Goal: Task Accomplishment & Management: Manage account settings

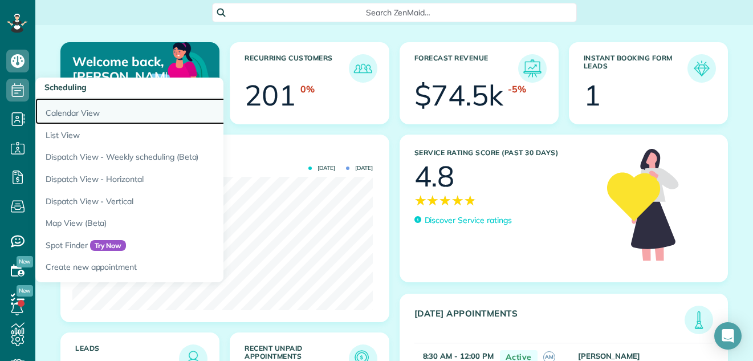
click at [63, 111] on link "Calendar View" at bounding box center [177, 111] width 285 height 26
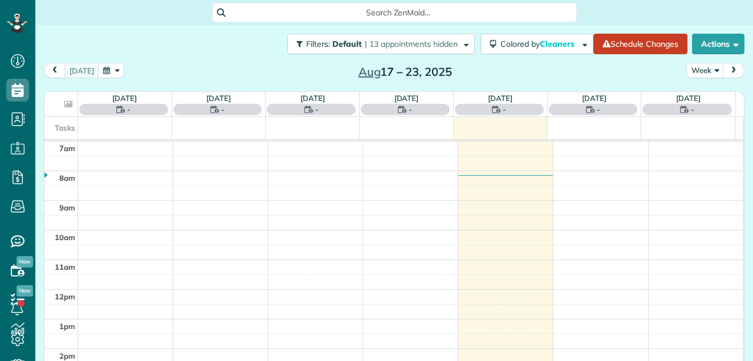
scroll to position [5, 5]
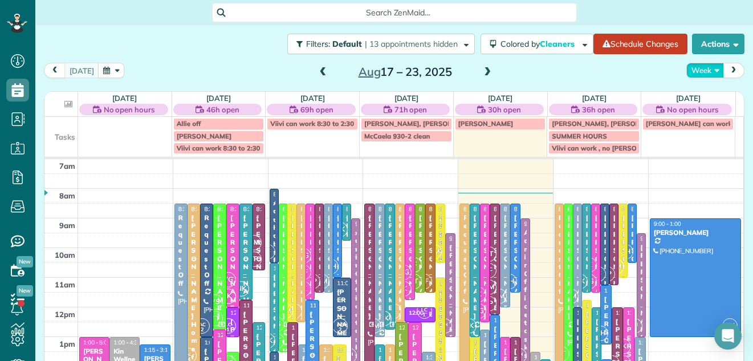
click at [695, 66] on button "Week" at bounding box center [705, 70] width 38 height 15
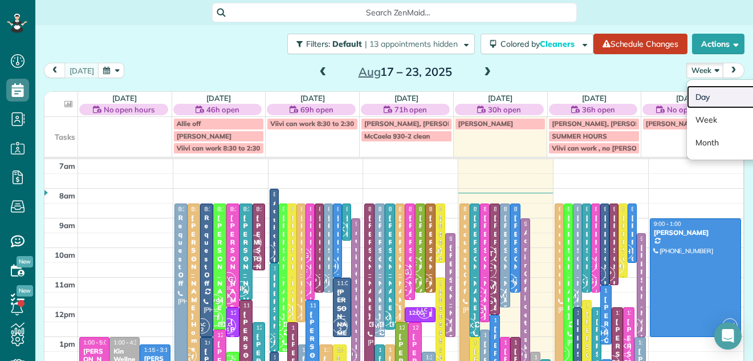
click at [691, 97] on link "Day" at bounding box center [732, 96] width 90 height 23
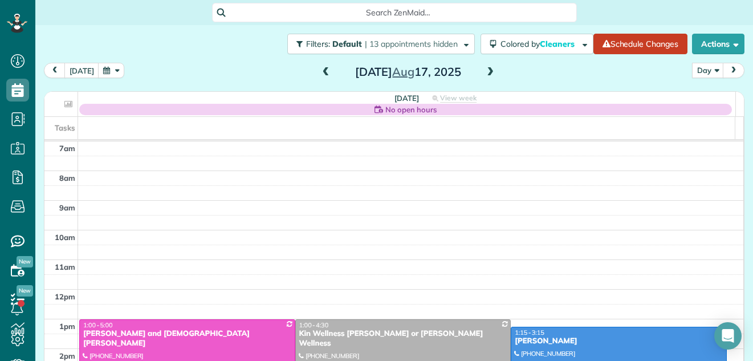
click at [484, 72] on span at bounding box center [490, 72] width 13 height 10
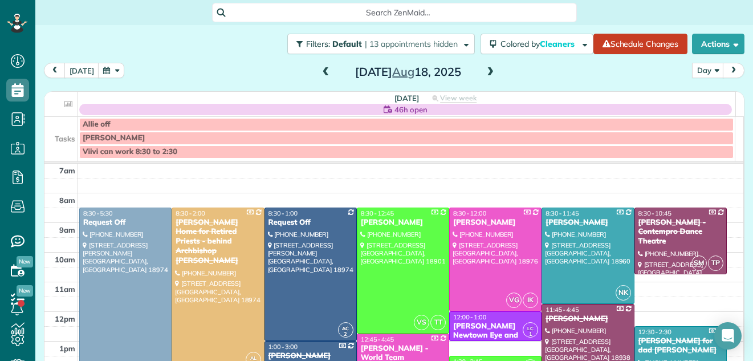
click at [484, 72] on span at bounding box center [490, 72] width 13 height 10
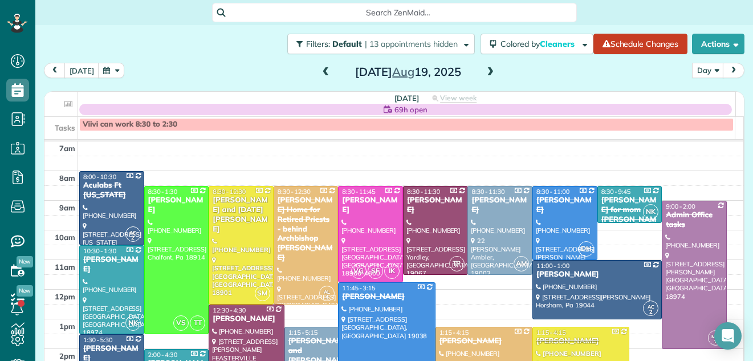
click at [484, 72] on span at bounding box center [490, 72] width 13 height 10
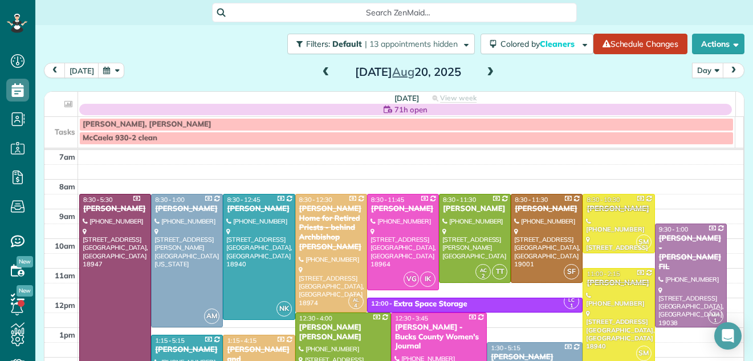
click at [484, 72] on span at bounding box center [490, 72] width 13 height 10
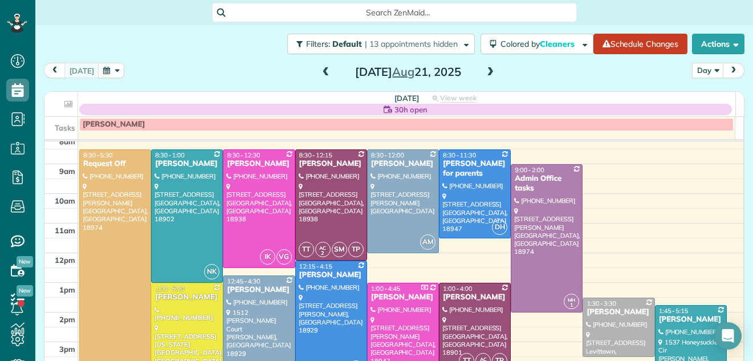
scroll to position [7, 0]
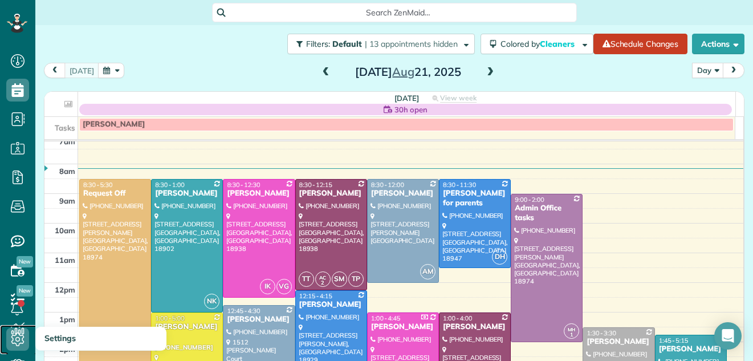
click at [17, 325] on link "Settings" at bounding box center [21, 339] width 43 height 29
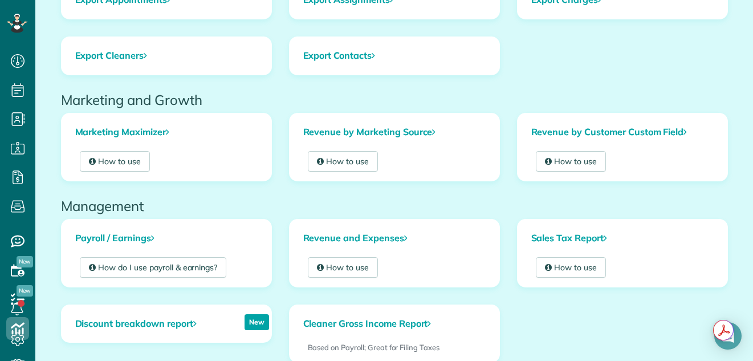
scroll to position [127, 0]
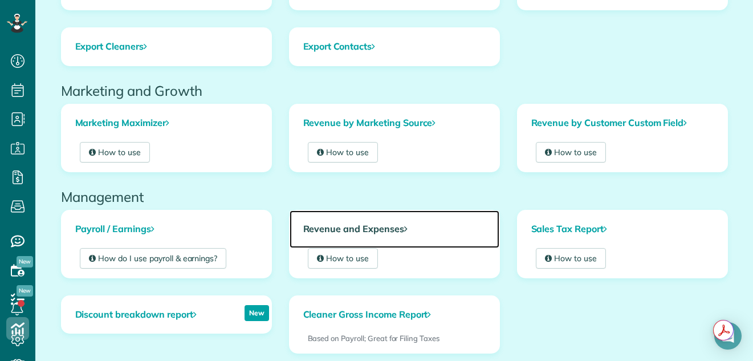
click at [379, 227] on link "Revenue and Expenses" at bounding box center [395, 229] width 210 height 38
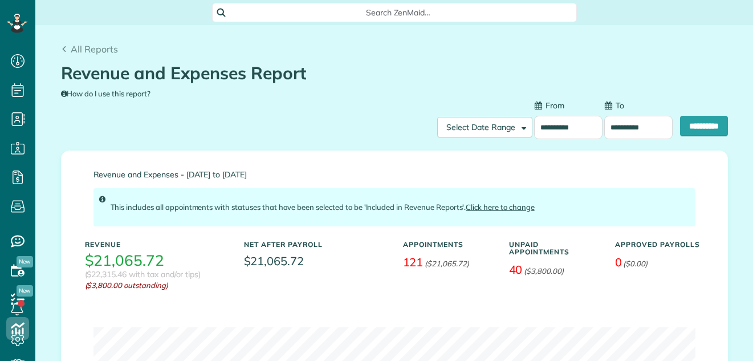
scroll to position [5, 5]
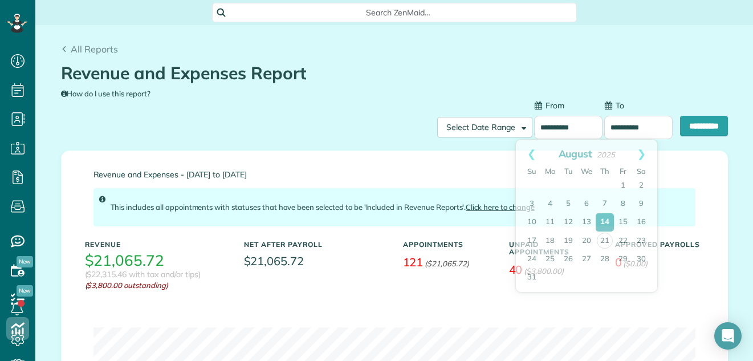
click at [564, 125] on input "**********" at bounding box center [568, 127] width 68 height 23
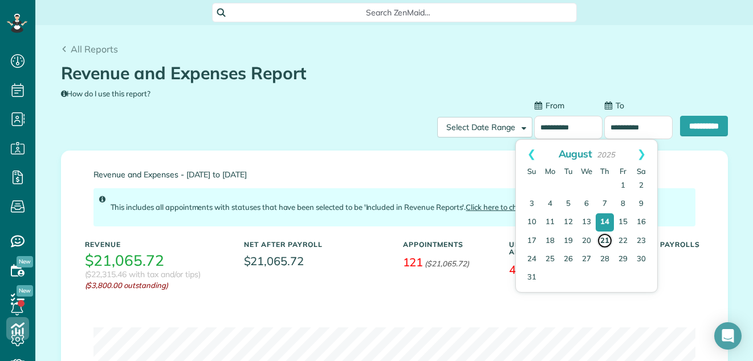
click at [604, 238] on link "21" at bounding box center [605, 241] width 16 height 16
type input "**********"
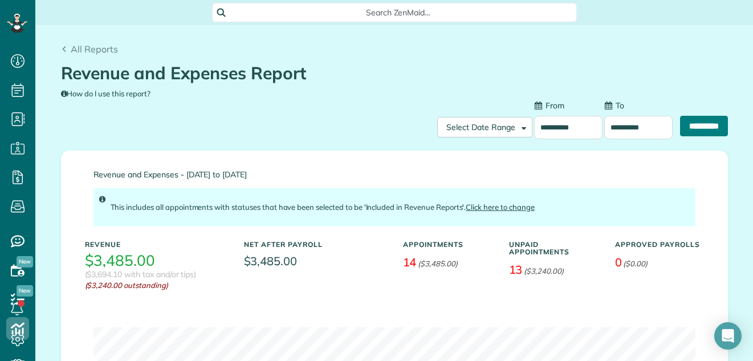
click at [686, 123] on input "**********" at bounding box center [704, 126] width 48 height 21
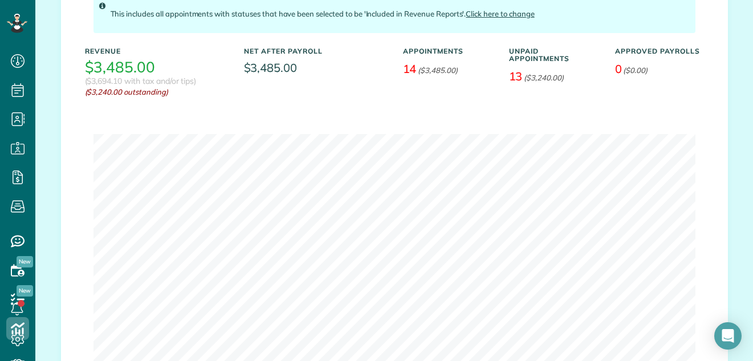
scroll to position [140, 0]
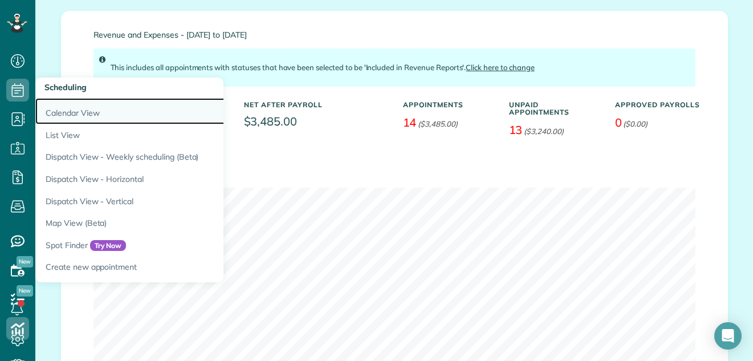
click at [57, 105] on link "Calendar View" at bounding box center [177, 111] width 285 height 26
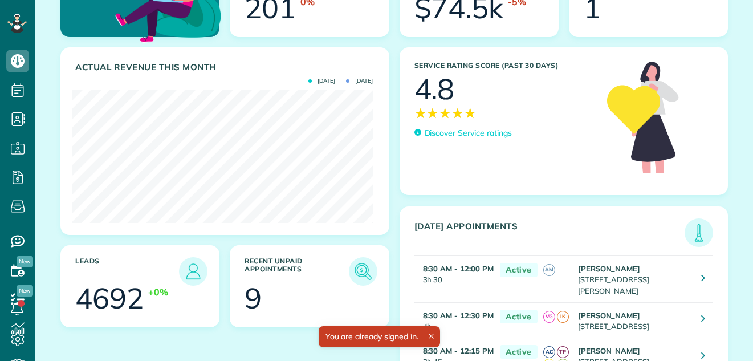
scroll to position [230, 0]
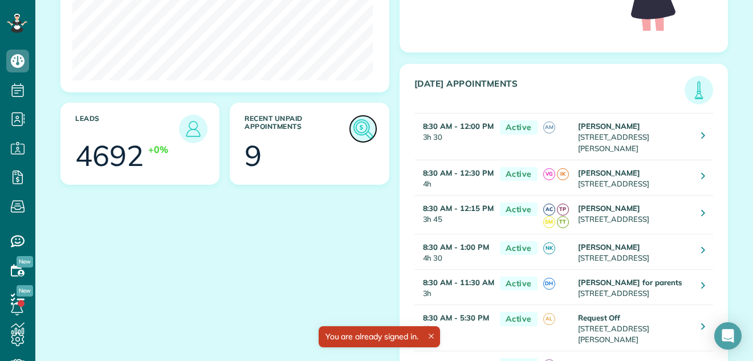
click at [354, 129] on img at bounding box center [363, 129] width 26 height 26
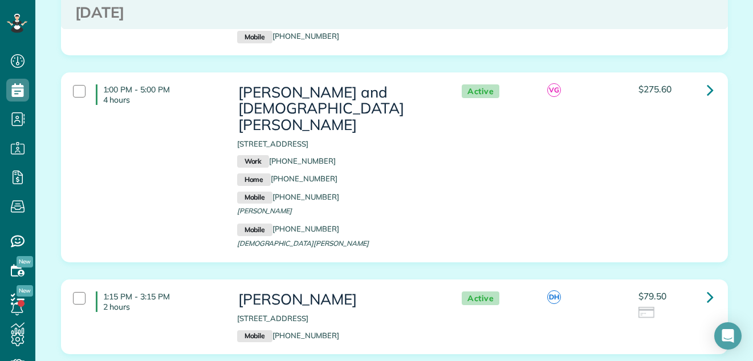
scroll to position [1147, 0]
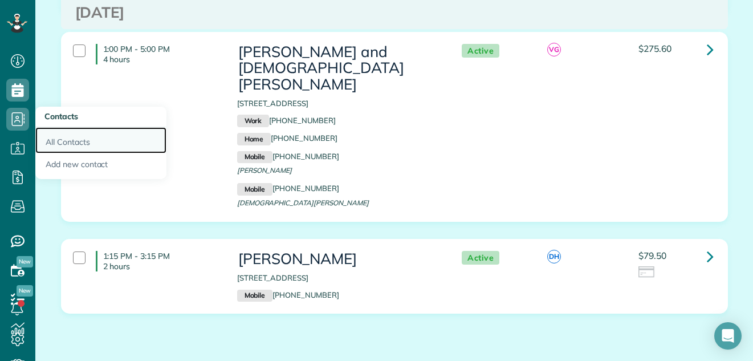
click at [56, 140] on link "All Contacts" at bounding box center [100, 140] width 131 height 26
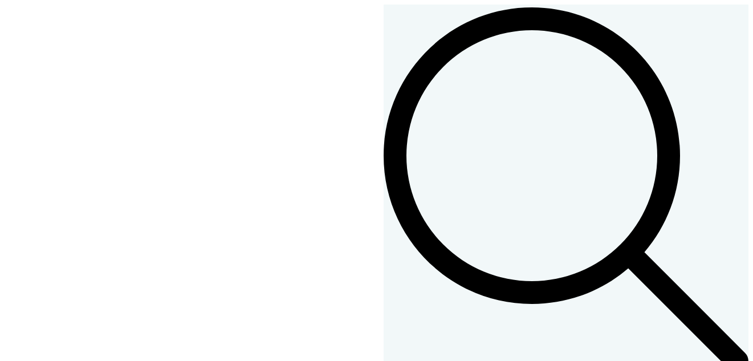
scroll to position [5, 5]
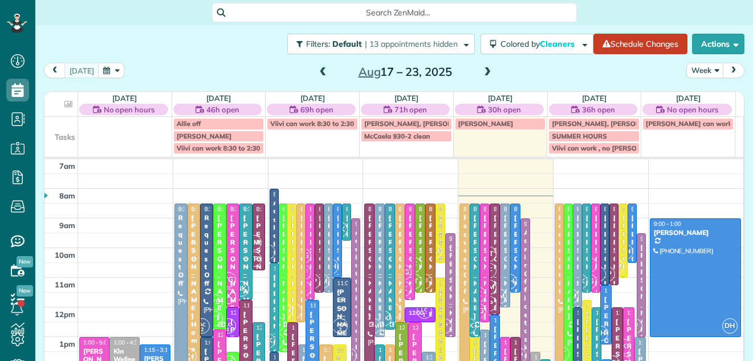
scroll to position [5, 5]
click at [485, 71] on span at bounding box center [487, 72] width 13 height 10
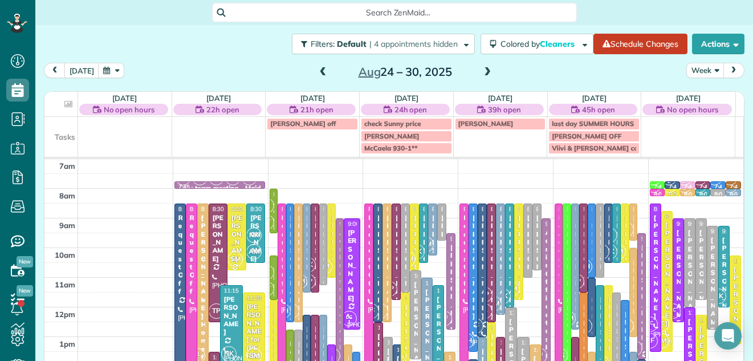
click at [689, 72] on button "Week" at bounding box center [705, 70] width 38 height 15
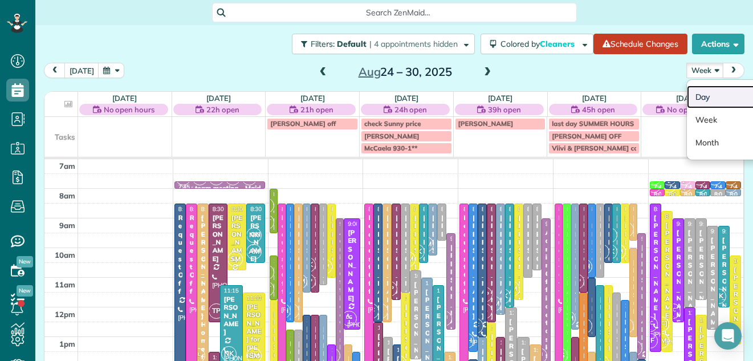
click at [695, 96] on link "Day" at bounding box center [732, 96] width 90 height 23
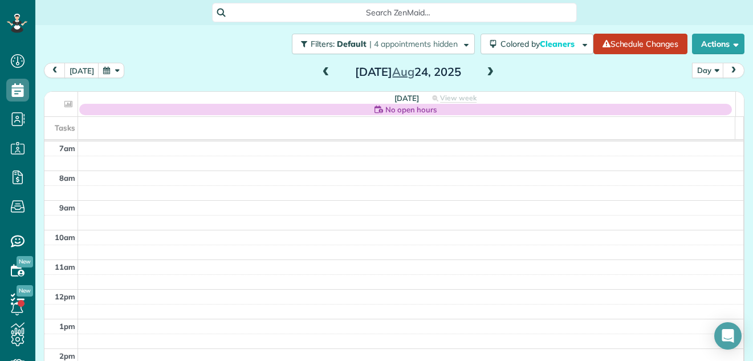
click at [484, 70] on span at bounding box center [490, 72] width 13 height 10
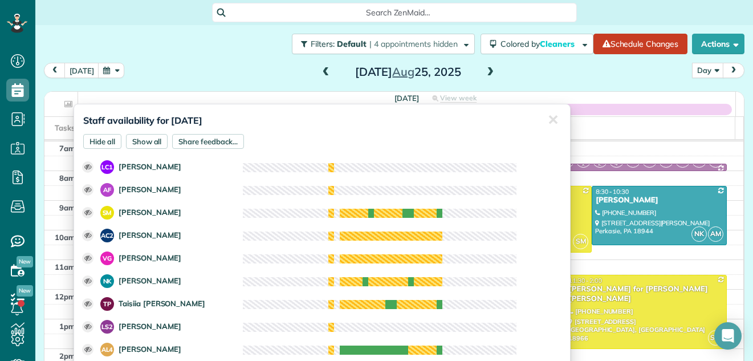
click at [410, 108] on div "Staff availability for August 25, 2025 Hide all Show all Share feedback... ✕ Cl…" at bounding box center [322, 239] width 497 height 270
click at [491, 77] on div "Monday Aug 25, 2025" at bounding box center [408, 72] width 182 height 18
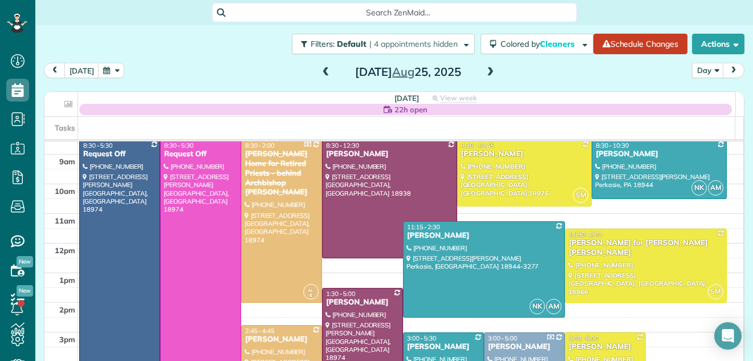
scroll to position [32, 0]
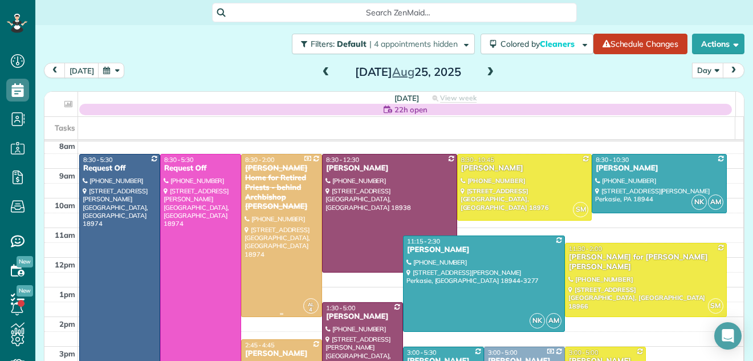
click at [275, 288] on div at bounding box center [282, 235] width 80 height 162
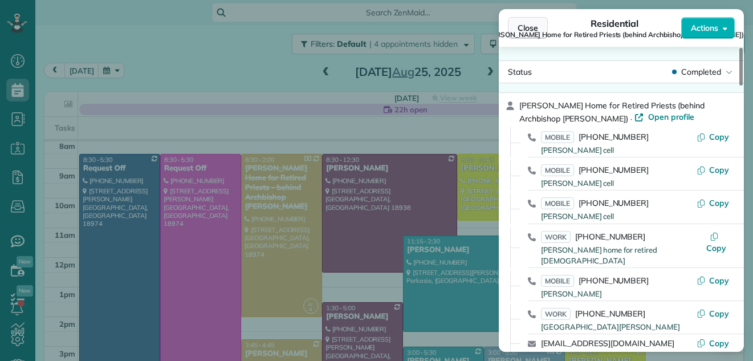
click at [534, 26] on span "Close" at bounding box center [527, 27] width 21 height 11
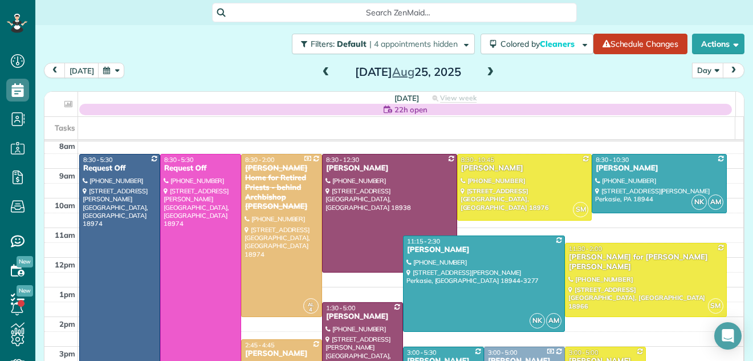
click at [487, 70] on span at bounding box center [490, 72] width 13 height 10
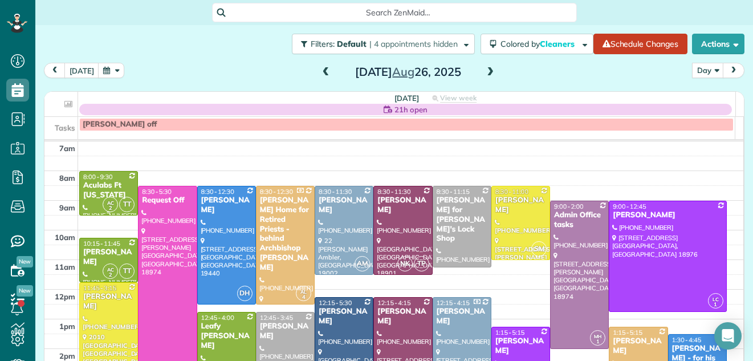
click at [115, 195] on div "Aculabs Ft Washington" at bounding box center [109, 190] width 52 height 19
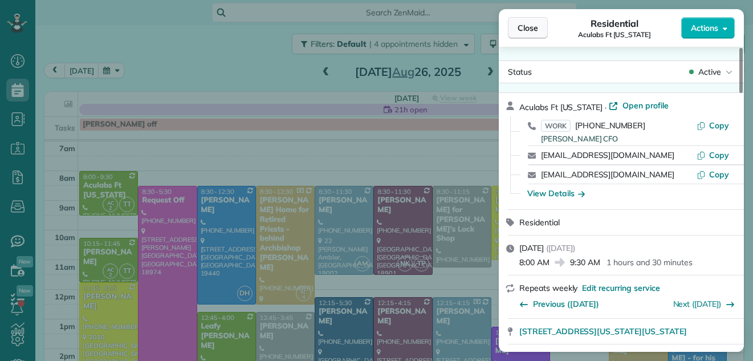
click at [520, 26] on span "Close" at bounding box center [527, 27] width 21 height 11
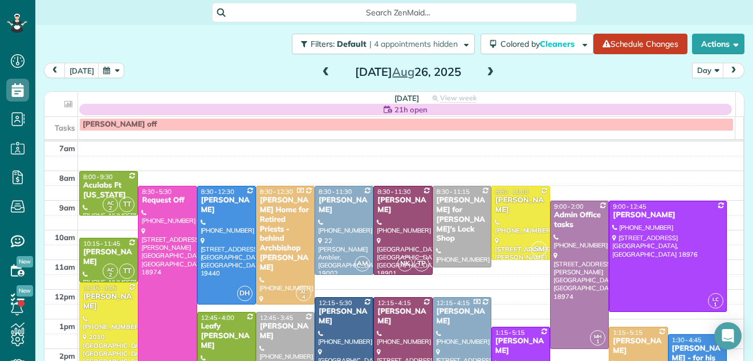
click at [207, 327] on div "Leafy Pollock" at bounding box center [227, 335] width 52 height 29
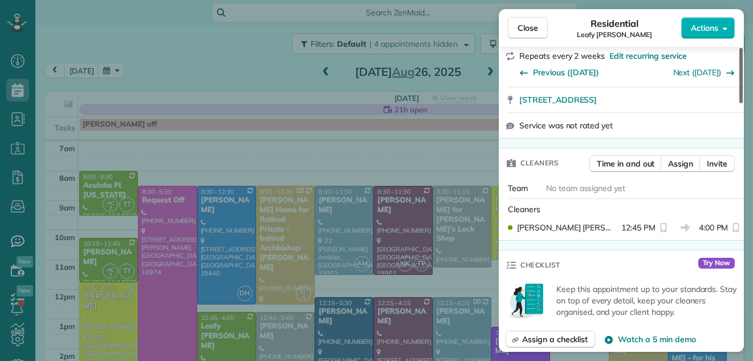
scroll to position [205, 0]
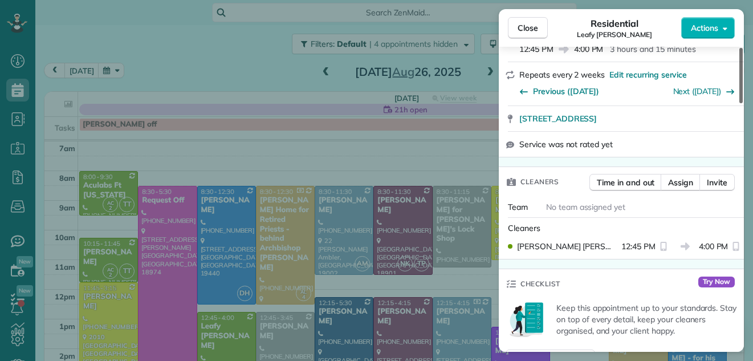
drag, startPoint x: 741, startPoint y: 89, endPoint x: 751, endPoint y: 126, distance: 38.3
click at [743, 103] on div at bounding box center [740, 75] width 3 height 55
click at [679, 181] on span "Assign" at bounding box center [680, 182] width 25 height 11
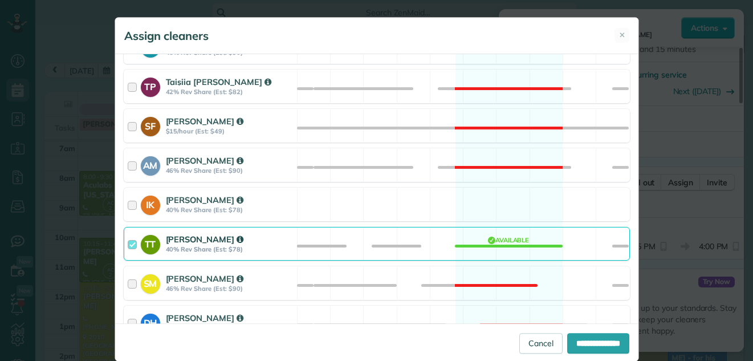
scroll to position [541, 0]
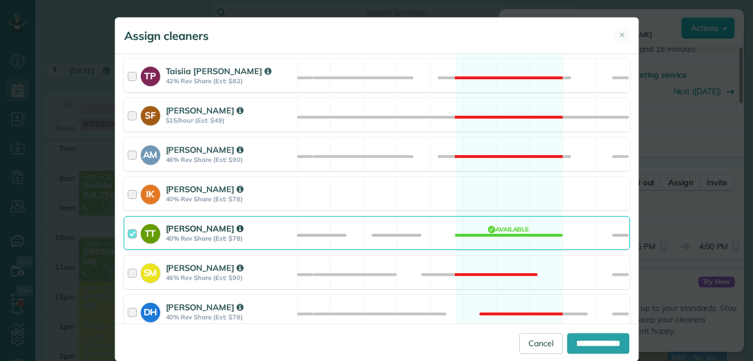
click at [128, 230] on div at bounding box center [134, 232] width 13 height 21
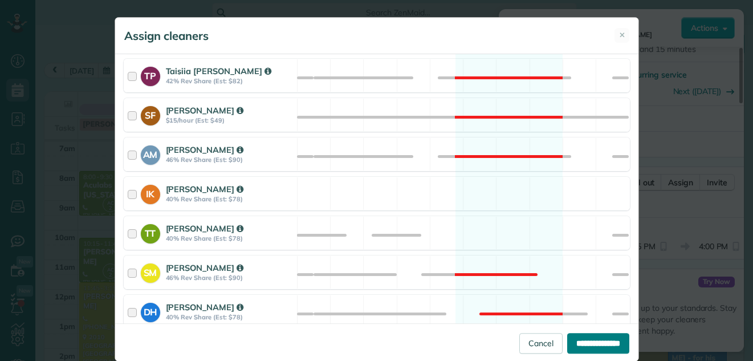
click at [605, 340] on input "**********" at bounding box center [598, 343] width 62 height 21
type input "**********"
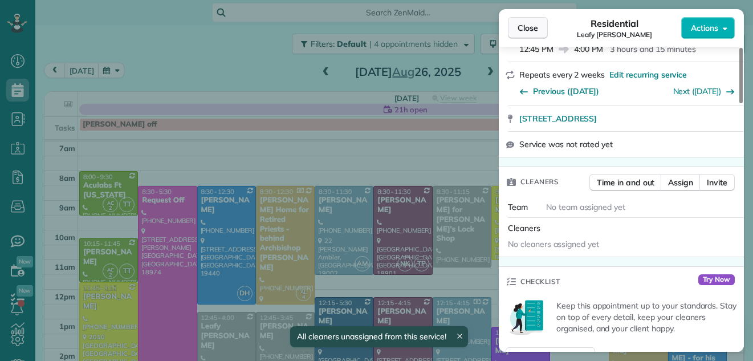
click at [527, 26] on span "Close" at bounding box center [527, 27] width 21 height 11
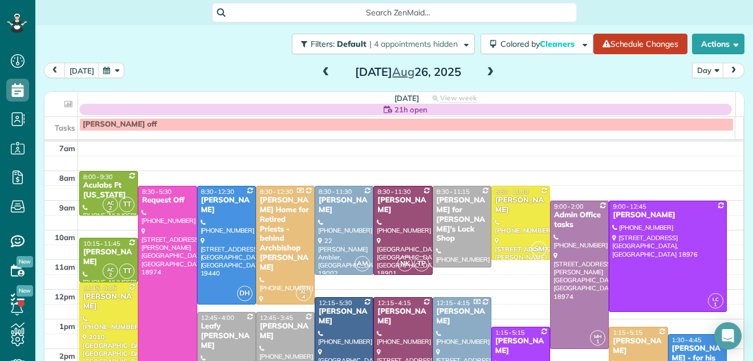
click at [114, 182] on div "Aculabs Ft Washington" at bounding box center [109, 190] width 52 height 19
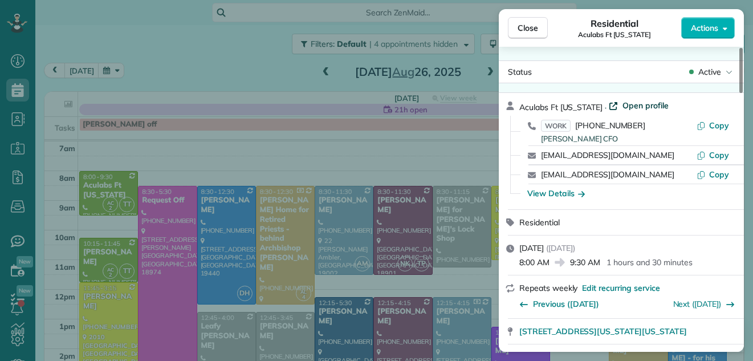
click at [653, 104] on span "Open profile" at bounding box center [645, 105] width 46 height 11
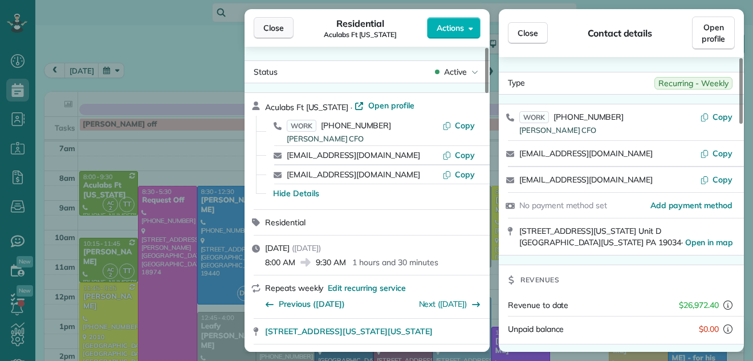
click at [275, 22] on span "Close" at bounding box center [273, 27] width 21 height 11
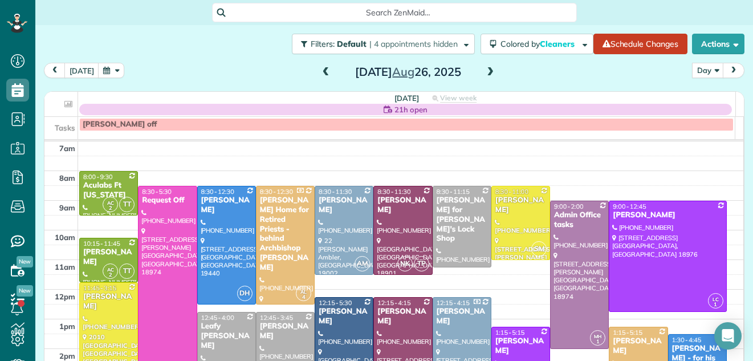
click at [107, 178] on span "8:00 - 9:30" at bounding box center [98, 177] width 30 height 8
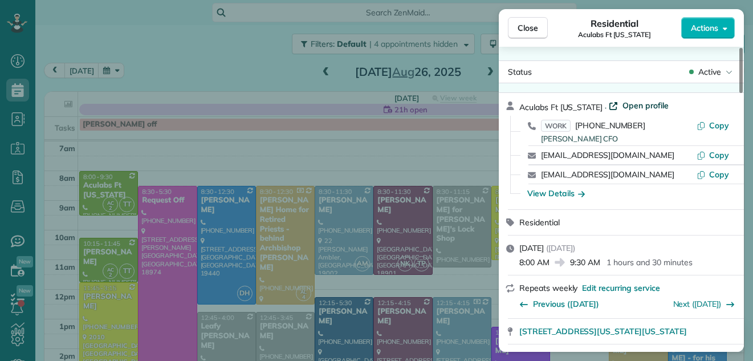
click at [657, 106] on span "Open profile" at bounding box center [645, 105] width 46 height 11
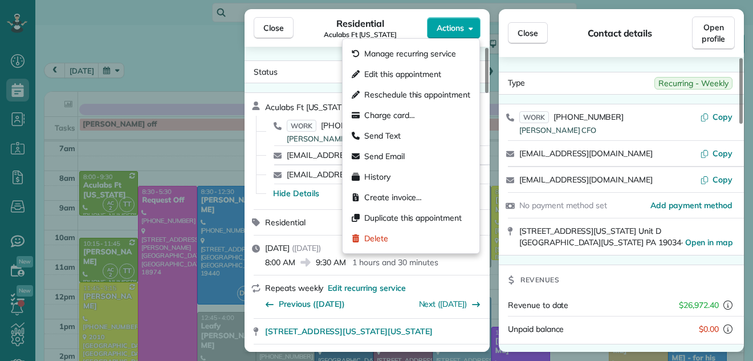
click at [449, 23] on span "Actions" at bounding box center [450, 27] width 27 height 11
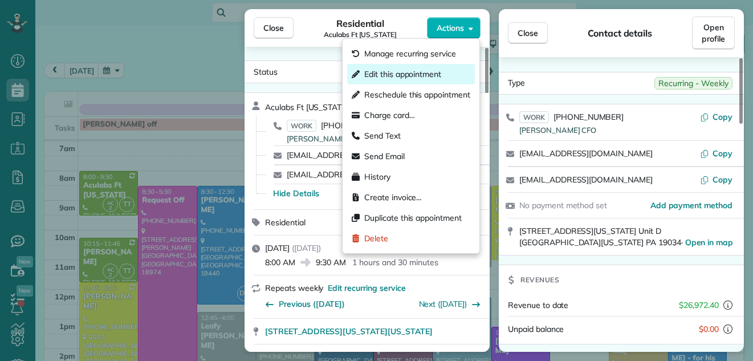
click at [422, 67] on div "Edit this appointment" at bounding box center [411, 74] width 128 height 21
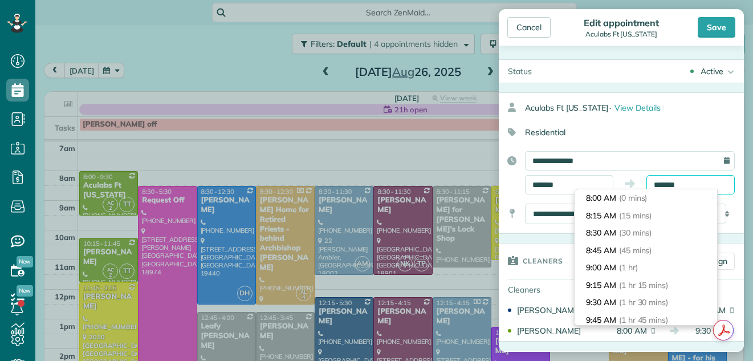
click at [659, 178] on input "*******" at bounding box center [690, 184] width 88 height 19
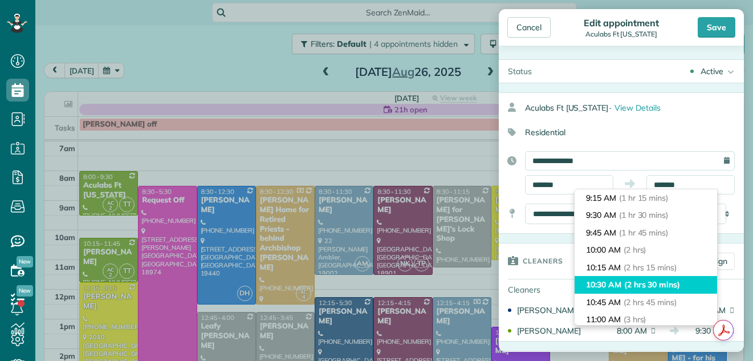
type input "********"
click at [649, 284] on span "(2 hrs 30 mins)" at bounding box center [652, 284] width 56 height 10
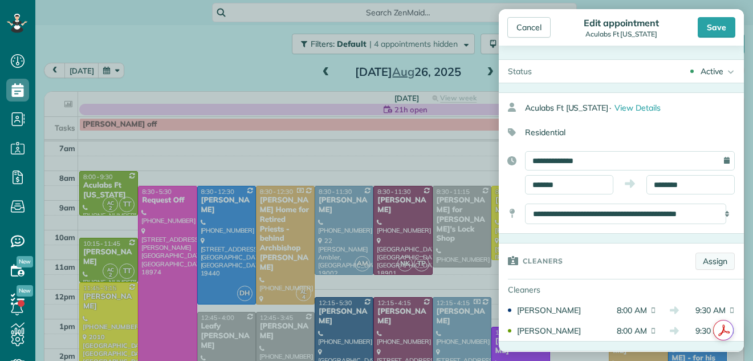
click at [706, 258] on link "Assign" at bounding box center [714, 260] width 39 height 17
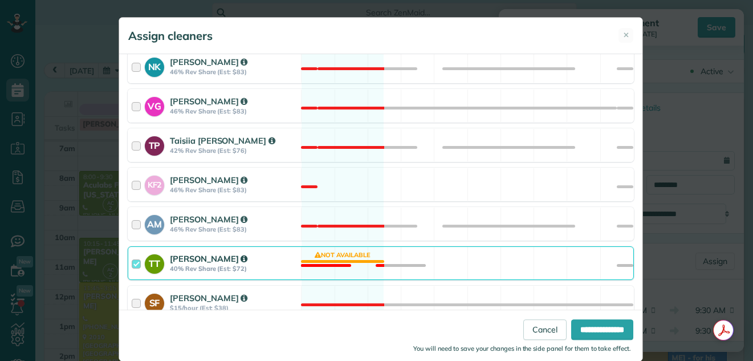
scroll to position [631, 0]
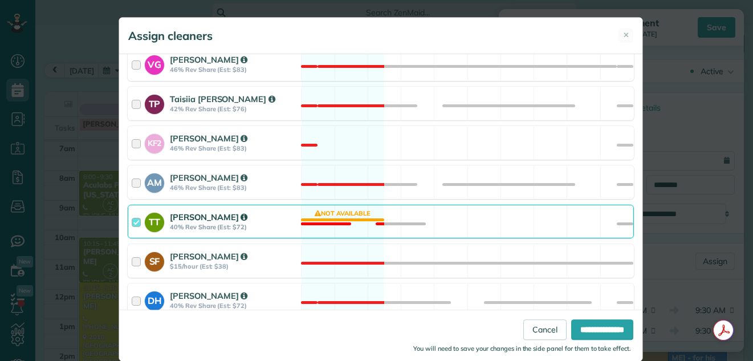
click at [132, 222] on div at bounding box center [138, 221] width 13 height 21
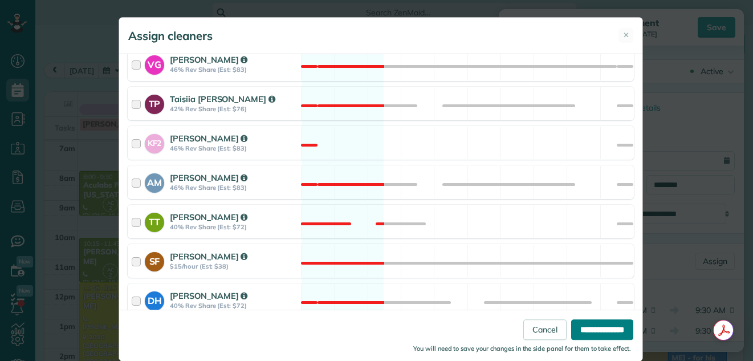
click at [614, 326] on input "**********" at bounding box center [602, 329] width 62 height 21
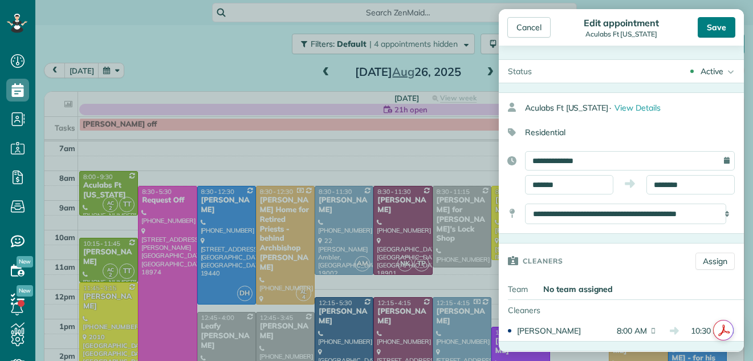
click at [708, 24] on div "Save" at bounding box center [717, 27] width 38 height 21
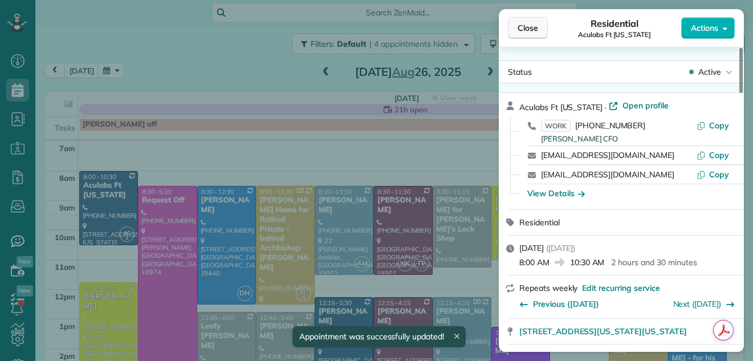
click at [539, 25] on button "Close" at bounding box center [528, 28] width 40 height 22
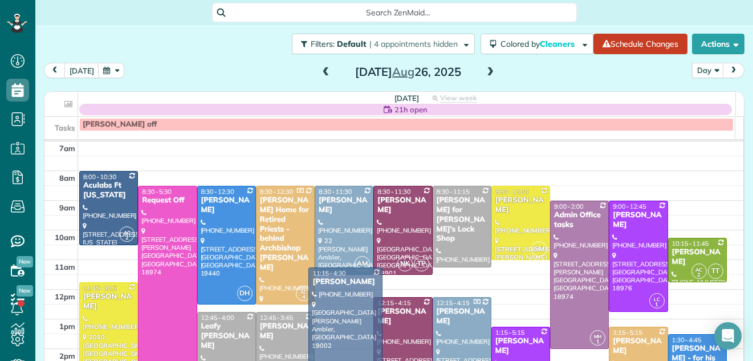
drag, startPoint x: 333, startPoint y: 311, endPoint x: 329, endPoint y: 284, distance: 27.2
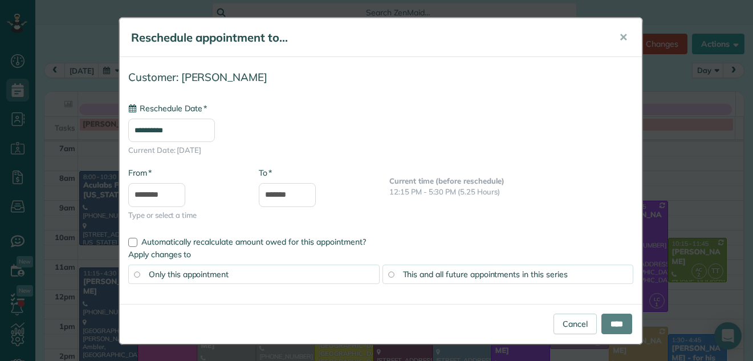
type input "**********"
click at [605, 313] on input "****" at bounding box center [616, 323] width 31 height 21
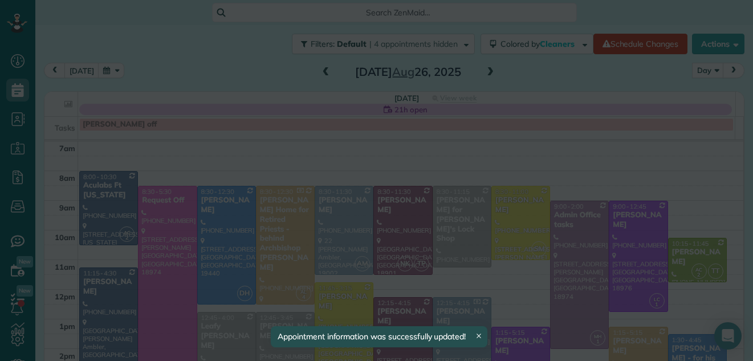
click at [431, 260] on div "Cancel ****" at bounding box center [381, 242] width 522 height 40
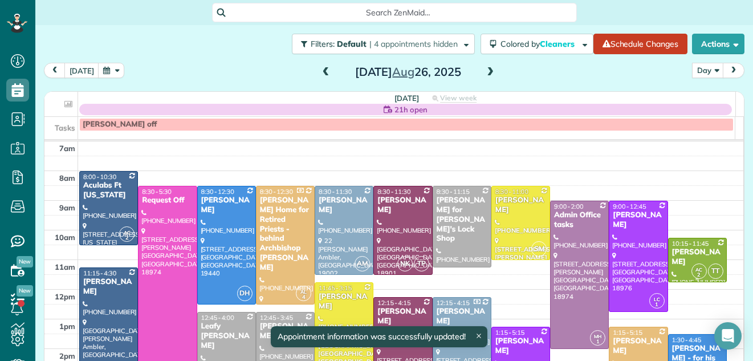
click at [700, 244] on div "10:15 - 11:45" at bounding box center [697, 243] width 52 height 8
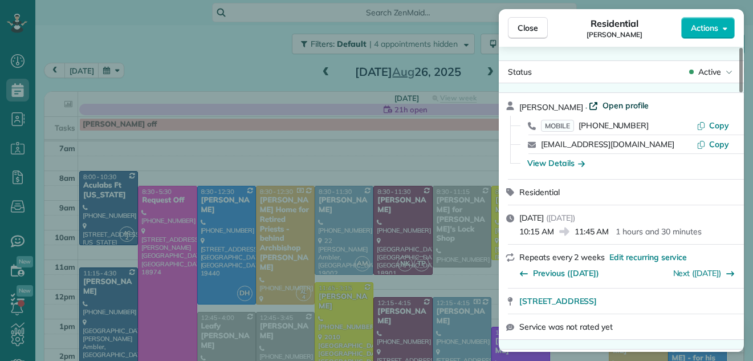
click at [627, 106] on span "Open profile" at bounding box center [625, 105] width 46 height 11
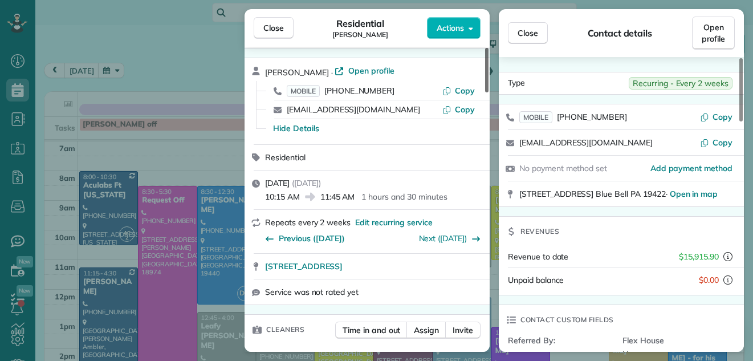
scroll to position [11, 0]
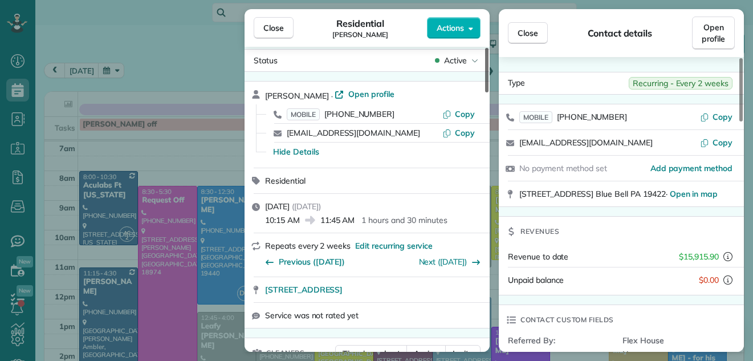
click at [485, 62] on div at bounding box center [486, 70] width 3 height 44
click at [278, 24] on span "Close" at bounding box center [273, 27] width 21 height 11
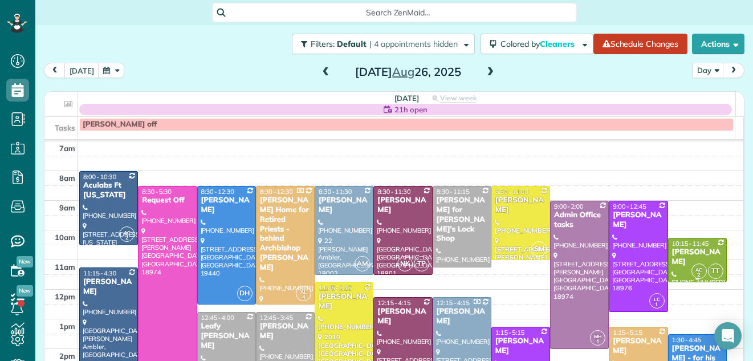
click at [683, 260] on div "[PERSON_NAME]" at bounding box center [697, 256] width 52 height 19
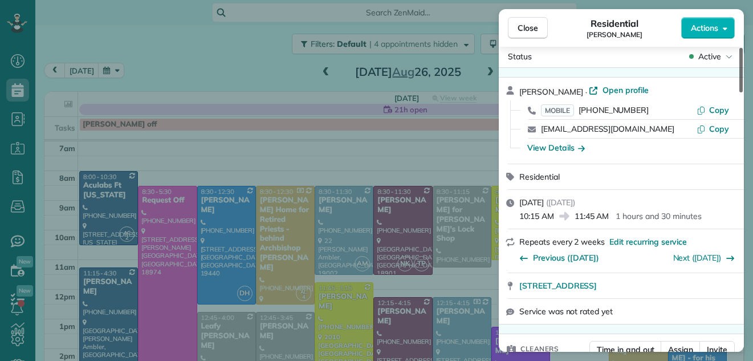
click at [740, 59] on div at bounding box center [740, 70] width 3 height 44
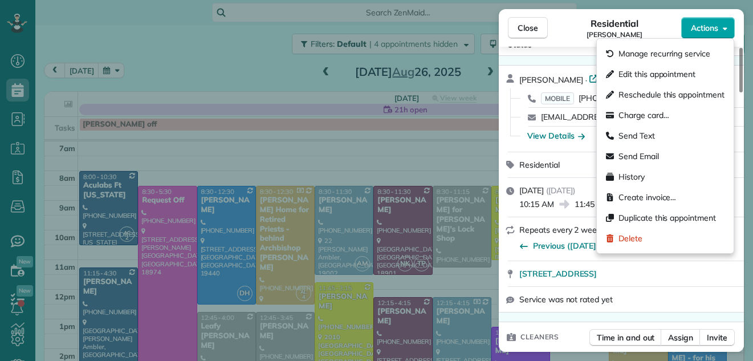
click at [712, 26] on span "Actions" at bounding box center [704, 27] width 27 height 11
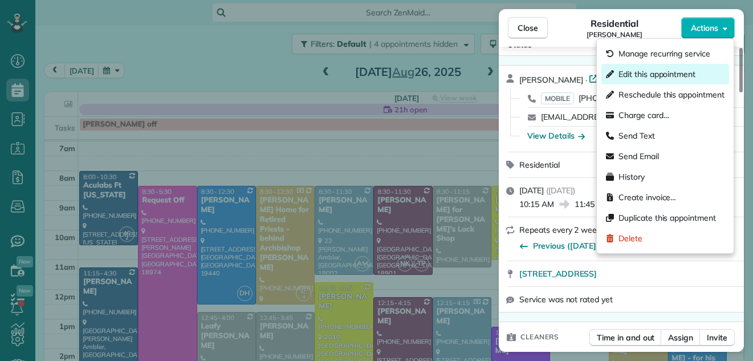
click at [670, 70] on span "Edit this appointment" at bounding box center [656, 73] width 77 height 11
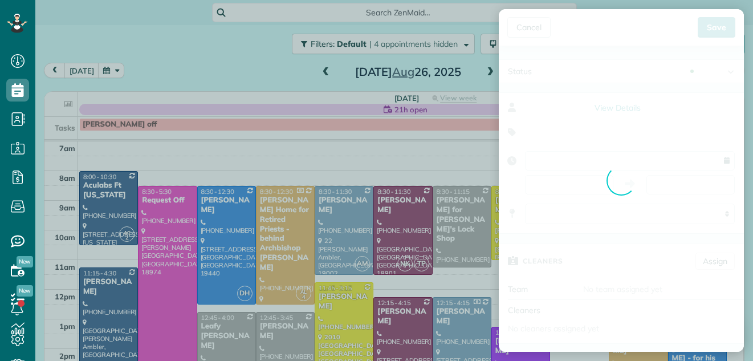
type input "**********"
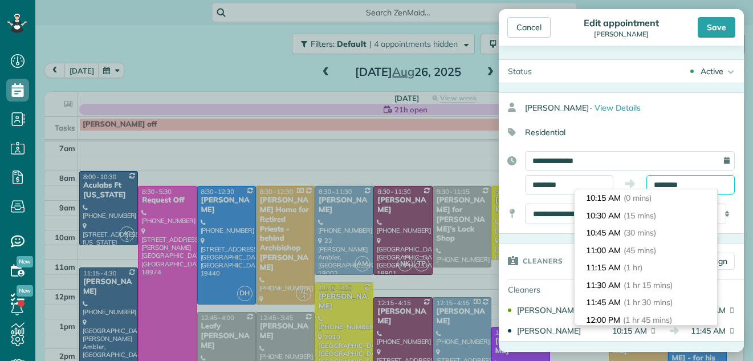
click at [665, 185] on input "********" at bounding box center [690, 184] width 88 height 19
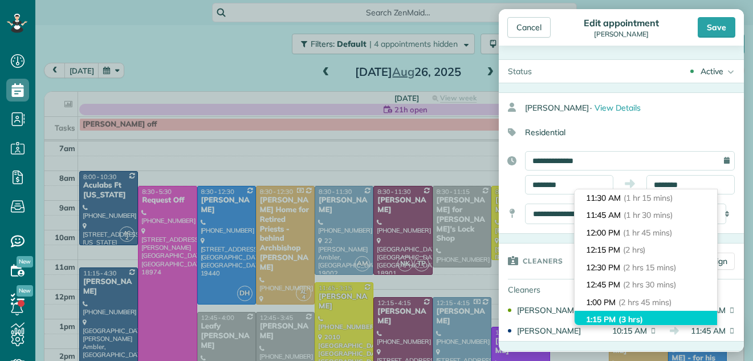
type input "*******"
click at [691, 314] on li "1:15 PM (3 hrs)" at bounding box center [645, 320] width 142 height 18
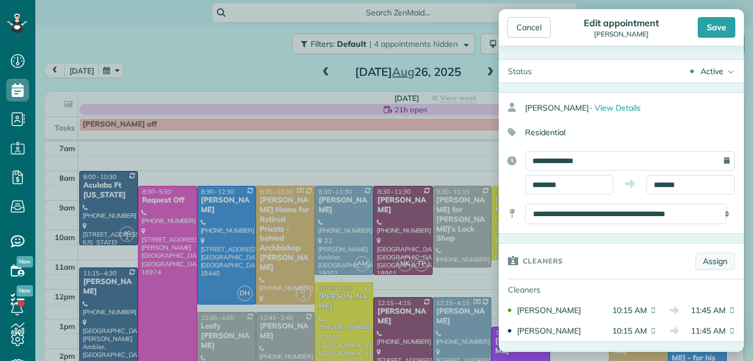
click at [711, 260] on link "Assign" at bounding box center [714, 260] width 39 height 17
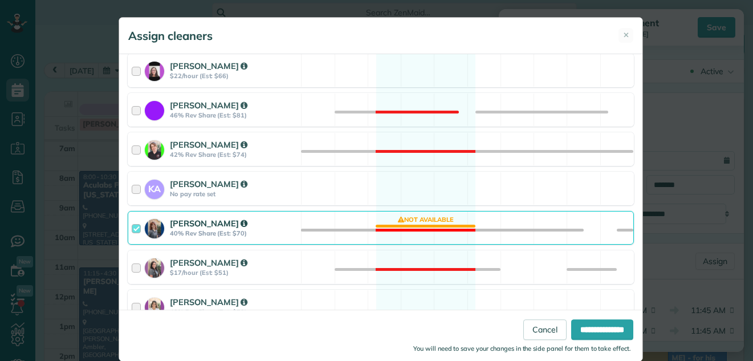
scroll to position [282, 0]
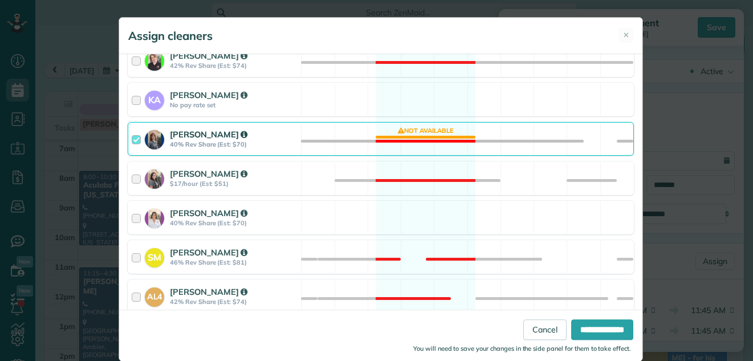
click at [132, 136] on div at bounding box center [138, 138] width 13 height 21
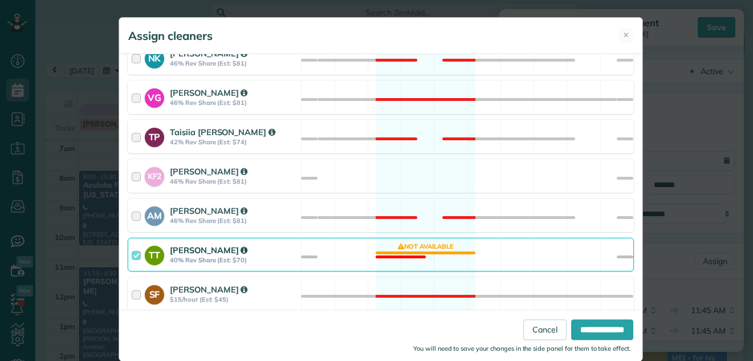
scroll to position [638, 0]
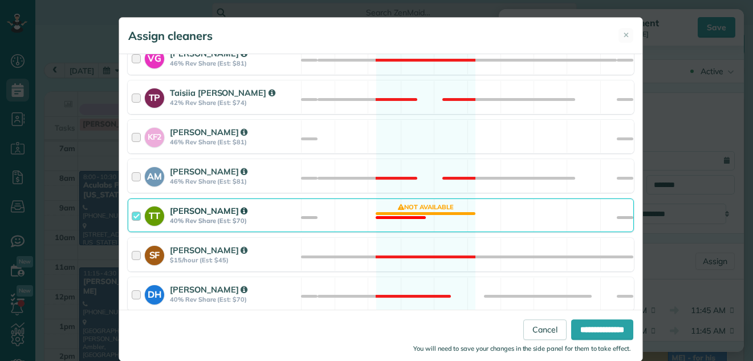
click at [132, 211] on div at bounding box center [138, 215] width 13 height 21
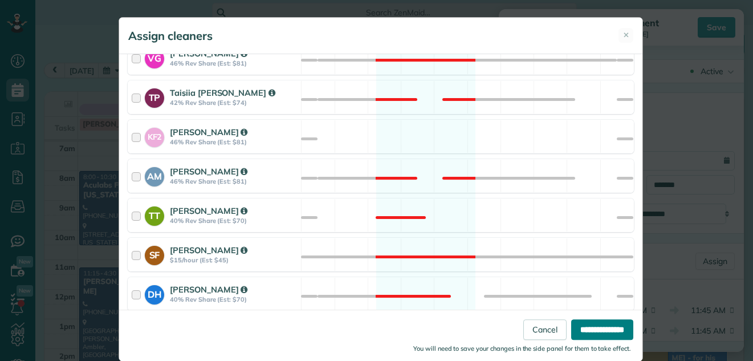
click at [583, 333] on input "**********" at bounding box center [602, 329] width 62 height 21
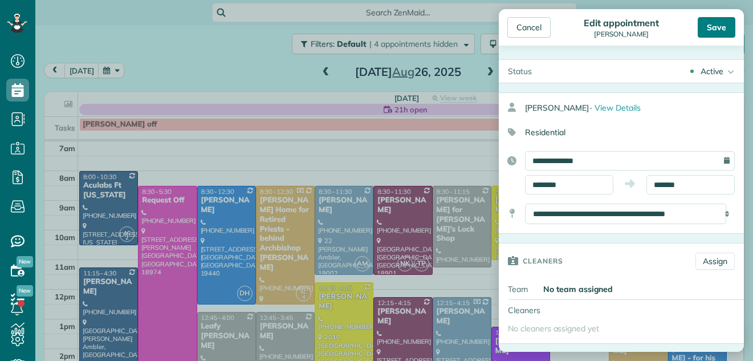
click at [717, 24] on div "Save" at bounding box center [717, 27] width 38 height 21
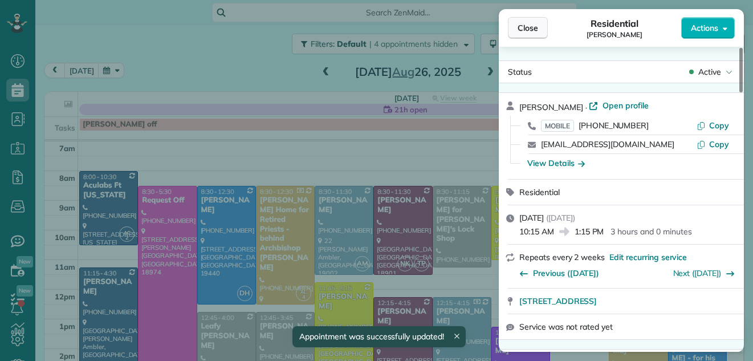
click at [529, 23] on span "Close" at bounding box center [527, 27] width 21 height 11
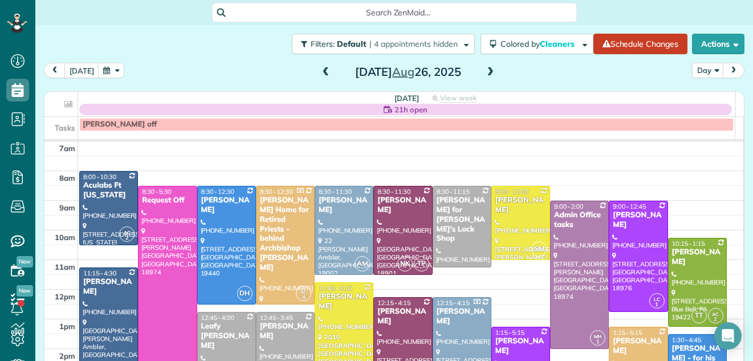
click at [320, 74] on span at bounding box center [326, 72] width 13 height 10
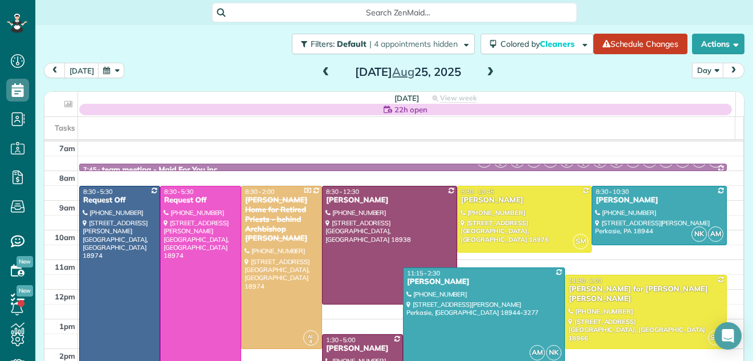
click at [320, 71] on span at bounding box center [326, 72] width 13 height 10
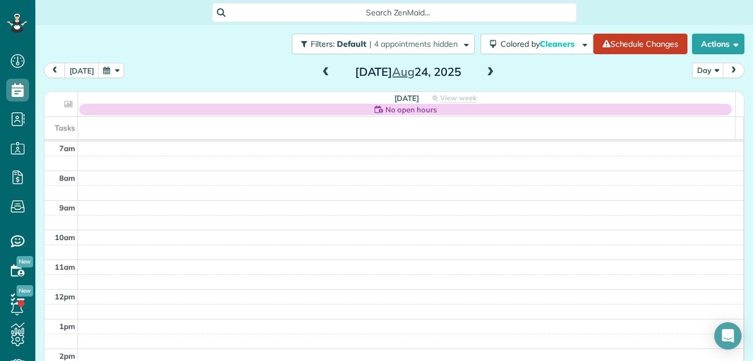
click at [320, 71] on span at bounding box center [326, 72] width 13 height 10
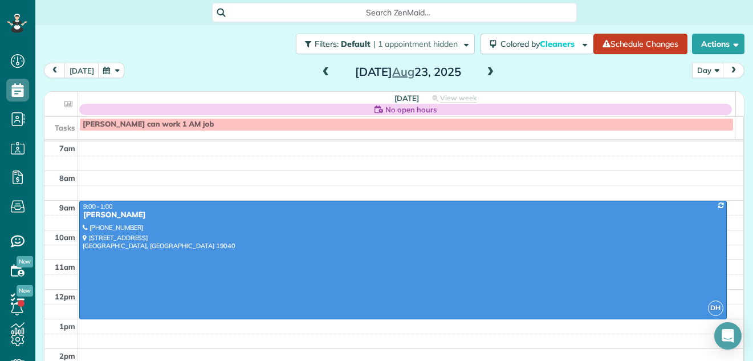
click at [320, 71] on span at bounding box center [326, 72] width 13 height 10
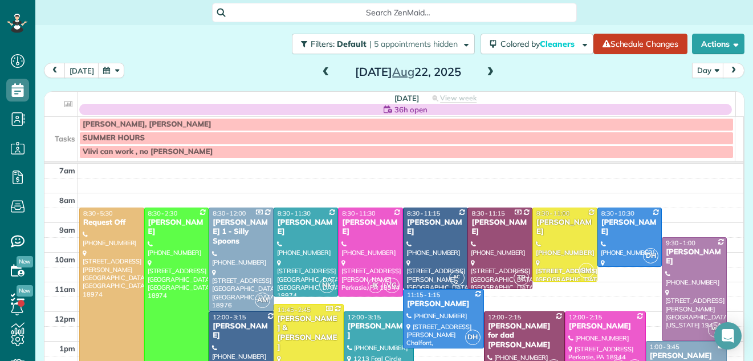
click at [320, 71] on span at bounding box center [326, 72] width 13 height 10
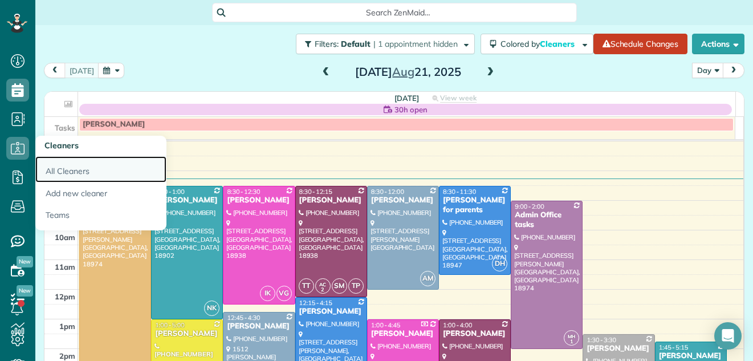
click at [60, 169] on link "All Cleaners" at bounding box center [100, 169] width 131 height 26
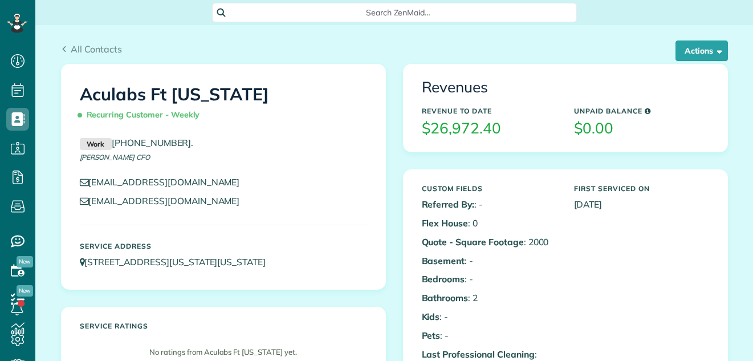
scroll to position [5, 5]
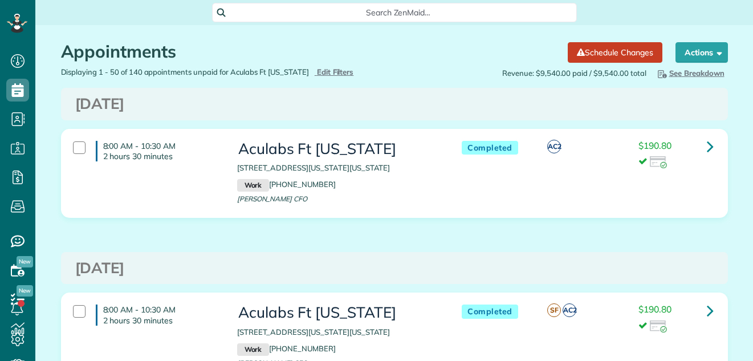
scroll to position [5, 5]
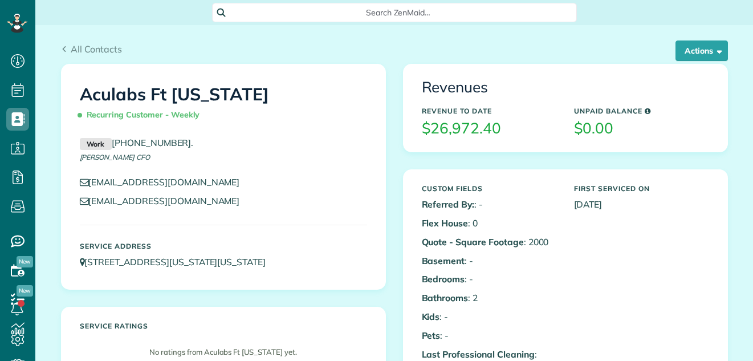
scroll to position [5, 5]
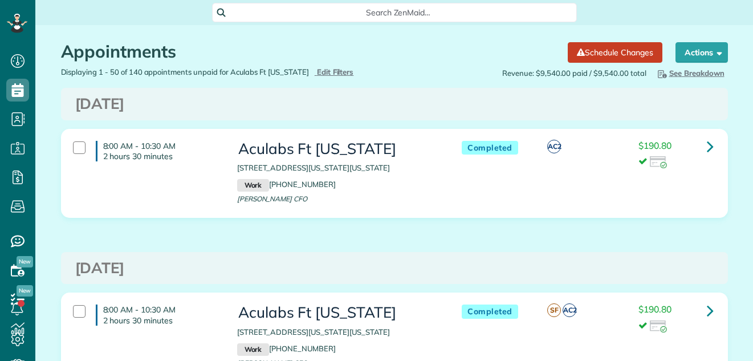
scroll to position [5, 5]
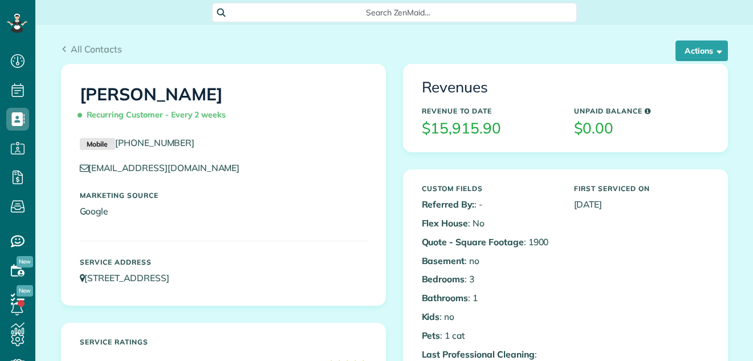
scroll to position [5, 5]
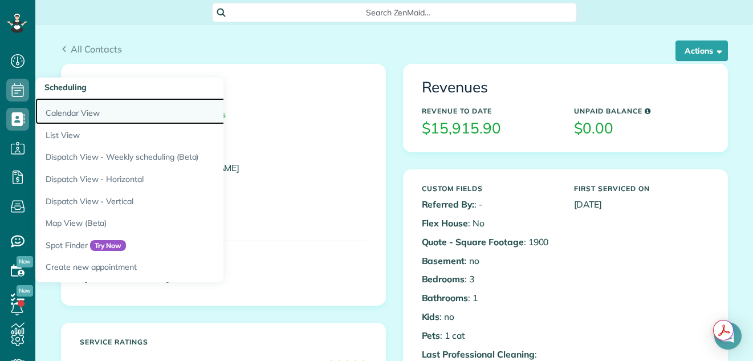
click at [59, 108] on link "Calendar View" at bounding box center [177, 111] width 285 height 26
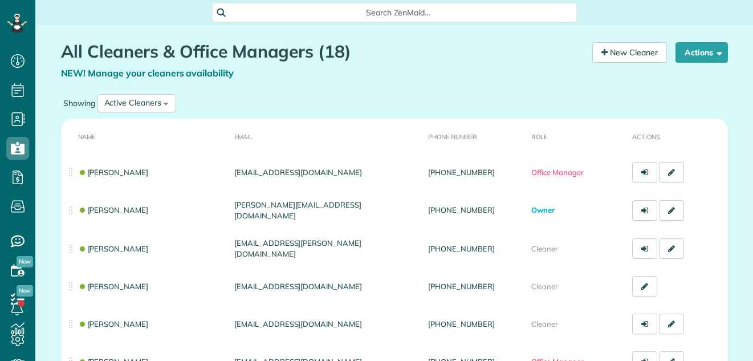
scroll to position [5, 5]
click at [12, 11] on div at bounding box center [17, 23] width 34 height 47
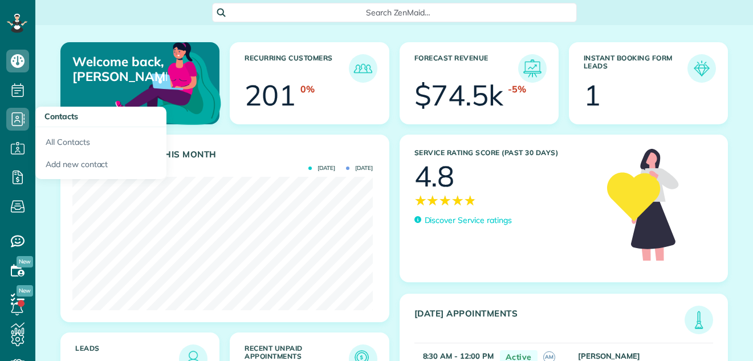
scroll to position [133, 300]
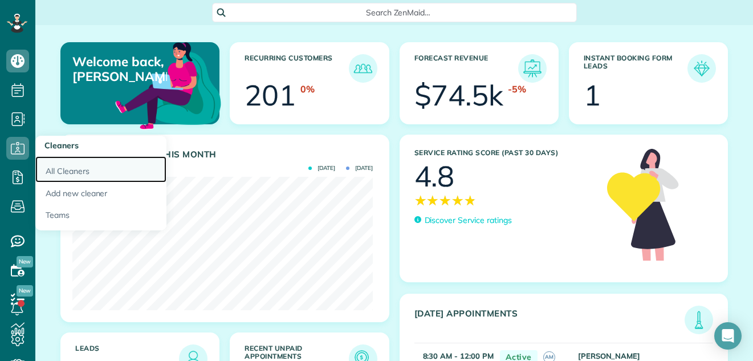
click at [64, 166] on link "All Cleaners" at bounding box center [100, 169] width 131 height 26
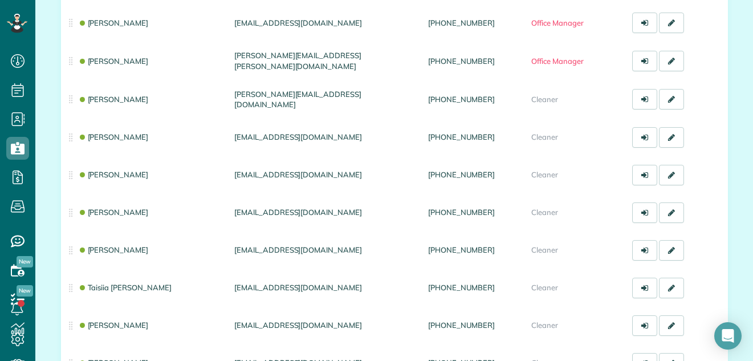
scroll to position [344, 0]
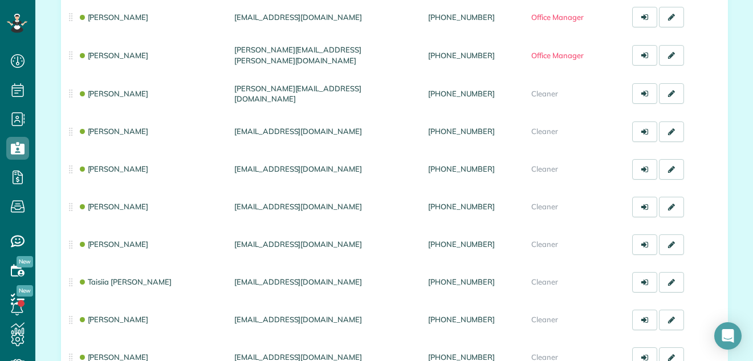
drag, startPoint x: 733, startPoint y: 254, endPoint x: 729, endPoint y: 278, distance: 24.3
click at [729, 278] on div "All Cleaners & Office Managers (18) NEW! Manage your cleaners availability Your…" at bounding box center [394, 132] width 718 height 903
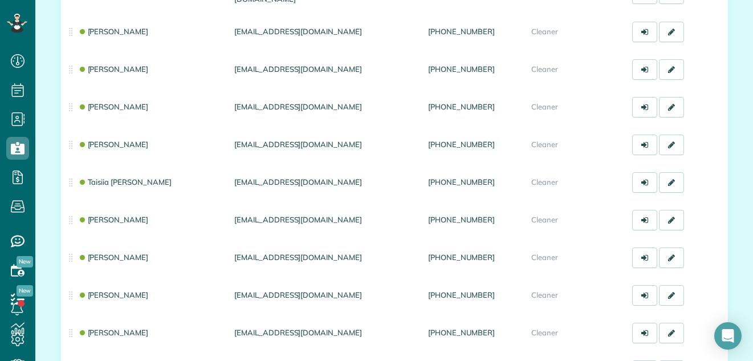
scroll to position [449, 0]
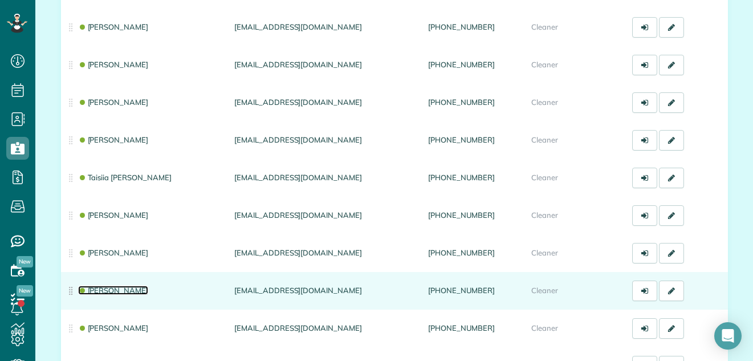
click at [112, 290] on link "[PERSON_NAME]" at bounding box center [113, 290] width 71 height 9
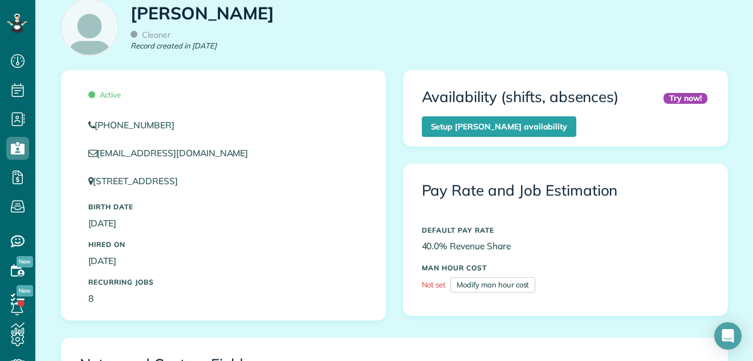
scroll to position [38, 0]
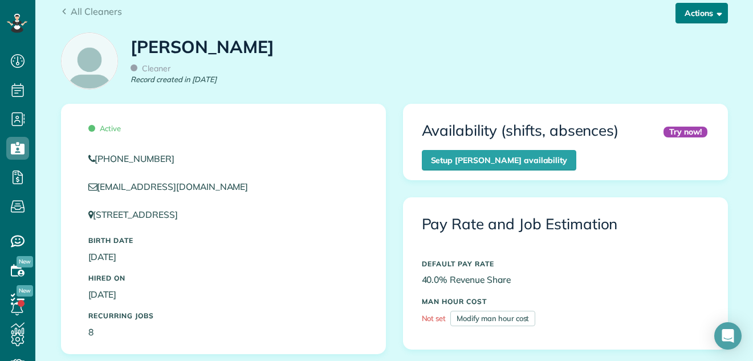
click at [695, 7] on button "Actions" at bounding box center [701, 13] width 52 height 21
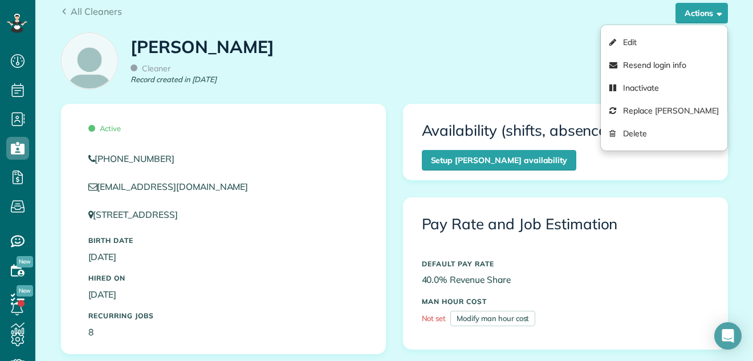
click at [593, 22] on div "All Cleaners Actions Edit Resend login info Inactivate Replace Tracy Thiebeau D…" at bounding box center [394, 16] width 667 height 22
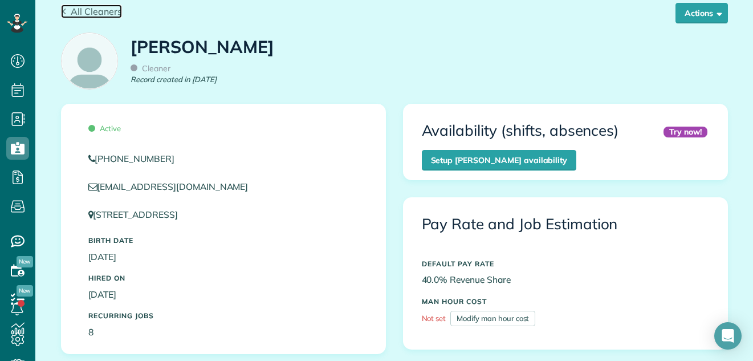
click at [100, 11] on span "All Cleaners" at bounding box center [96, 11] width 51 height 11
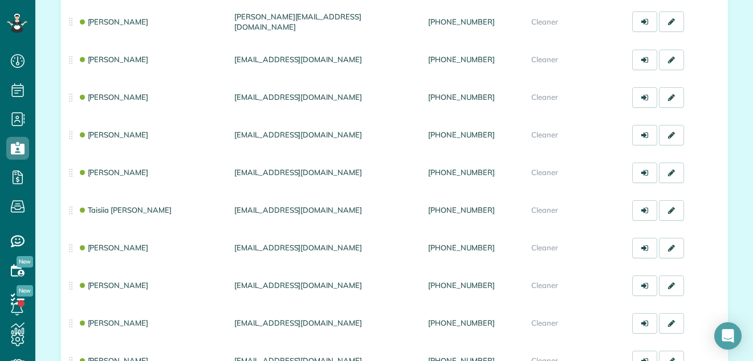
scroll to position [461, 0]
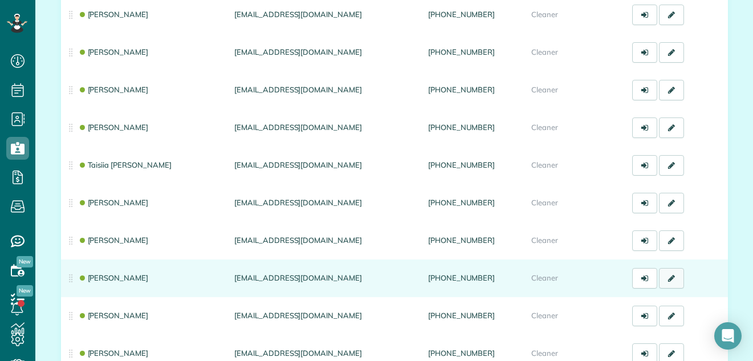
click at [668, 274] on icon at bounding box center [671, 278] width 7 height 8
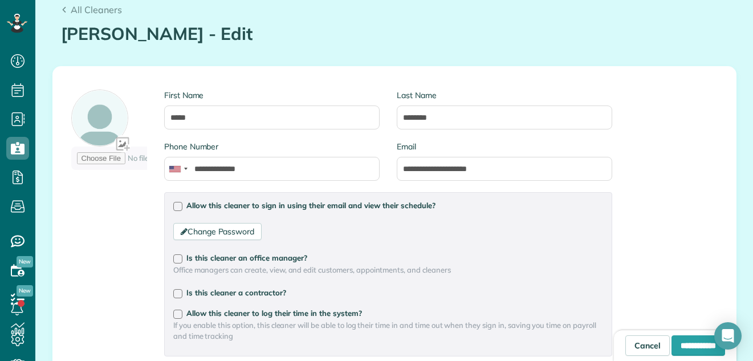
scroll to position [70, 0]
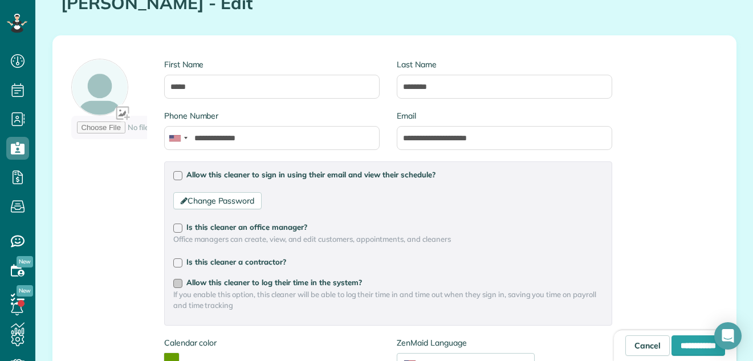
click at [174, 284] on div at bounding box center [177, 283] width 9 height 9
click at [682, 340] on input "**********" at bounding box center [698, 345] width 54 height 21
type input "**********"
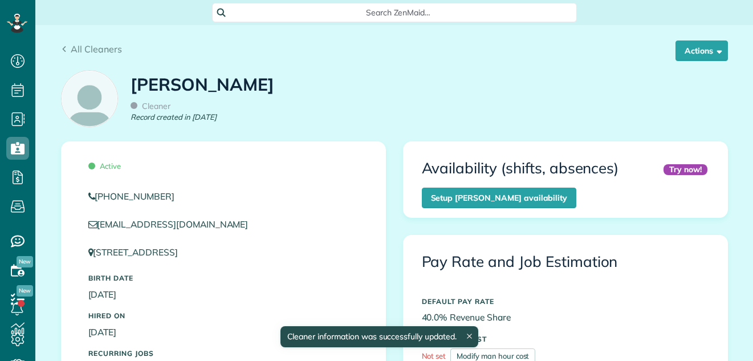
scroll to position [5, 5]
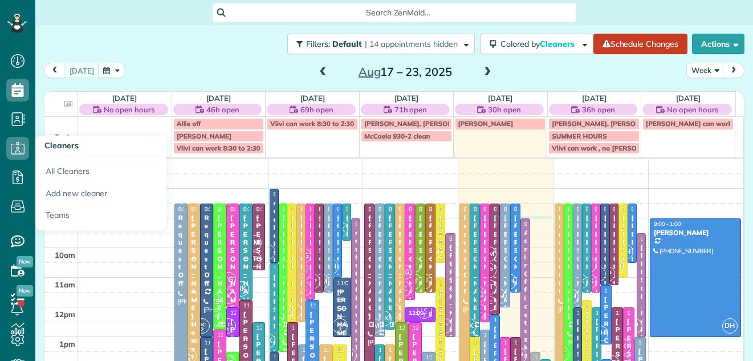
scroll to position [5, 5]
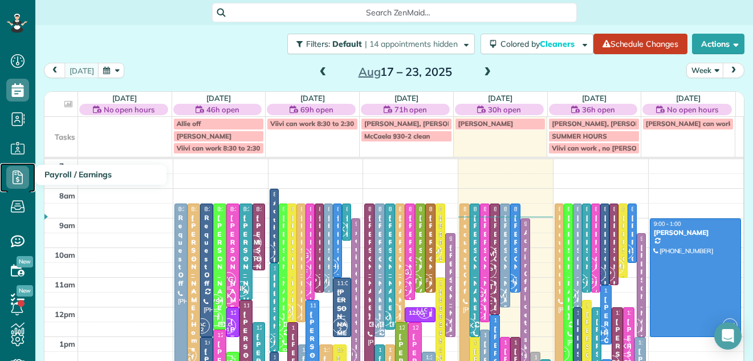
click at [15, 173] on use at bounding box center [18, 177] width 10 height 14
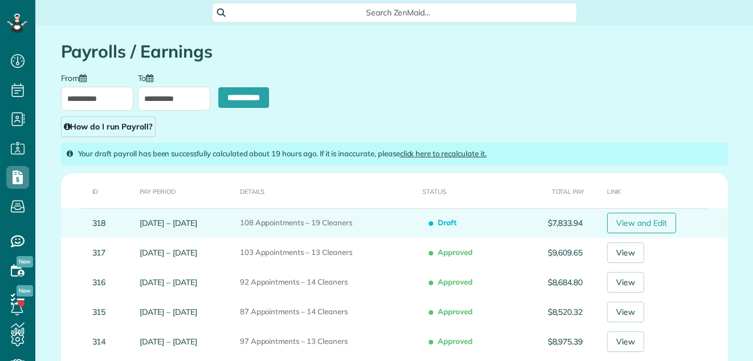
scroll to position [5, 5]
click at [658, 219] on link "View and Edit" at bounding box center [641, 223] width 69 height 21
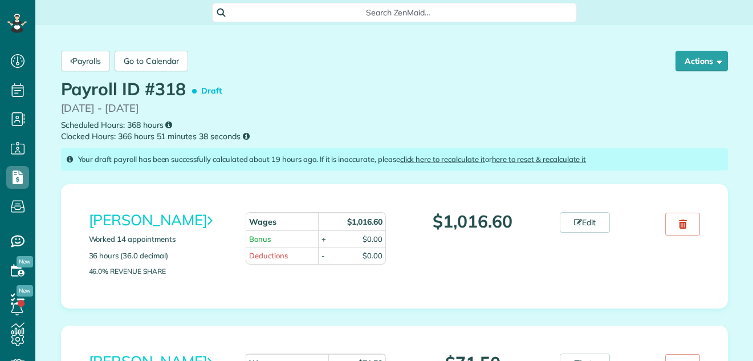
scroll to position [5, 5]
click at [576, 219] on icon at bounding box center [578, 222] width 8 height 8
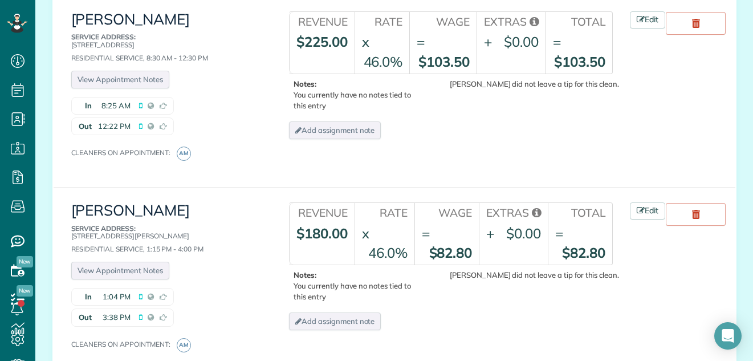
scroll to position [3019, 0]
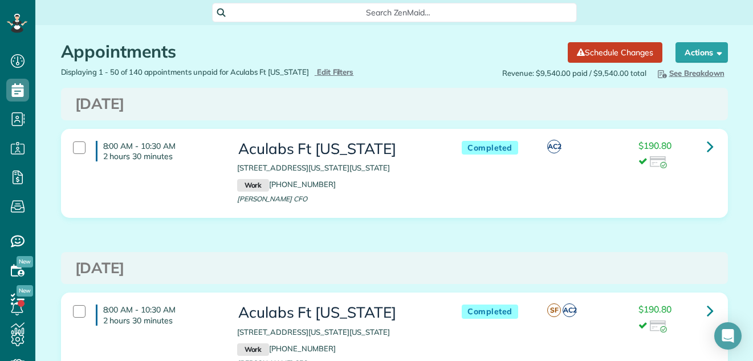
scroll to position [5, 5]
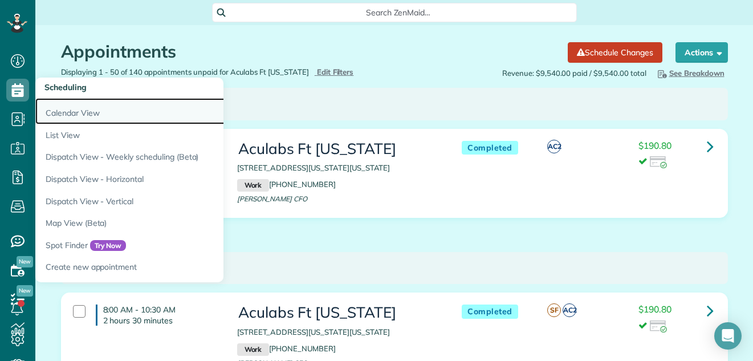
click at [52, 108] on link "Calendar View" at bounding box center [177, 111] width 285 height 26
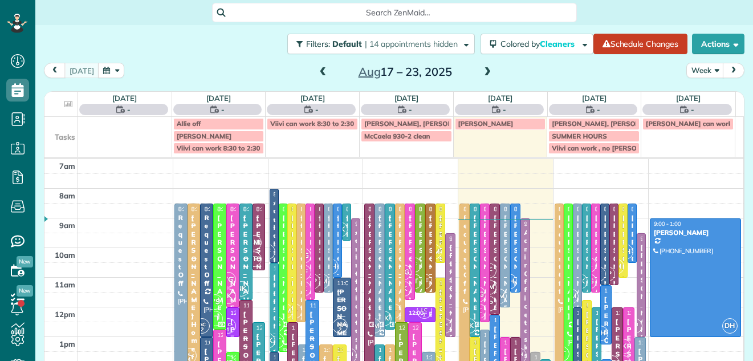
scroll to position [5, 5]
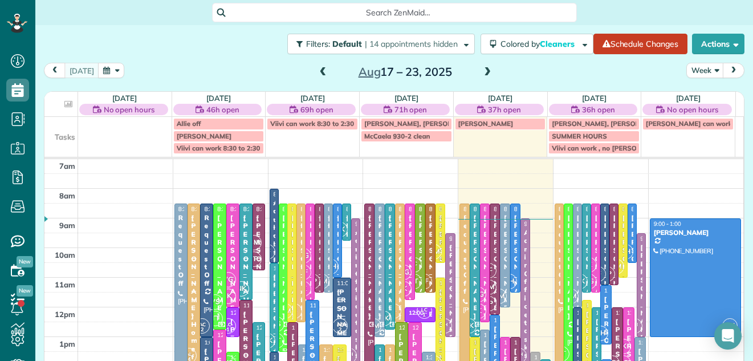
click at [729, 68] on span "next" at bounding box center [733, 70] width 9 height 7
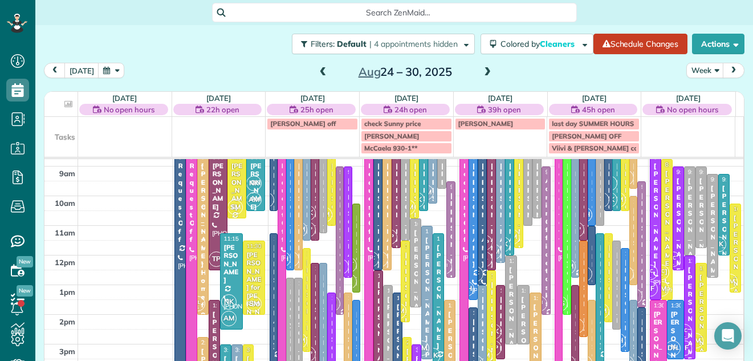
scroll to position [30, 0]
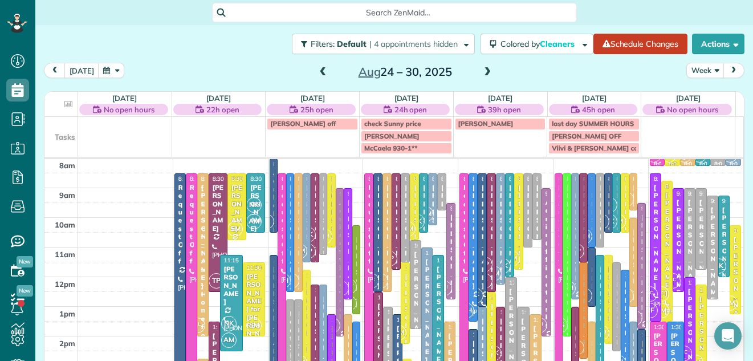
click at [693, 67] on button "Week" at bounding box center [705, 70] width 38 height 15
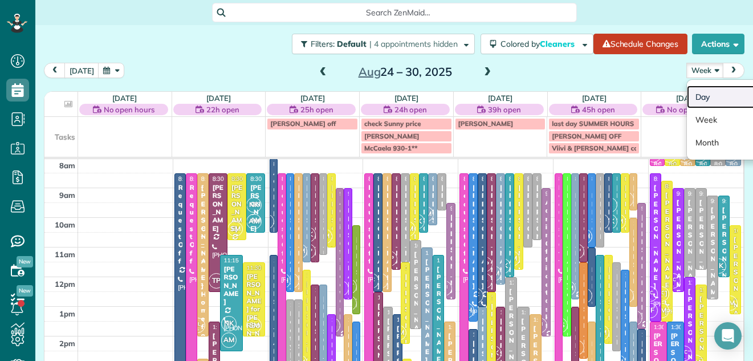
click at [693, 93] on link "Day" at bounding box center [732, 96] width 90 height 23
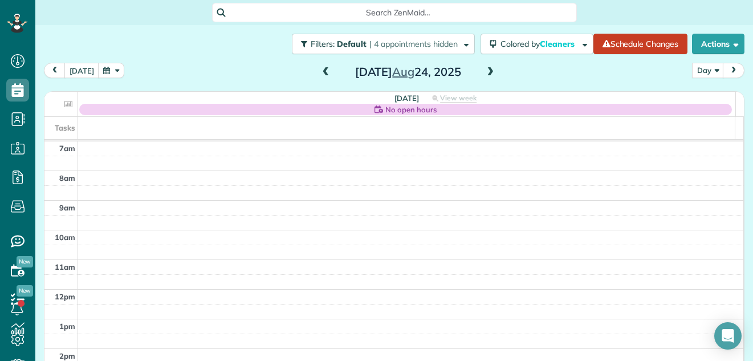
click at [484, 71] on span at bounding box center [490, 72] width 13 height 10
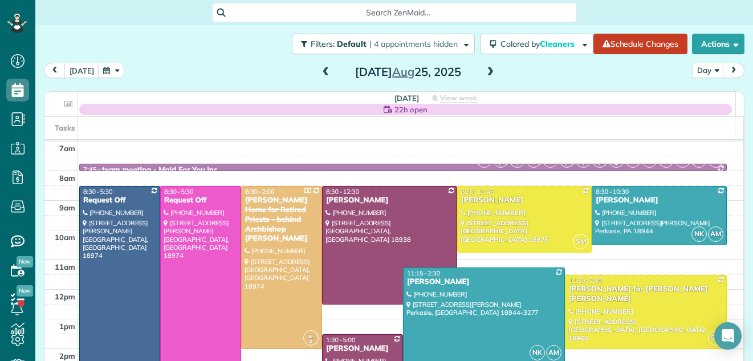
click at [484, 71] on span at bounding box center [490, 72] width 13 height 10
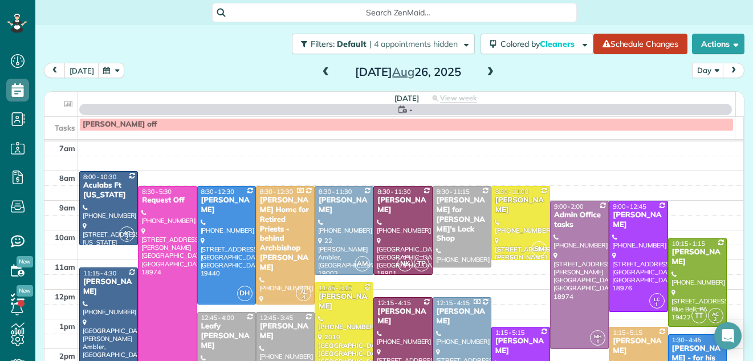
click at [484, 71] on span at bounding box center [490, 72] width 13 height 10
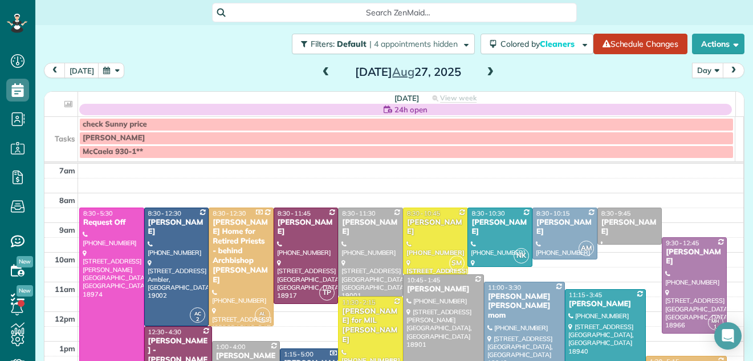
click at [484, 71] on span at bounding box center [490, 72] width 13 height 10
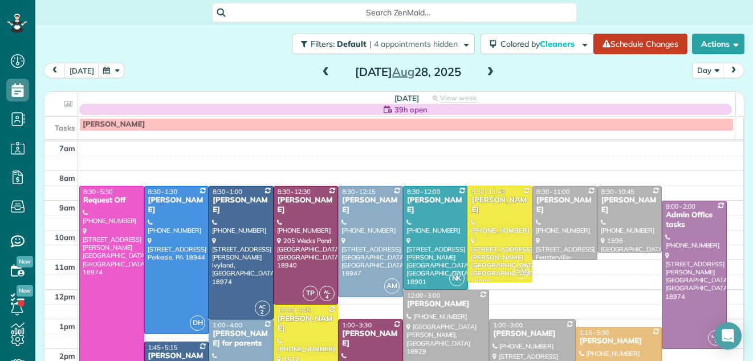
click at [484, 71] on span at bounding box center [490, 72] width 13 height 10
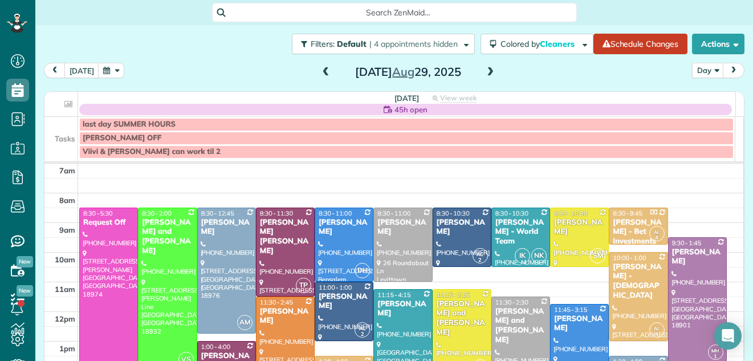
click at [484, 71] on span at bounding box center [490, 72] width 13 height 10
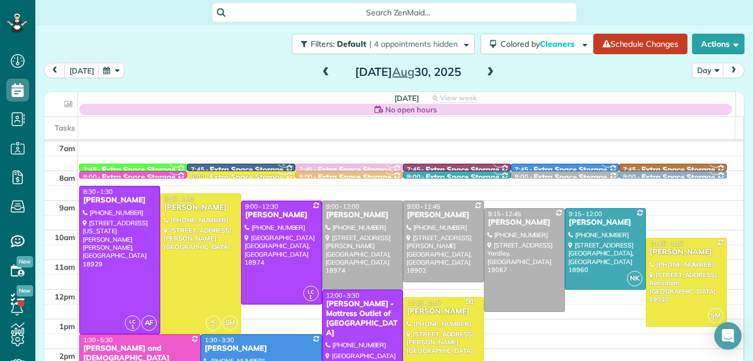
click at [484, 71] on span at bounding box center [490, 72] width 13 height 10
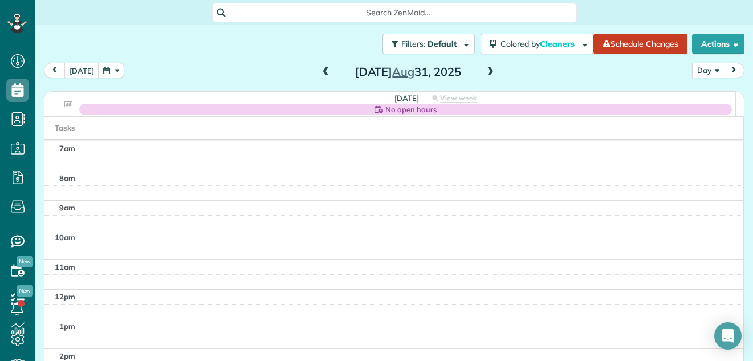
click at [484, 71] on span at bounding box center [490, 72] width 13 height 10
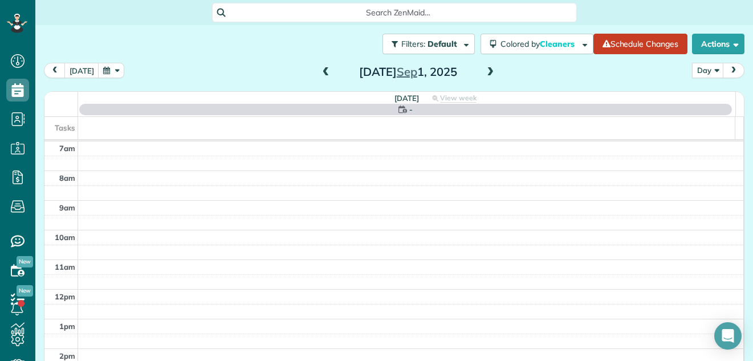
click at [484, 71] on span at bounding box center [490, 72] width 13 height 10
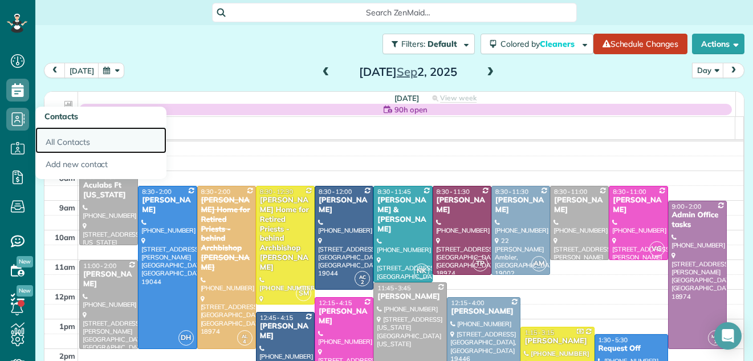
click at [61, 140] on link "All Contacts" at bounding box center [100, 140] width 131 height 26
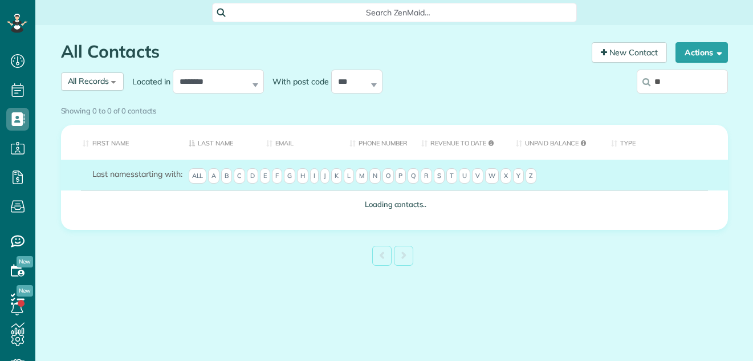
scroll to position [5, 5]
type input "**********"
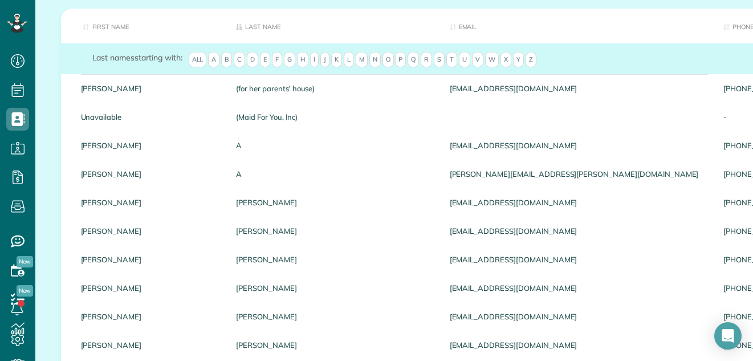
scroll to position [14, 0]
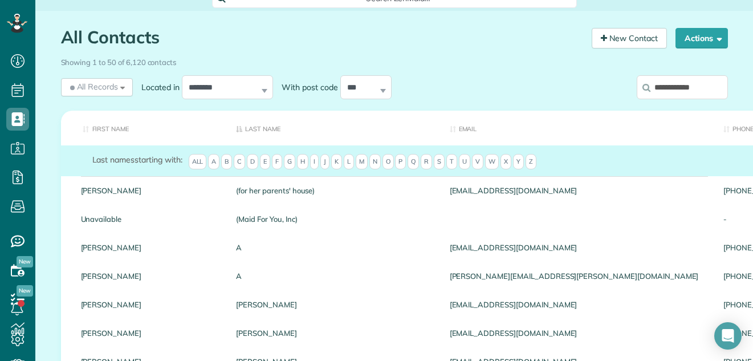
click at [710, 84] on input "**********" at bounding box center [682, 87] width 91 height 24
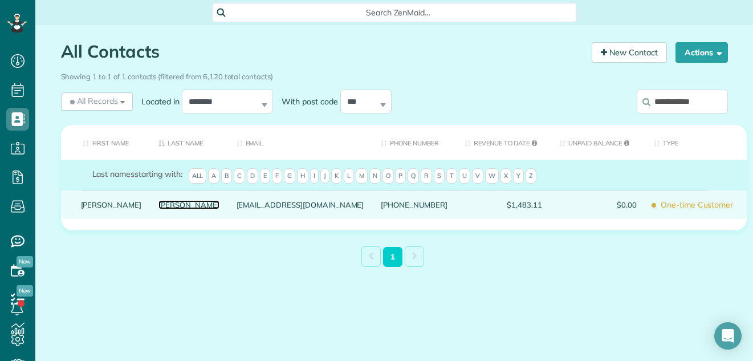
click at [158, 209] on link "Swartz" at bounding box center [188, 205] width 61 height 8
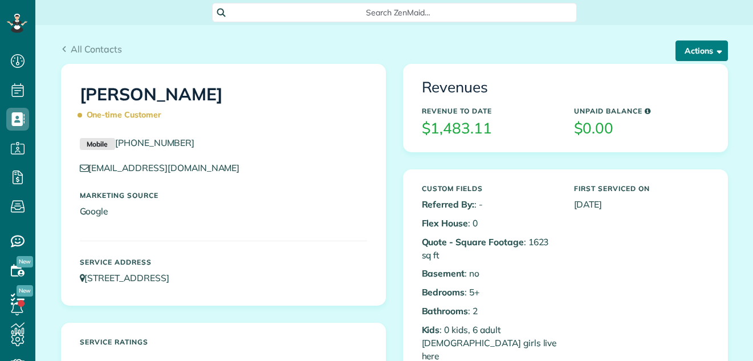
scroll to position [5, 5]
click at [694, 47] on button "Actions" at bounding box center [701, 50] width 52 height 21
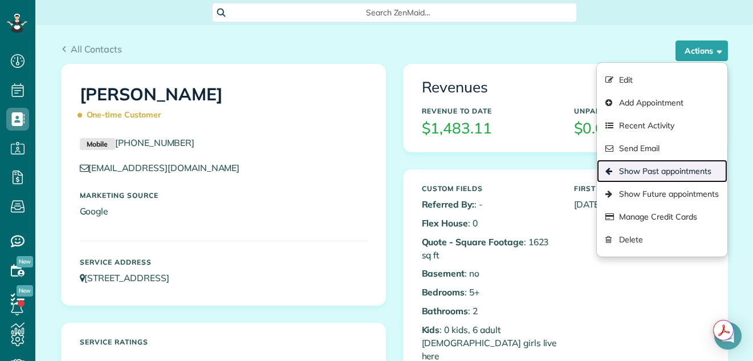
click at [679, 166] on link "Show Past appointments" at bounding box center [662, 171] width 130 height 23
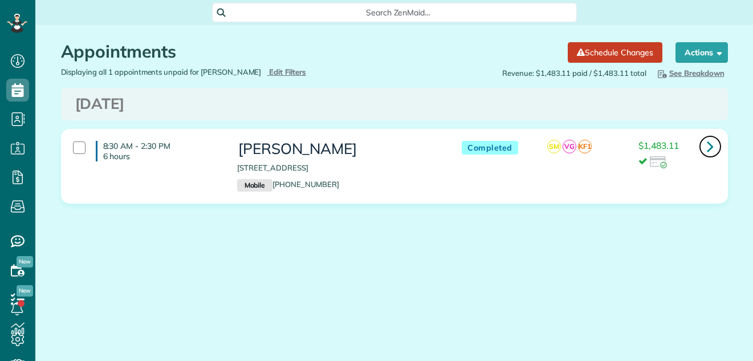
scroll to position [5, 5]
click at [707, 144] on icon at bounding box center [710, 146] width 7 height 20
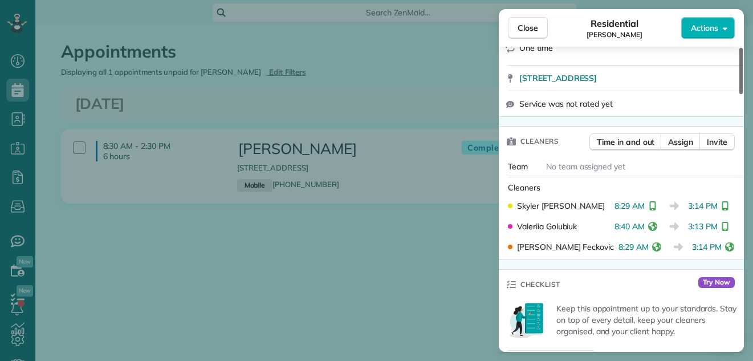
scroll to position [279, 0]
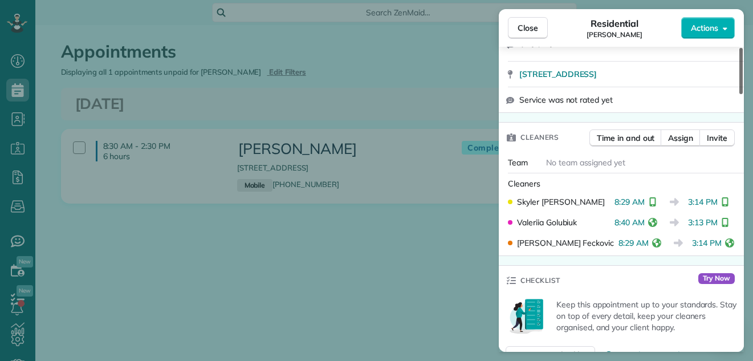
drag, startPoint x: 740, startPoint y: 79, endPoint x: 741, endPoint y: 121, distance: 42.2
click at [741, 94] on div at bounding box center [740, 71] width 3 height 46
click at [522, 27] on span "Close" at bounding box center [527, 27] width 21 height 11
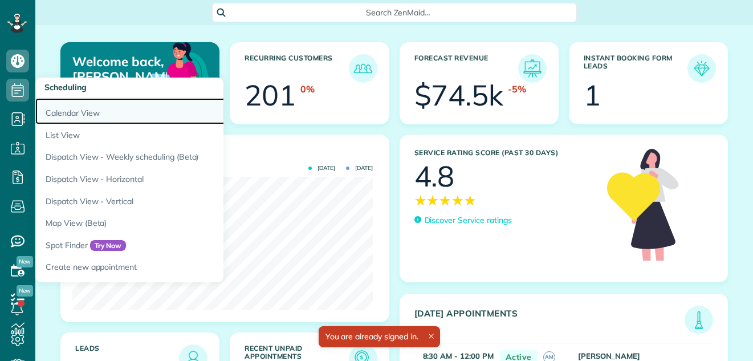
click at [62, 112] on link "Calendar View" at bounding box center [177, 111] width 285 height 26
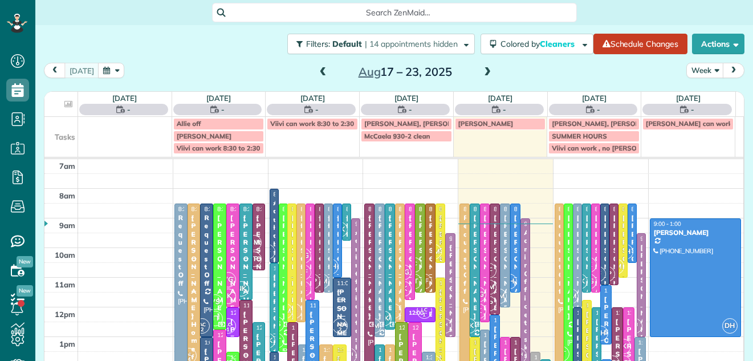
scroll to position [5, 5]
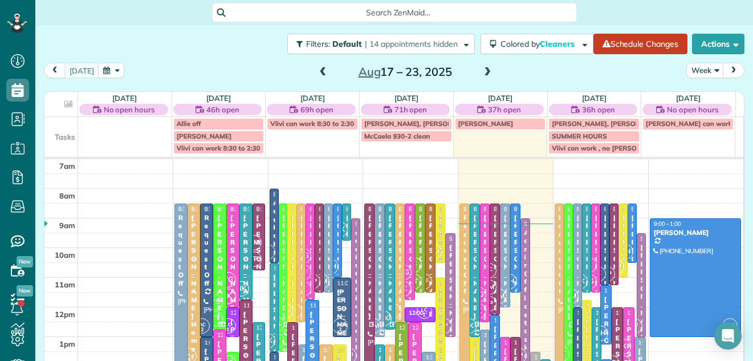
click at [481, 74] on span at bounding box center [487, 72] width 13 height 10
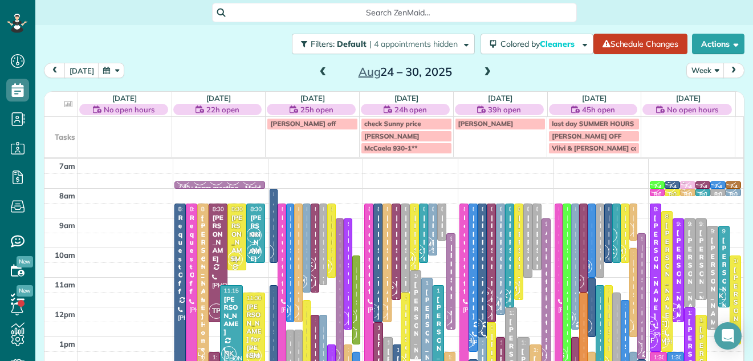
click at [692, 68] on button "Week" at bounding box center [705, 70] width 38 height 15
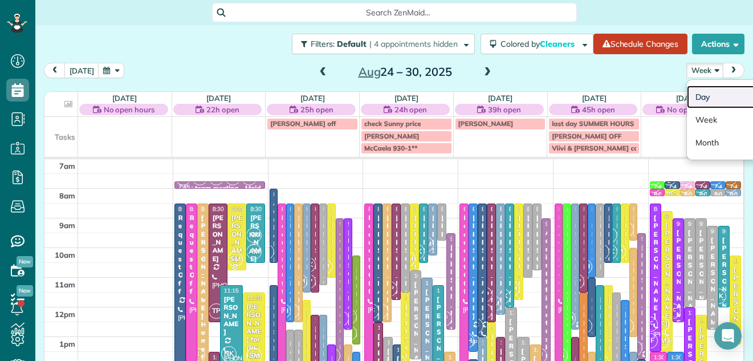
click at [690, 91] on link "Day" at bounding box center [732, 96] width 90 height 23
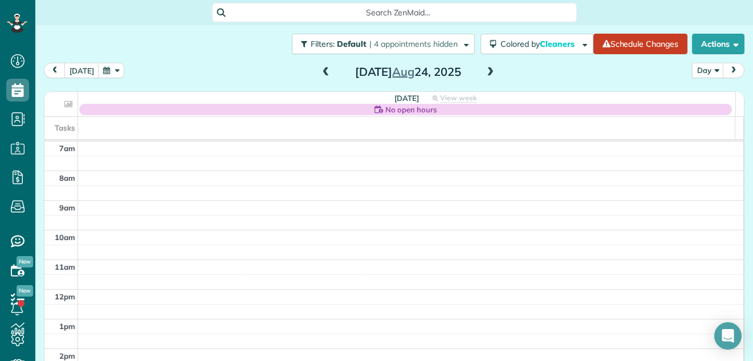
click at [486, 70] on span at bounding box center [490, 72] width 13 height 10
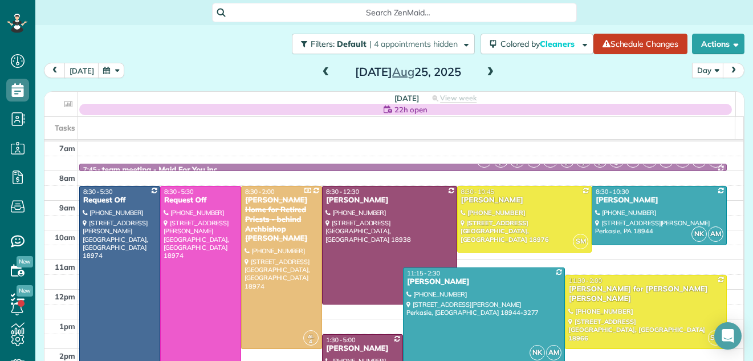
click at [486, 70] on span at bounding box center [490, 72] width 13 height 10
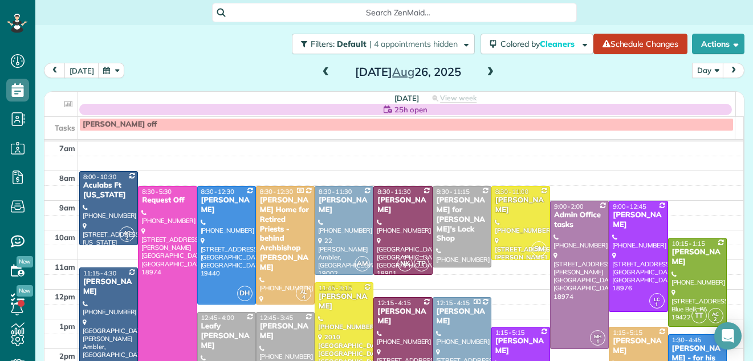
click at [486, 70] on span at bounding box center [490, 72] width 13 height 10
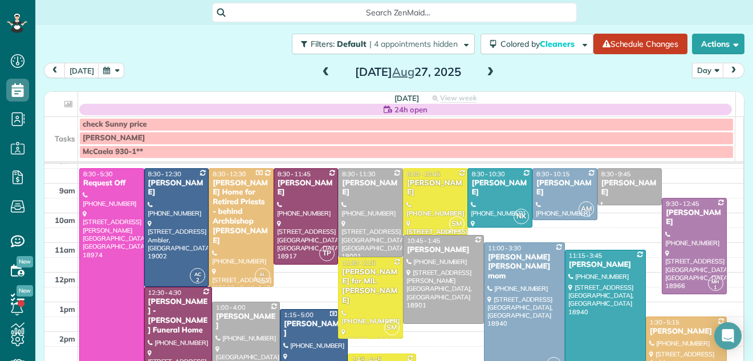
scroll to position [14, 0]
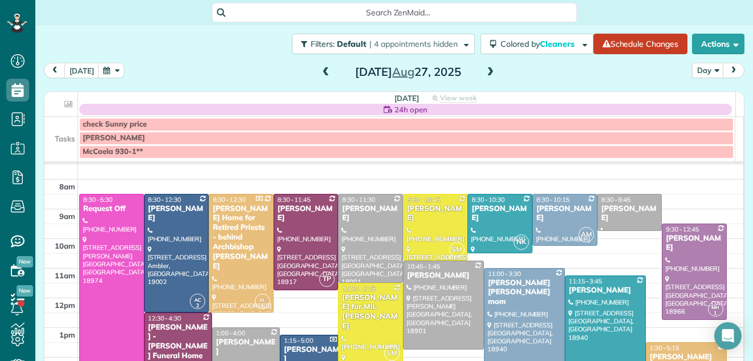
click at [487, 71] on span at bounding box center [490, 72] width 13 height 10
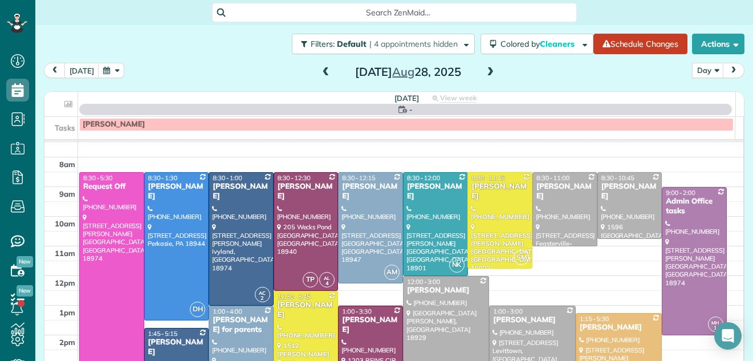
scroll to position [0, 0]
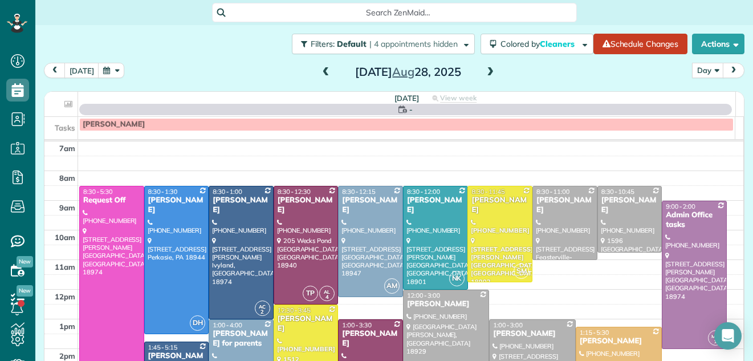
click at [487, 71] on span at bounding box center [490, 72] width 13 height 10
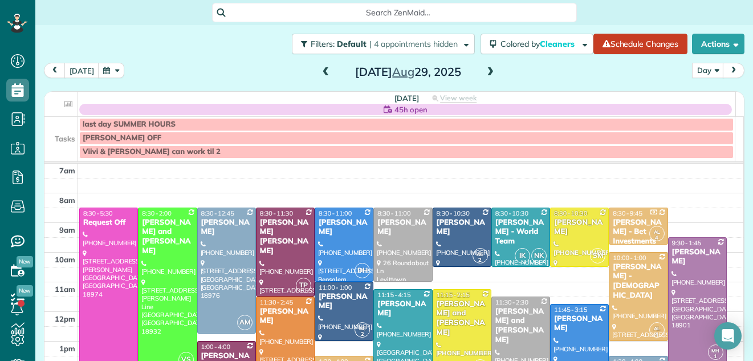
click at [487, 71] on span at bounding box center [490, 72] width 13 height 10
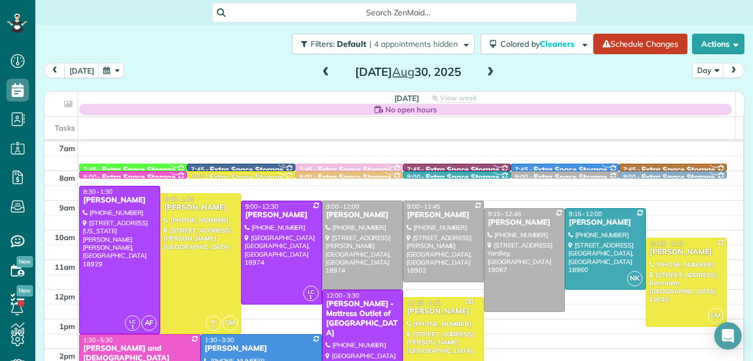
click at [487, 71] on span at bounding box center [490, 72] width 13 height 10
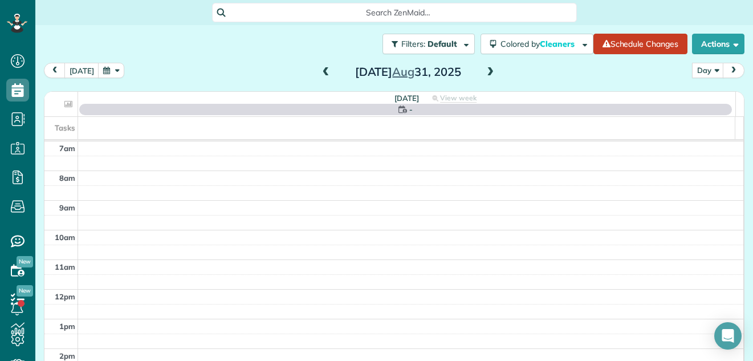
click at [487, 71] on span at bounding box center [490, 72] width 13 height 10
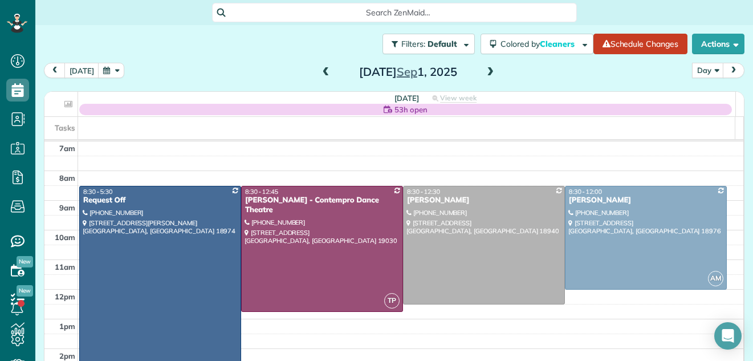
click at [487, 71] on span at bounding box center [490, 72] width 13 height 10
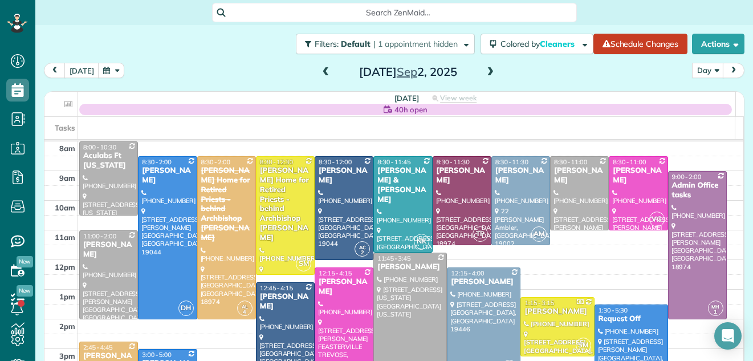
scroll to position [41, 0]
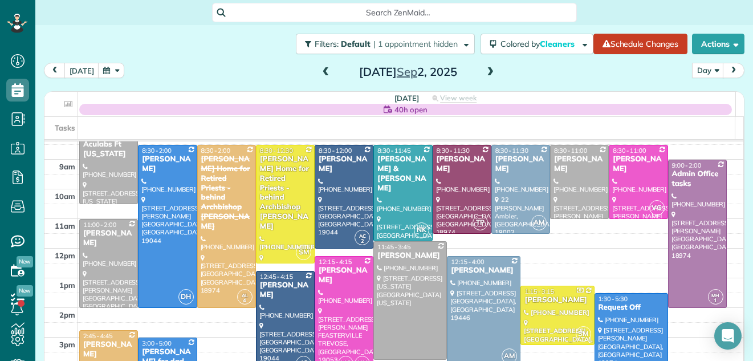
click at [484, 74] on span at bounding box center [490, 72] width 13 height 10
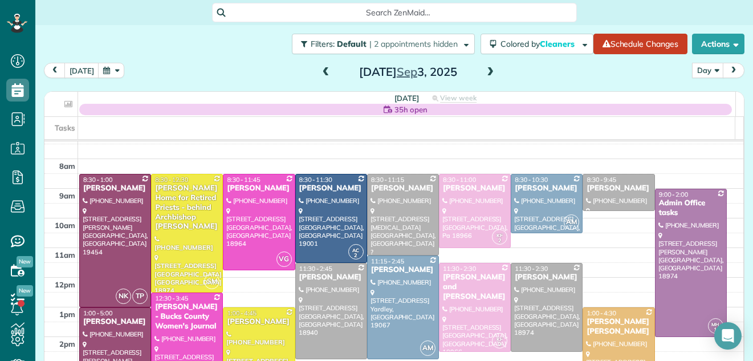
scroll to position [18, 0]
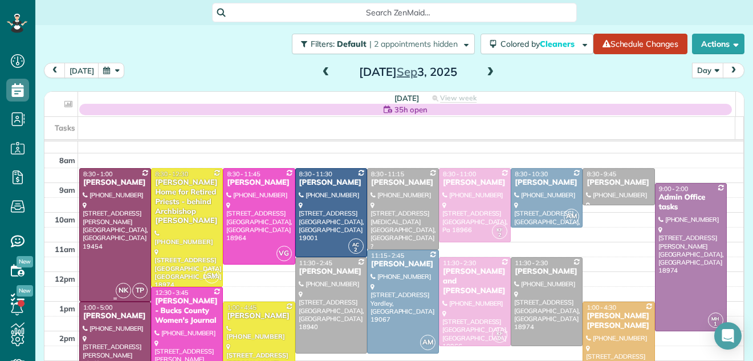
click at [111, 212] on div at bounding box center [115, 235] width 71 height 132
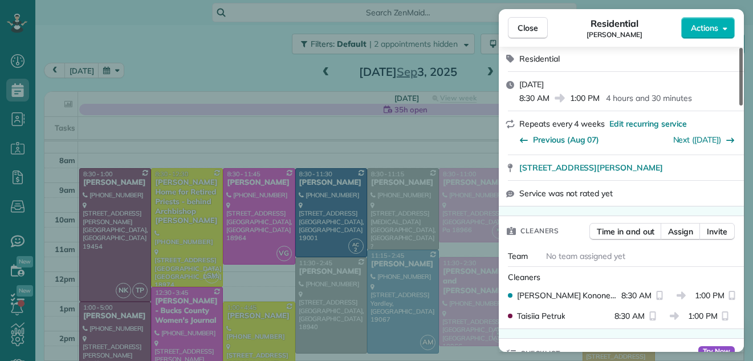
scroll to position [100, 0]
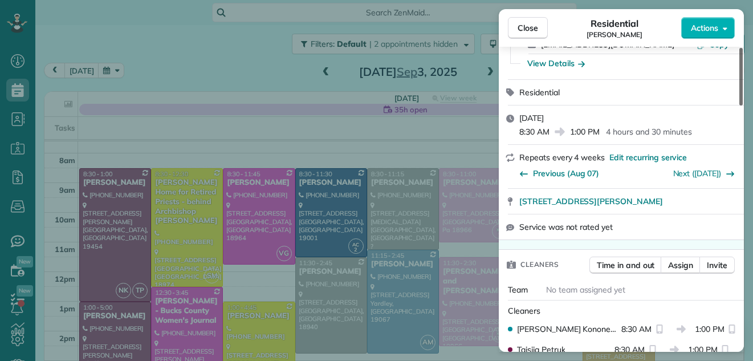
drag, startPoint x: 739, startPoint y: 85, endPoint x: 739, endPoint y: 104, distance: 18.8
click at [739, 104] on div at bounding box center [740, 77] width 3 height 58
click at [519, 23] on span "Close" at bounding box center [527, 27] width 21 height 11
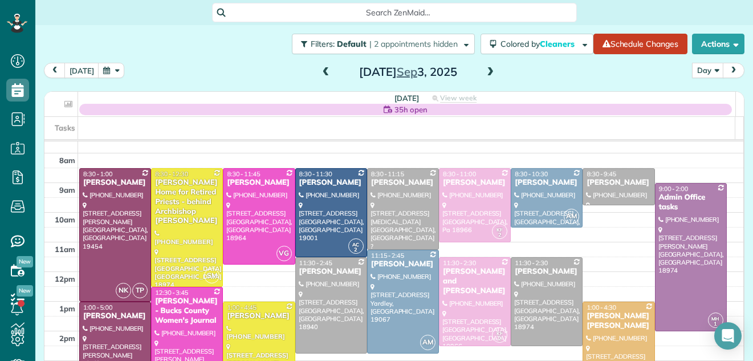
click at [484, 75] on span at bounding box center [490, 72] width 13 height 10
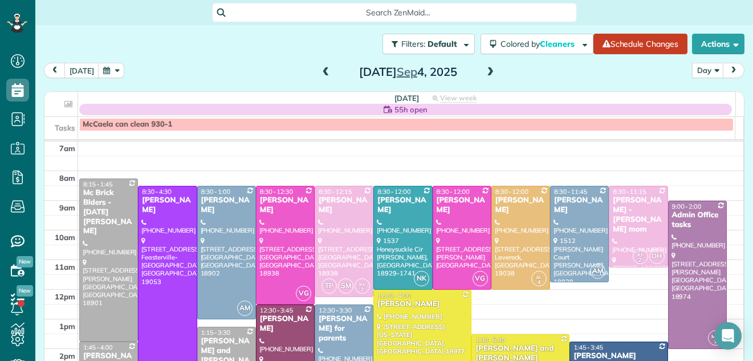
click at [484, 75] on span at bounding box center [490, 72] width 13 height 10
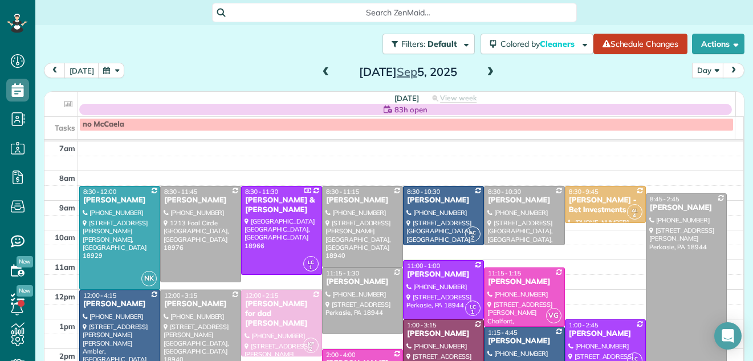
click at [321, 70] on span at bounding box center [326, 72] width 13 height 10
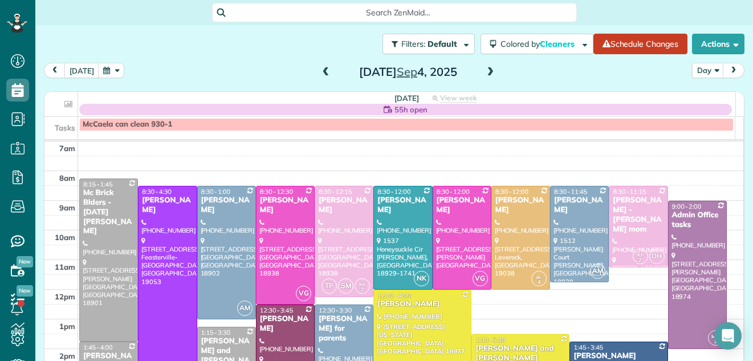
click at [320, 72] on span at bounding box center [326, 72] width 13 height 10
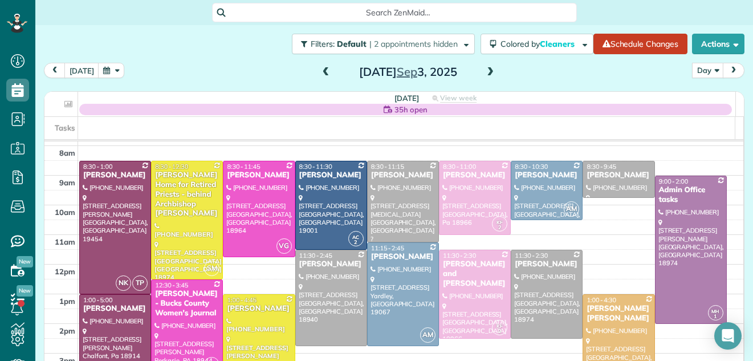
scroll to position [23, 0]
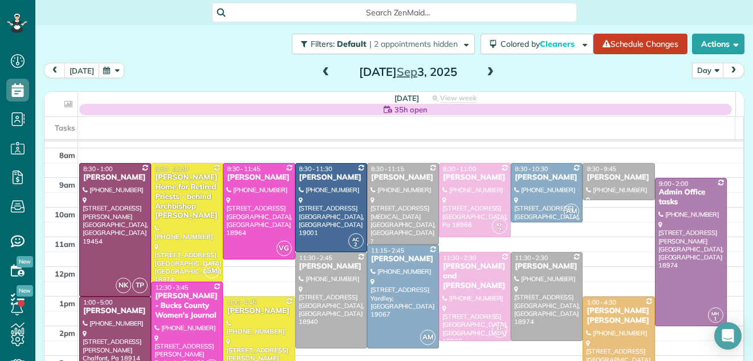
click at [79, 67] on button "today" at bounding box center [81, 70] width 35 height 15
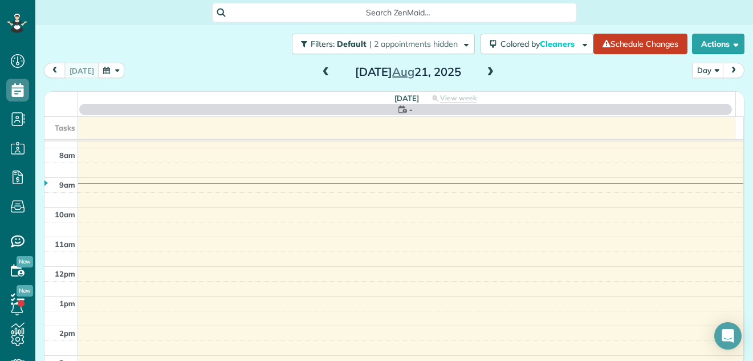
scroll to position [0, 0]
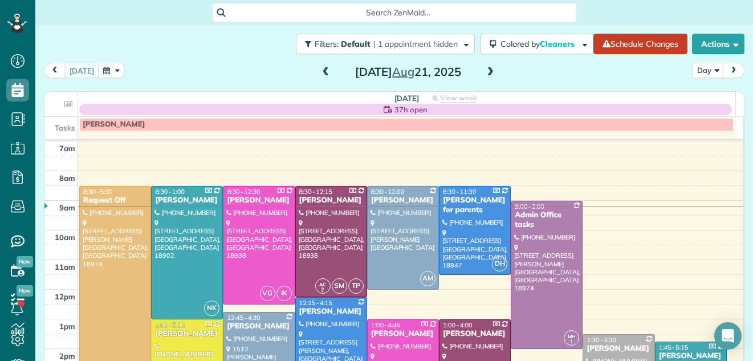
click at [484, 74] on span at bounding box center [490, 72] width 13 height 10
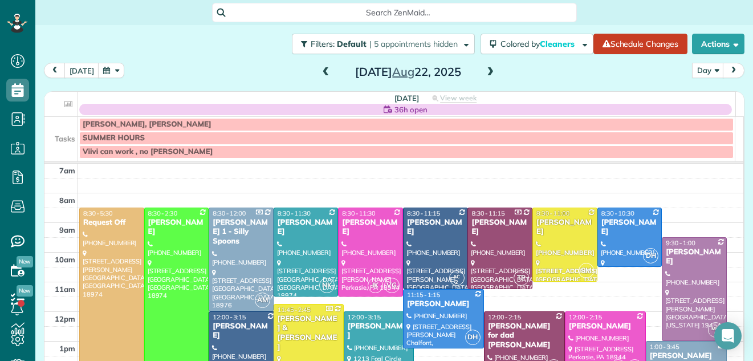
click at [484, 74] on span at bounding box center [490, 72] width 13 height 10
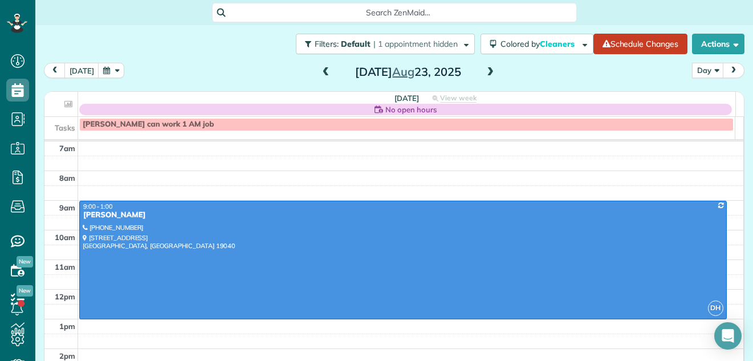
click at [484, 74] on span at bounding box center [490, 72] width 13 height 10
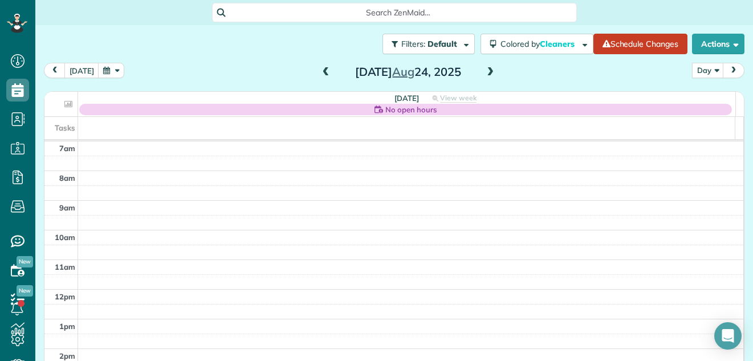
click at [484, 74] on span at bounding box center [490, 72] width 13 height 10
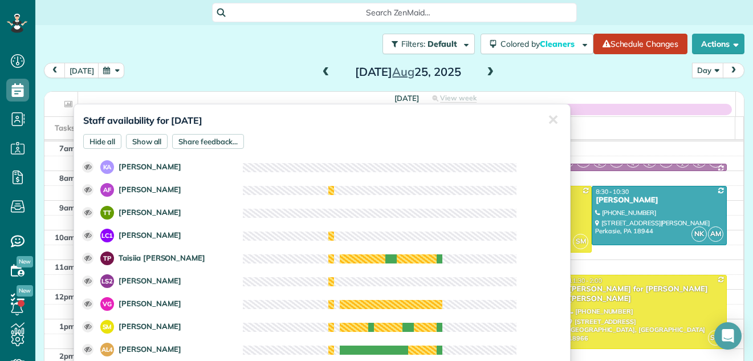
click at [528, 74] on div "today Day Day Week Month Monday Aug 25, 2025" at bounding box center [394, 73] width 700 height 21
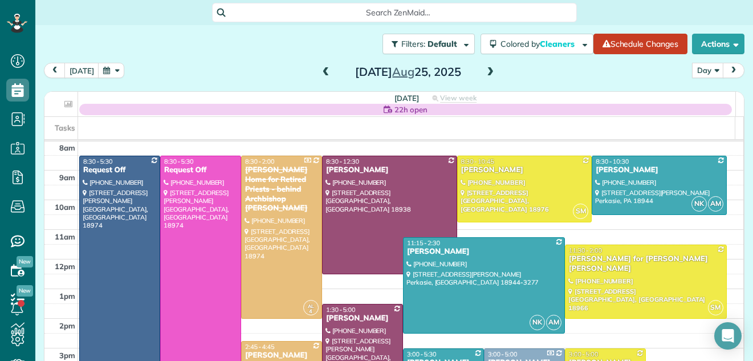
scroll to position [29, 0]
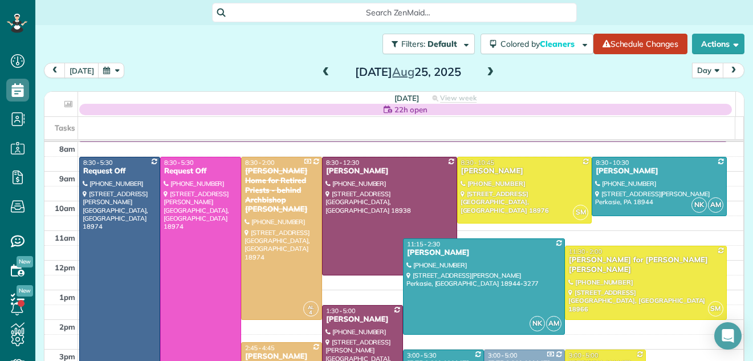
click at [487, 77] on span at bounding box center [490, 72] width 13 height 10
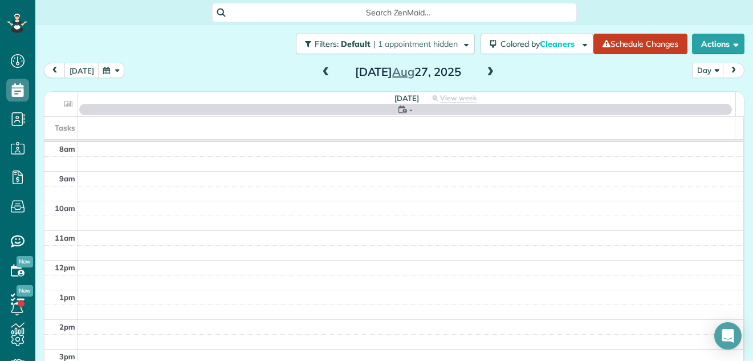
scroll to position [0, 0]
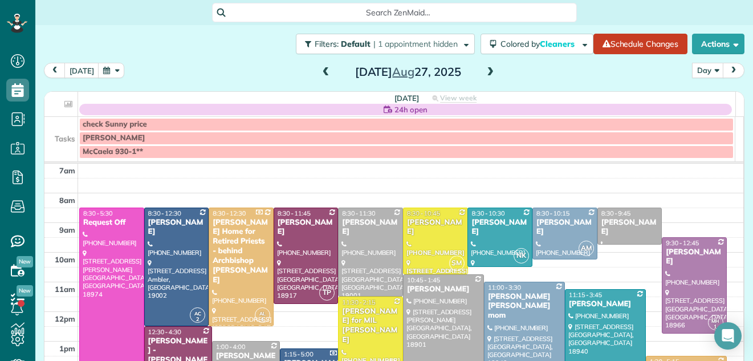
click at [484, 71] on span at bounding box center [490, 72] width 13 height 10
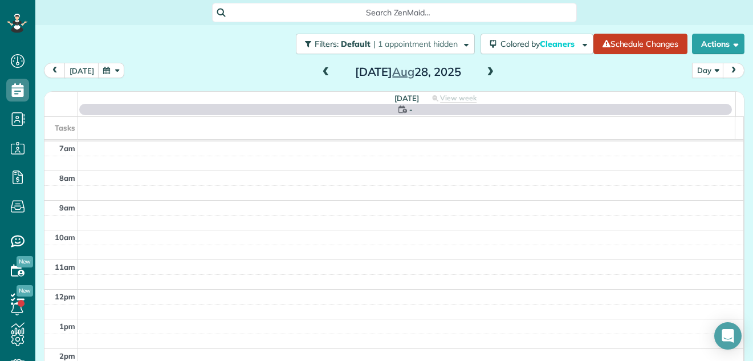
click at [484, 71] on span at bounding box center [490, 72] width 13 height 10
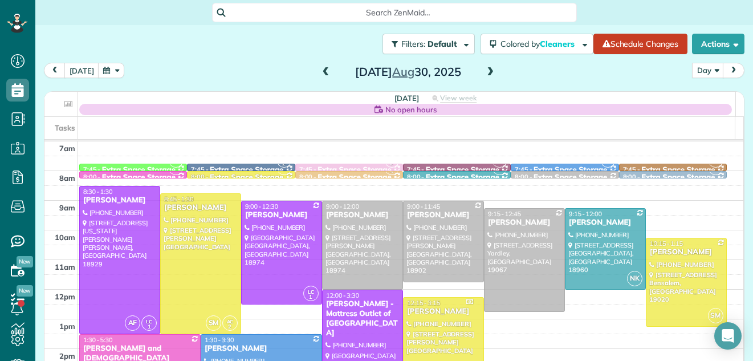
click at [484, 71] on span at bounding box center [490, 72] width 13 height 10
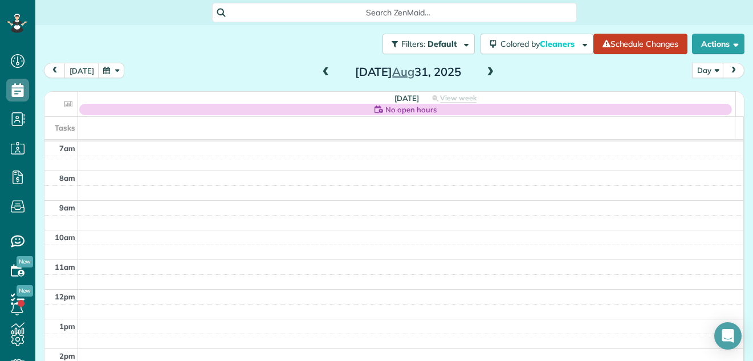
click at [484, 71] on span at bounding box center [490, 72] width 13 height 10
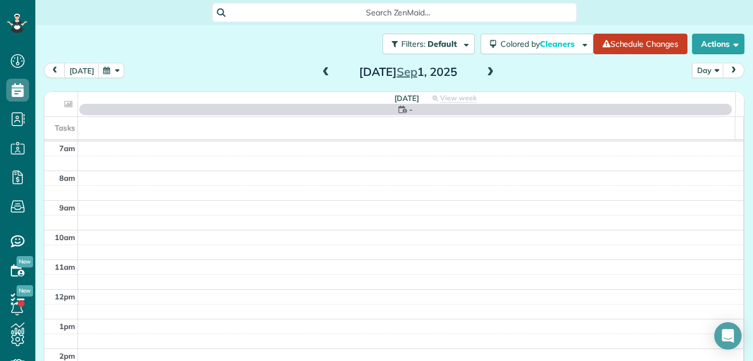
click at [484, 71] on span at bounding box center [490, 72] width 13 height 10
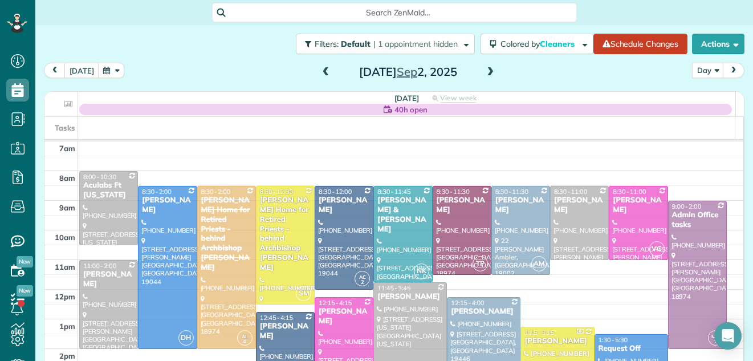
click at [484, 71] on span at bounding box center [490, 72] width 13 height 10
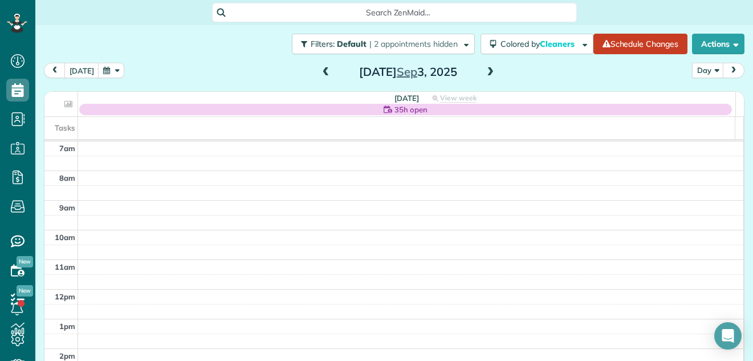
click at [320, 78] on span at bounding box center [326, 72] width 13 height 17
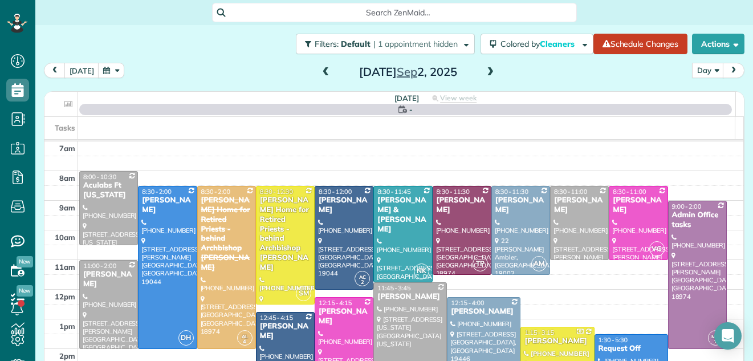
click at [320, 78] on span at bounding box center [326, 72] width 13 height 17
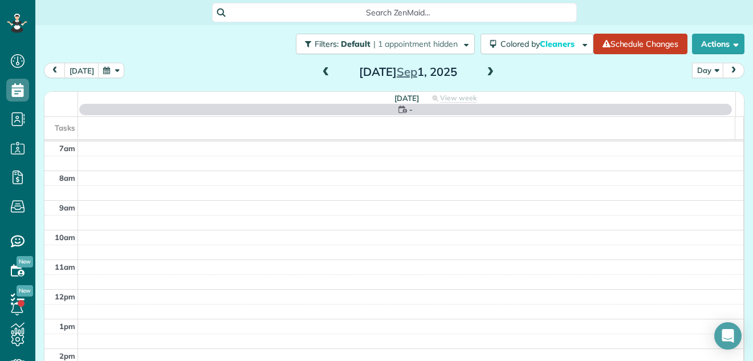
click at [320, 78] on span at bounding box center [326, 72] width 13 height 17
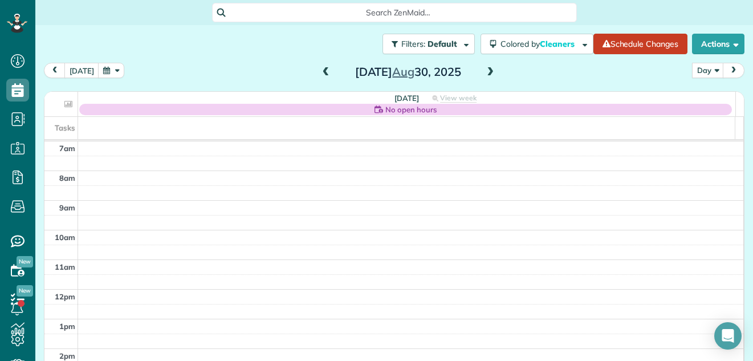
click at [320, 78] on span at bounding box center [326, 72] width 13 height 17
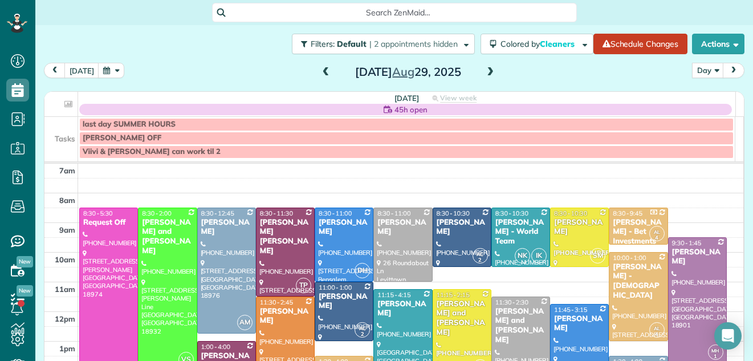
click at [320, 78] on span at bounding box center [326, 72] width 13 height 17
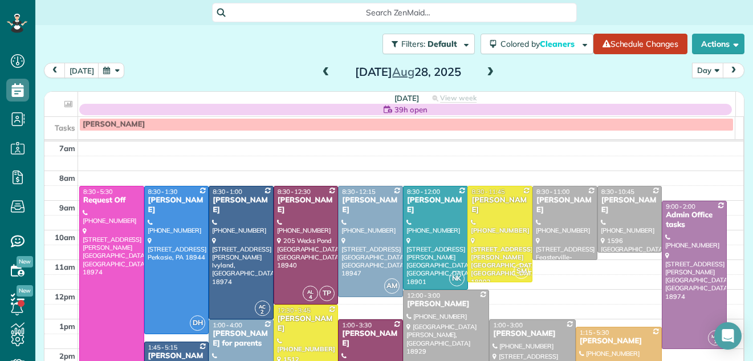
click at [320, 78] on span at bounding box center [326, 72] width 13 height 17
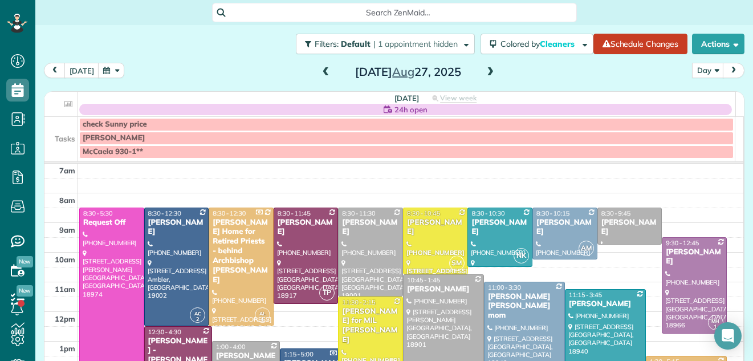
click at [484, 72] on span at bounding box center [490, 72] width 13 height 10
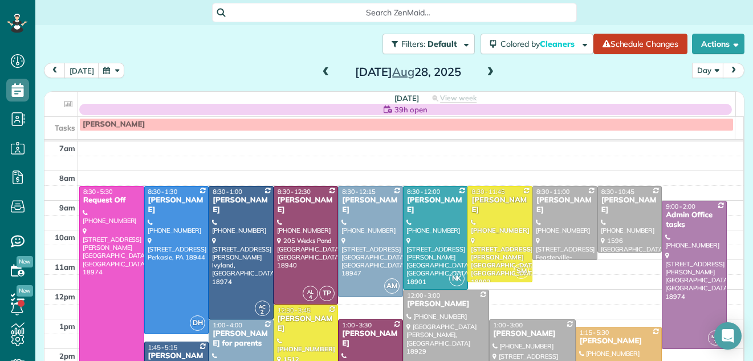
click at [484, 72] on span at bounding box center [490, 72] width 13 height 10
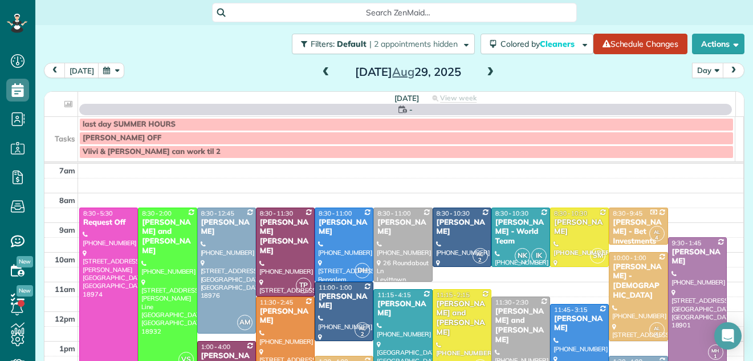
click at [484, 72] on span at bounding box center [490, 72] width 13 height 10
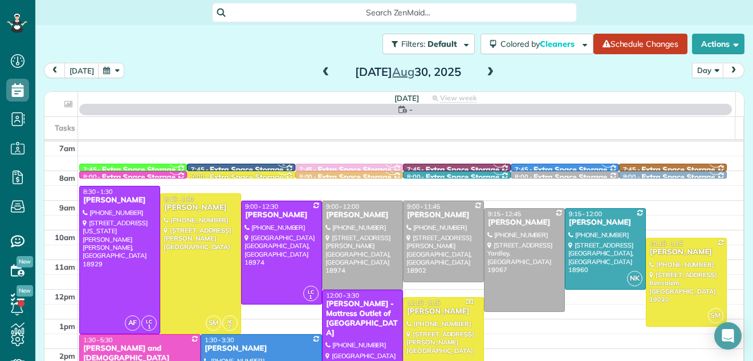
click at [484, 72] on span at bounding box center [490, 72] width 13 height 10
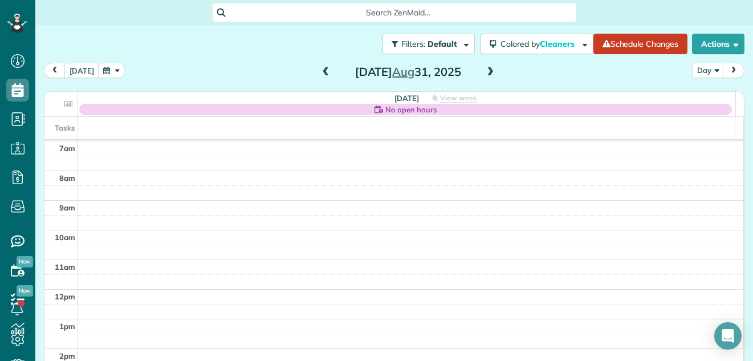
click at [484, 72] on span at bounding box center [490, 72] width 13 height 10
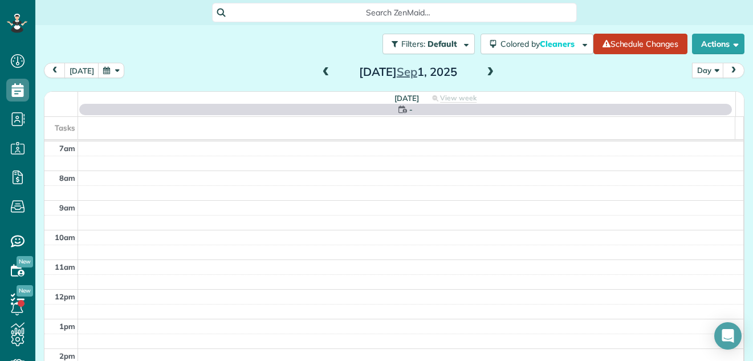
click at [484, 72] on span at bounding box center [490, 72] width 13 height 10
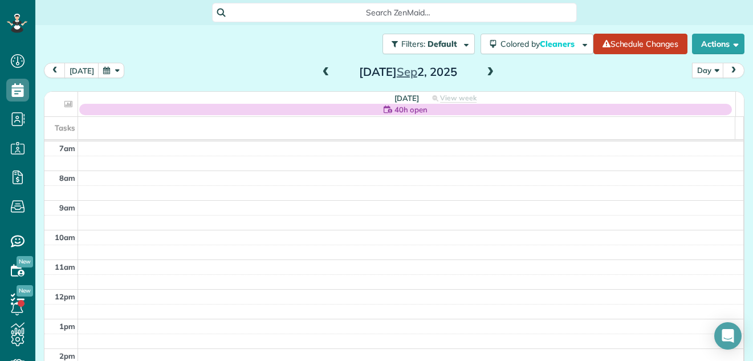
click at [484, 72] on span at bounding box center [490, 72] width 13 height 10
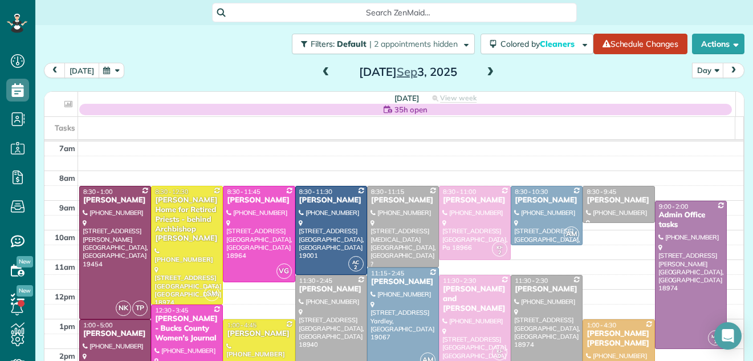
click at [79, 68] on button "today" at bounding box center [81, 70] width 35 height 15
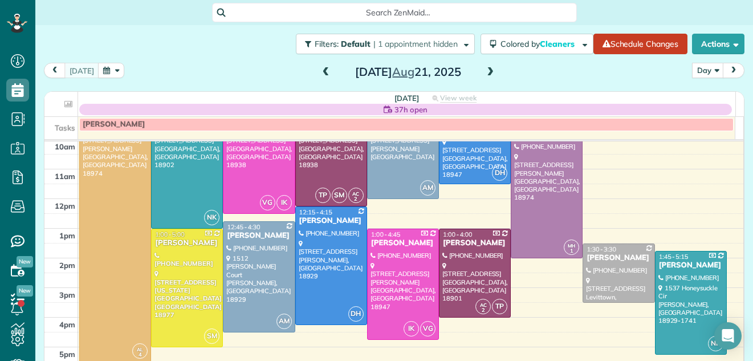
scroll to position [94, 0]
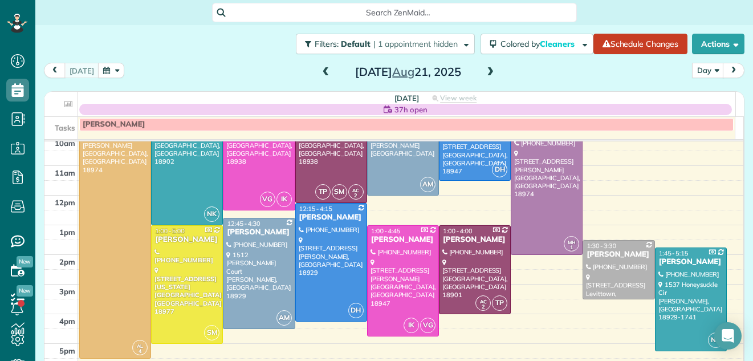
click at [484, 72] on span at bounding box center [490, 72] width 13 height 10
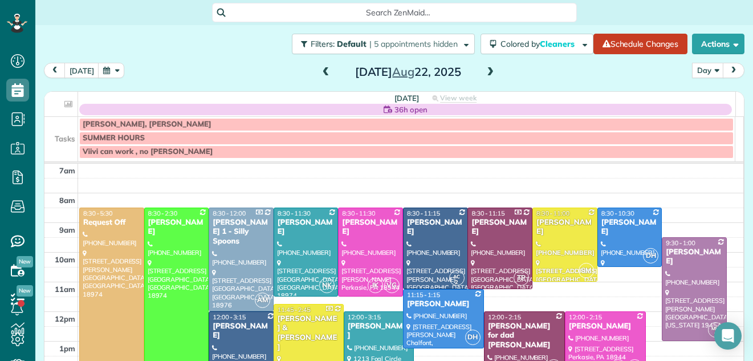
scroll to position [25, 0]
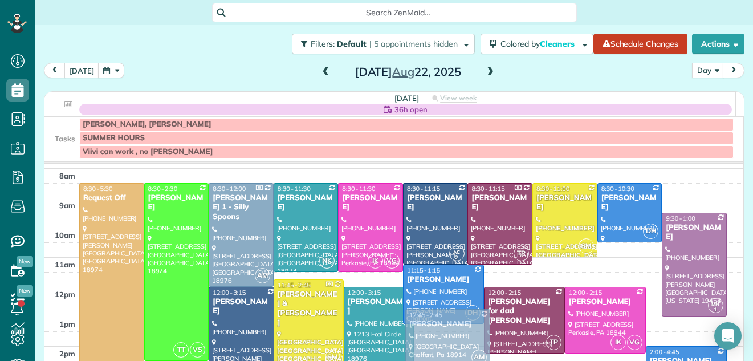
drag, startPoint x: 443, startPoint y: 347, endPoint x: 436, endPoint y: 320, distance: 28.2
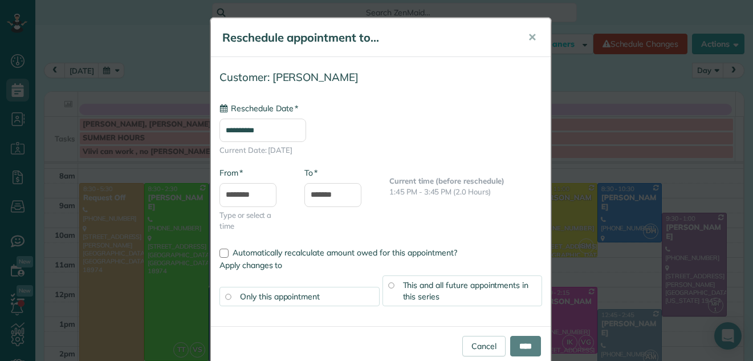
type input "**********"
click at [510, 341] on input "****" at bounding box center [525, 346] width 31 height 21
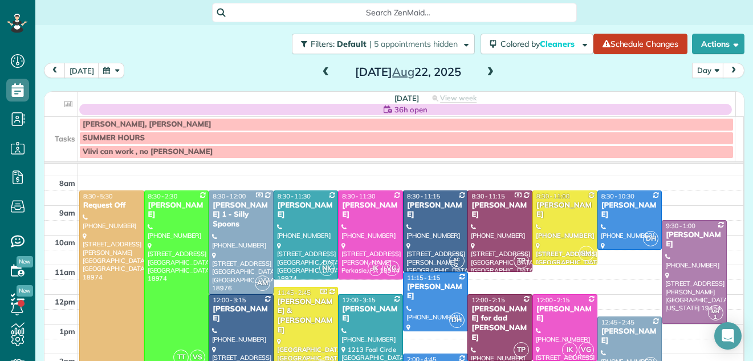
scroll to position [11, 0]
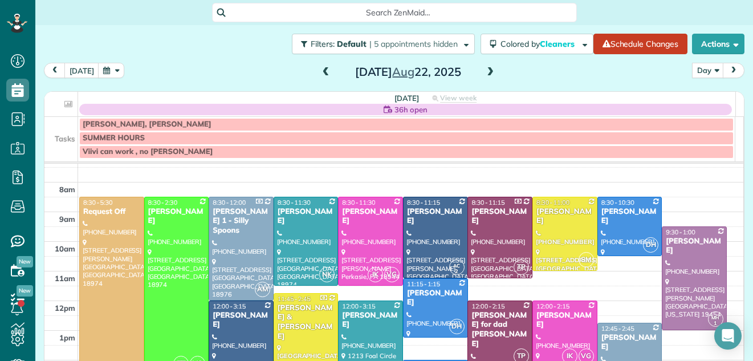
click at [486, 70] on span at bounding box center [490, 72] width 13 height 10
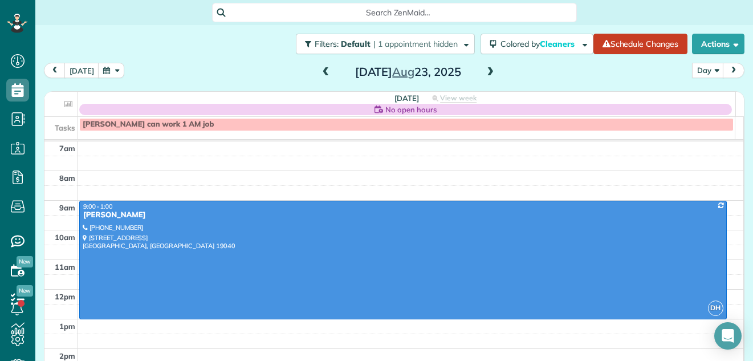
click at [486, 70] on span at bounding box center [490, 72] width 13 height 10
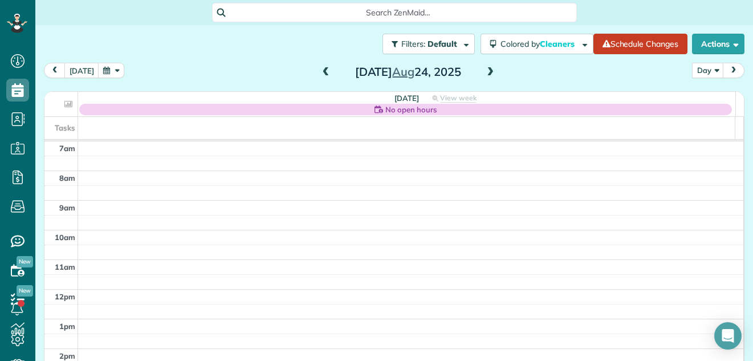
click at [484, 72] on span at bounding box center [490, 72] width 13 height 10
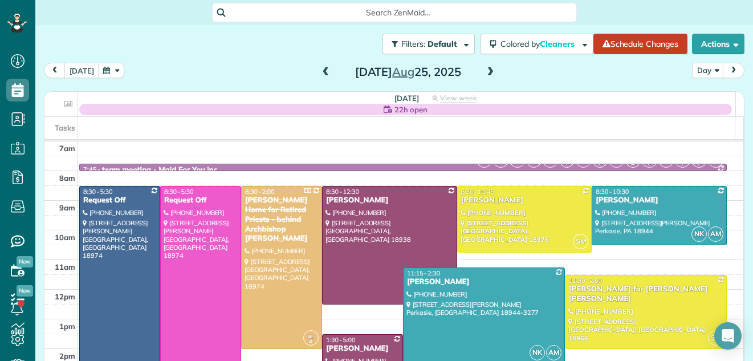
click at [487, 69] on span at bounding box center [490, 72] width 13 height 10
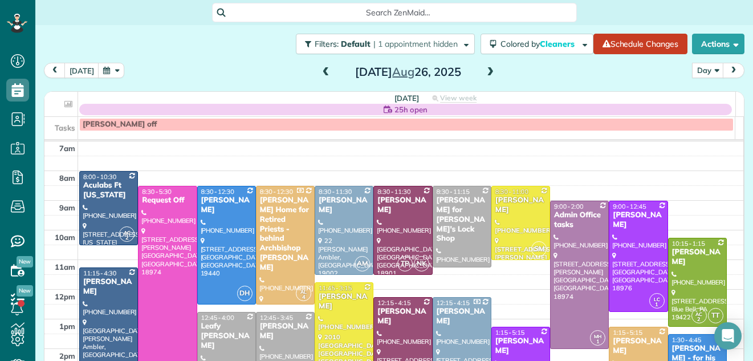
click at [484, 70] on span at bounding box center [490, 72] width 13 height 10
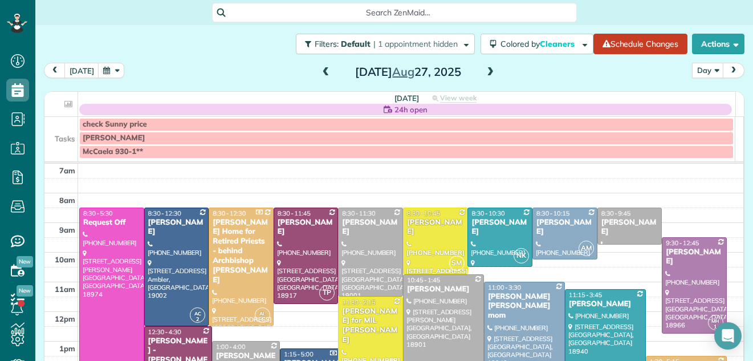
click at [487, 73] on span at bounding box center [490, 72] width 13 height 10
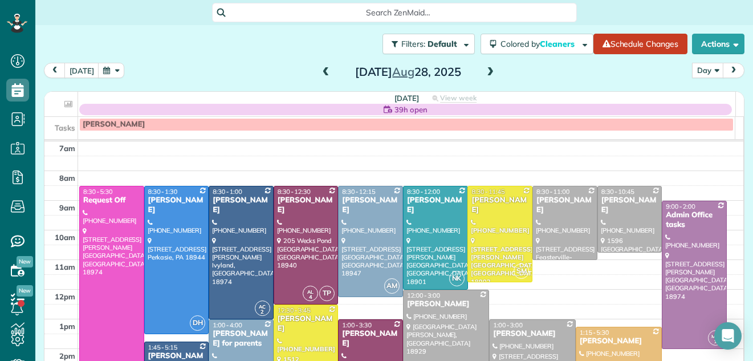
click at [484, 75] on span at bounding box center [490, 72] width 13 height 10
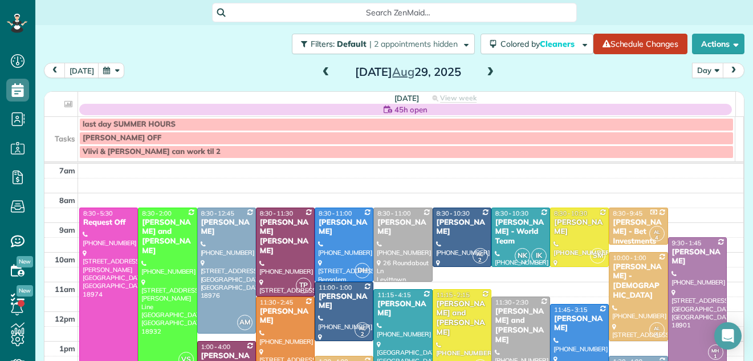
click at [484, 75] on span at bounding box center [490, 72] width 13 height 10
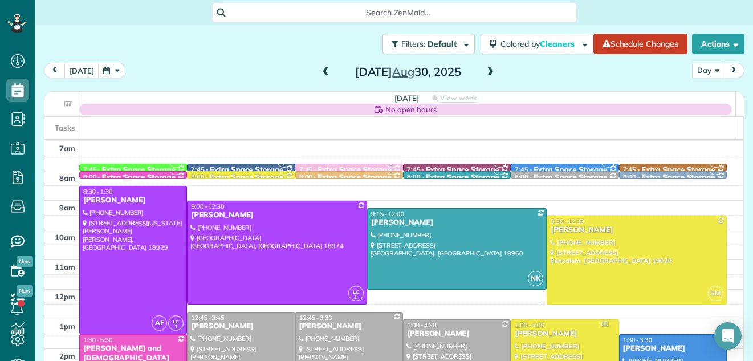
click at [484, 75] on span at bounding box center [490, 72] width 13 height 10
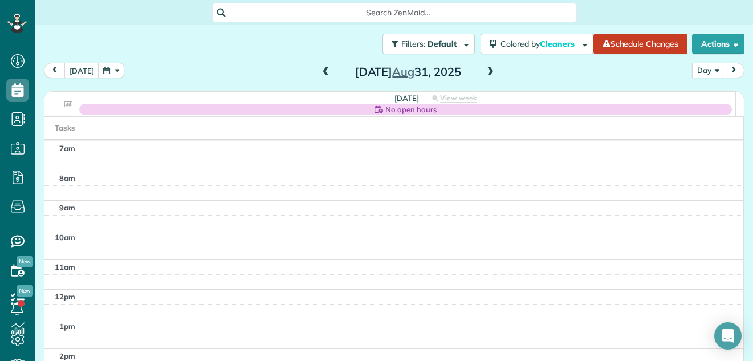
click at [320, 68] on span at bounding box center [326, 72] width 13 height 10
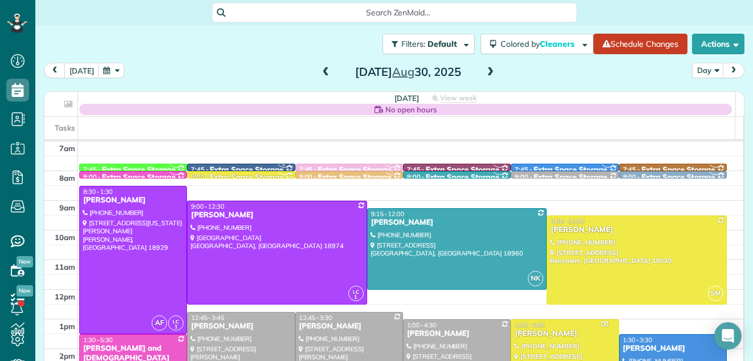
scroll to position [5, 0]
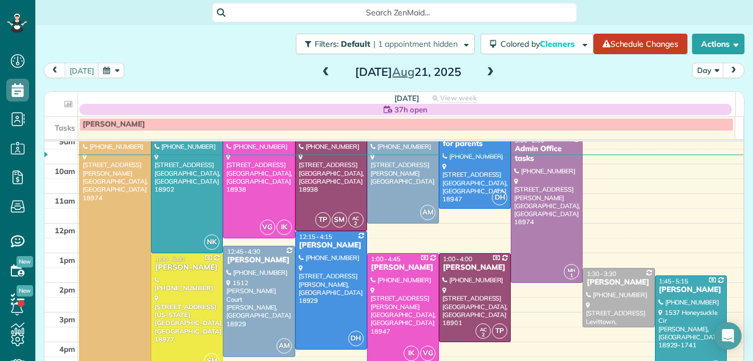
scroll to position [89, 0]
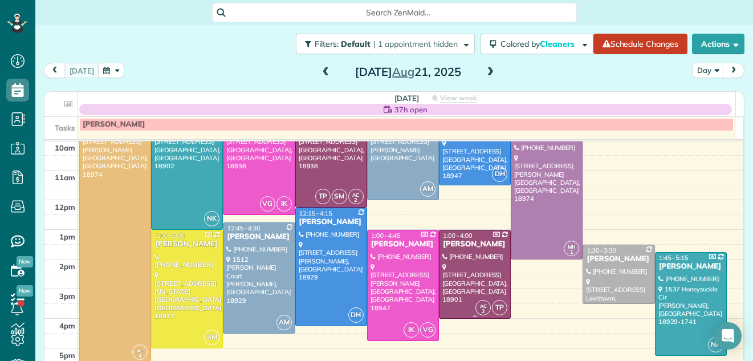
click at [479, 280] on div at bounding box center [474, 274] width 71 height 88
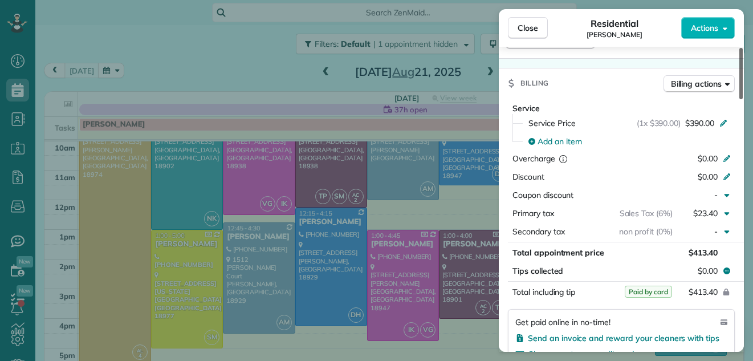
scroll to position [487, 0]
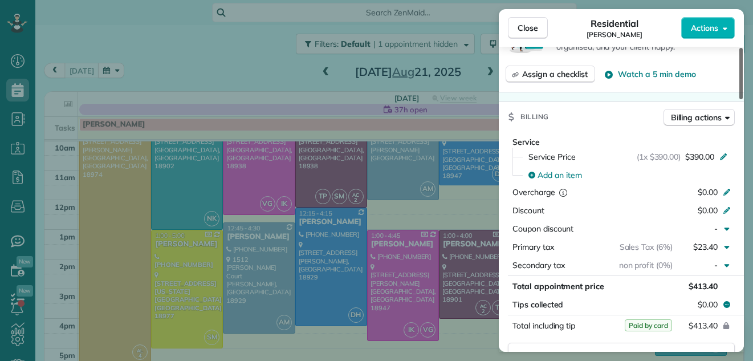
drag, startPoint x: 741, startPoint y: 80, endPoint x: 759, endPoint y: 162, distance: 83.4
click at [743, 99] on div at bounding box center [740, 73] width 3 height 51
click at [516, 26] on button "Close" at bounding box center [528, 28] width 40 height 22
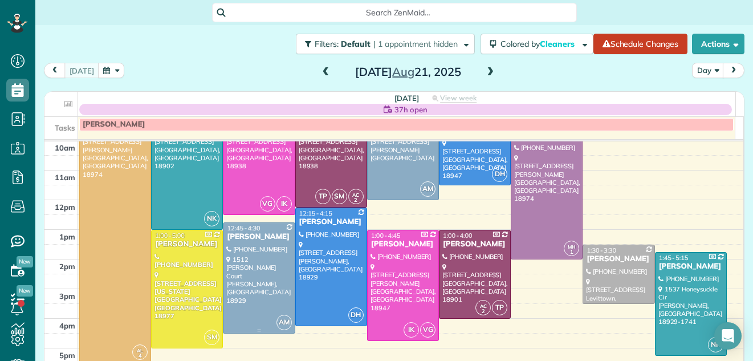
click at [271, 252] on div at bounding box center [258, 278] width 71 height 110
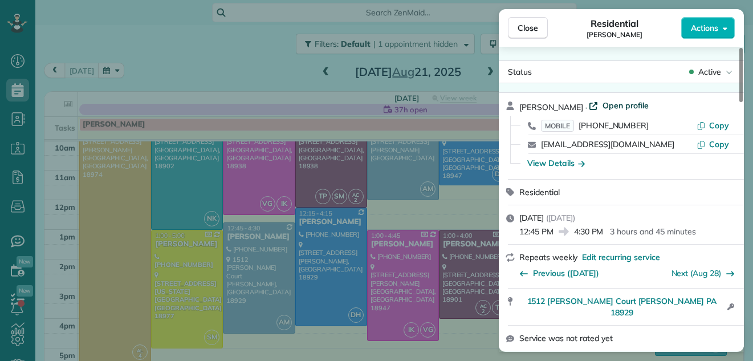
click at [605, 103] on span "Open profile" at bounding box center [625, 105] width 46 height 11
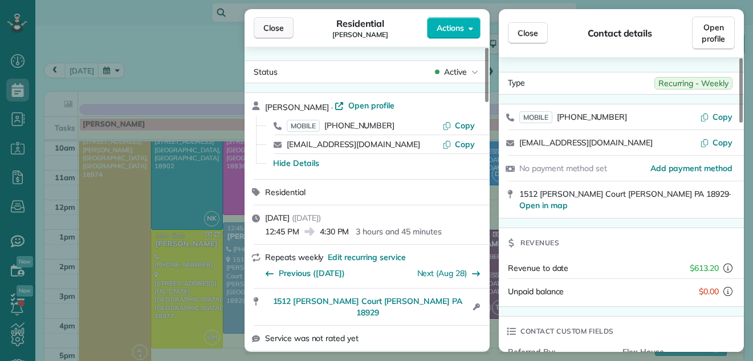
click at [284, 22] on button "Close" at bounding box center [274, 28] width 40 height 22
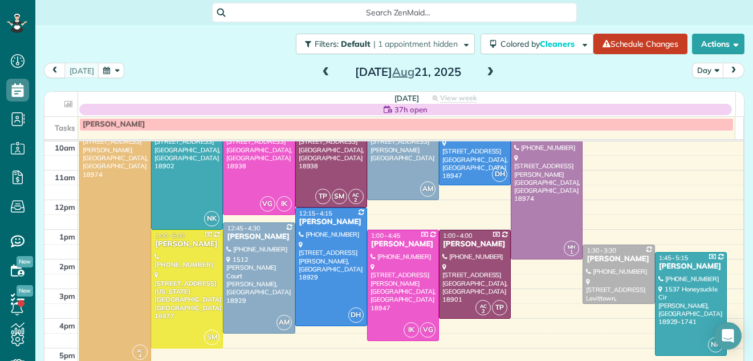
click at [484, 72] on span at bounding box center [490, 72] width 13 height 10
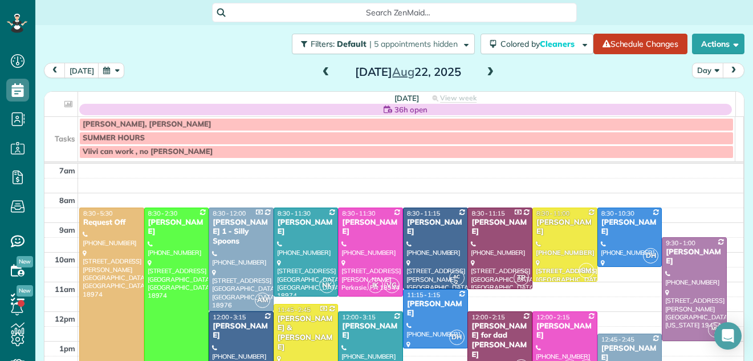
click at [484, 72] on span at bounding box center [490, 72] width 13 height 10
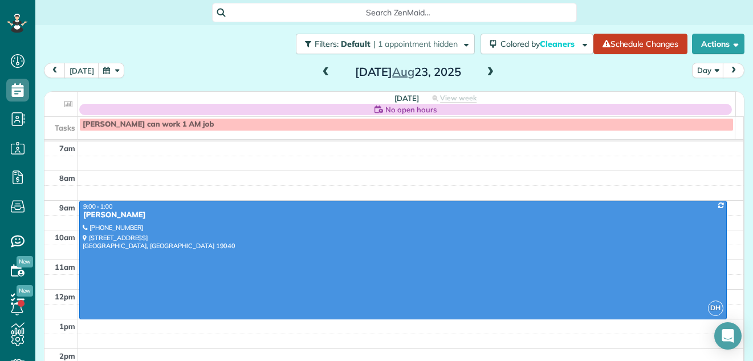
click at [484, 72] on span at bounding box center [490, 72] width 13 height 10
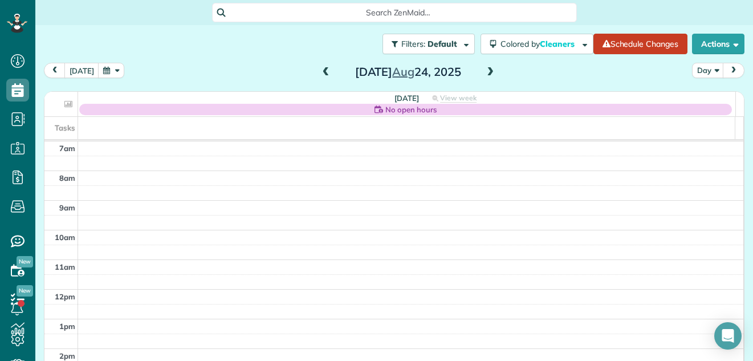
click at [484, 72] on span at bounding box center [490, 72] width 13 height 10
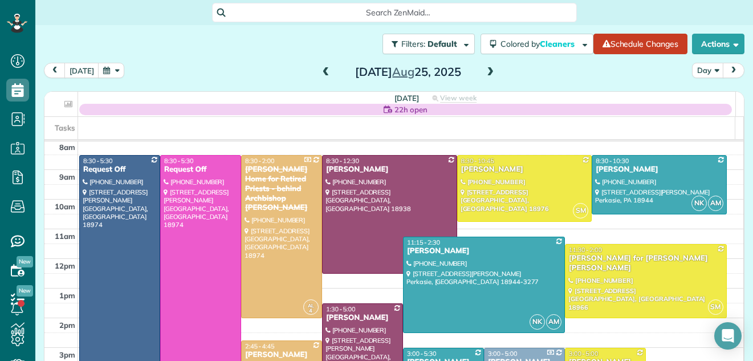
scroll to position [33, 0]
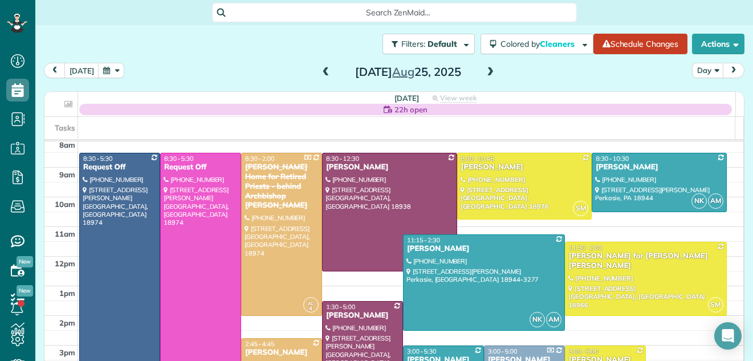
click at [484, 70] on span at bounding box center [490, 72] width 13 height 10
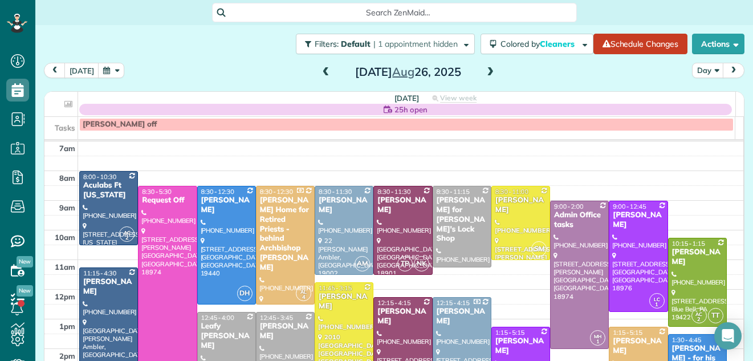
click at [320, 73] on span at bounding box center [326, 72] width 13 height 10
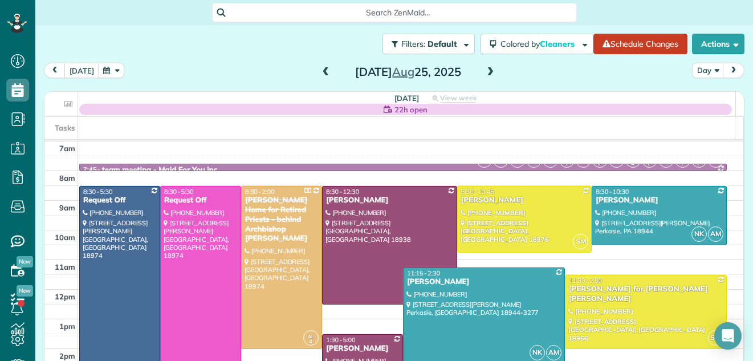
click at [487, 71] on span at bounding box center [490, 72] width 13 height 10
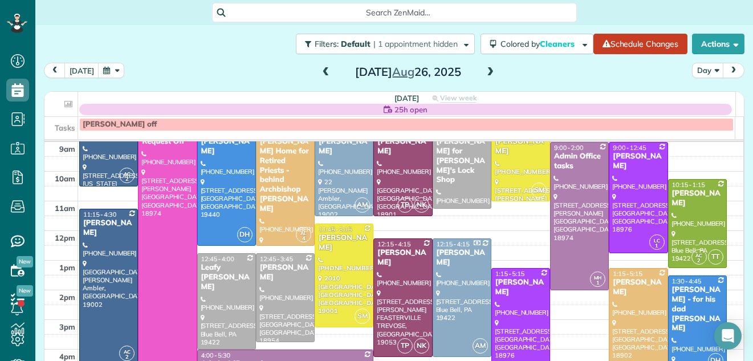
scroll to position [6, 0]
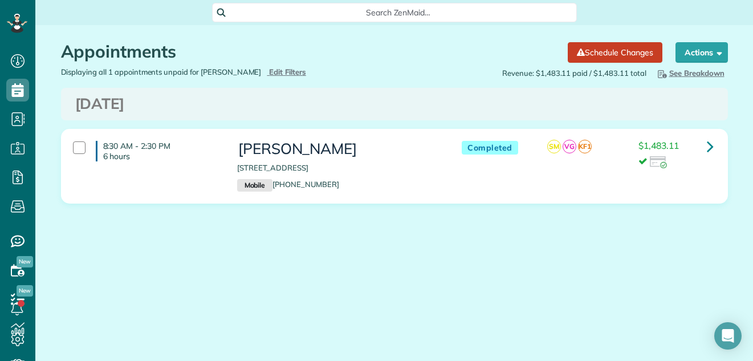
scroll to position [5, 5]
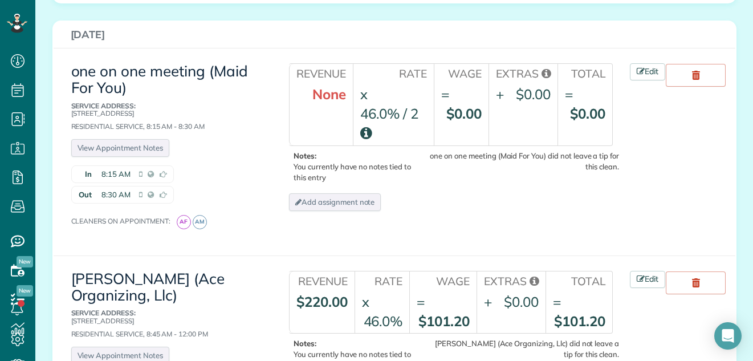
scroll to position [1591, 0]
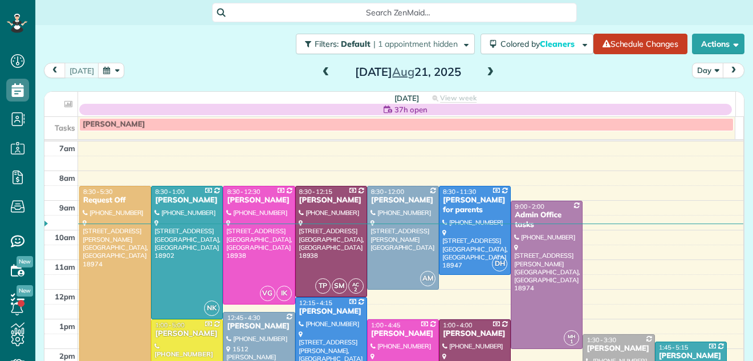
scroll to position [5, 5]
click at [320, 71] on span at bounding box center [326, 72] width 13 height 10
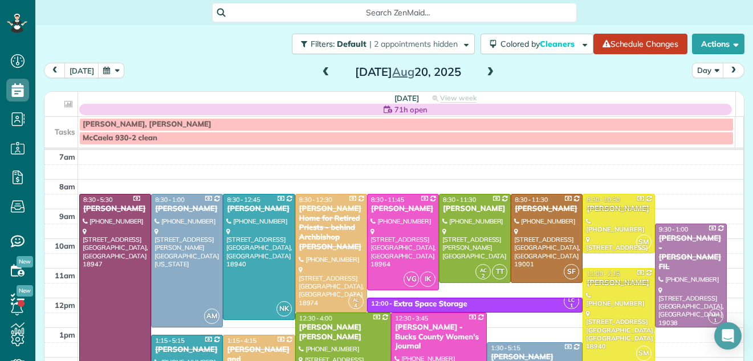
click at [487, 71] on span at bounding box center [490, 72] width 13 height 10
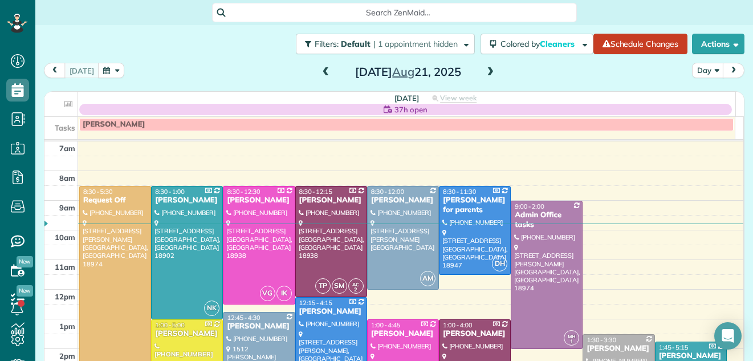
click at [487, 71] on span at bounding box center [490, 72] width 13 height 10
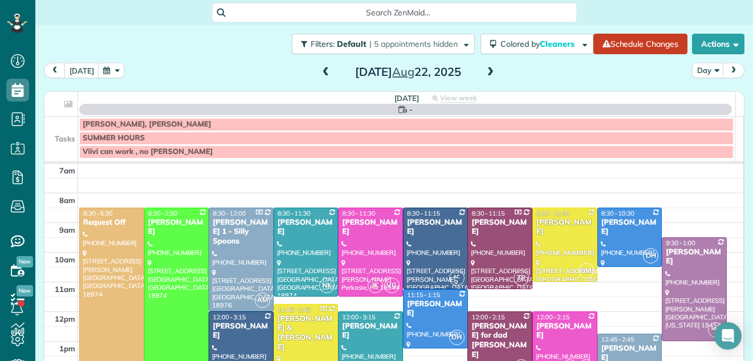
click at [487, 71] on span at bounding box center [490, 72] width 13 height 10
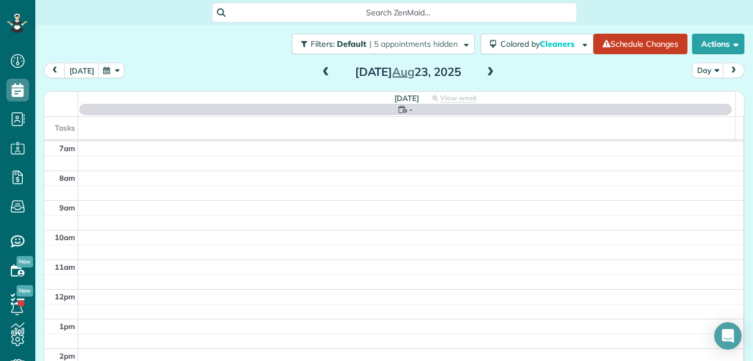
click at [487, 71] on span at bounding box center [490, 72] width 13 height 10
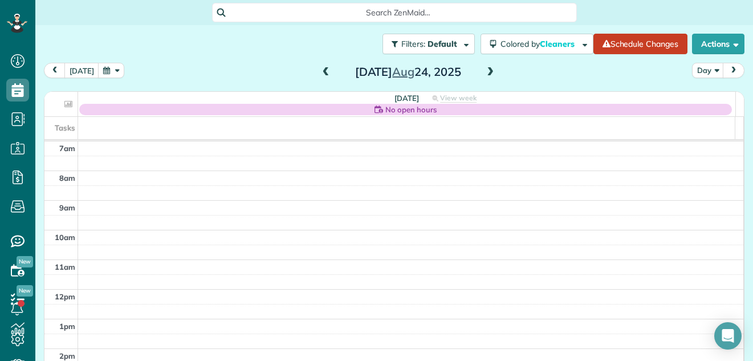
click at [487, 71] on span at bounding box center [490, 72] width 13 height 10
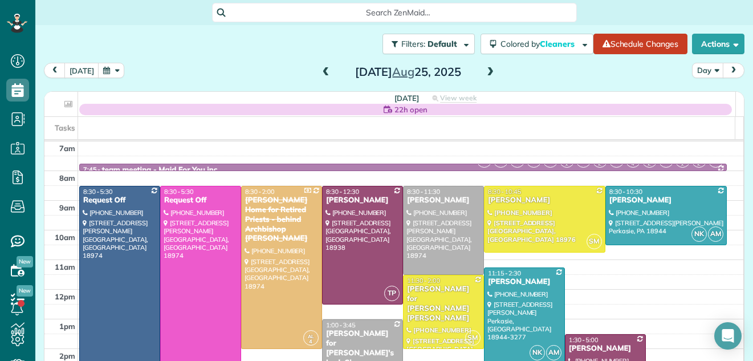
click at [487, 71] on span at bounding box center [490, 72] width 13 height 10
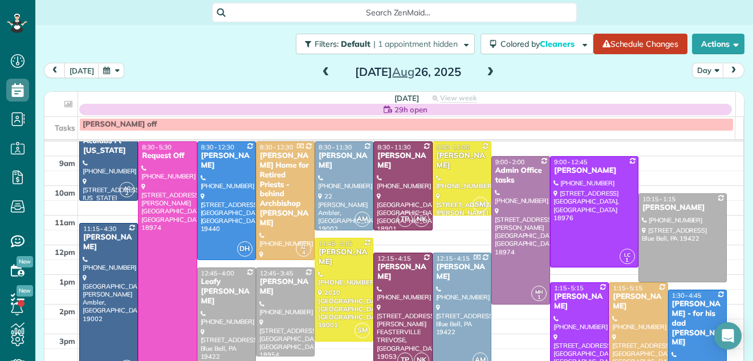
scroll to position [50, 0]
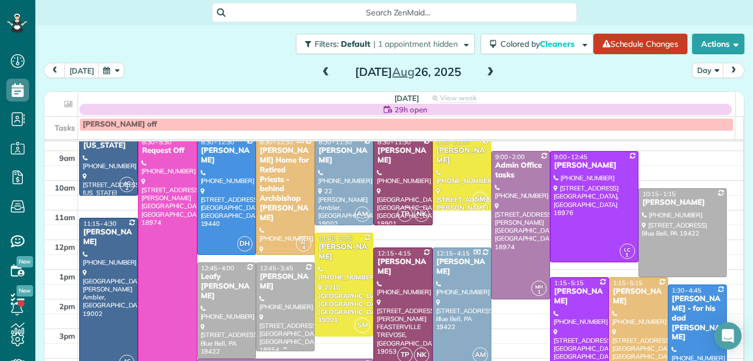
click at [288, 307] on div at bounding box center [285, 307] width 58 height 88
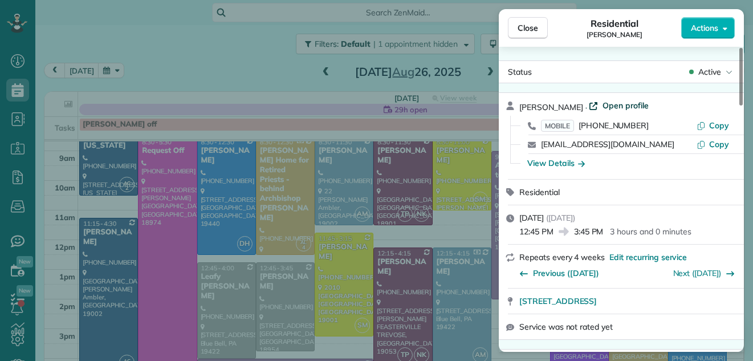
click at [639, 104] on span "Open profile" at bounding box center [625, 105] width 46 height 11
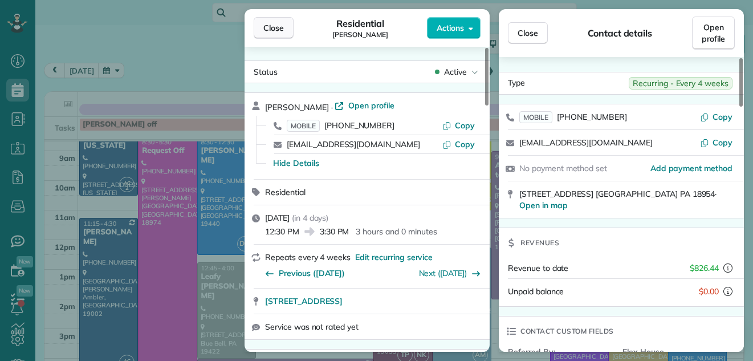
click at [275, 22] on span "Close" at bounding box center [273, 27] width 21 height 11
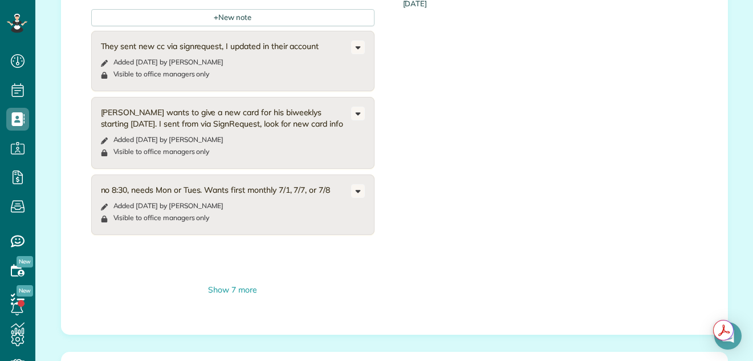
scroll to position [1244, 0]
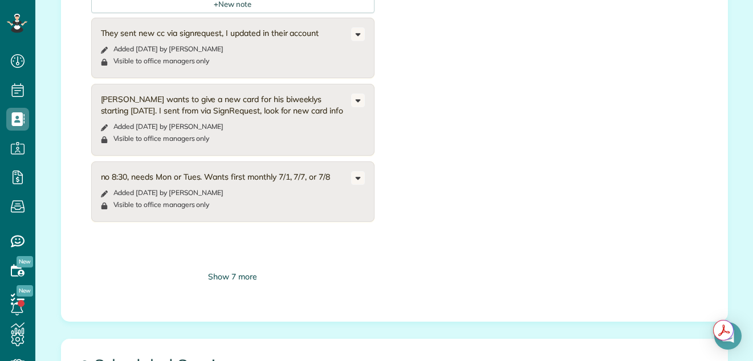
click at [234, 271] on div "Show 7 more" at bounding box center [232, 277] width 283 height 12
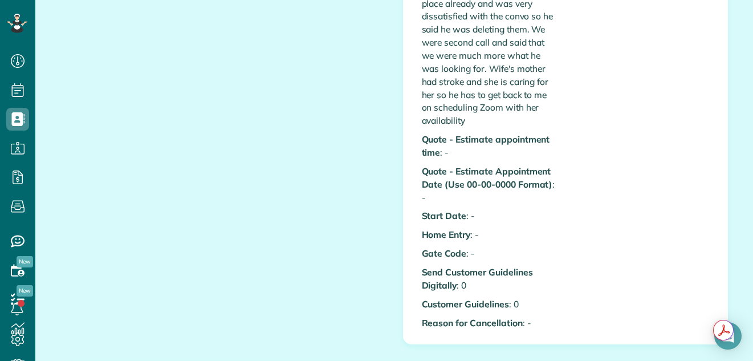
scroll to position [572, 0]
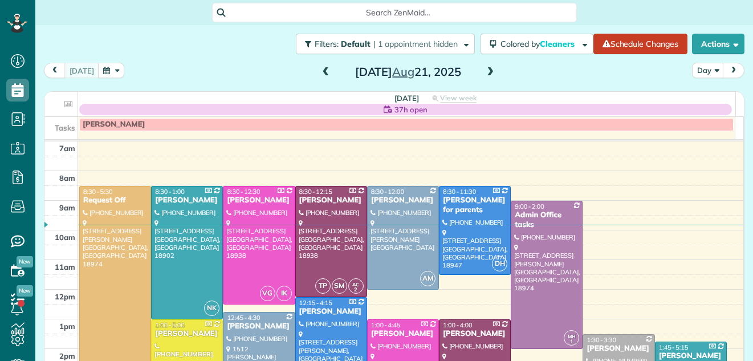
scroll to position [5, 5]
click at [484, 70] on span at bounding box center [490, 72] width 13 height 10
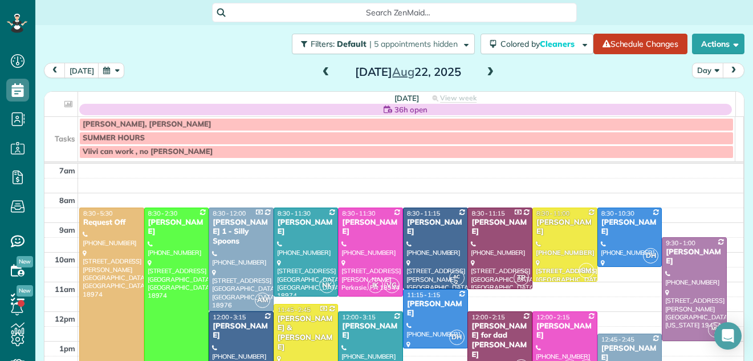
click at [484, 70] on span at bounding box center [490, 72] width 13 height 10
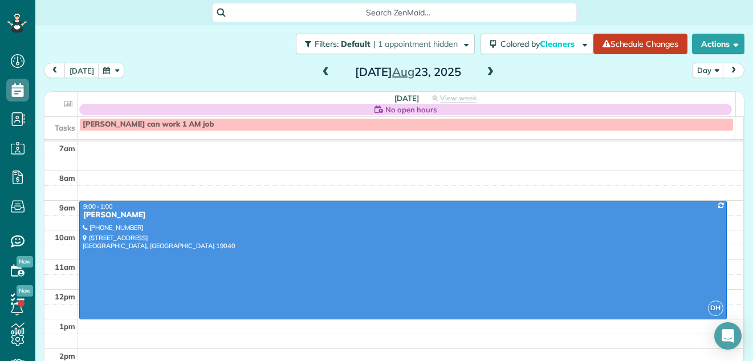
click at [484, 70] on span at bounding box center [490, 72] width 13 height 10
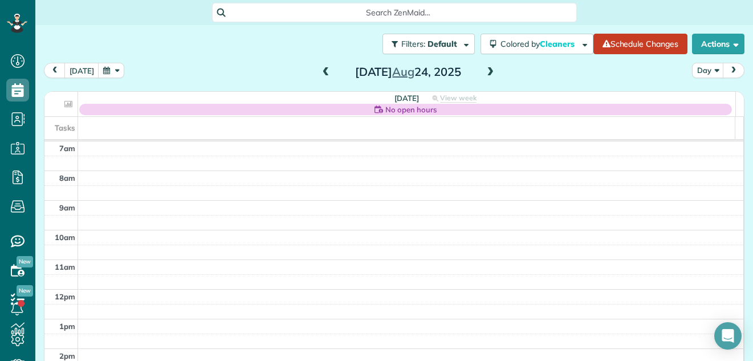
click at [484, 70] on span at bounding box center [490, 72] width 13 height 10
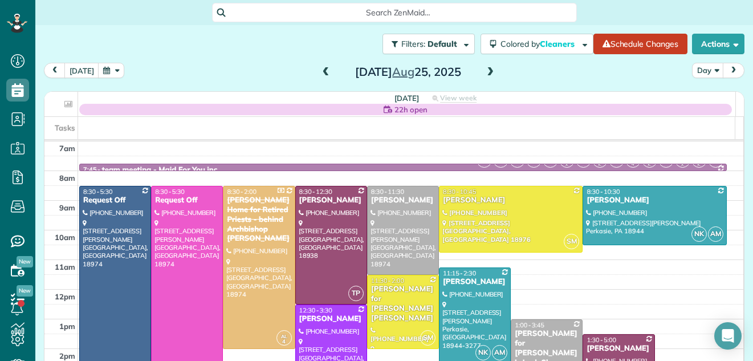
click at [484, 70] on span at bounding box center [490, 72] width 13 height 10
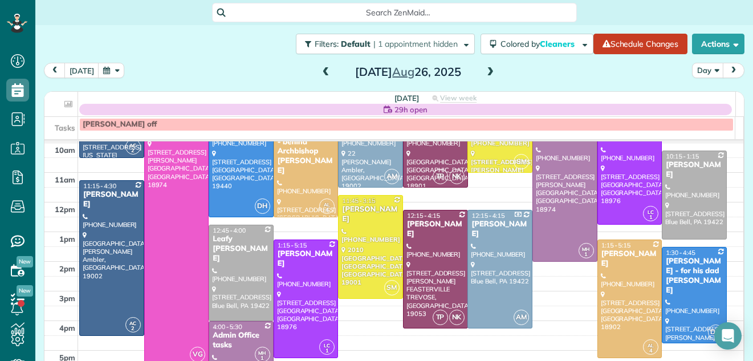
scroll to position [58, 0]
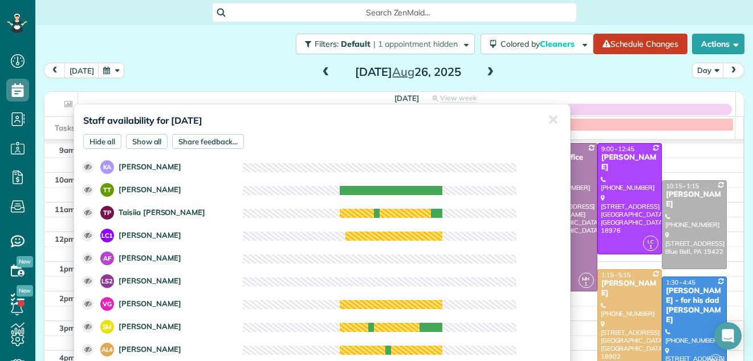
click at [410, 107] on div "Staff availability for August 26, 2025 Hide all Show all Share feedback... ✕ Cl…" at bounding box center [322, 239] width 497 height 270
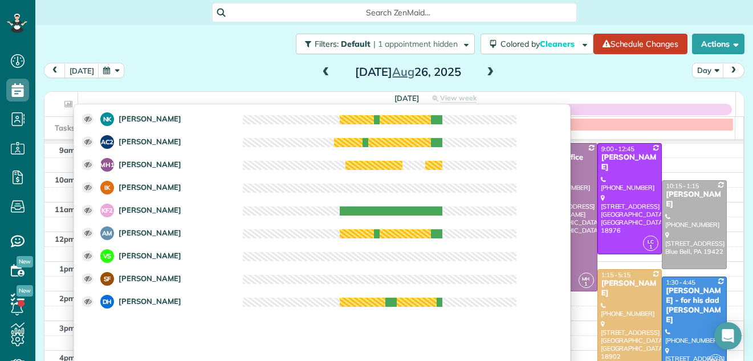
scroll to position [241, 0]
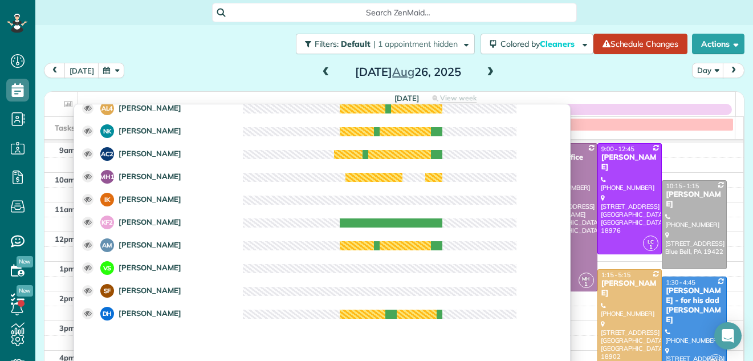
click at [581, 83] on div "today Day Tuesday Aug 26, 2025" at bounding box center [394, 73] width 700 height 21
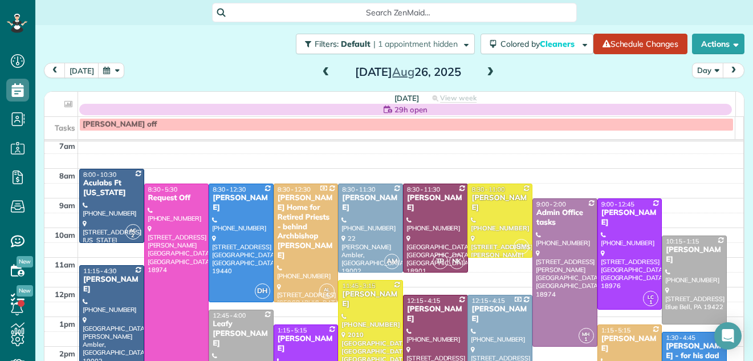
scroll to position [0, 0]
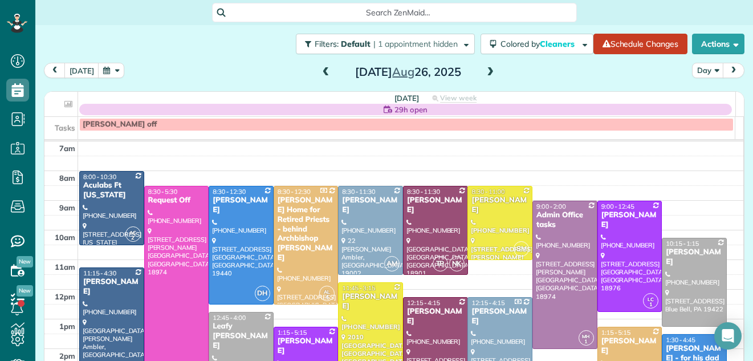
click at [484, 72] on span at bounding box center [490, 72] width 13 height 10
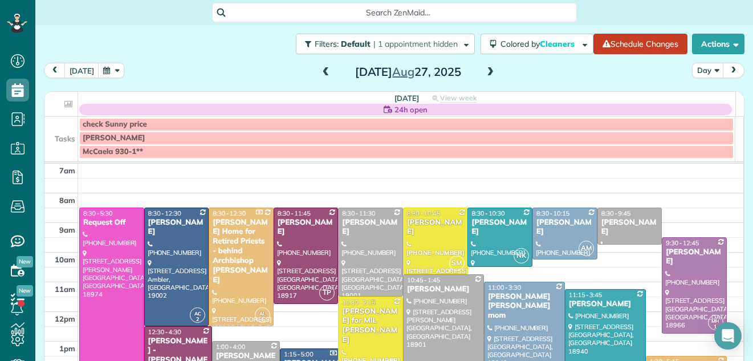
click at [320, 72] on span at bounding box center [326, 72] width 13 height 10
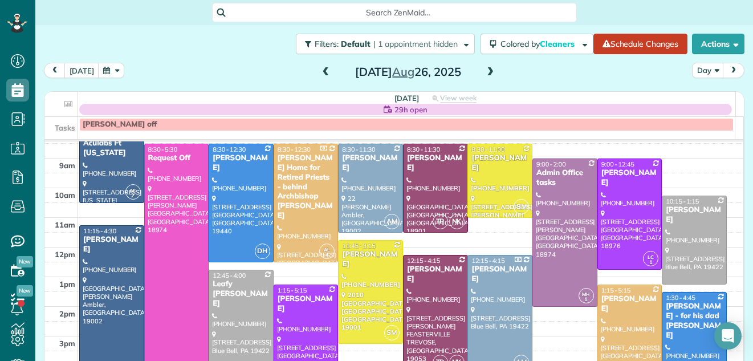
scroll to position [38, 0]
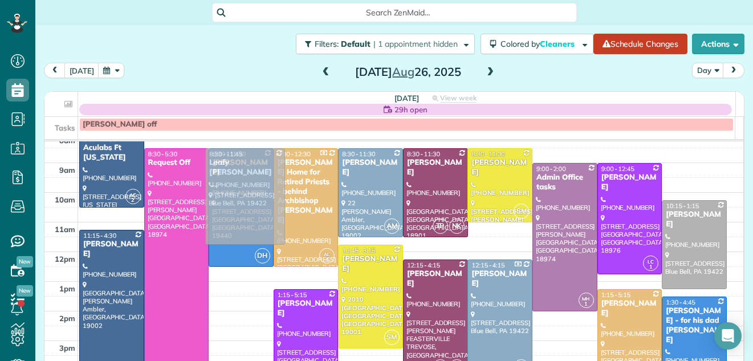
drag, startPoint x: 243, startPoint y: 292, endPoint x: 248, endPoint y: 165, distance: 127.2
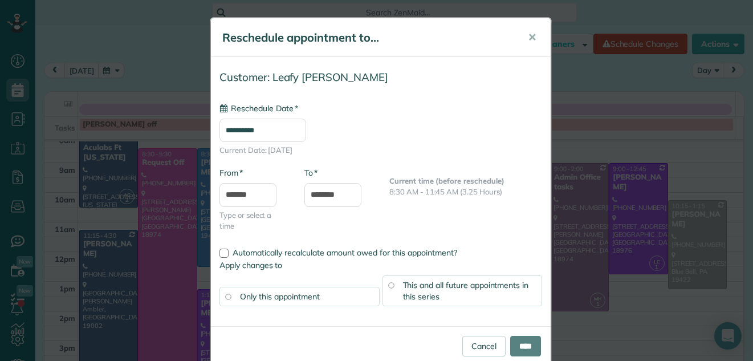
type input "**********"
click at [520, 344] on input "****" at bounding box center [525, 346] width 31 height 21
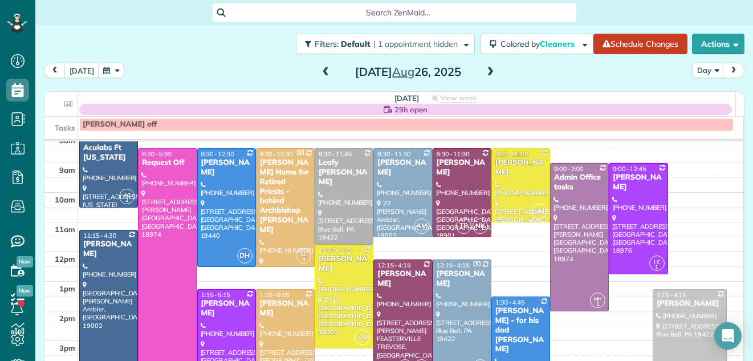
drag, startPoint x: 684, startPoint y: 242, endPoint x: 675, endPoint y: 329, distance: 87.7
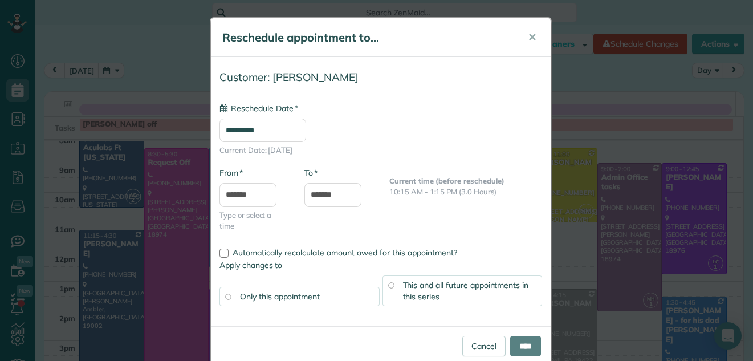
type input "**********"
click at [520, 341] on input "****" at bounding box center [525, 346] width 31 height 21
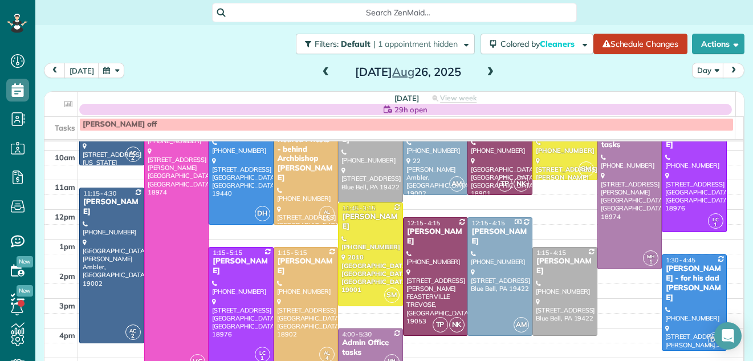
scroll to position [95, 0]
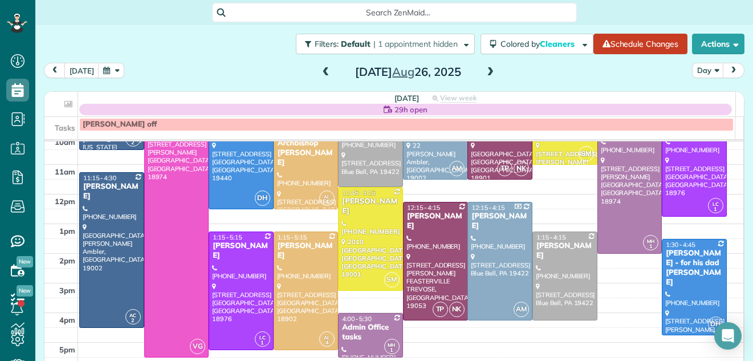
click at [484, 70] on span at bounding box center [490, 72] width 13 height 10
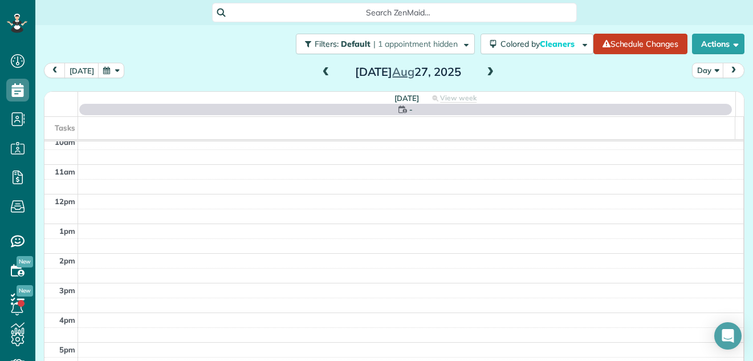
scroll to position [0, 0]
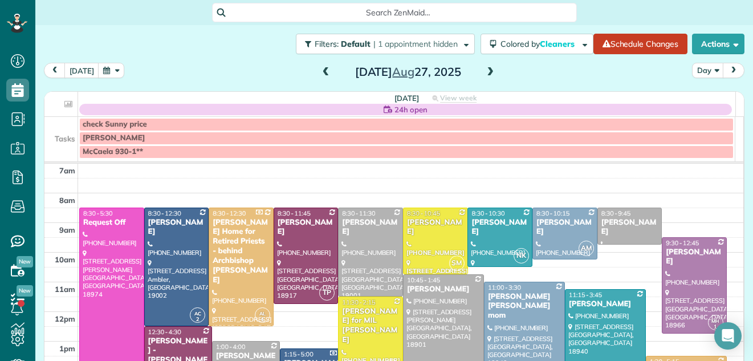
click at [320, 72] on span at bounding box center [326, 72] width 13 height 10
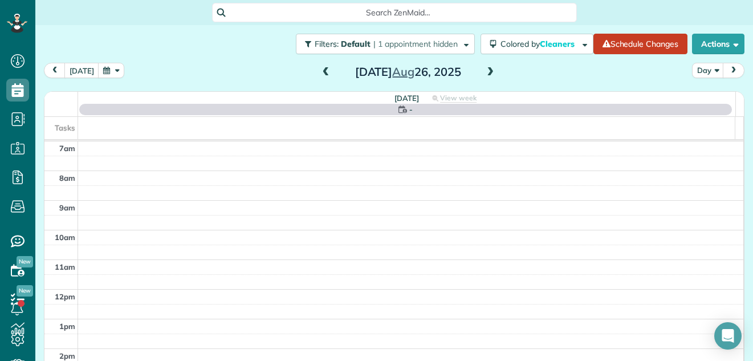
click at [484, 72] on span at bounding box center [490, 72] width 13 height 10
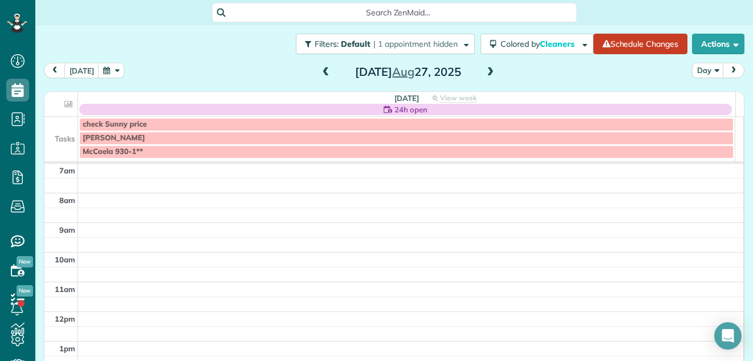
click at [286, 75] on div "today Day Wednesday Aug 27, 2025" at bounding box center [394, 73] width 700 height 21
click at [320, 69] on span at bounding box center [326, 72] width 13 height 10
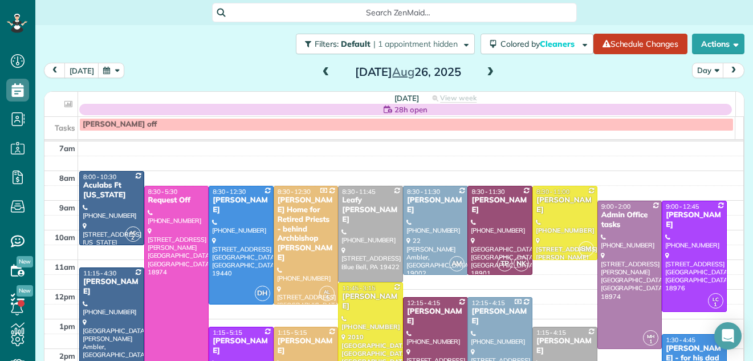
click at [485, 74] on span at bounding box center [490, 72] width 13 height 10
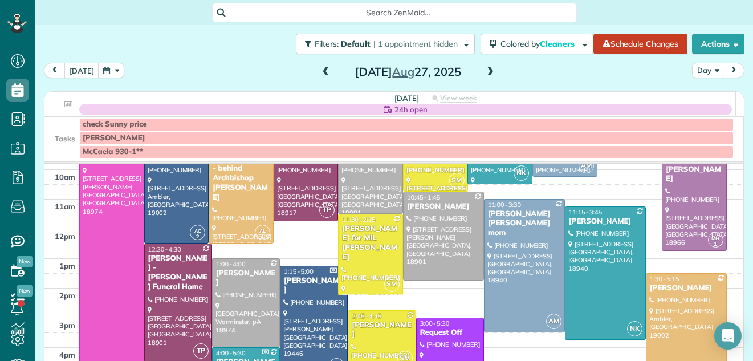
scroll to position [69, 0]
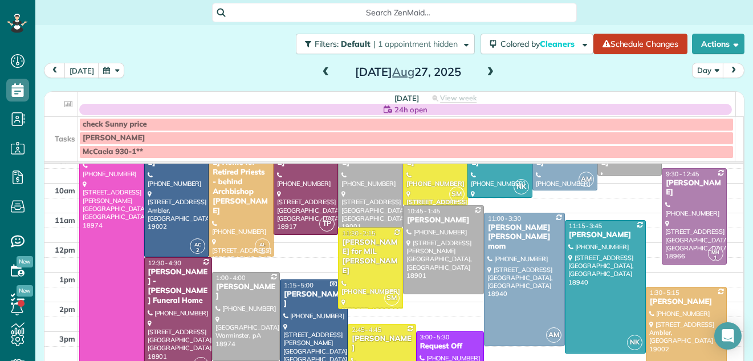
click at [688, 320] on div at bounding box center [686, 342] width 80 height 110
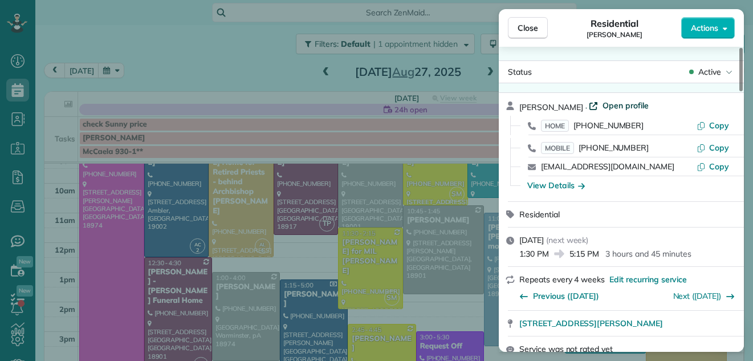
click at [616, 105] on span "Open profile" at bounding box center [625, 105] width 46 height 11
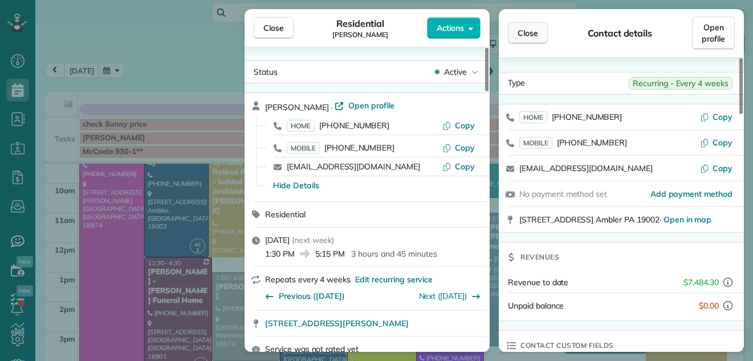
click at [520, 25] on button "Close" at bounding box center [528, 33] width 40 height 22
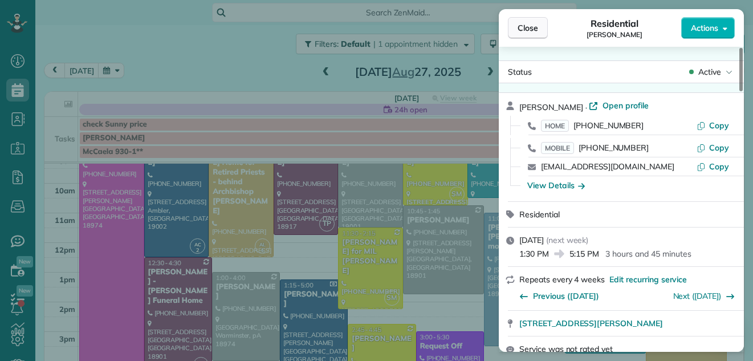
click at [525, 26] on span "Close" at bounding box center [527, 27] width 21 height 11
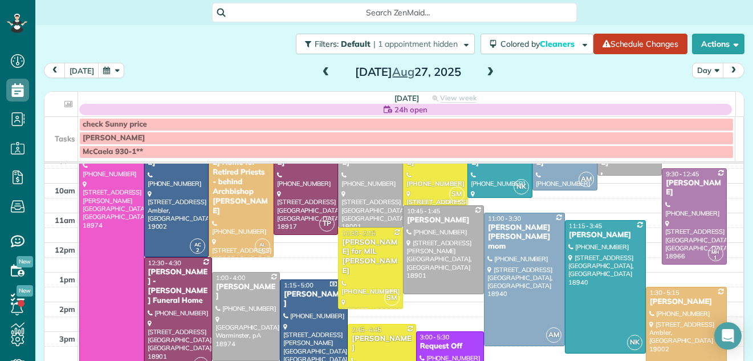
click at [665, 309] on div at bounding box center [686, 342] width 80 height 110
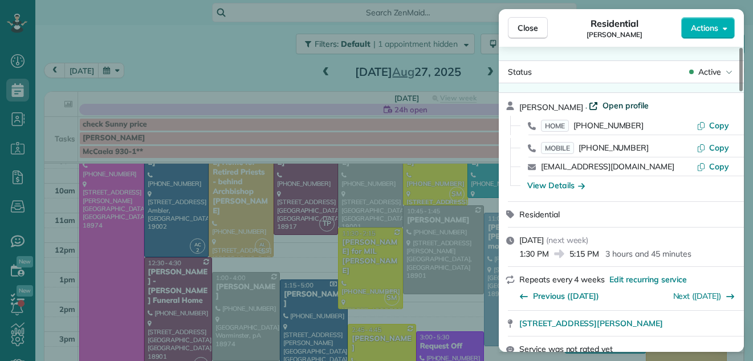
click at [602, 103] on span "Open profile" at bounding box center [625, 105] width 46 height 11
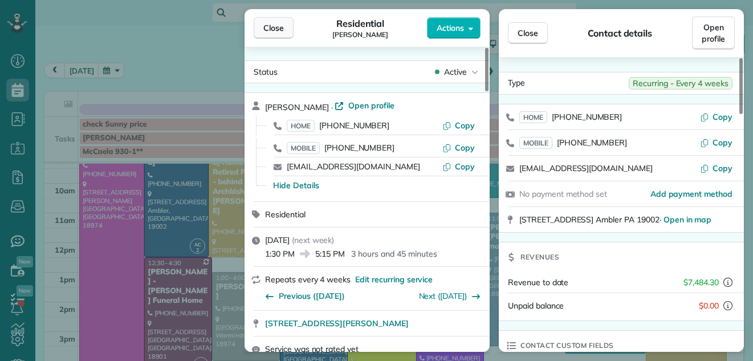
click at [267, 26] on span "Close" at bounding box center [273, 27] width 21 height 11
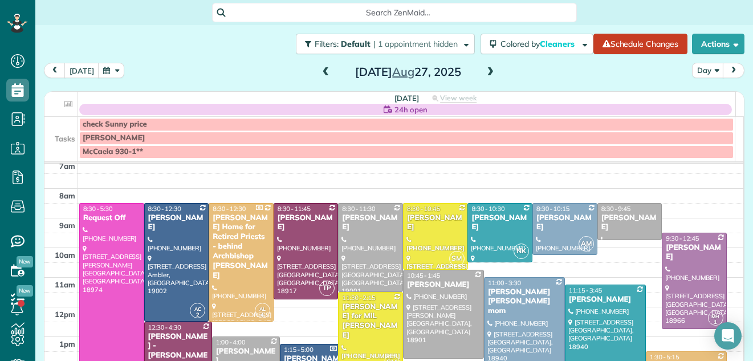
scroll to position [1, 0]
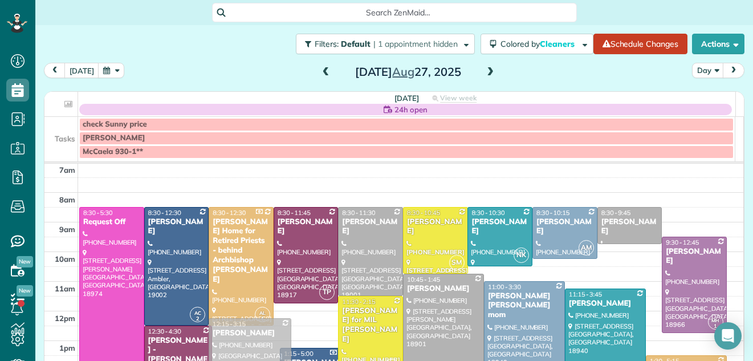
drag, startPoint x: 252, startPoint y: 344, endPoint x: 251, endPoint y: 318, distance: 25.7
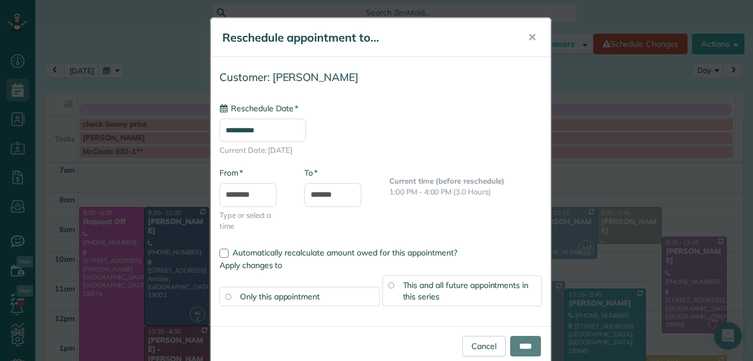
type input "**********"
click at [521, 341] on input "****" at bounding box center [525, 346] width 31 height 21
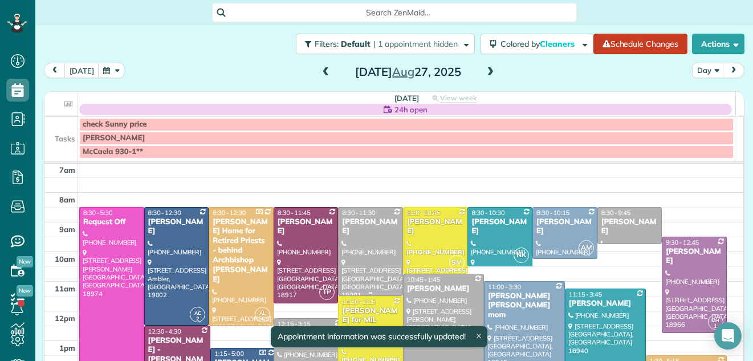
click at [361, 227] on div at bounding box center [371, 251] width 64 height 88
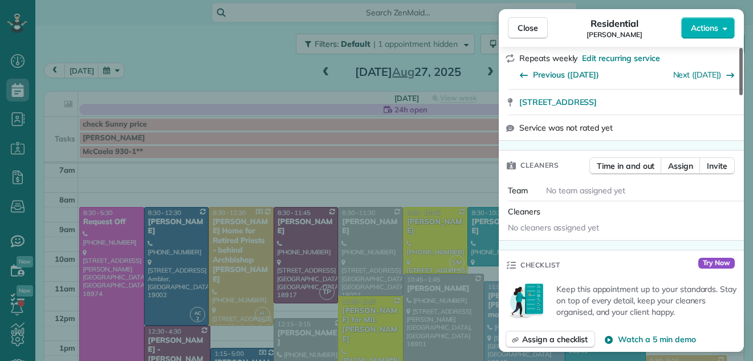
scroll to position [250, 0]
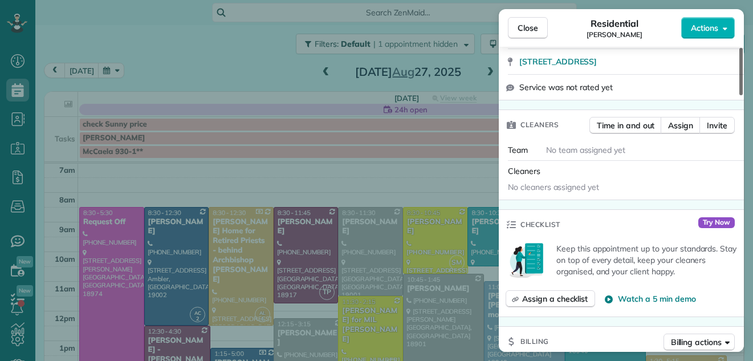
drag, startPoint x: 740, startPoint y: 74, endPoint x: 736, endPoint y: 112, distance: 38.9
click at [739, 95] on div at bounding box center [740, 71] width 3 height 47
click at [682, 121] on span "Assign" at bounding box center [680, 125] width 25 height 11
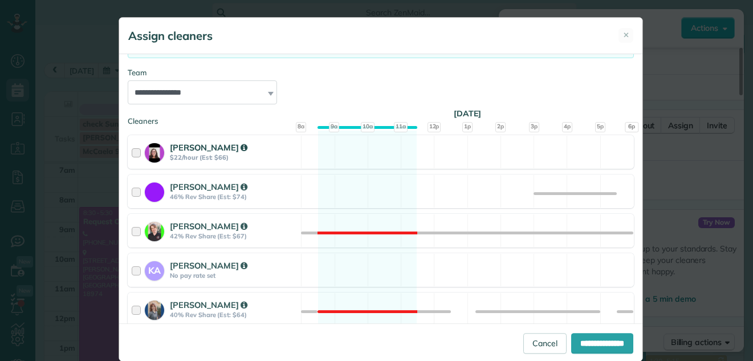
scroll to position [109, 0]
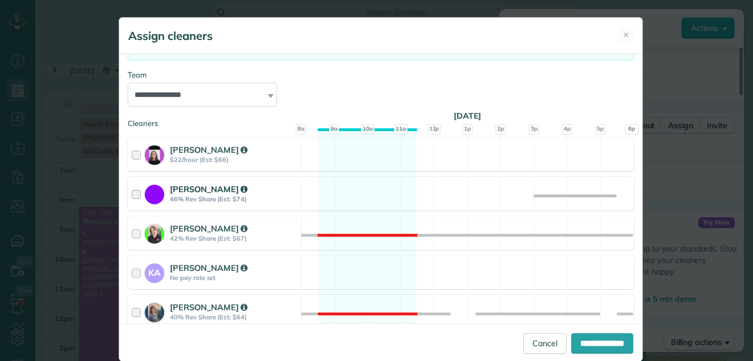
click at [133, 190] on div at bounding box center [138, 193] width 13 height 21
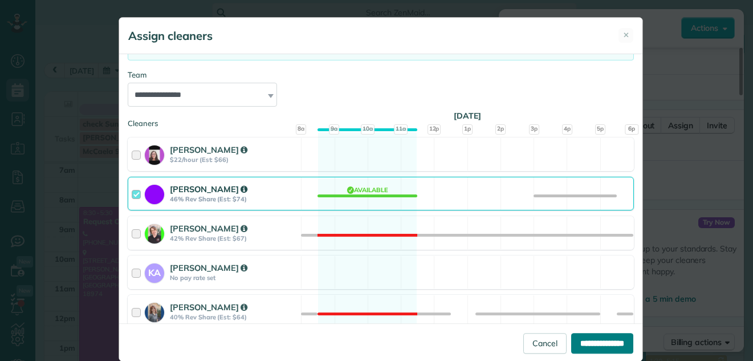
click at [583, 337] on input "**********" at bounding box center [602, 343] width 62 height 21
type input "**********"
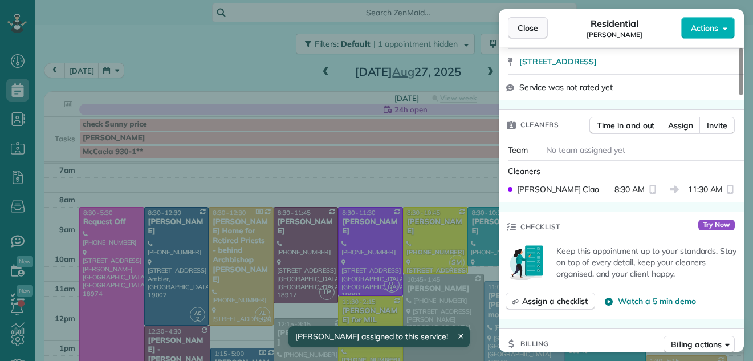
click at [521, 22] on button "Close" at bounding box center [528, 28] width 40 height 22
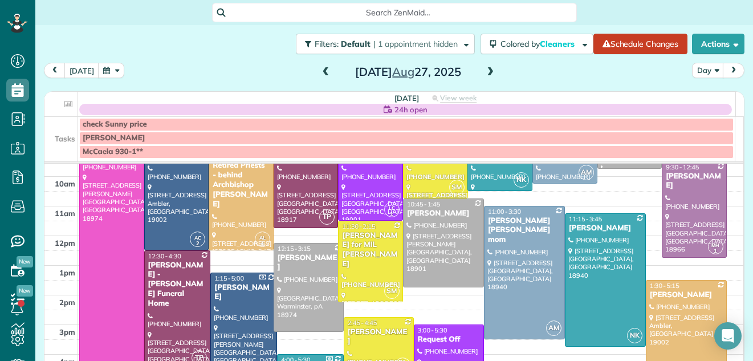
scroll to position [83, 0]
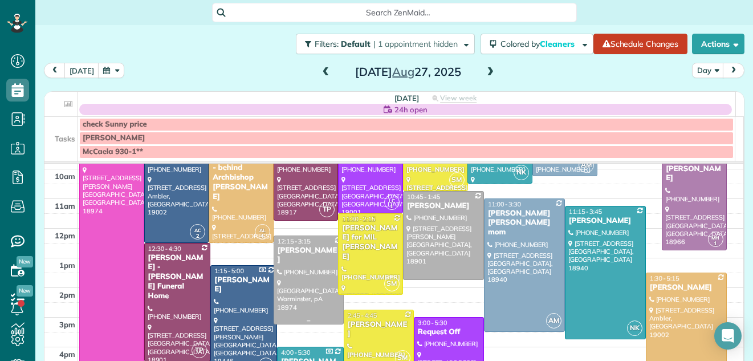
click at [308, 273] on div at bounding box center [308, 280] width 69 height 88
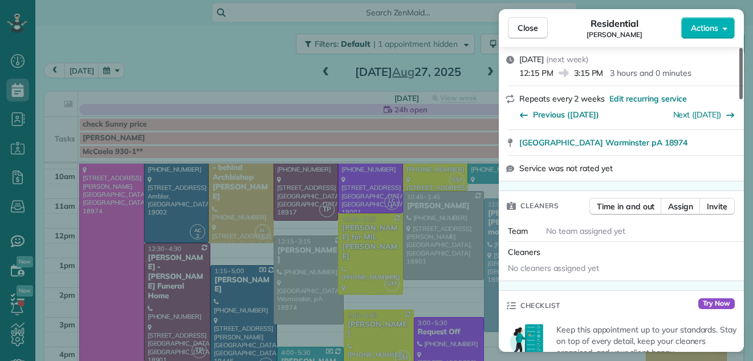
drag, startPoint x: 742, startPoint y: 88, endPoint x: 737, endPoint y: 116, distance: 28.9
click at [739, 99] on div at bounding box center [740, 73] width 3 height 51
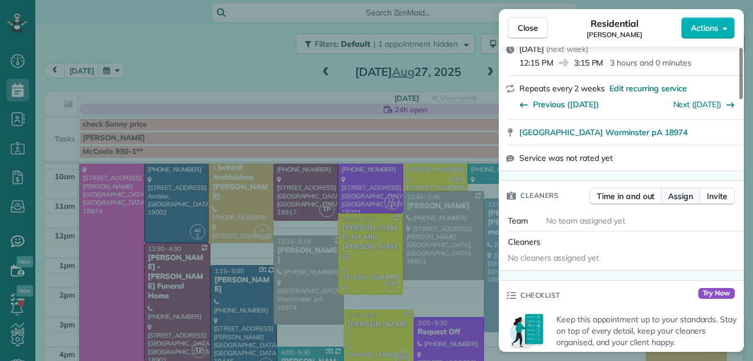
click at [682, 190] on span "Assign" at bounding box center [680, 195] width 25 height 11
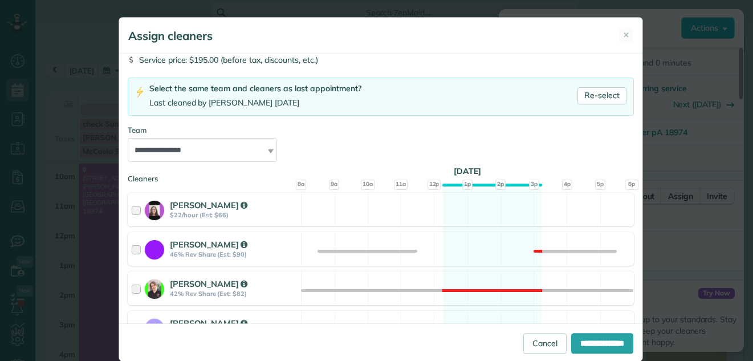
scroll to position [62, 0]
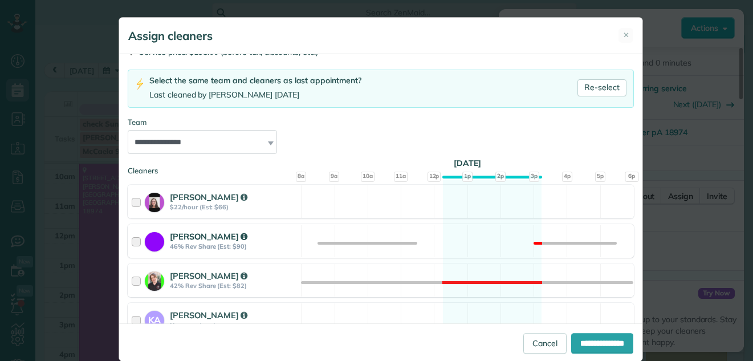
click at [132, 240] on div at bounding box center [138, 240] width 13 height 21
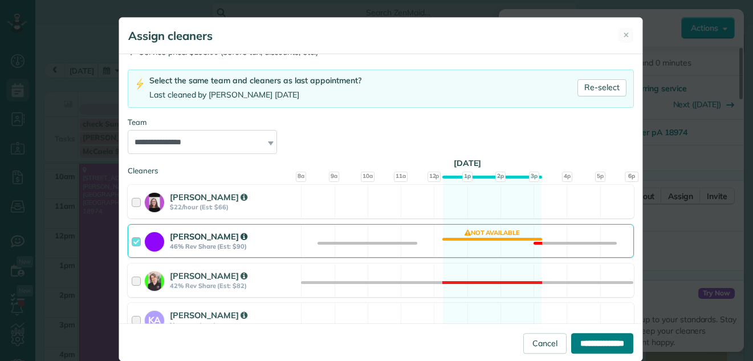
click at [571, 337] on input "**********" at bounding box center [602, 343] width 62 height 21
type input "**********"
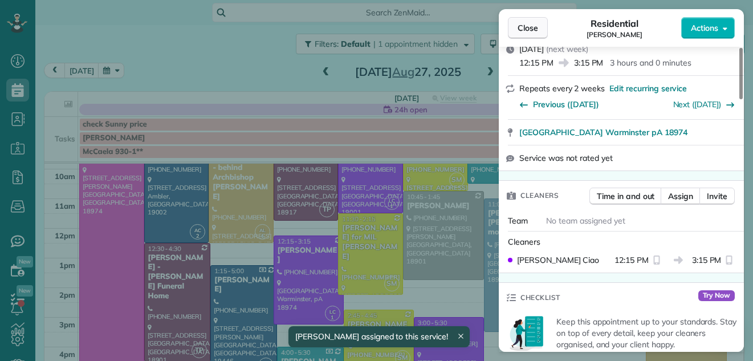
click at [528, 26] on span "Close" at bounding box center [527, 27] width 21 height 11
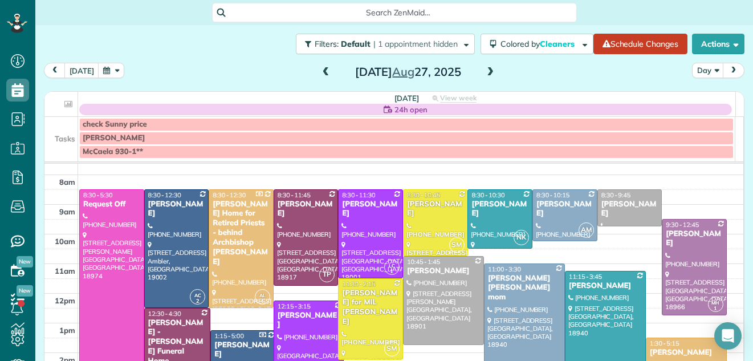
scroll to position [19, 0]
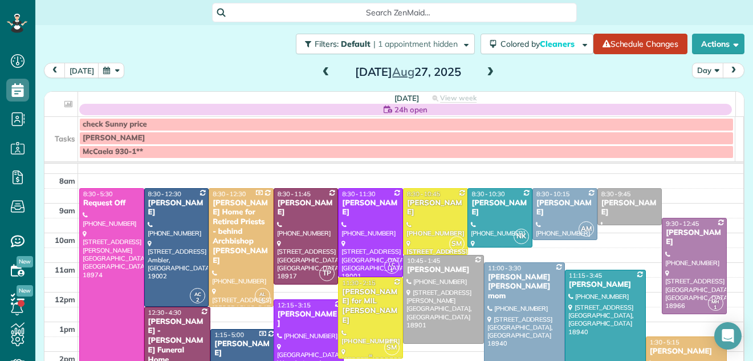
click at [351, 304] on div "[PERSON_NAME] for MIL [PERSON_NAME]" at bounding box center [370, 306] width 58 height 39
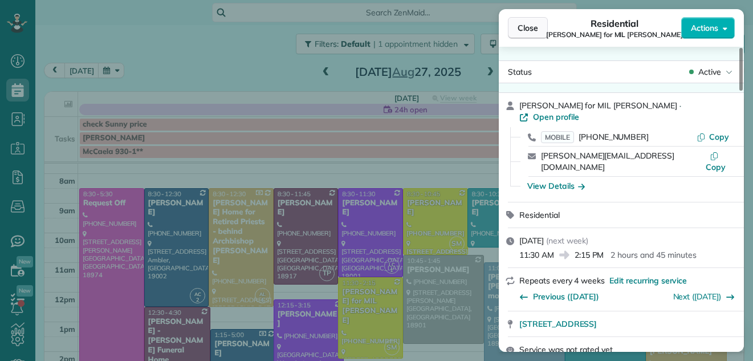
click at [521, 22] on span "Close" at bounding box center [527, 27] width 21 height 11
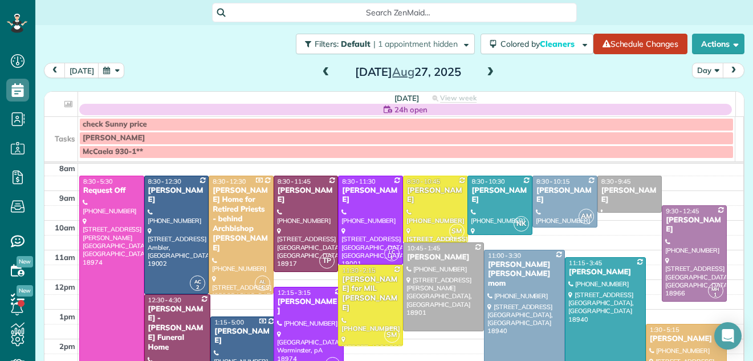
scroll to position [33, 0]
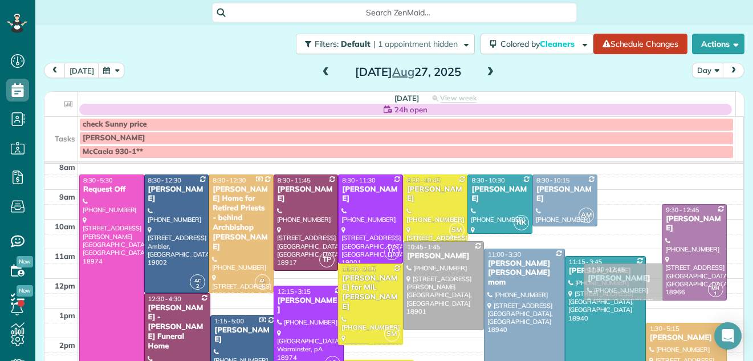
drag, startPoint x: 621, startPoint y: 191, endPoint x: 615, endPoint y: 284, distance: 92.5
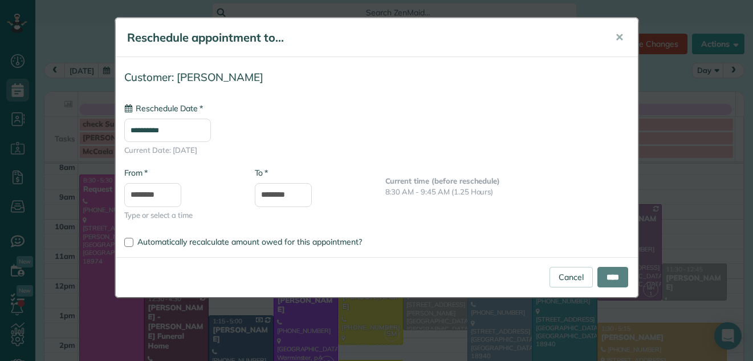
type input "**********"
click at [574, 270] on link "Cancel" at bounding box center [570, 277] width 43 height 21
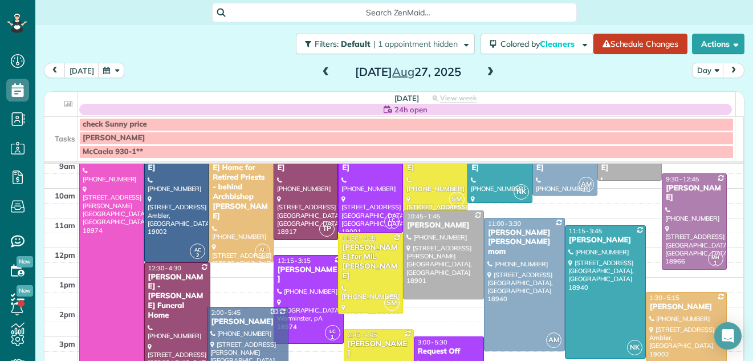
scroll to position [64, 0]
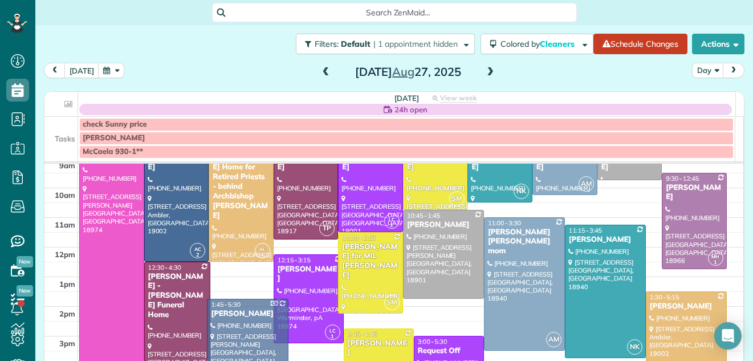
drag, startPoint x: 236, startPoint y: 334, endPoint x: 230, endPoint y: 349, distance: 16.4
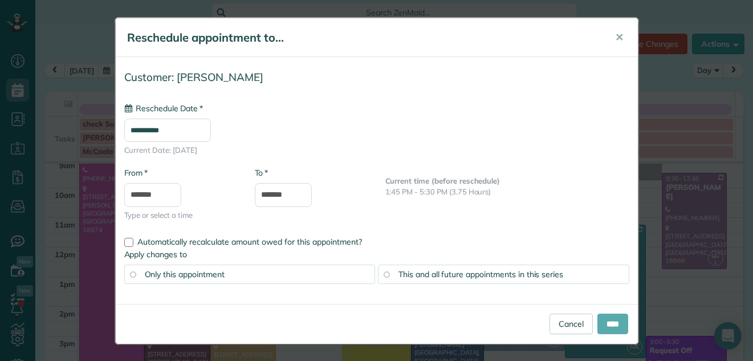
type input "**********"
click at [561, 314] on link "Cancel" at bounding box center [570, 323] width 43 height 21
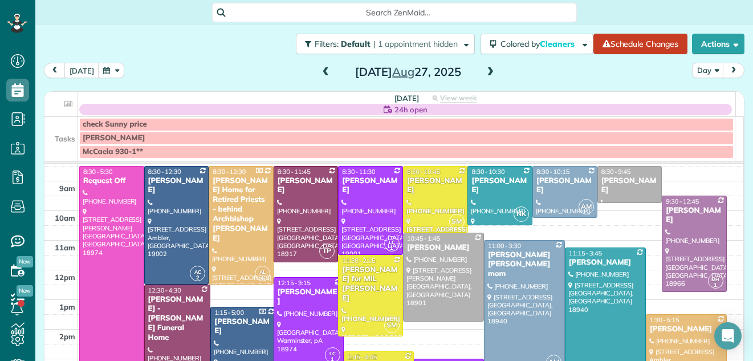
scroll to position [19, 0]
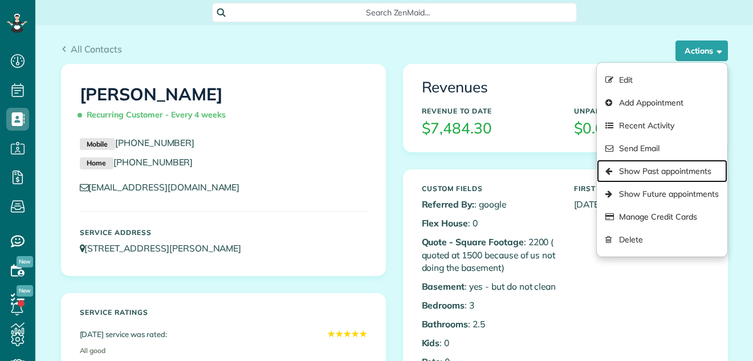
click at [649, 174] on link "Show Past appointments" at bounding box center [662, 171] width 130 height 23
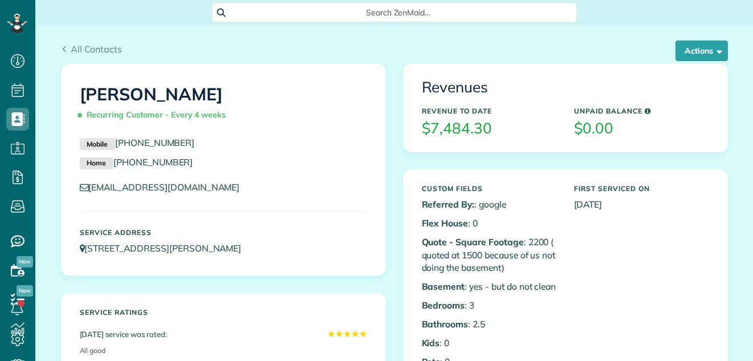
scroll to position [5, 5]
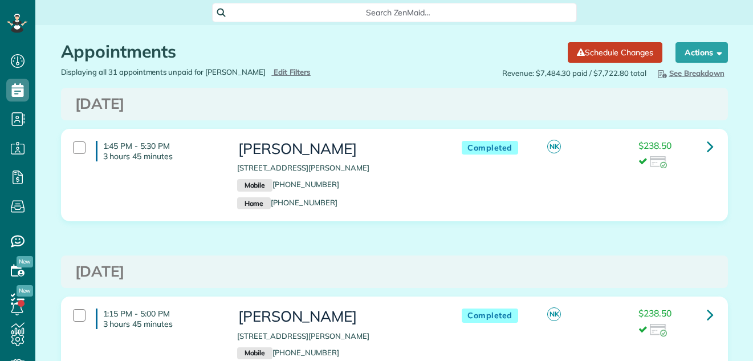
scroll to position [5, 5]
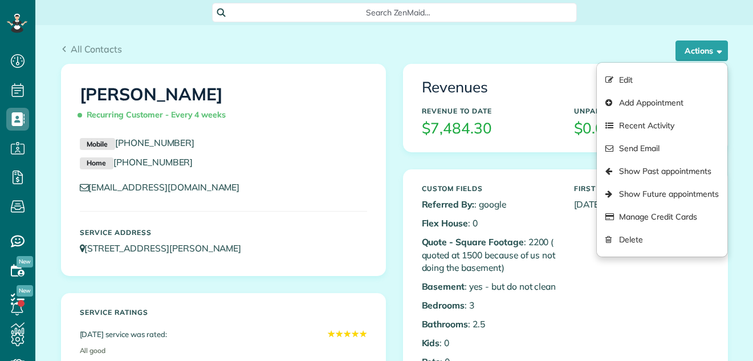
click at [659, 166] on link "Show Past appointments" at bounding box center [662, 171] width 130 height 23
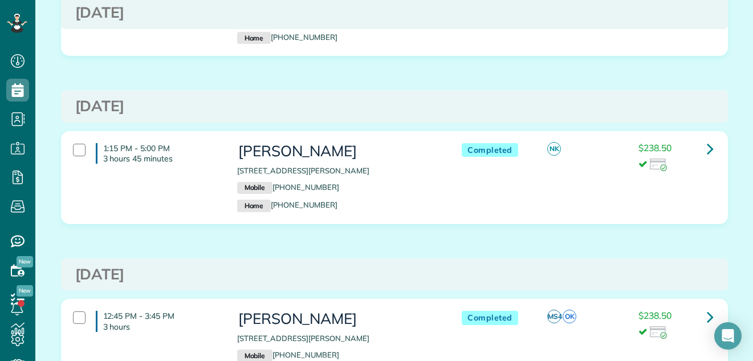
scroll to position [250, 0]
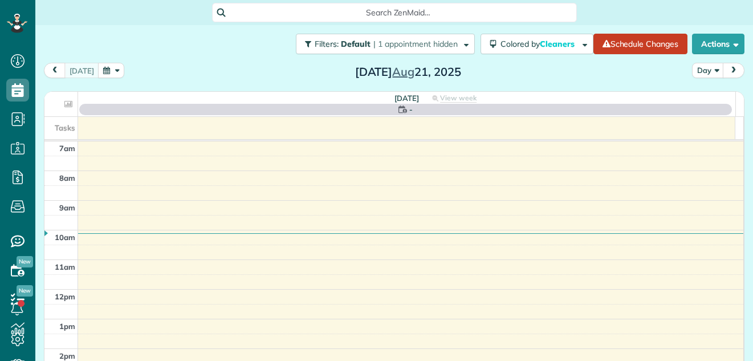
scroll to position [5, 5]
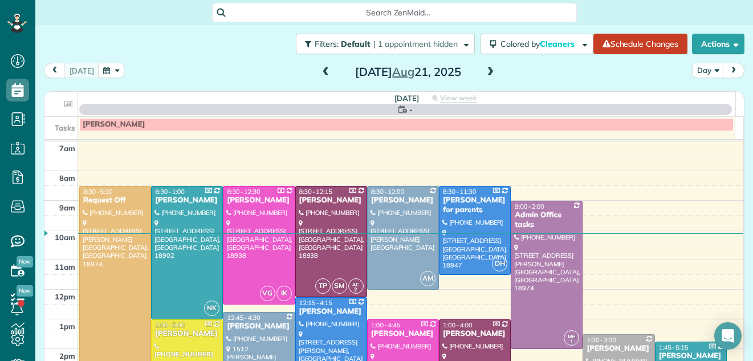
click at [485, 72] on span at bounding box center [490, 72] width 13 height 10
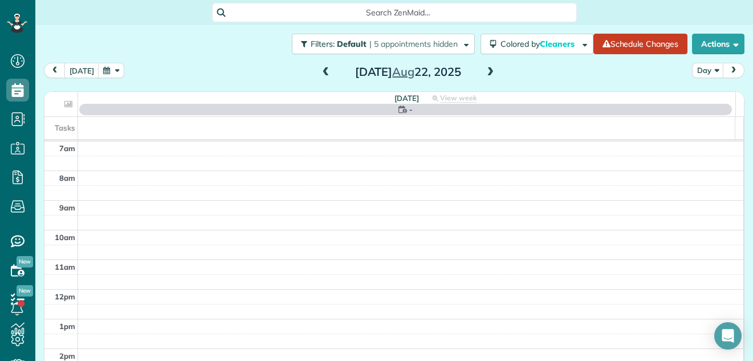
click at [485, 72] on span at bounding box center [490, 72] width 13 height 10
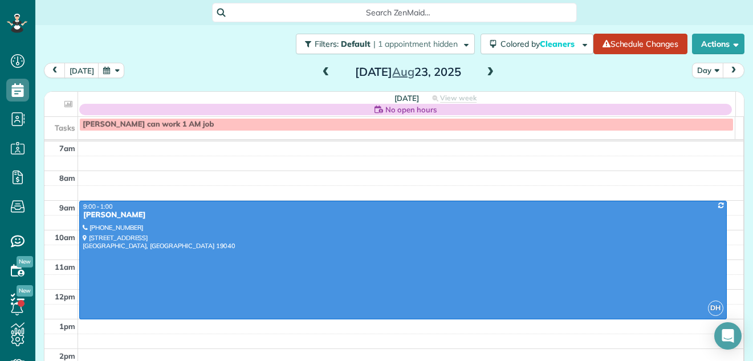
click at [485, 72] on span at bounding box center [490, 72] width 13 height 10
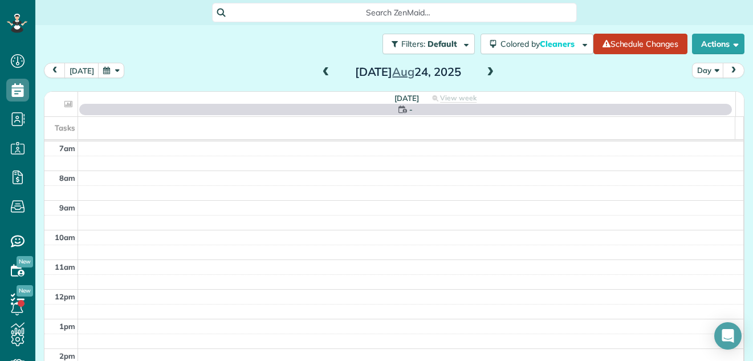
click at [485, 72] on span at bounding box center [490, 72] width 13 height 10
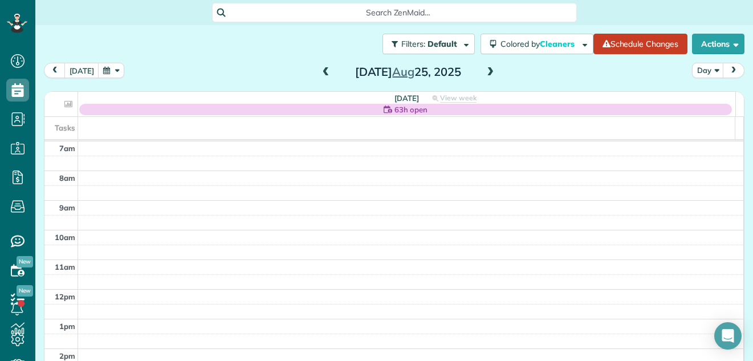
click at [485, 72] on span at bounding box center [490, 72] width 13 height 10
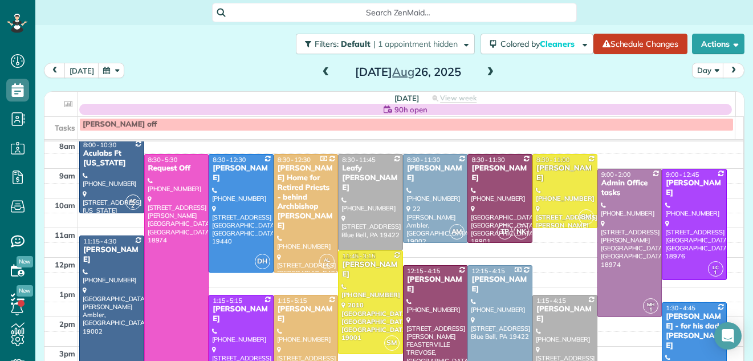
scroll to position [38, 0]
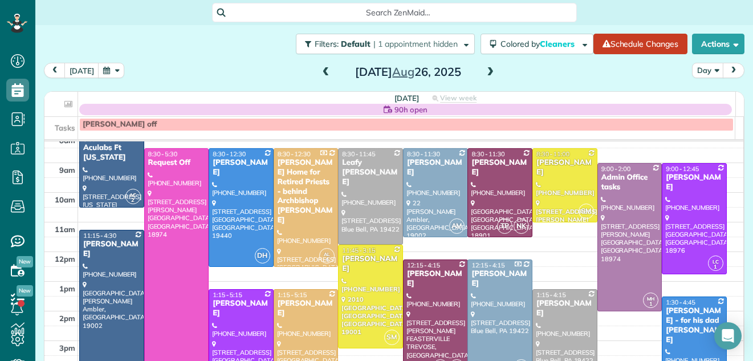
click at [484, 70] on span at bounding box center [490, 72] width 13 height 10
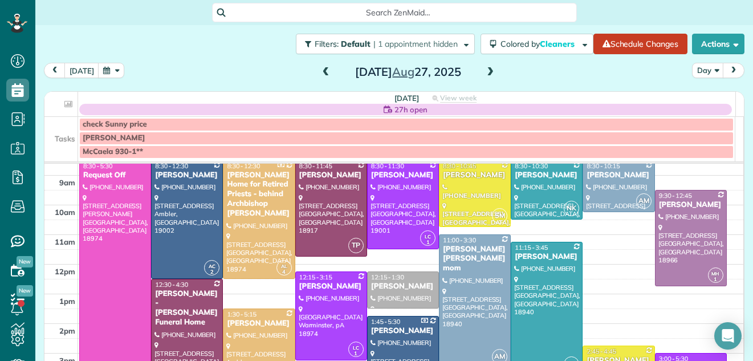
scroll to position [25, 0]
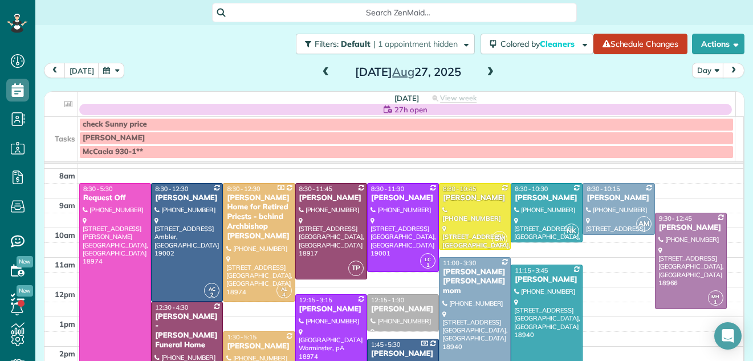
click at [484, 70] on span at bounding box center [490, 72] width 13 height 10
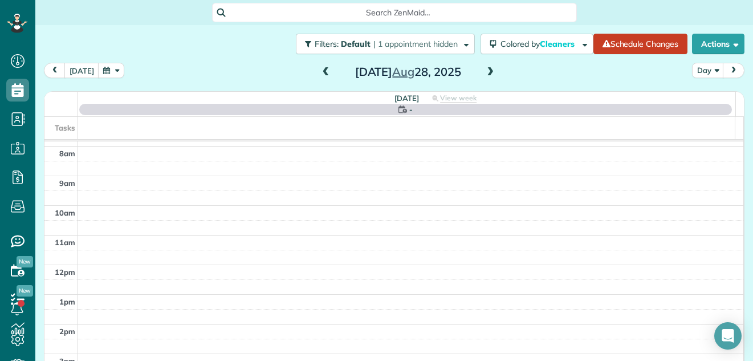
scroll to position [0, 0]
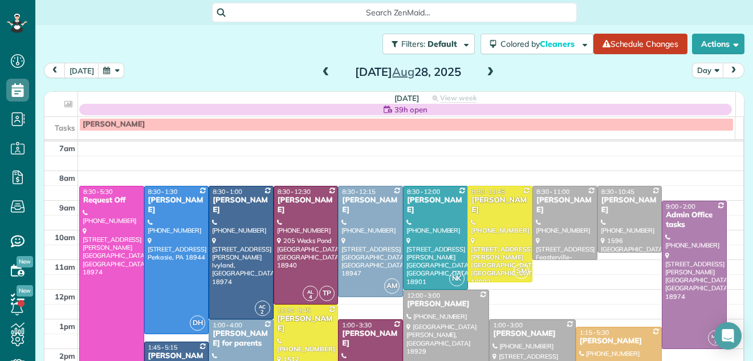
click at [320, 71] on span at bounding box center [326, 72] width 13 height 10
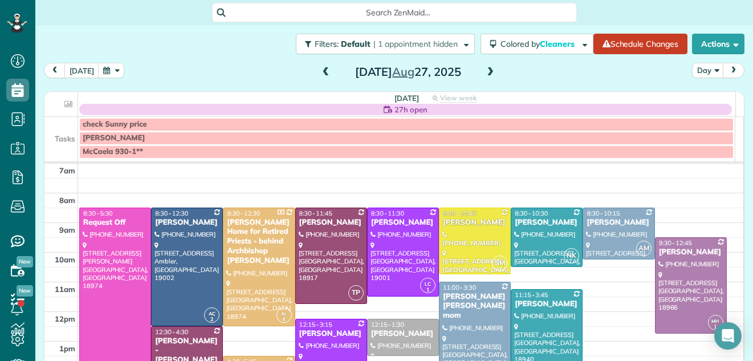
click at [484, 67] on span at bounding box center [490, 72] width 13 height 10
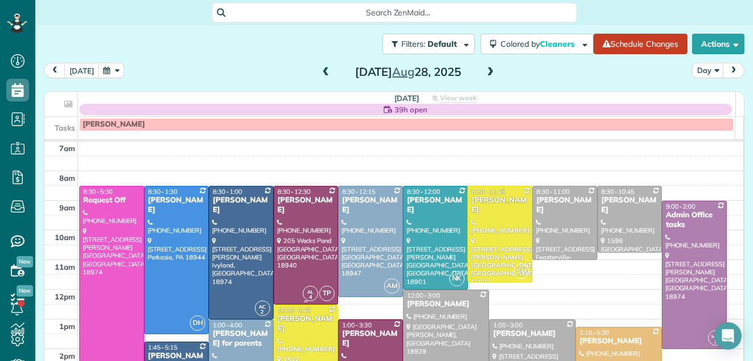
click at [320, 207] on div "Michael Kochman" at bounding box center [306, 204] width 58 height 19
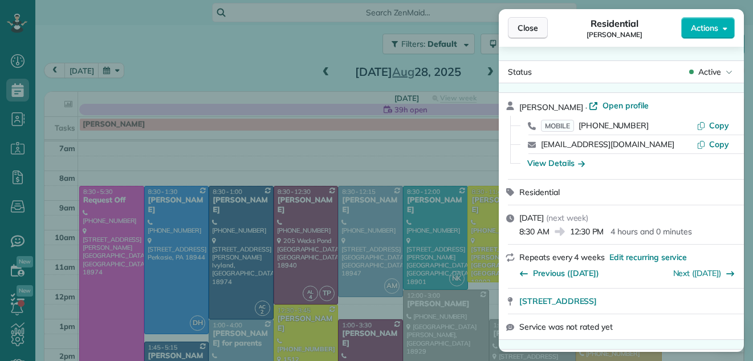
click at [524, 25] on span "Close" at bounding box center [527, 27] width 21 height 11
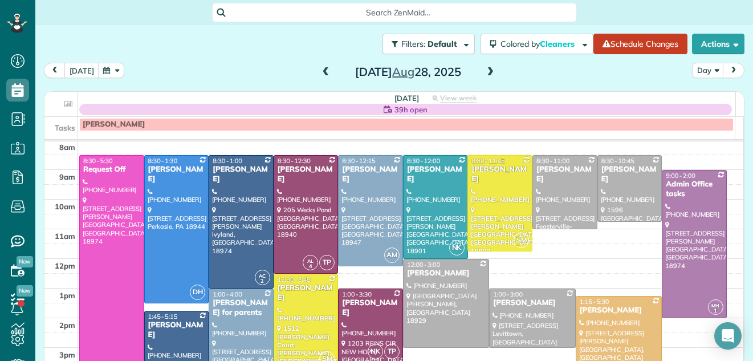
scroll to position [36, 0]
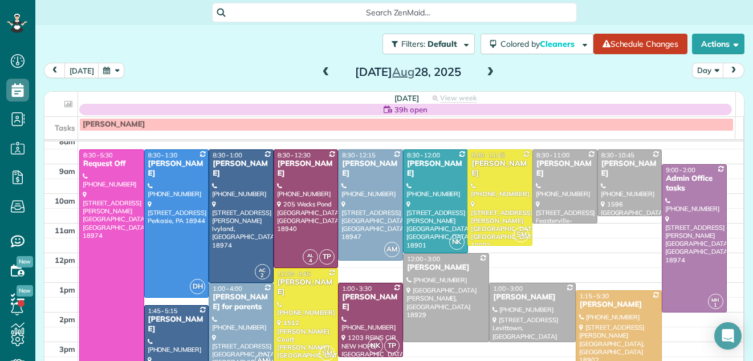
click at [169, 328] on div at bounding box center [177, 356] width 64 height 103
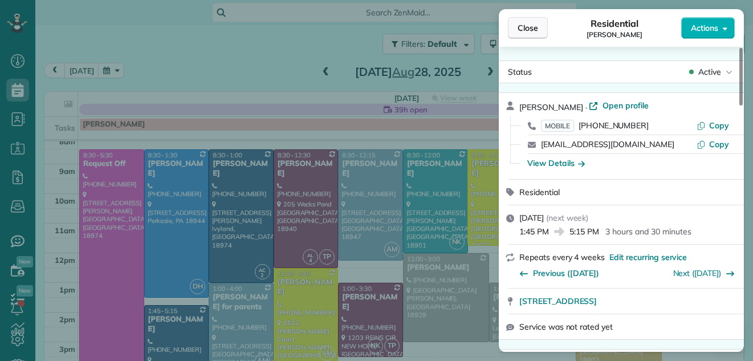
click at [529, 27] on span "Close" at bounding box center [527, 27] width 21 height 11
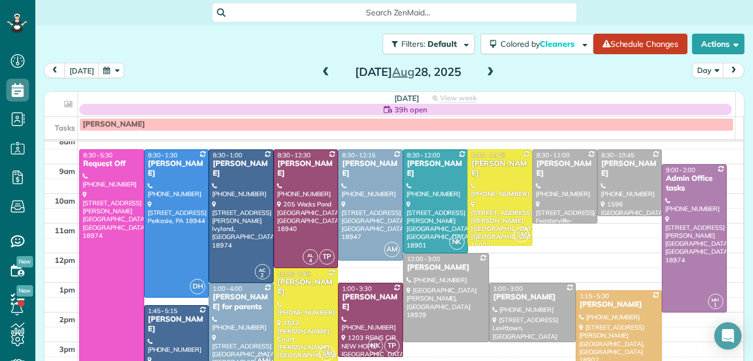
click at [555, 173] on div "[PERSON_NAME]" at bounding box center [565, 168] width 58 height 19
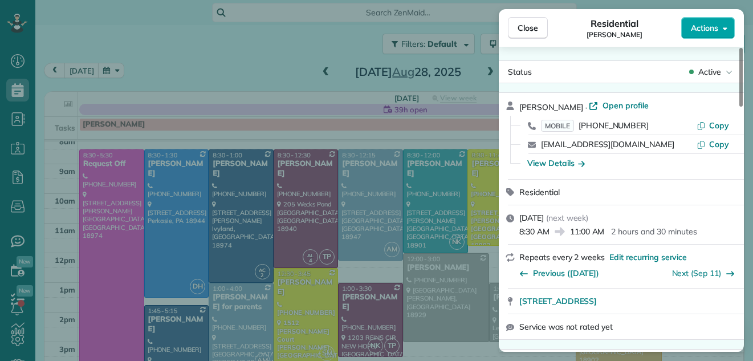
click at [699, 26] on span "Actions" at bounding box center [704, 27] width 27 height 11
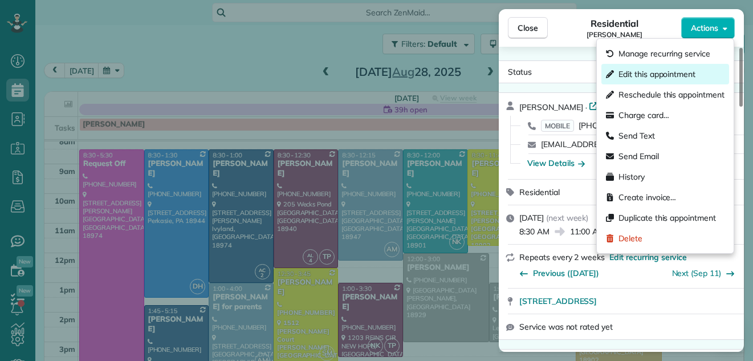
click at [676, 70] on span "Edit this appointment" at bounding box center [656, 73] width 77 height 11
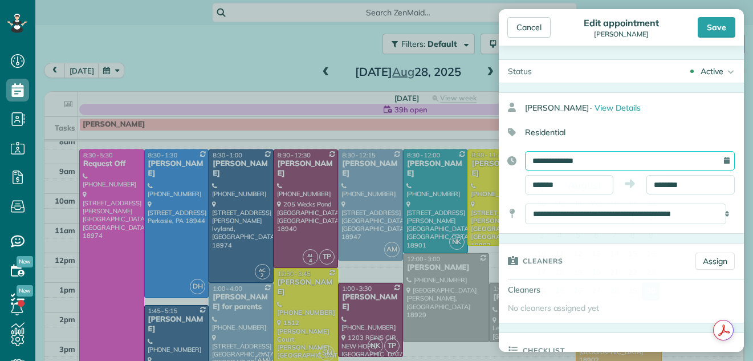
click at [596, 156] on input "**********" at bounding box center [630, 160] width 210 height 19
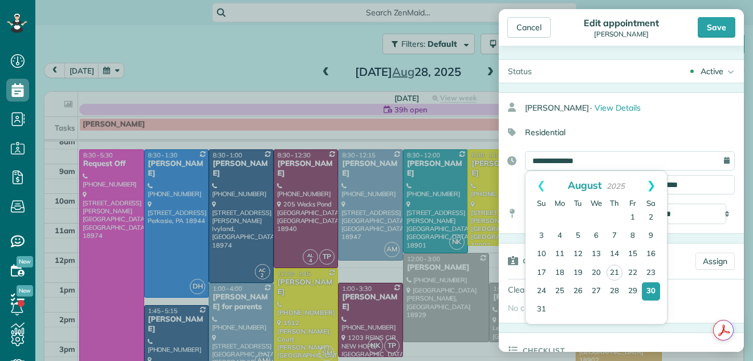
click at [653, 186] on link "Next" at bounding box center [650, 185] width 31 height 28
click at [652, 214] on link "6" at bounding box center [651, 218] width 18 height 18
type input "**********"
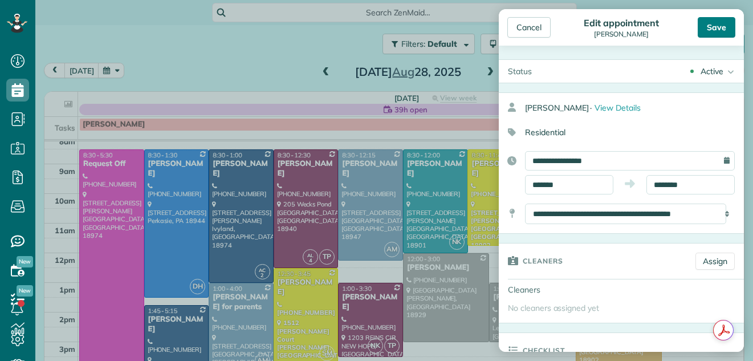
click at [712, 26] on div "Save" at bounding box center [717, 27] width 38 height 21
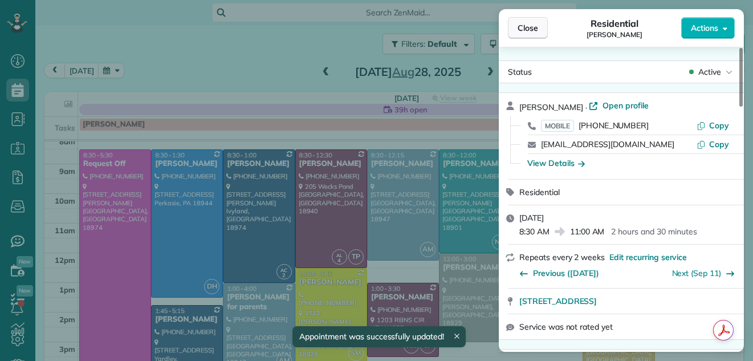
click at [525, 28] on span "Close" at bounding box center [527, 27] width 21 height 11
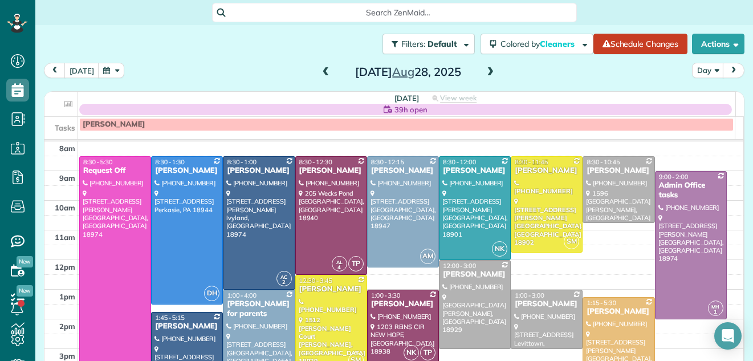
scroll to position [28, 0]
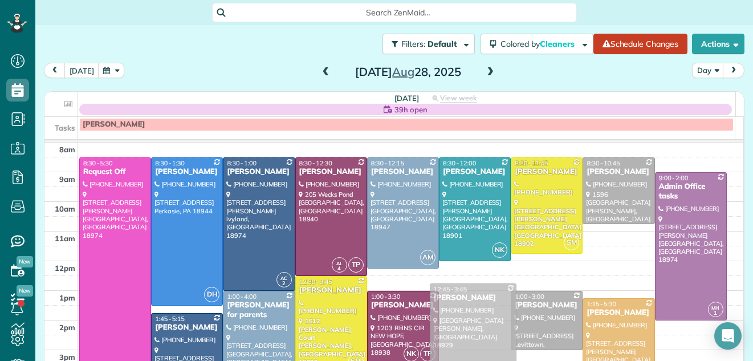
drag, startPoint x: 478, startPoint y: 281, endPoint x: 478, endPoint y: 302, distance: 21.1
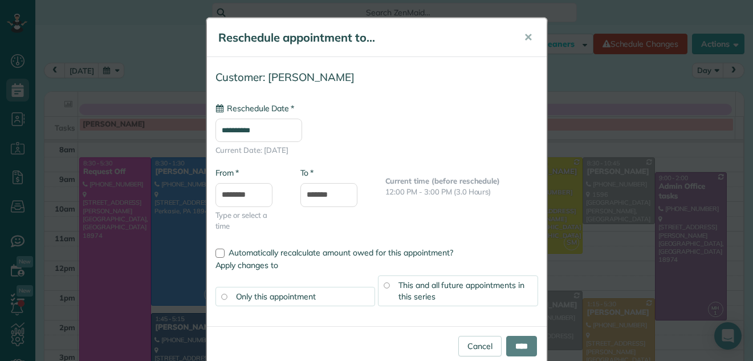
type input "**********"
click at [515, 341] on input "****" at bounding box center [521, 346] width 31 height 21
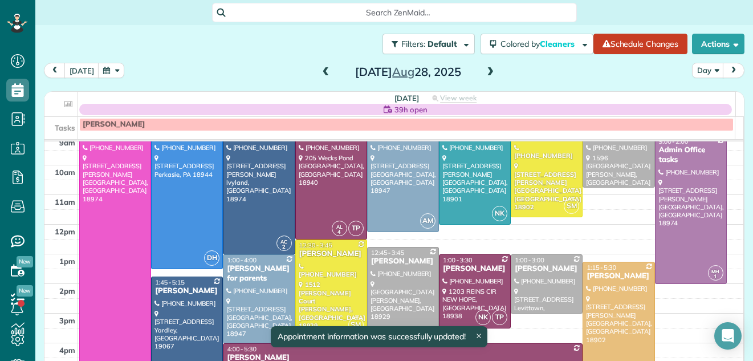
scroll to position [84, 0]
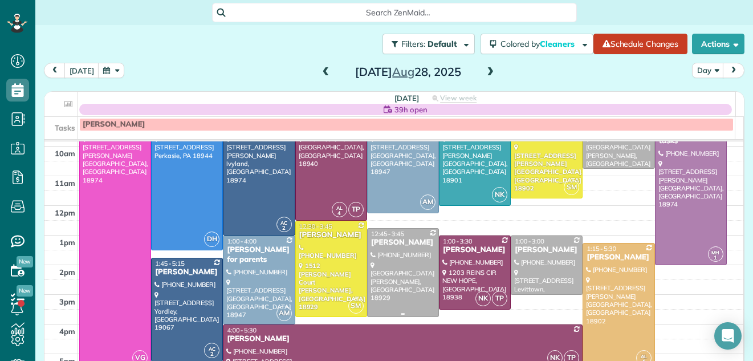
click at [377, 291] on div at bounding box center [403, 273] width 71 height 88
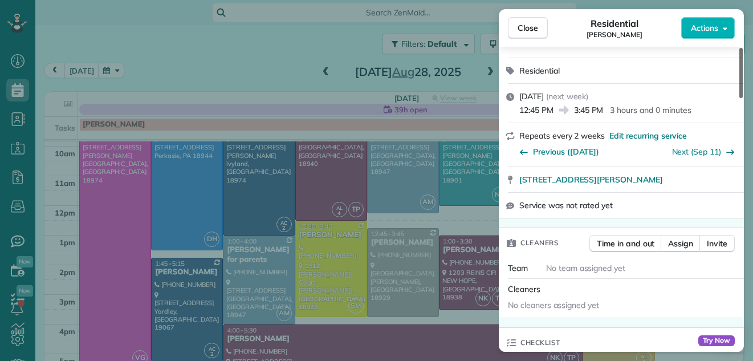
drag, startPoint x: 741, startPoint y: 84, endPoint x: 743, endPoint y: 107, distance: 22.8
click at [743, 98] on div at bounding box center [740, 73] width 3 height 50
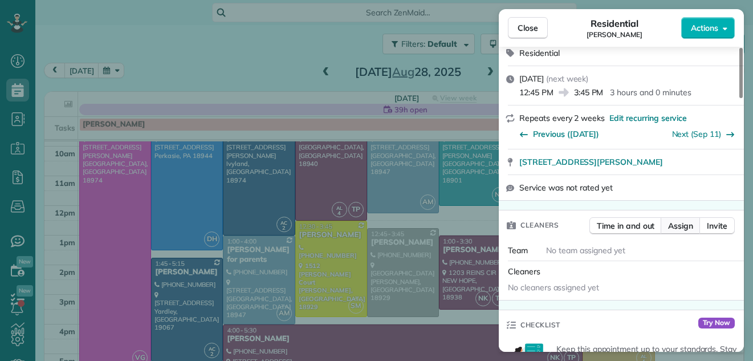
click at [684, 227] on span "Assign" at bounding box center [680, 225] width 25 height 11
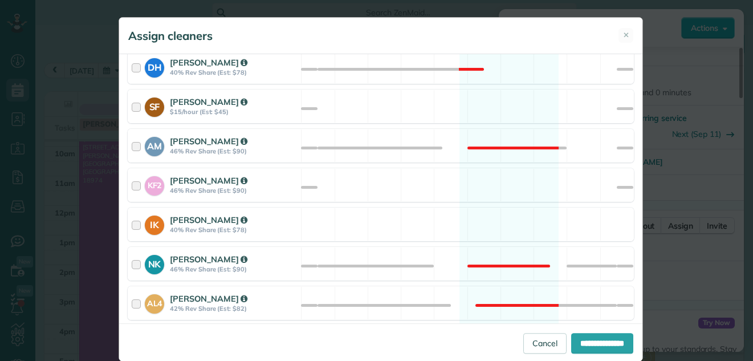
scroll to position [480, 0]
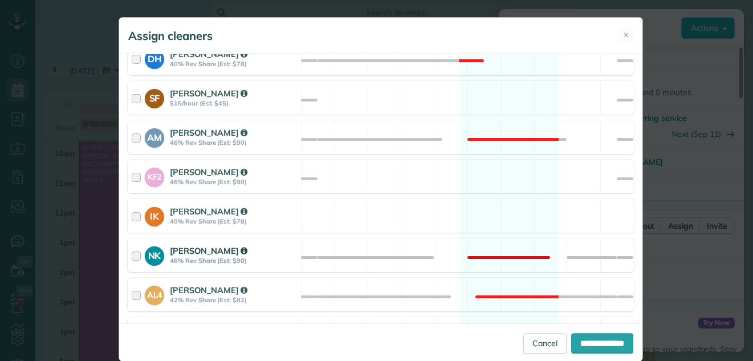
click at [132, 255] on div at bounding box center [138, 254] width 13 height 21
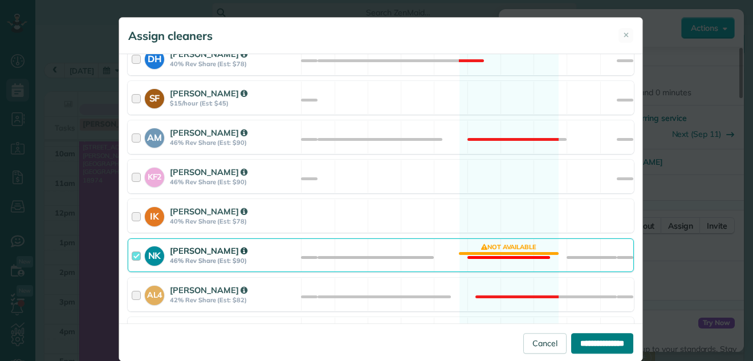
click at [608, 346] on input "**********" at bounding box center [602, 343] width 62 height 21
type input "**********"
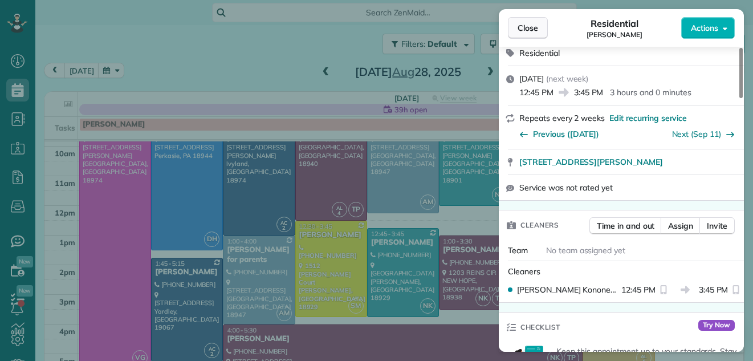
click at [528, 28] on span "Close" at bounding box center [527, 27] width 21 height 11
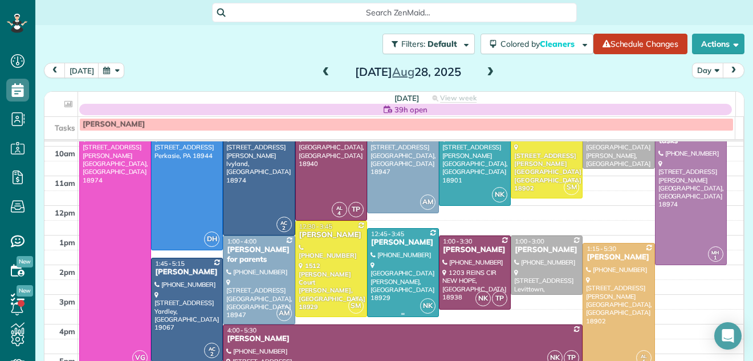
click at [403, 283] on div at bounding box center [403, 273] width 71 height 88
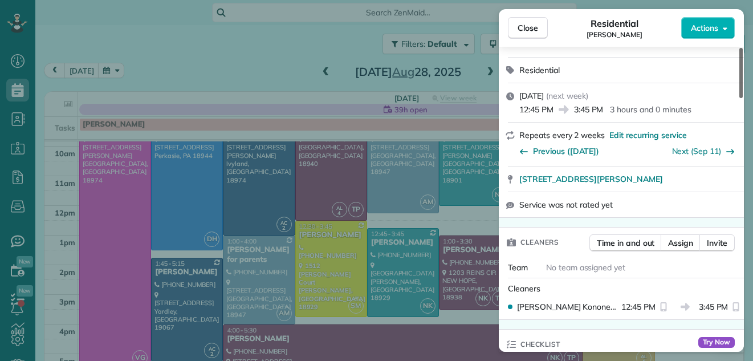
drag, startPoint x: 741, startPoint y: 83, endPoint x: 738, endPoint y: 107, distance: 23.5
click at [739, 98] on div at bounding box center [740, 73] width 3 height 50
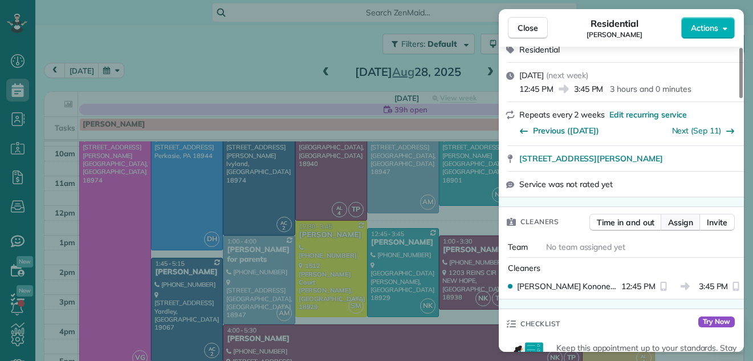
click at [676, 222] on span "Assign" at bounding box center [680, 222] width 25 height 11
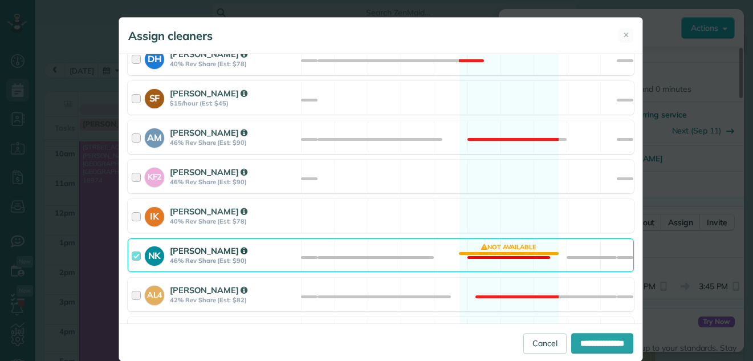
scroll to position [490, 0]
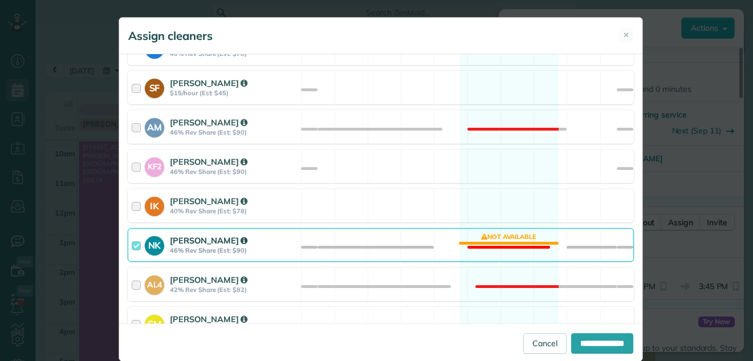
click at [132, 247] on div at bounding box center [138, 244] width 13 height 21
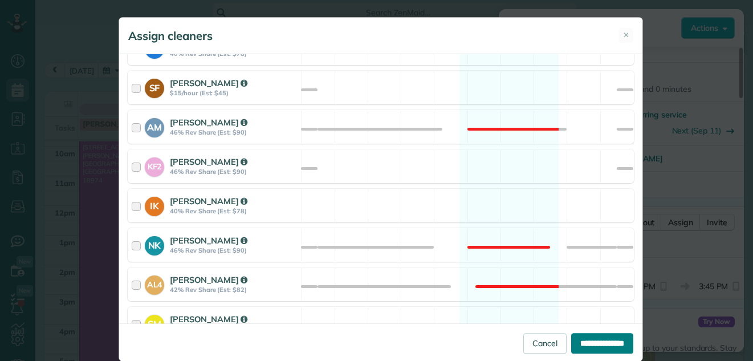
click at [581, 336] on input "**********" at bounding box center [602, 343] width 62 height 21
type input "**********"
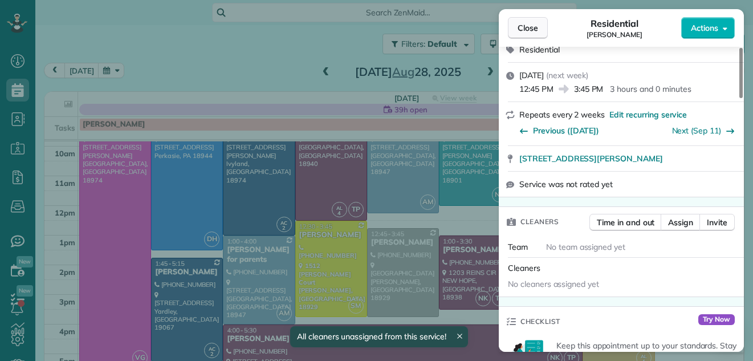
click at [527, 30] on span "Close" at bounding box center [527, 27] width 21 height 11
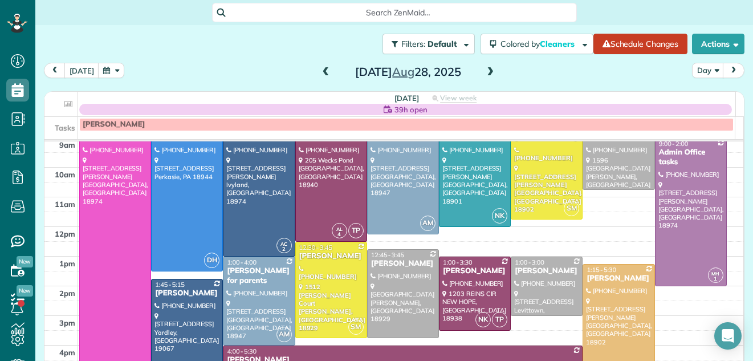
scroll to position [61, 0]
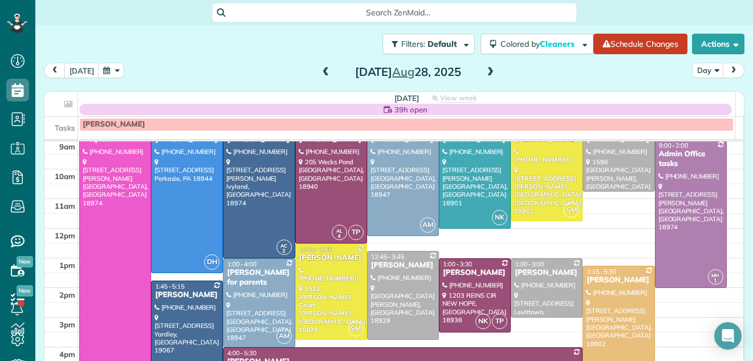
click at [484, 70] on span at bounding box center [490, 72] width 13 height 10
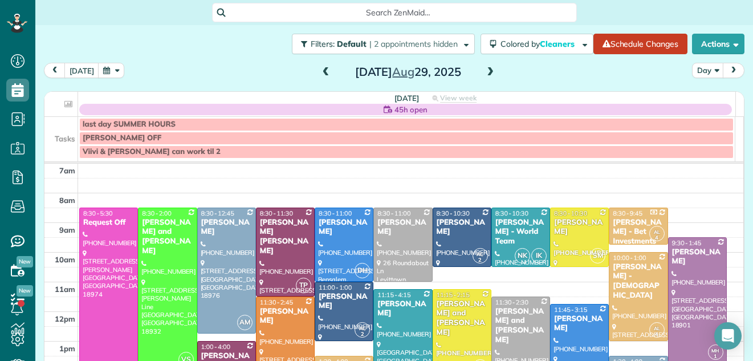
click at [320, 72] on span at bounding box center [326, 72] width 13 height 10
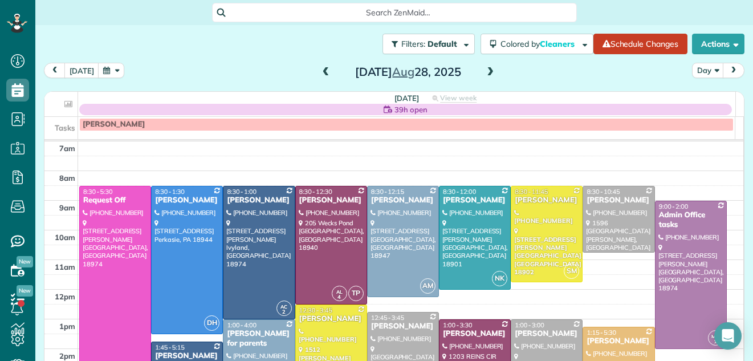
click at [320, 72] on span at bounding box center [326, 72] width 13 height 10
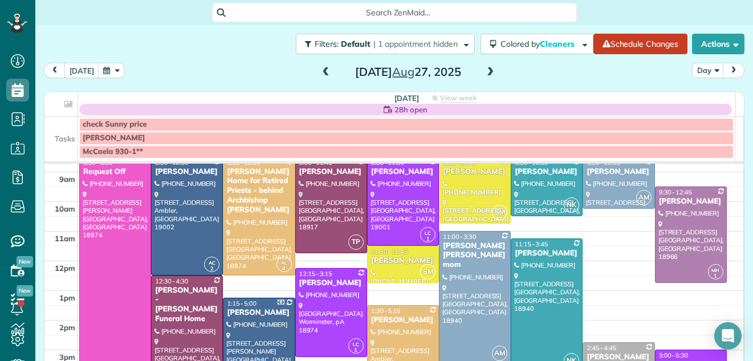
scroll to position [53, 0]
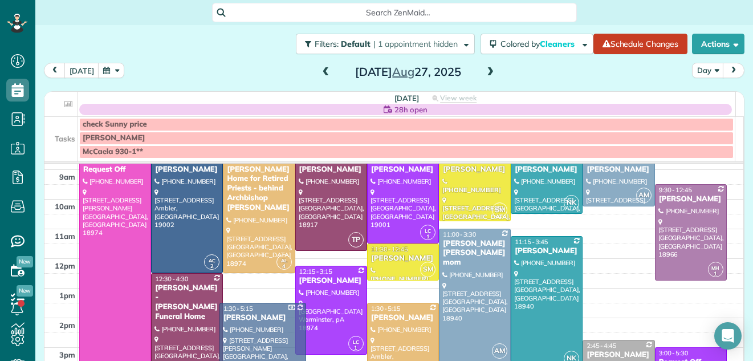
drag, startPoint x: 231, startPoint y: 323, endPoint x: 232, endPoint y: 331, distance: 8.0
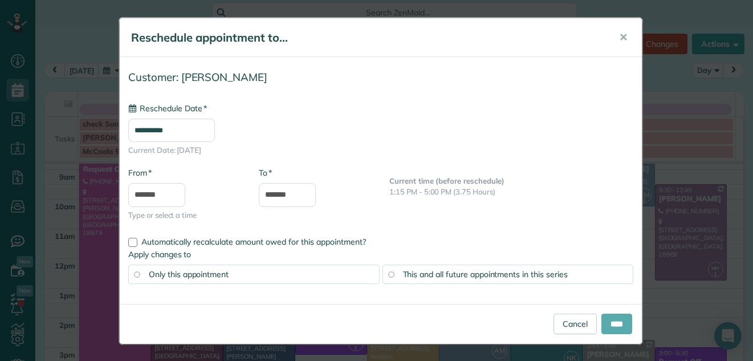
type input "**********"
click at [608, 319] on input "****" at bounding box center [616, 323] width 31 height 21
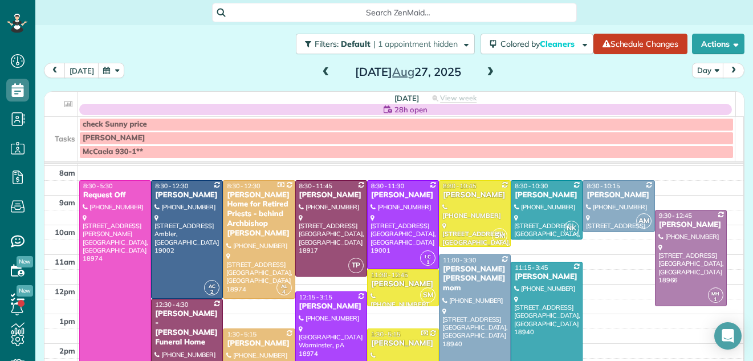
scroll to position [23, 0]
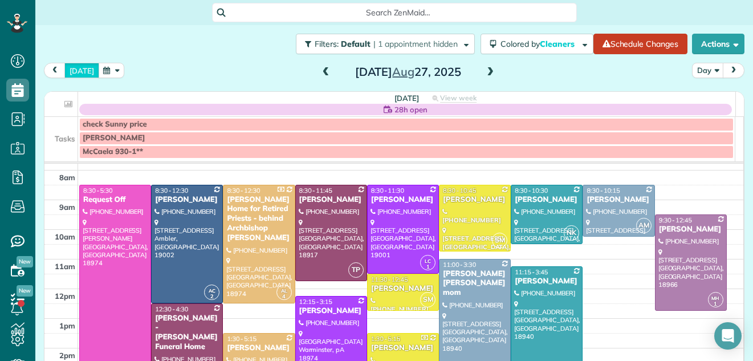
click at [79, 64] on button "today" at bounding box center [81, 70] width 35 height 15
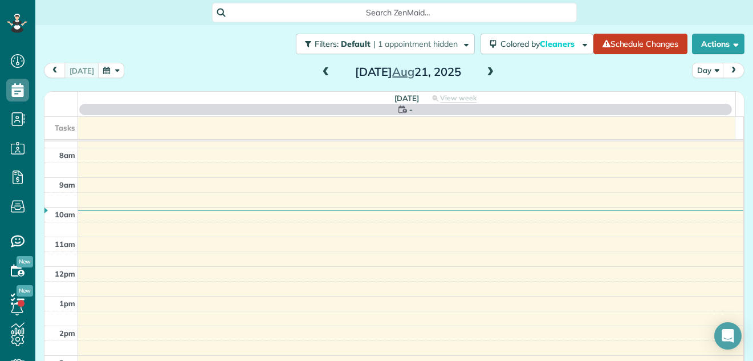
scroll to position [0, 0]
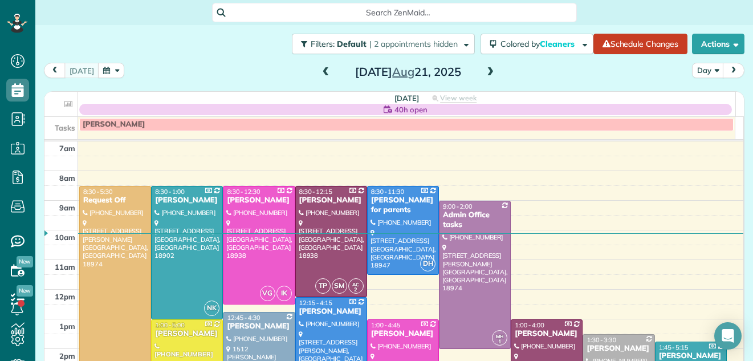
click at [320, 71] on span at bounding box center [326, 72] width 13 height 10
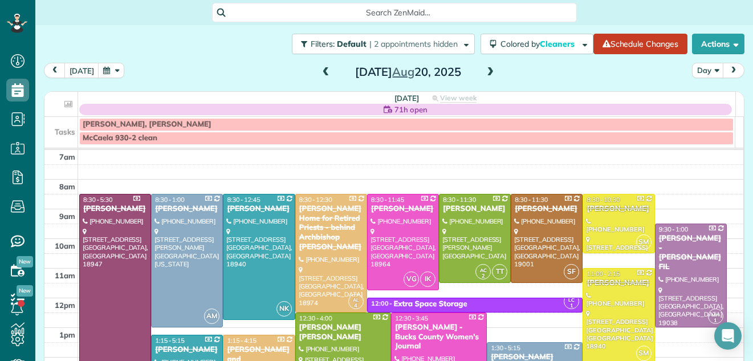
click at [320, 71] on span at bounding box center [326, 72] width 13 height 10
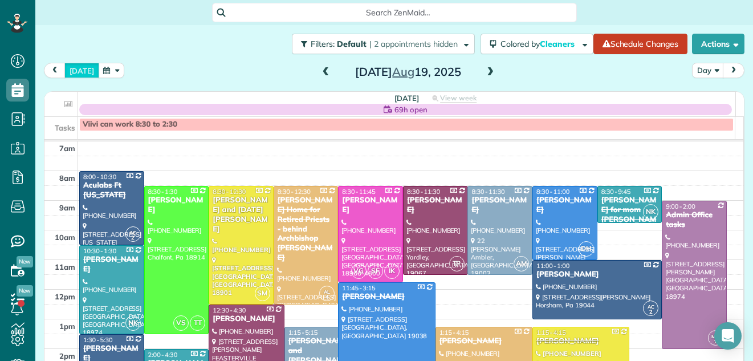
click at [74, 71] on button "today" at bounding box center [81, 70] width 35 height 15
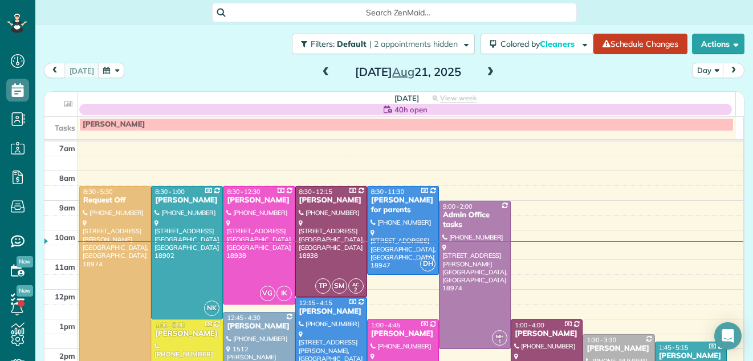
click at [486, 70] on span at bounding box center [490, 72] width 13 height 10
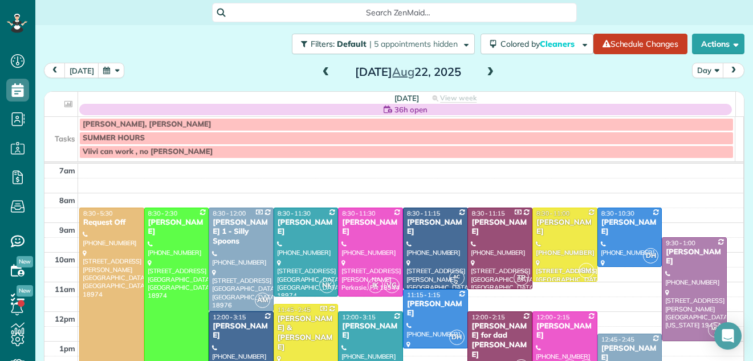
click at [486, 70] on span at bounding box center [490, 72] width 13 height 10
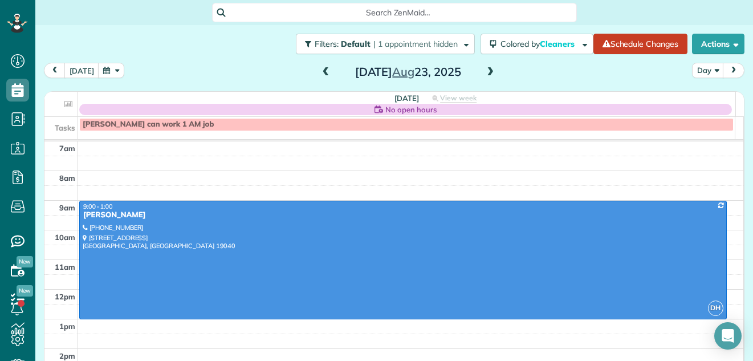
click at [486, 70] on span at bounding box center [490, 72] width 13 height 10
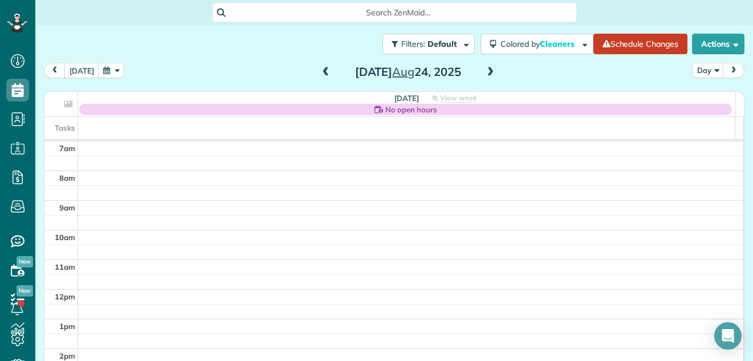
click at [486, 70] on span at bounding box center [490, 72] width 13 height 10
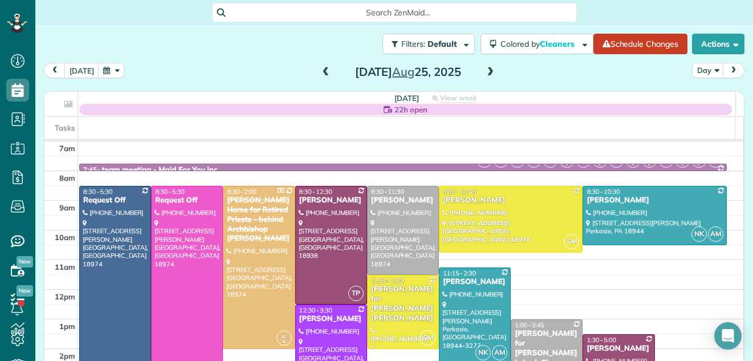
click at [486, 70] on span at bounding box center [490, 72] width 13 height 10
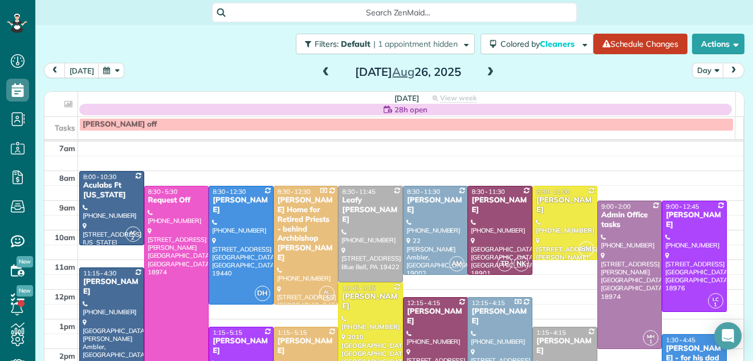
click at [486, 70] on span at bounding box center [490, 72] width 13 height 10
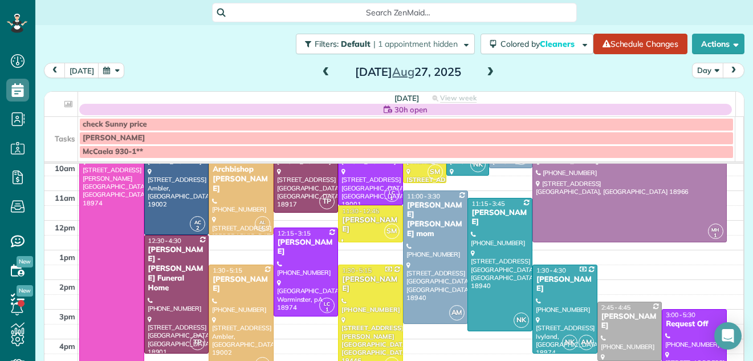
scroll to position [85, 0]
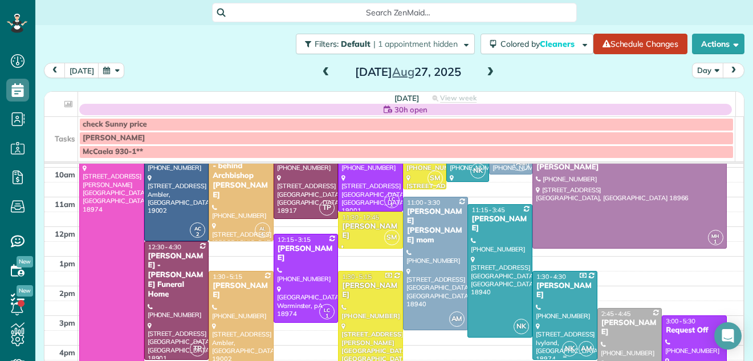
click at [568, 293] on div at bounding box center [565, 315] width 64 height 88
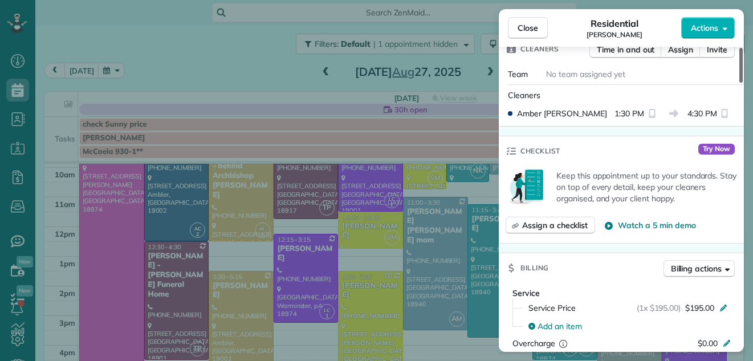
scroll to position [427, 0]
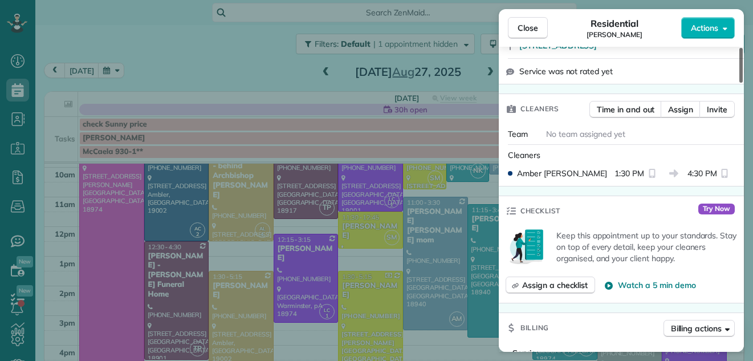
drag, startPoint x: 739, startPoint y: 74, endPoint x: 744, endPoint y: 123, distance: 49.2
click at [743, 83] on div at bounding box center [740, 65] width 3 height 35
click at [515, 26] on button "Close" at bounding box center [528, 28] width 40 height 22
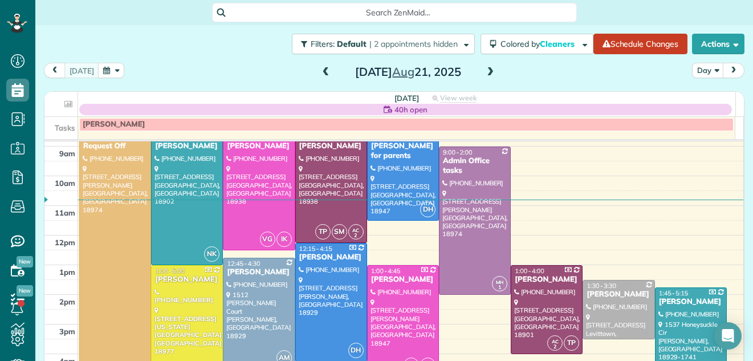
scroll to position [25, 0]
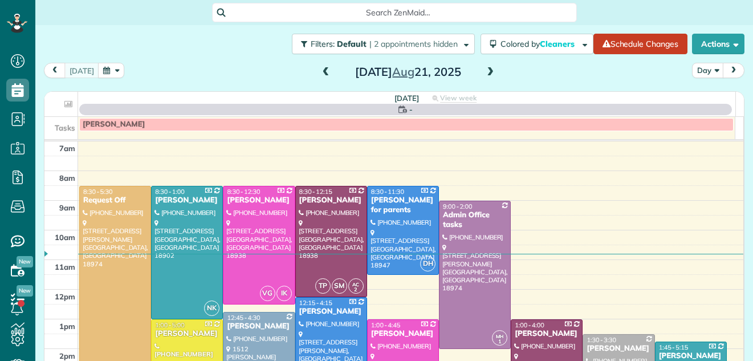
scroll to position [5, 5]
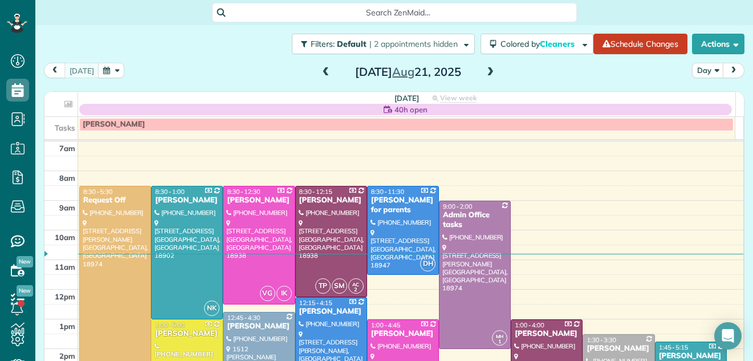
click at [485, 71] on span at bounding box center [490, 72] width 13 height 10
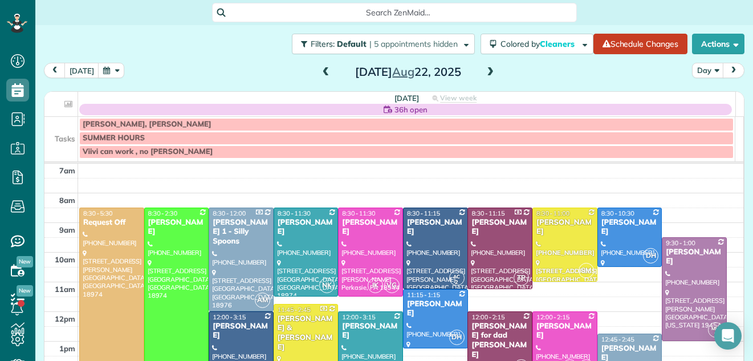
click at [485, 71] on span at bounding box center [490, 72] width 13 height 10
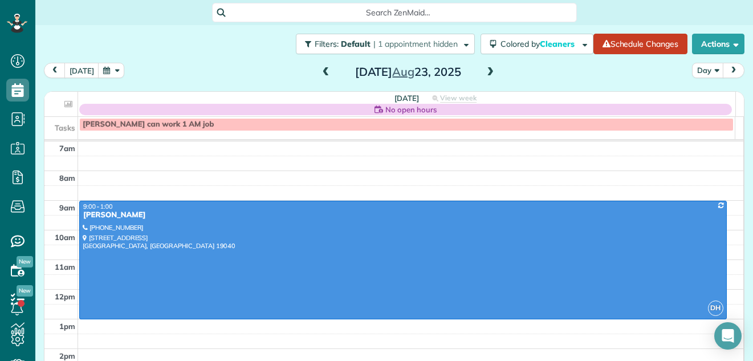
click at [485, 71] on span at bounding box center [490, 72] width 13 height 10
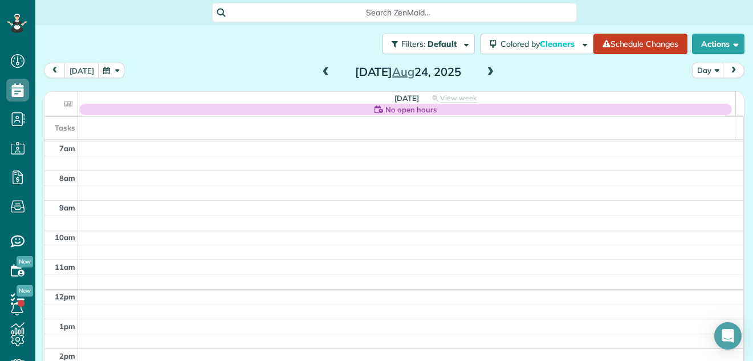
click at [485, 71] on span at bounding box center [490, 72] width 13 height 10
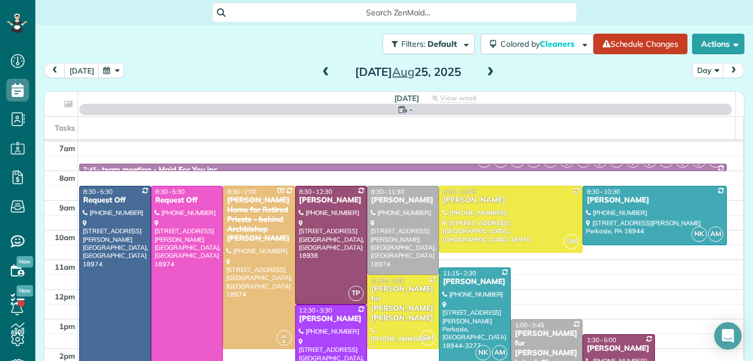
click at [485, 71] on span at bounding box center [490, 72] width 13 height 10
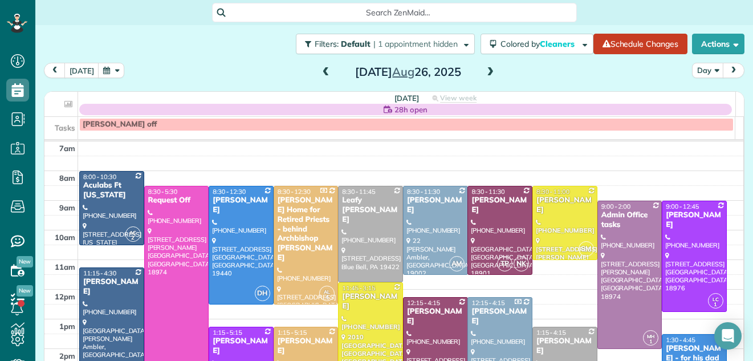
click at [485, 71] on span at bounding box center [490, 72] width 13 height 10
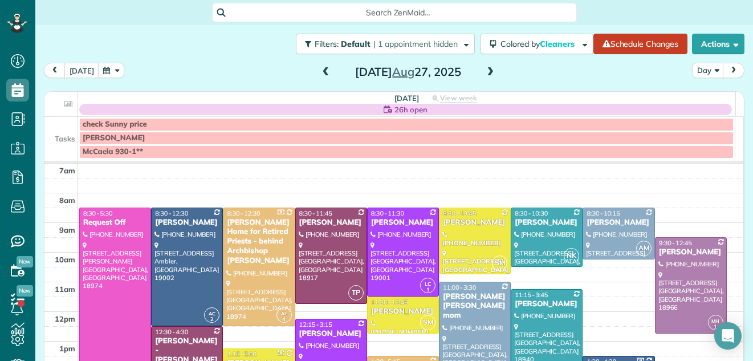
click at [484, 70] on span at bounding box center [490, 72] width 13 height 10
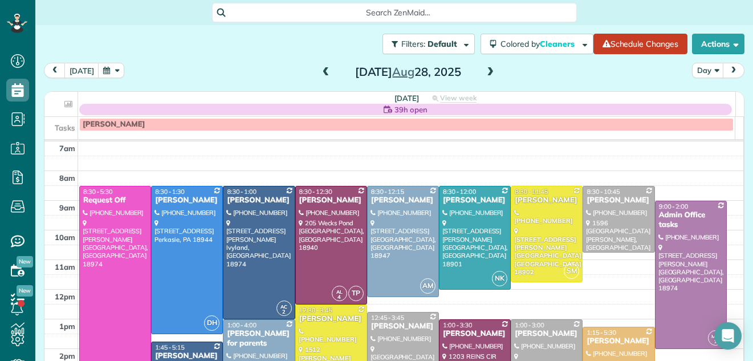
click at [484, 72] on span at bounding box center [490, 72] width 13 height 10
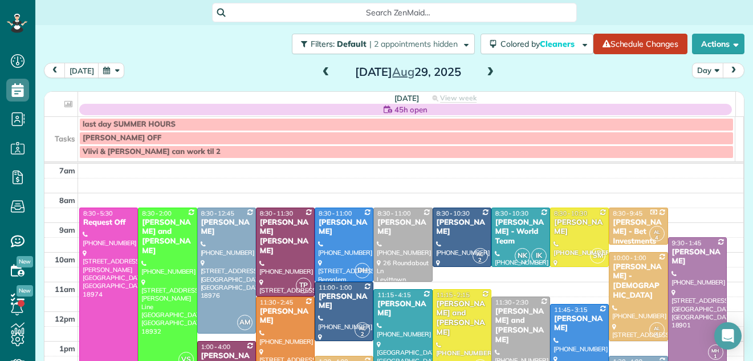
click at [484, 72] on span at bounding box center [490, 72] width 13 height 10
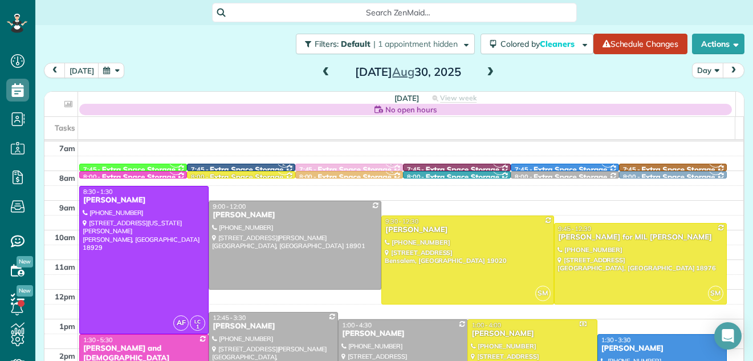
click at [320, 69] on span at bounding box center [326, 72] width 13 height 10
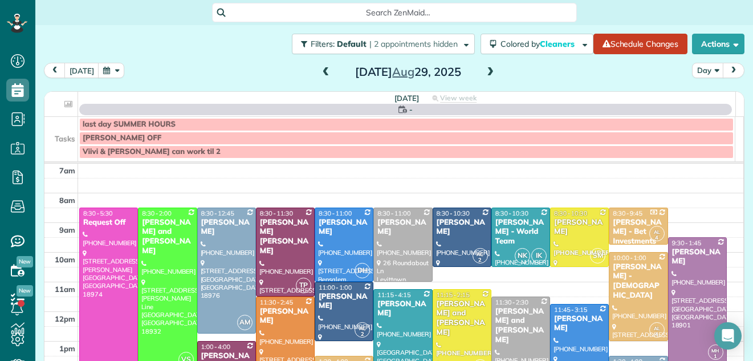
click at [320, 69] on span at bounding box center [326, 72] width 13 height 10
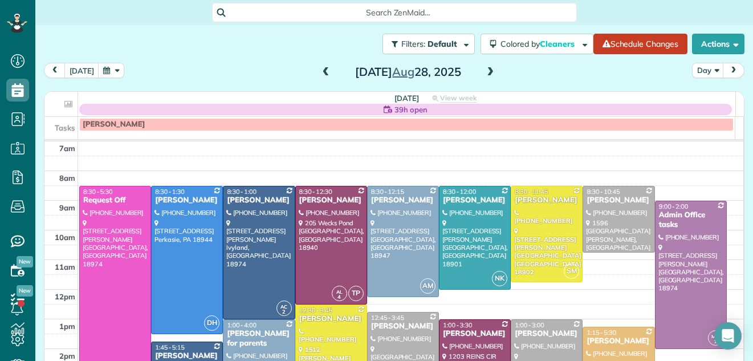
click at [484, 70] on span at bounding box center [490, 72] width 13 height 10
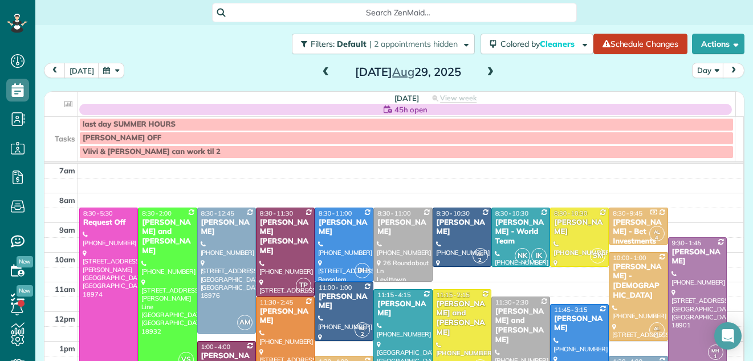
click at [485, 70] on span at bounding box center [490, 72] width 13 height 10
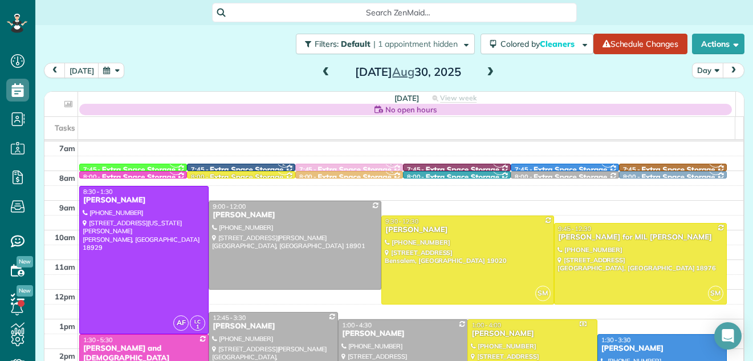
click at [485, 70] on span at bounding box center [490, 72] width 13 height 10
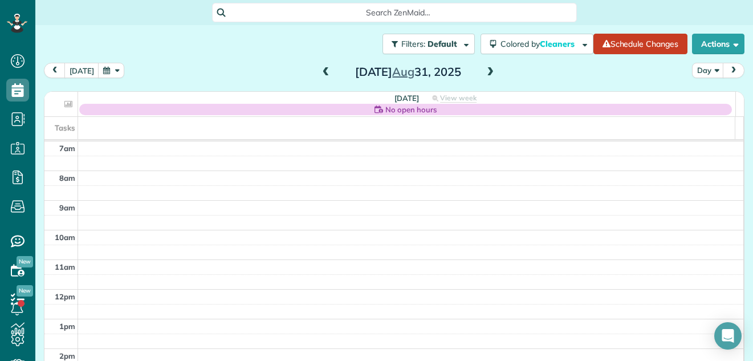
click at [321, 74] on span at bounding box center [326, 72] width 13 height 10
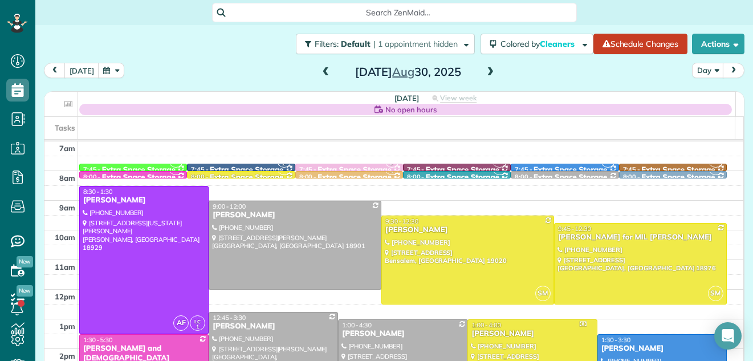
click at [484, 73] on span at bounding box center [490, 72] width 13 height 10
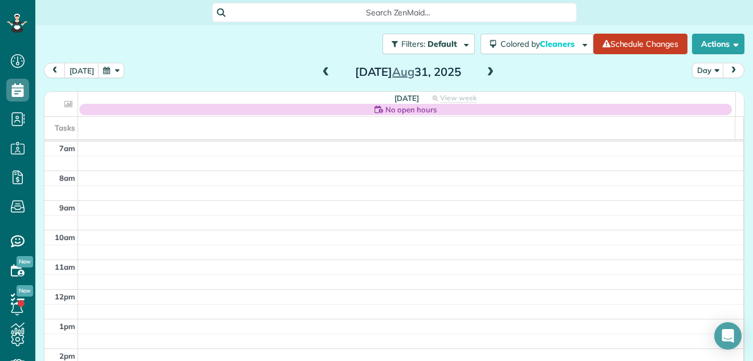
click at [484, 73] on span at bounding box center [490, 72] width 13 height 10
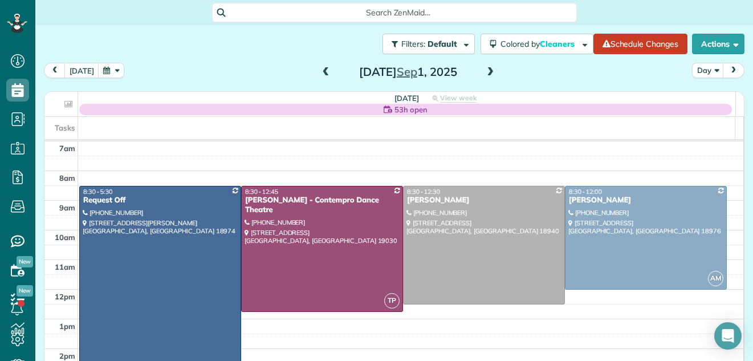
click at [484, 73] on span at bounding box center [490, 72] width 13 height 10
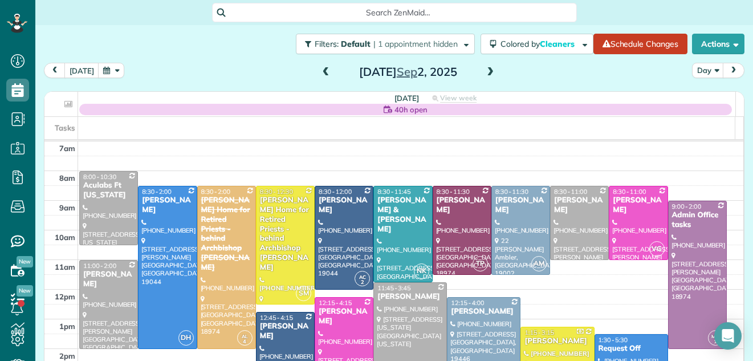
click at [320, 70] on span at bounding box center [326, 72] width 13 height 10
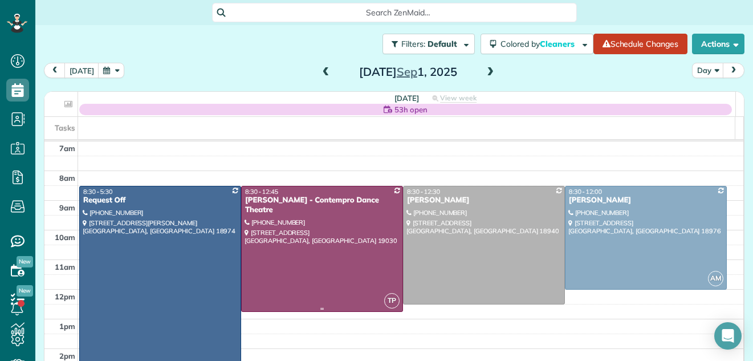
click at [339, 227] on div at bounding box center [322, 248] width 161 height 125
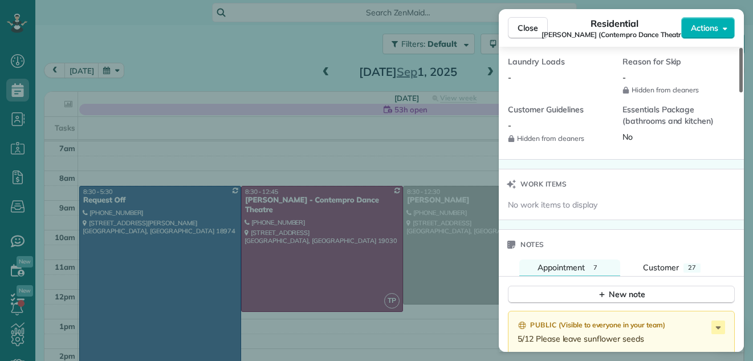
scroll to position [1033, 0]
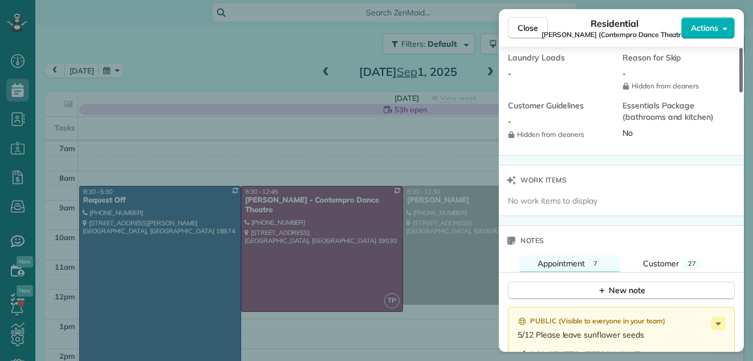
drag, startPoint x: 741, startPoint y: 58, endPoint x: 773, endPoint y: 209, distance: 154.5
click at [743, 92] on div at bounding box center [740, 70] width 3 height 44
click at [526, 26] on span "Close" at bounding box center [527, 27] width 21 height 11
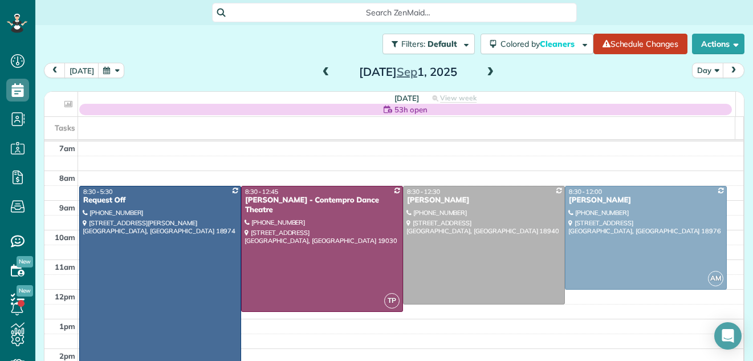
click at [484, 76] on span at bounding box center [490, 72] width 13 height 10
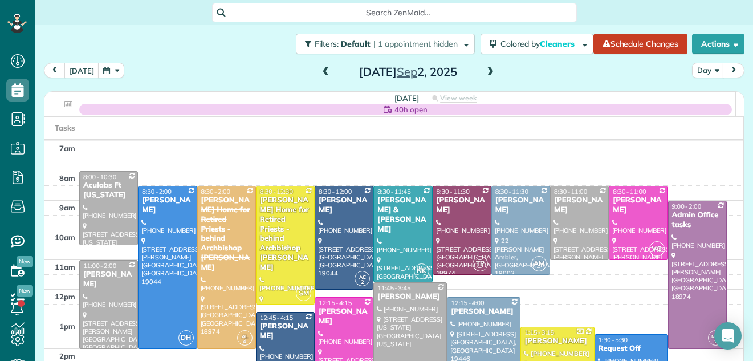
click at [485, 69] on span at bounding box center [490, 72] width 13 height 10
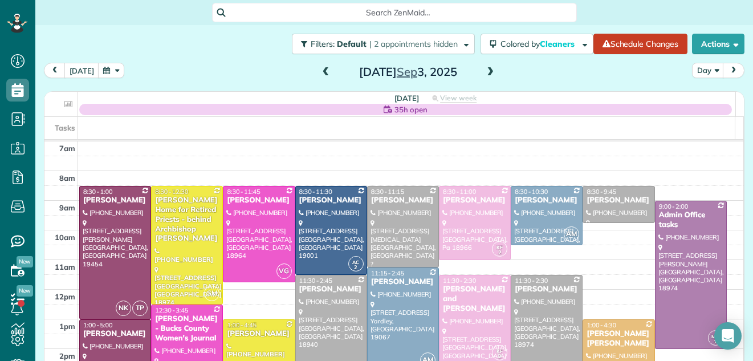
click at [320, 72] on span at bounding box center [326, 72] width 13 height 10
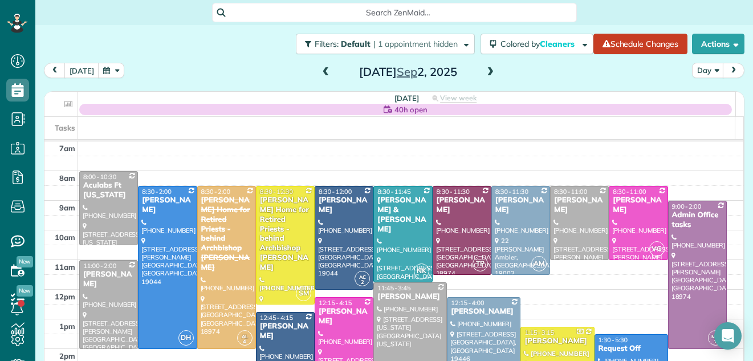
click at [485, 71] on span at bounding box center [490, 72] width 13 height 10
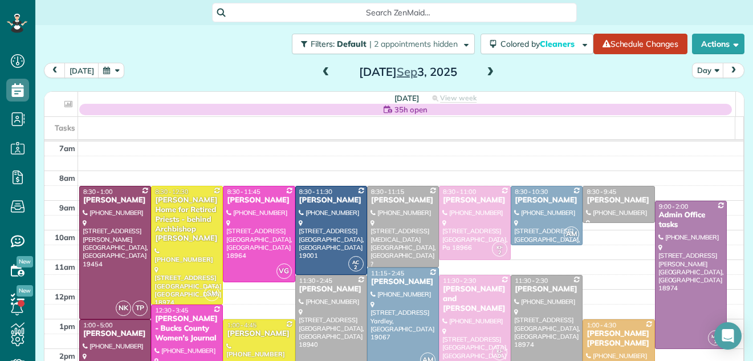
click at [485, 72] on span at bounding box center [490, 72] width 13 height 10
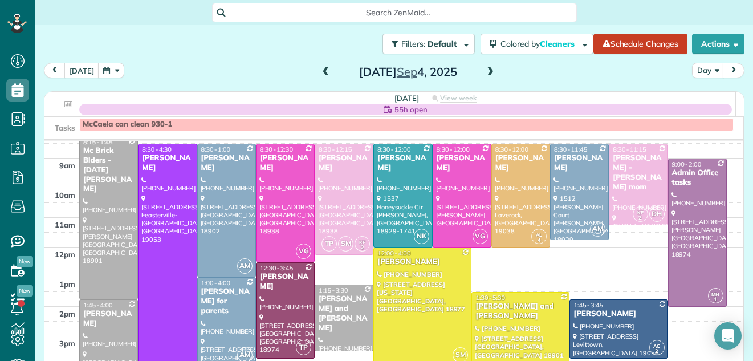
scroll to position [34, 0]
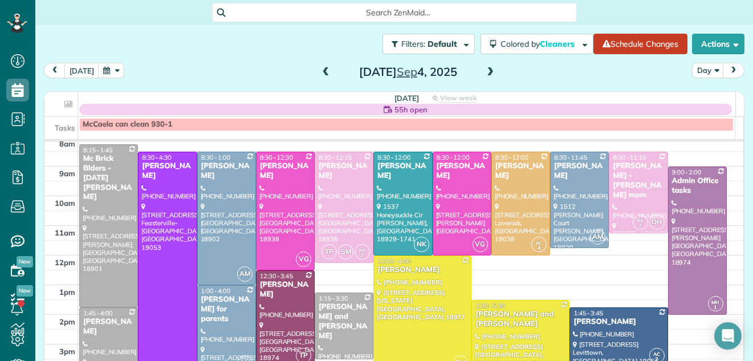
click at [161, 247] on div at bounding box center [167, 270] width 58 height 236
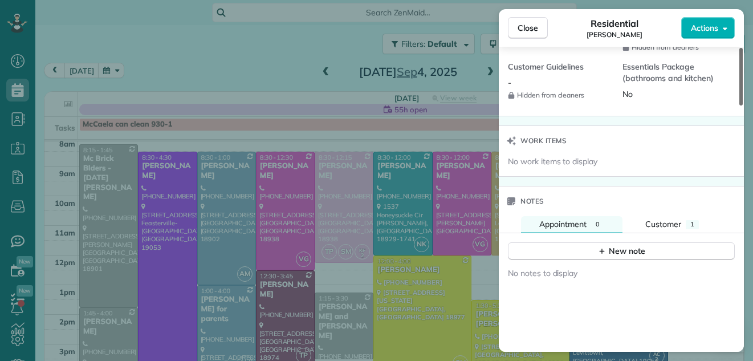
scroll to position [1094, 0]
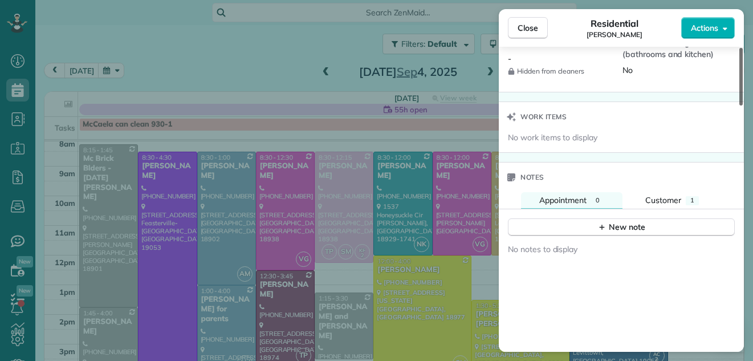
drag, startPoint x: 741, startPoint y: 75, endPoint x: 773, endPoint y: 283, distance: 210.0
click at [743, 105] on div at bounding box center [740, 77] width 3 height 58
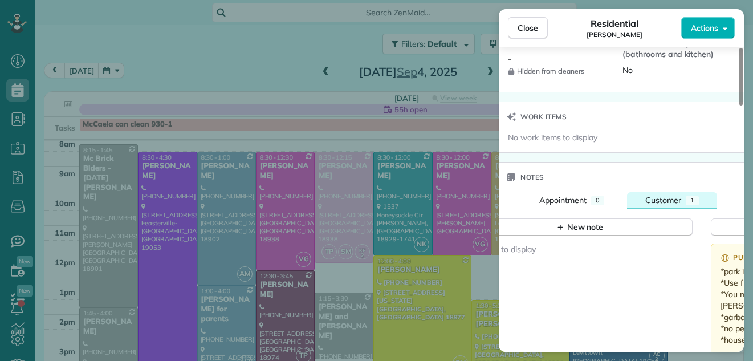
click at [667, 197] on span "Customer" at bounding box center [663, 200] width 36 height 10
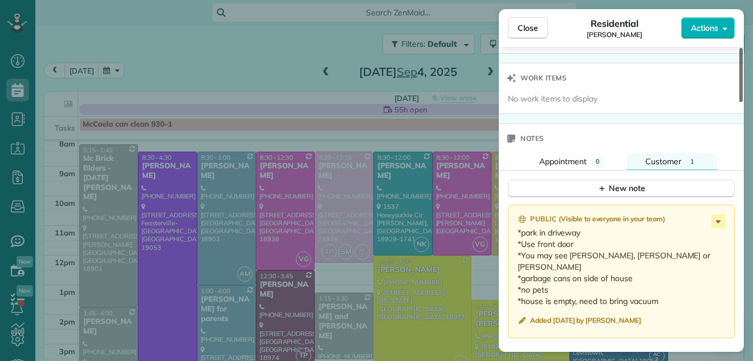
scroll to position [1142, 0]
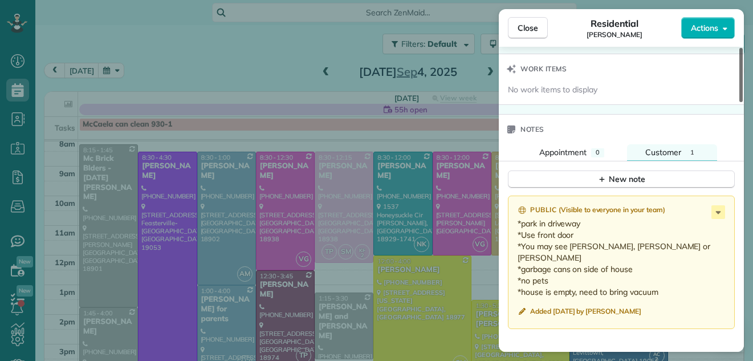
drag, startPoint x: 740, startPoint y: 250, endPoint x: 739, endPoint y: 259, distance: 8.6
click at [739, 102] on div at bounding box center [740, 75] width 3 height 54
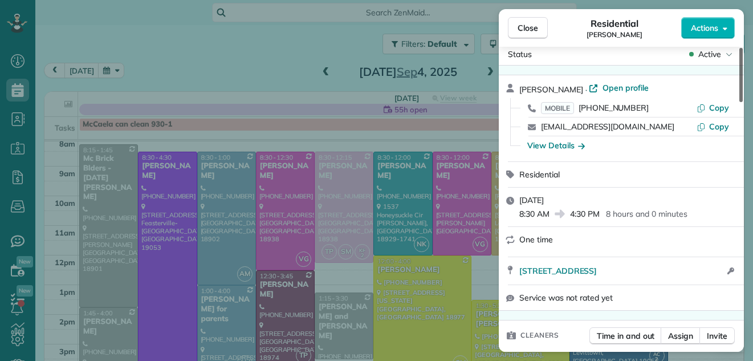
scroll to position [0, 0]
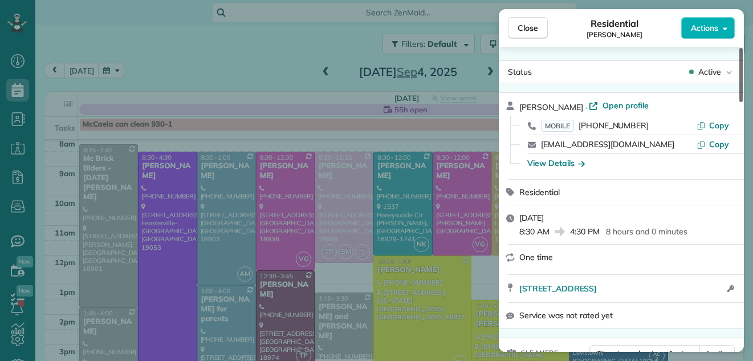
drag, startPoint x: 740, startPoint y: 255, endPoint x: 731, endPoint y: 47, distance: 207.6
click at [739, 48] on div at bounding box center [740, 75] width 3 height 54
click at [602, 109] on span "Open profile" at bounding box center [625, 105] width 46 height 11
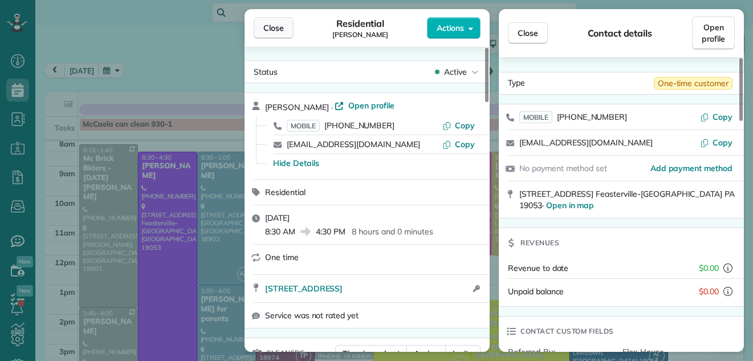
click at [263, 25] on span "Close" at bounding box center [273, 27] width 21 height 11
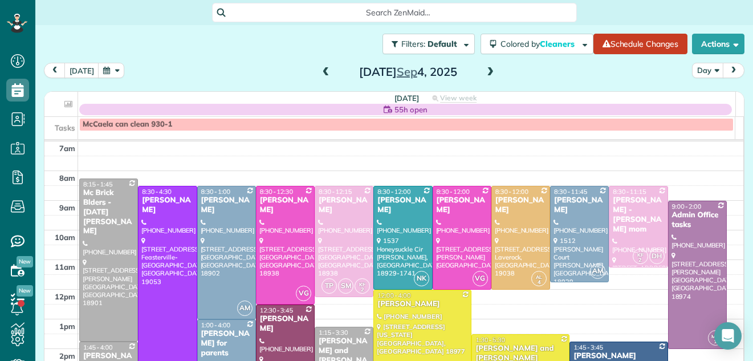
click at [484, 72] on span at bounding box center [490, 72] width 13 height 10
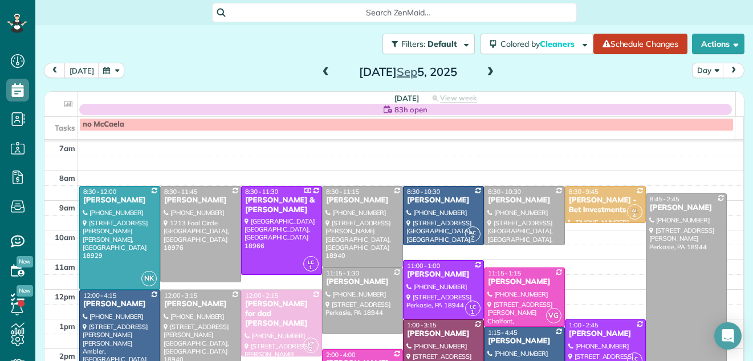
click at [320, 71] on span at bounding box center [326, 72] width 13 height 10
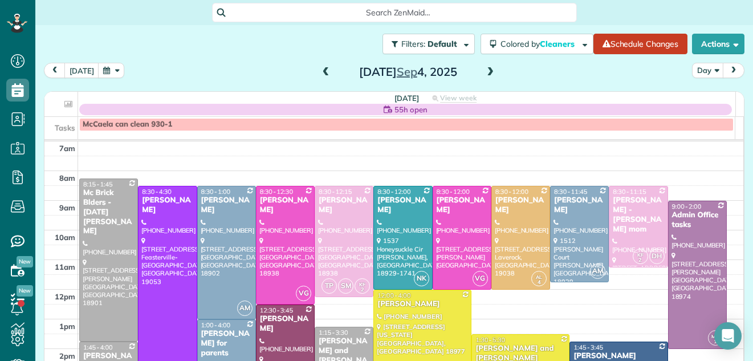
click at [162, 280] on div at bounding box center [167, 304] width 58 height 236
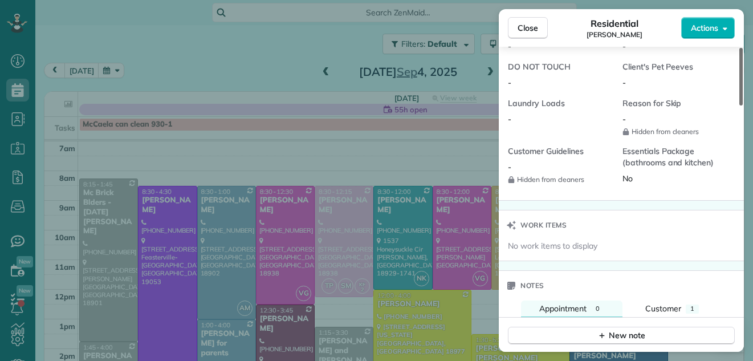
scroll to position [1040, 0]
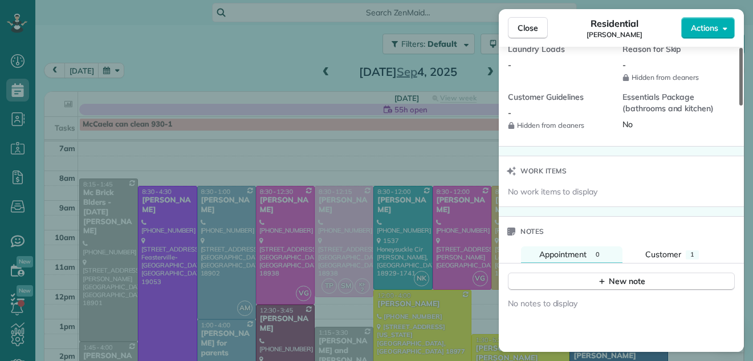
drag, startPoint x: 740, startPoint y: 61, endPoint x: 761, endPoint y: 258, distance: 198.3
click at [743, 105] on div at bounding box center [740, 77] width 3 height 58
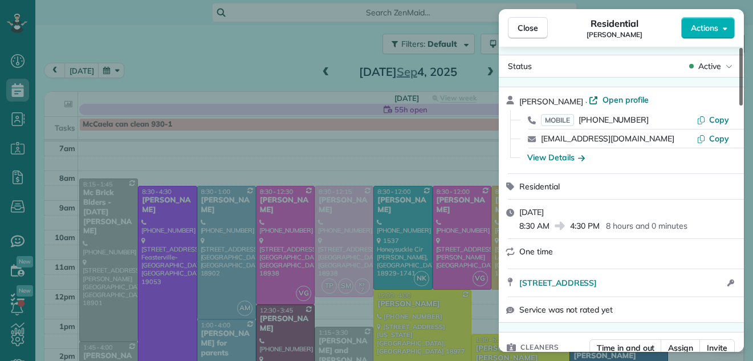
scroll to position [0, 0]
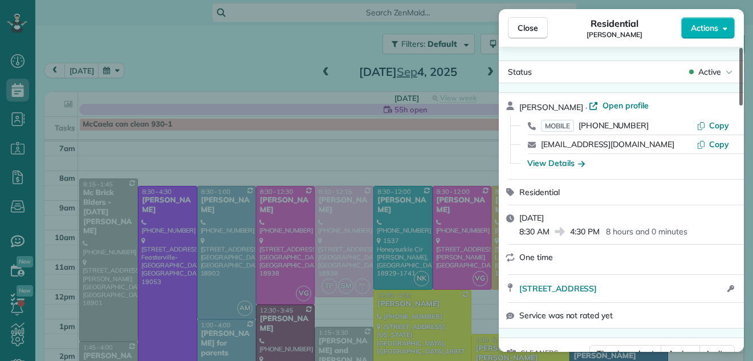
drag, startPoint x: 741, startPoint y: 251, endPoint x: 756, endPoint y: 31, distance: 219.9
click at [743, 48] on div at bounding box center [740, 77] width 3 height 58
click at [606, 104] on span "Open profile" at bounding box center [625, 105] width 46 height 11
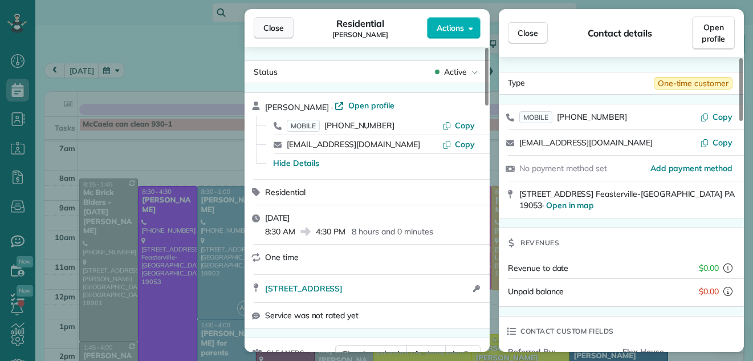
click at [267, 25] on span "Close" at bounding box center [273, 27] width 21 height 11
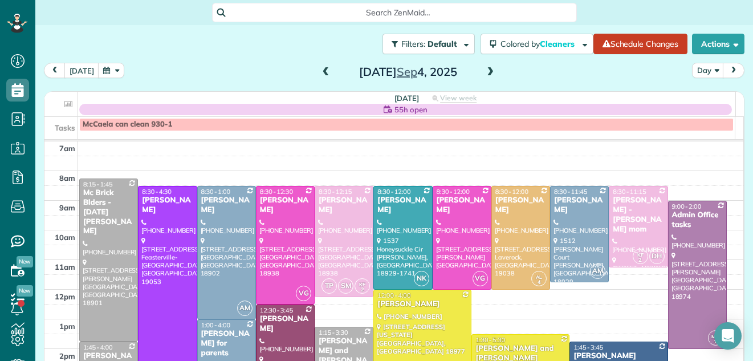
click at [484, 71] on span at bounding box center [490, 72] width 13 height 10
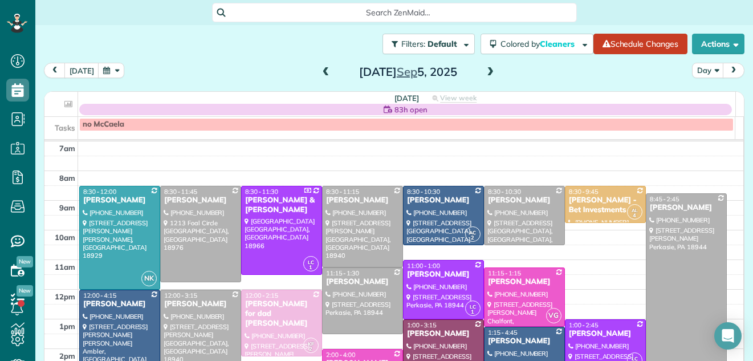
click at [484, 72] on span at bounding box center [490, 72] width 13 height 10
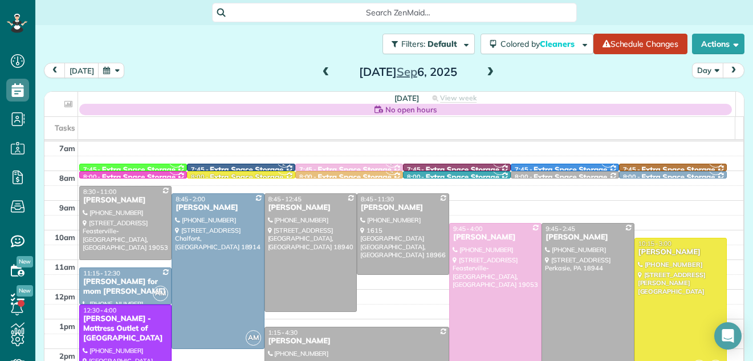
click at [321, 72] on span at bounding box center [326, 72] width 13 height 10
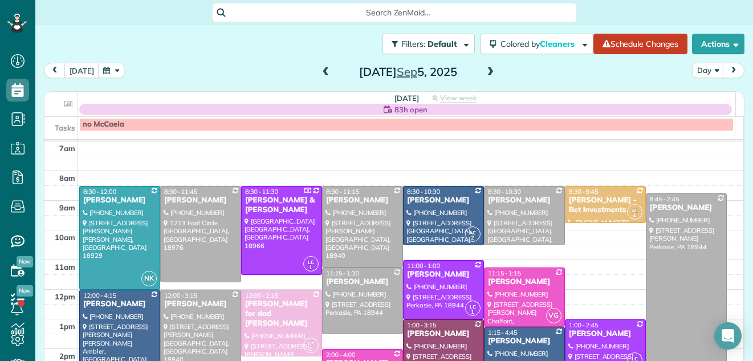
click at [320, 67] on span at bounding box center [326, 72] width 13 height 17
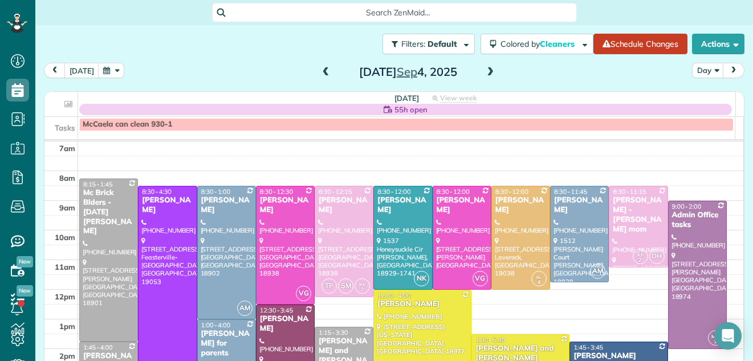
click at [320, 67] on span at bounding box center [326, 72] width 13 height 17
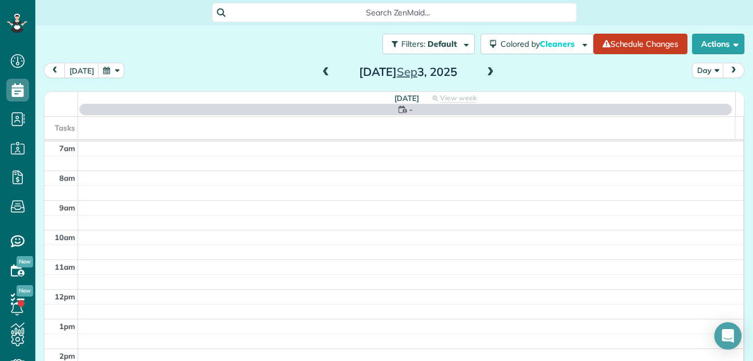
click at [320, 67] on span at bounding box center [326, 72] width 13 height 17
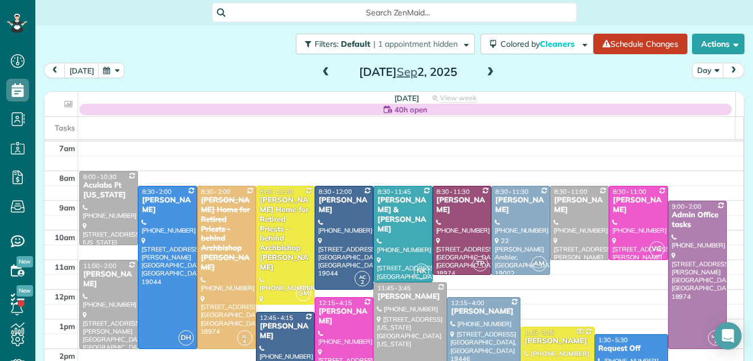
click at [320, 67] on span at bounding box center [326, 72] width 13 height 17
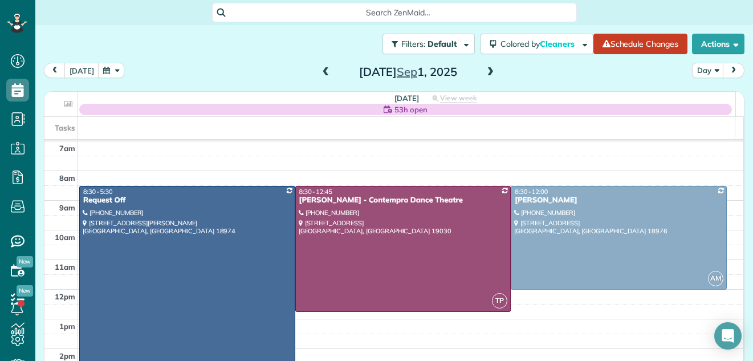
click at [320, 72] on span at bounding box center [326, 72] width 13 height 10
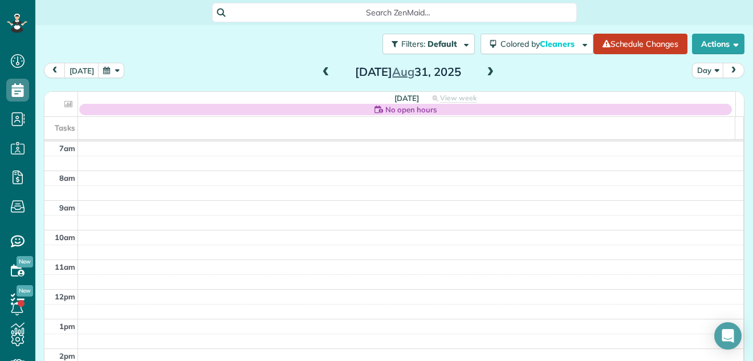
click at [320, 72] on span at bounding box center [326, 72] width 13 height 10
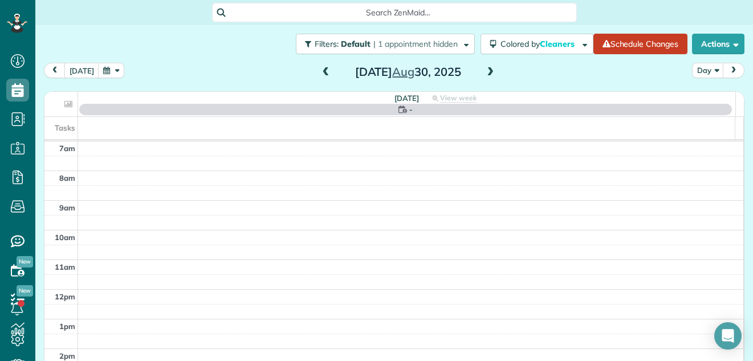
click at [320, 72] on span at bounding box center [326, 72] width 13 height 10
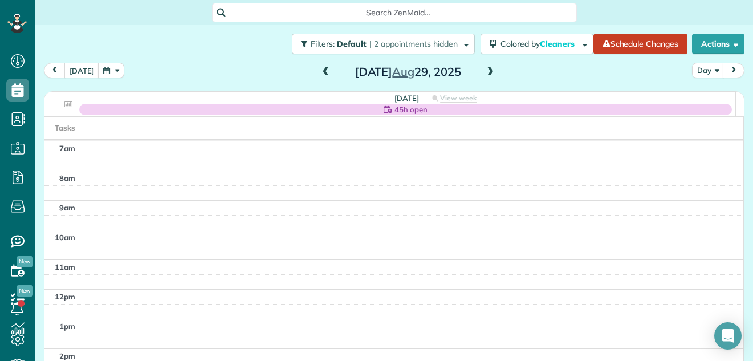
click at [320, 72] on span at bounding box center [326, 72] width 13 height 10
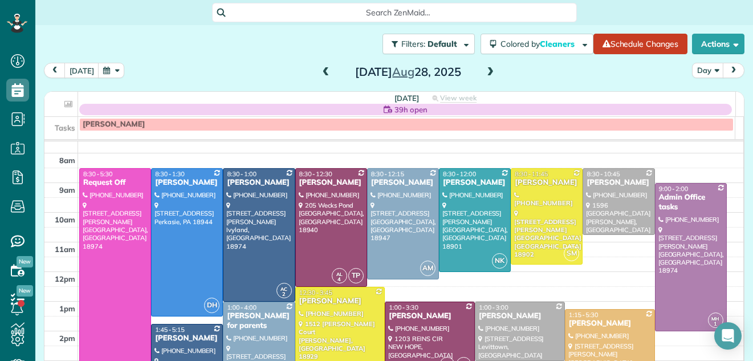
scroll to position [19, 0]
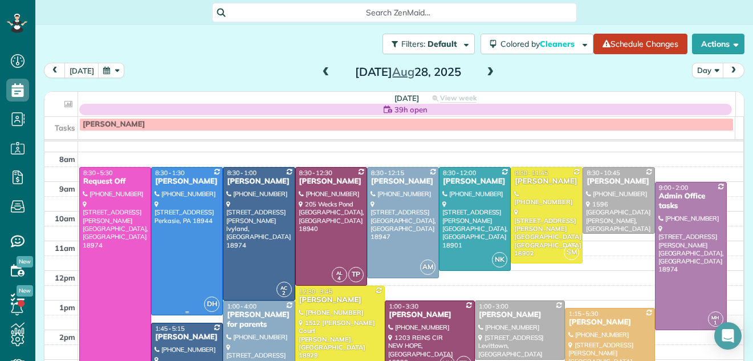
click at [174, 231] on div at bounding box center [187, 241] width 71 height 147
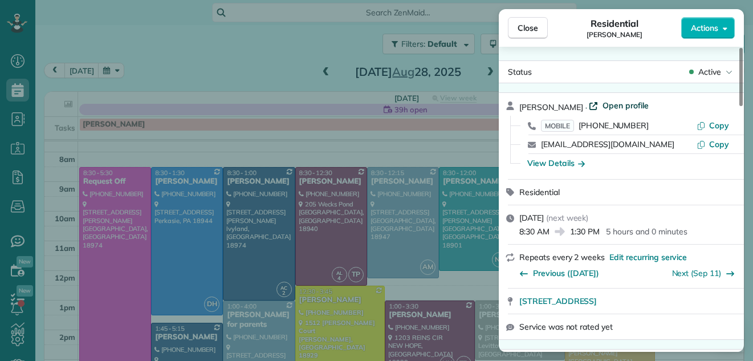
click at [602, 103] on span "Open profile" at bounding box center [625, 105] width 46 height 11
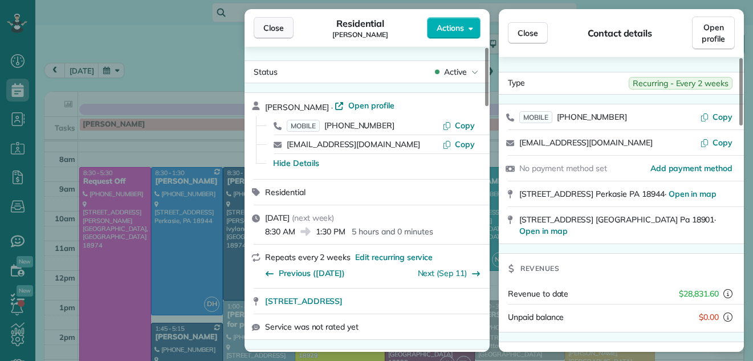
click at [285, 29] on button "Close" at bounding box center [274, 28] width 40 height 22
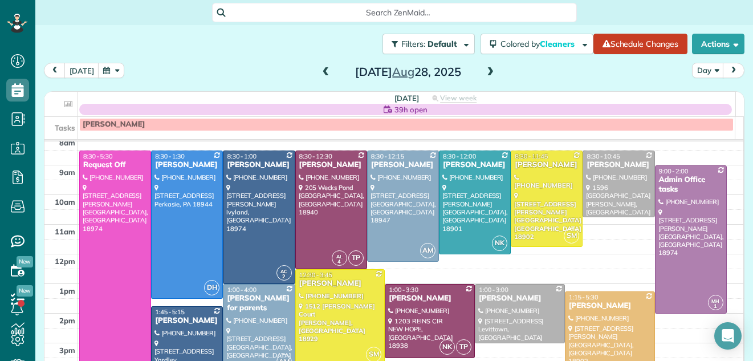
scroll to position [31, 0]
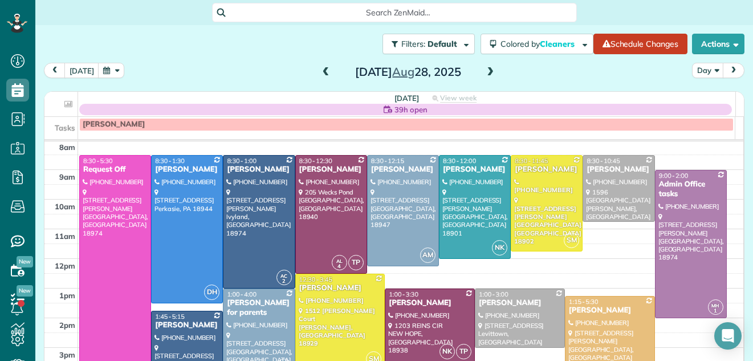
click at [486, 72] on span at bounding box center [490, 72] width 13 height 10
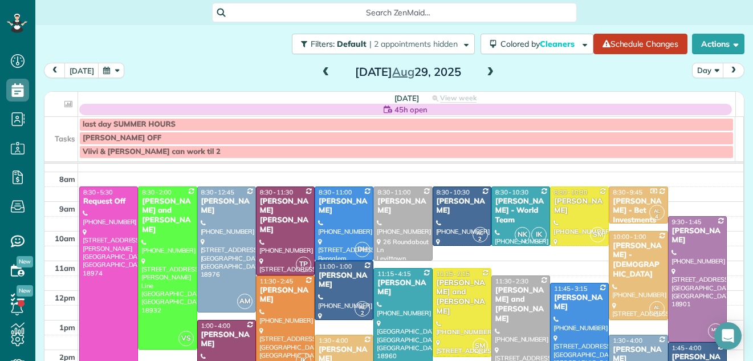
scroll to position [15, 0]
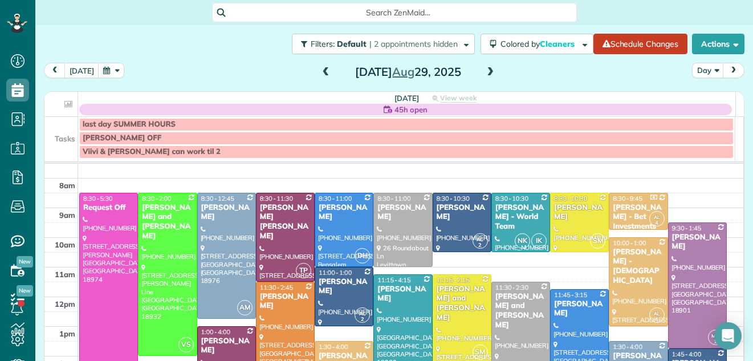
click at [320, 70] on span at bounding box center [326, 72] width 13 height 10
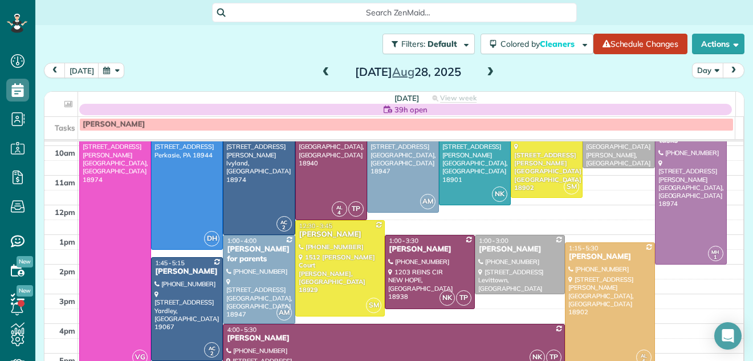
scroll to position [31, 0]
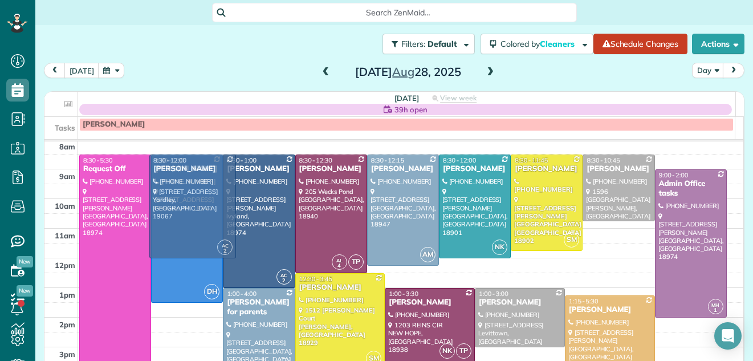
drag, startPoint x: 153, startPoint y: 327, endPoint x: 169, endPoint y: 173, distance: 155.3
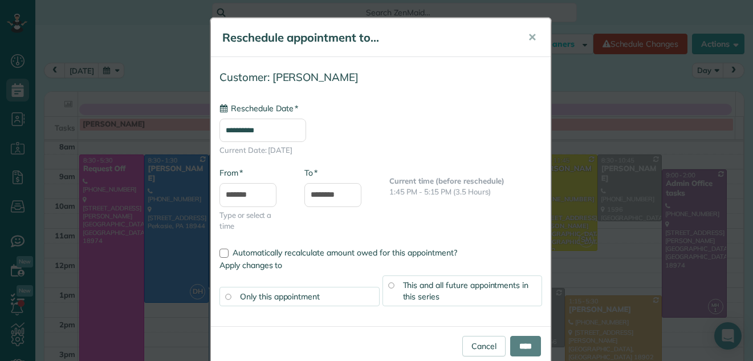
type input "**********"
click at [519, 347] on input "****" at bounding box center [525, 346] width 31 height 21
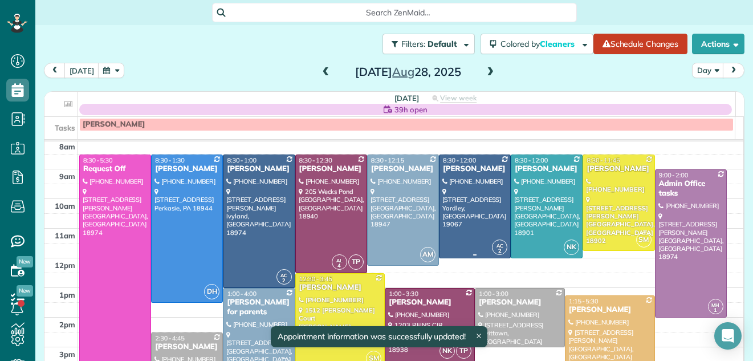
click at [463, 176] on div at bounding box center [474, 206] width 71 height 103
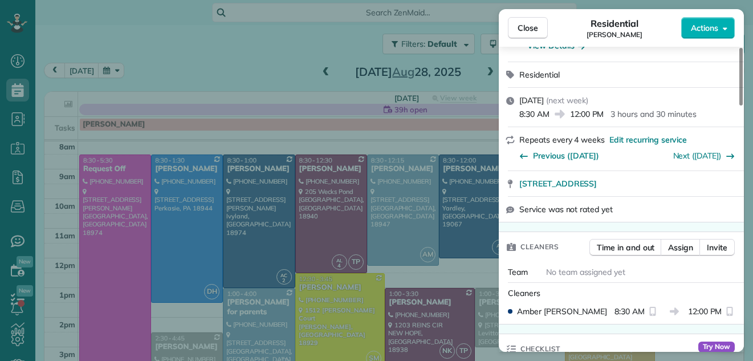
drag, startPoint x: 740, startPoint y: 87, endPoint x: 746, endPoint y: 111, distance: 24.6
click at [743, 105] on div at bounding box center [740, 77] width 3 height 58
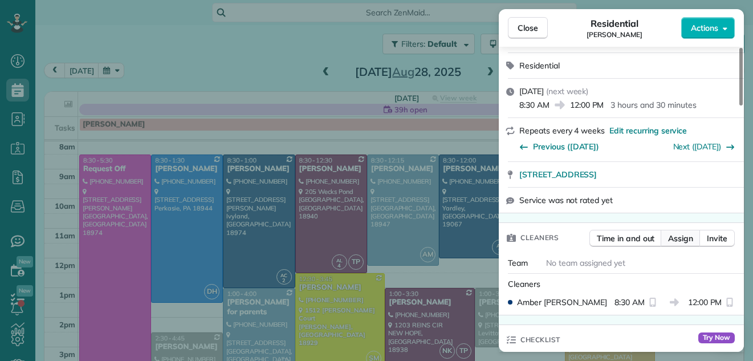
click at [681, 234] on span "Assign" at bounding box center [680, 238] width 25 height 11
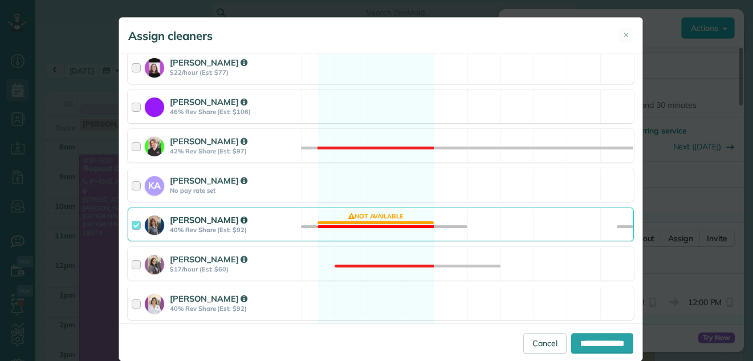
scroll to position [207, 0]
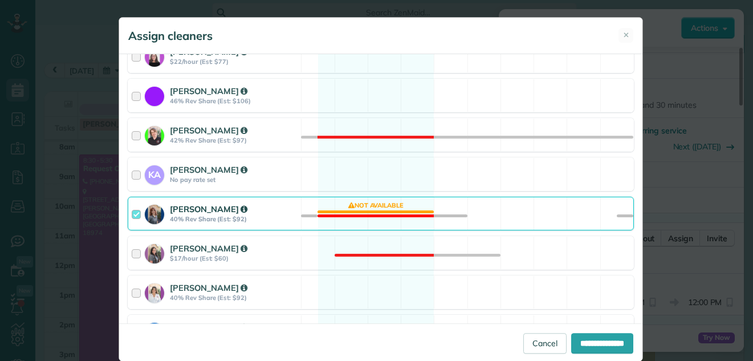
click at [132, 209] on div at bounding box center [138, 213] width 13 height 21
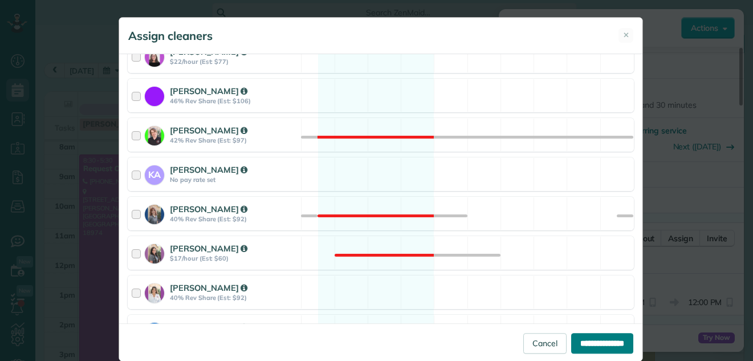
click at [575, 336] on input "**********" at bounding box center [602, 343] width 62 height 21
type input "**********"
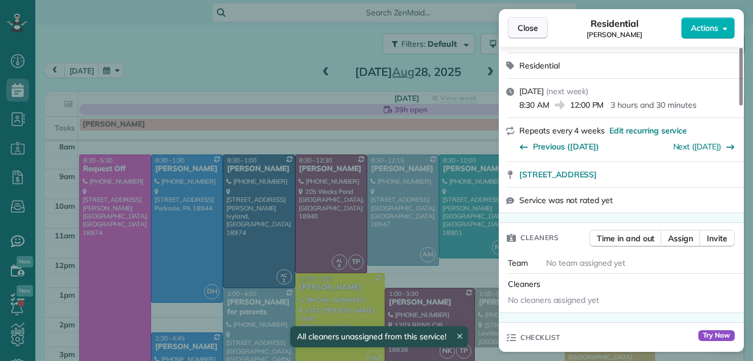
click at [520, 29] on span "Close" at bounding box center [527, 27] width 21 height 11
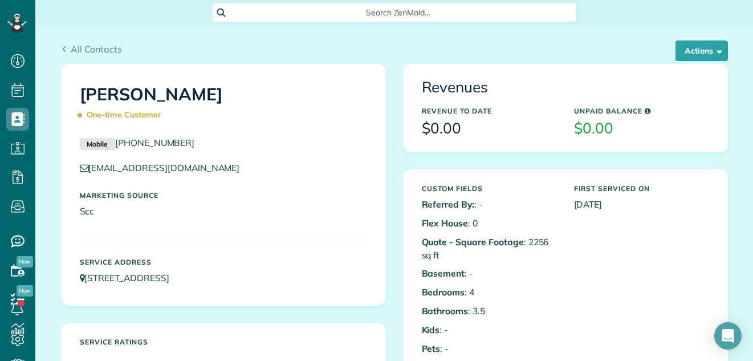
scroll to position [24, 0]
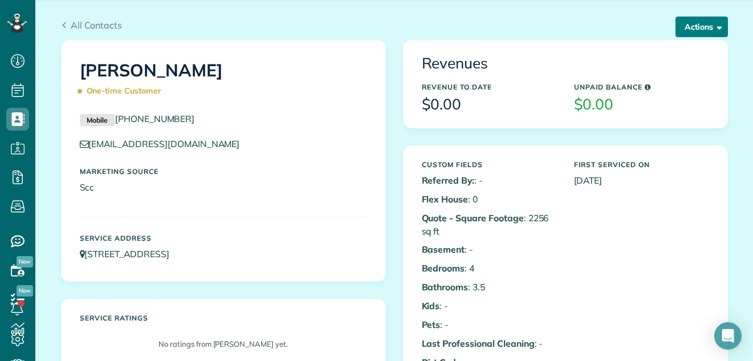
click at [690, 25] on button "Actions" at bounding box center [701, 27] width 52 height 21
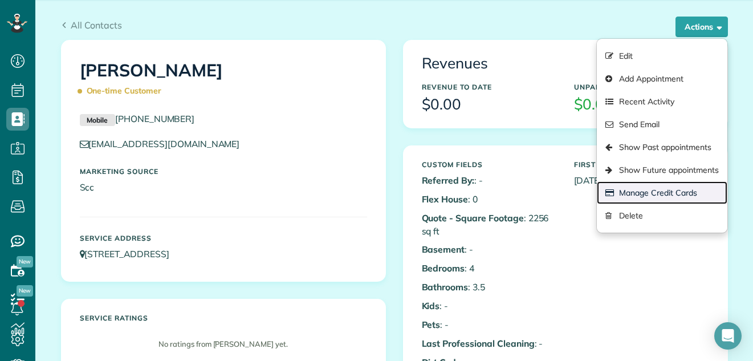
click at [648, 196] on link "Manage Credit Cards" at bounding box center [662, 192] width 130 height 23
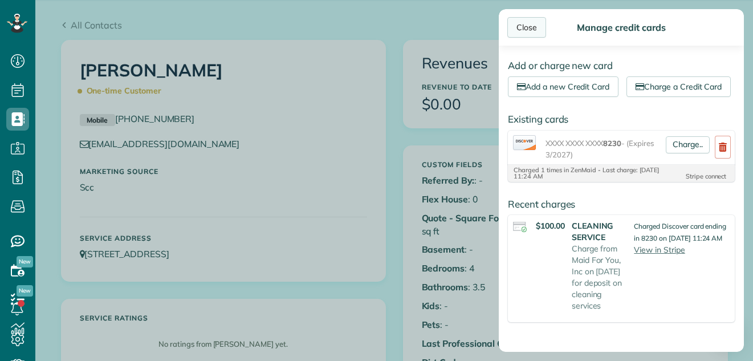
click at [517, 22] on div "Close" at bounding box center [526, 27] width 39 height 21
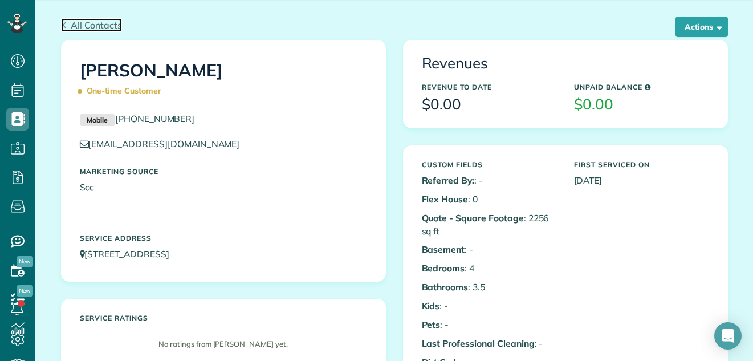
click at [94, 23] on span "All Contacts" at bounding box center [96, 24] width 51 height 11
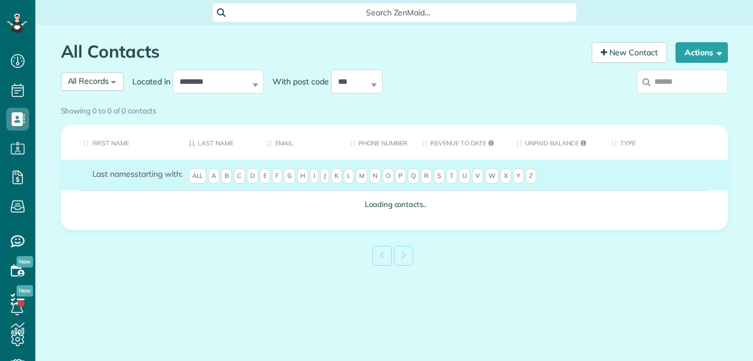
scroll to position [5, 5]
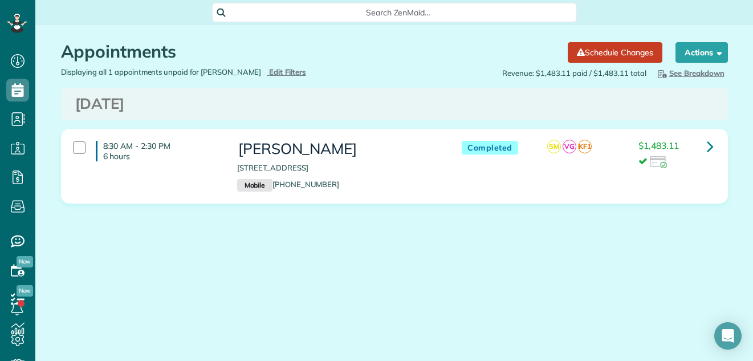
scroll to position [5, 5]
click at [711, 142] on icon at bounding box center [710, 146] width 7 height 20
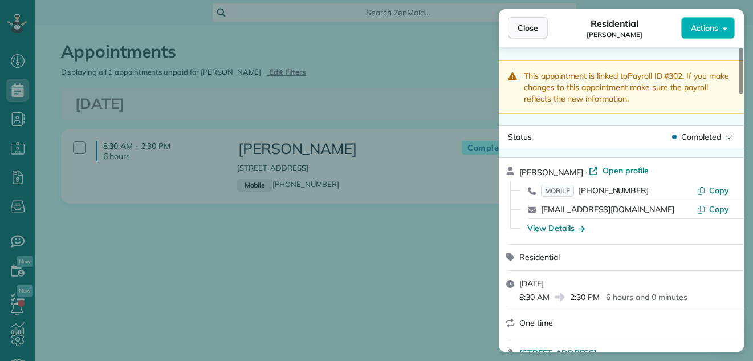
click at [537, 26] on span "Close" at bounding box center [527, 27] width 21 height 11
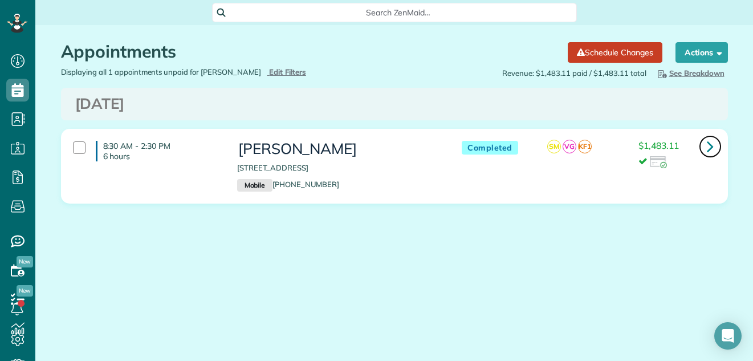
click at [708, 144] on icon at bounding box center [710, 146] width 7 height 20
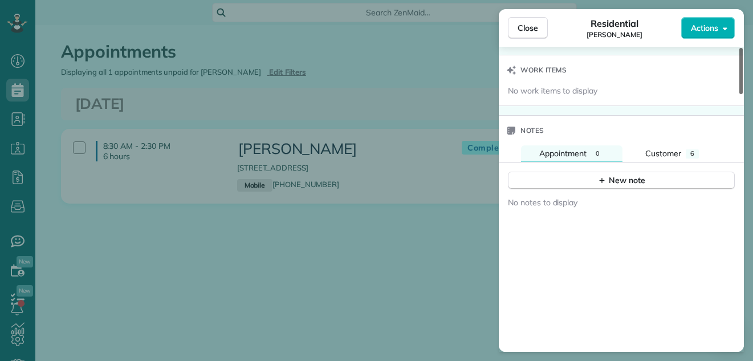
drag, startPoint x: 740, startPoint y: 81, endPoint x: 773, endPoint y: 273, distance: 194.3
click at [743, 94] on div at bounding box center [740, 71] width 3 height 46
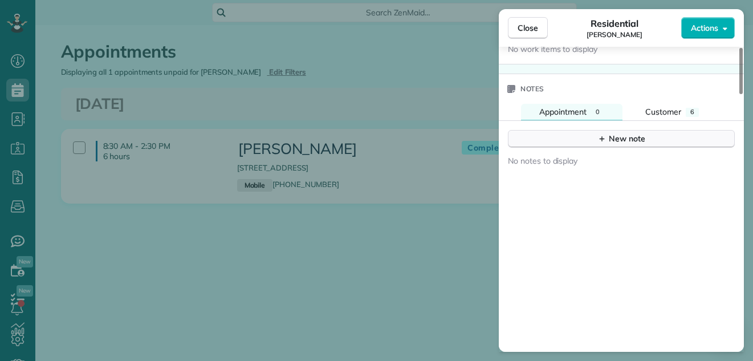
click at [637, 136] on div "New note" at bounding box center [621, 139] width 48 height 12
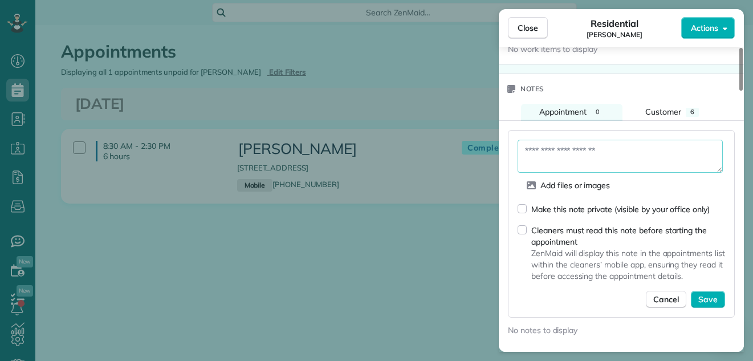
click at [604, 149] on textarea at bounding box center [619, 156] width 205 height 33
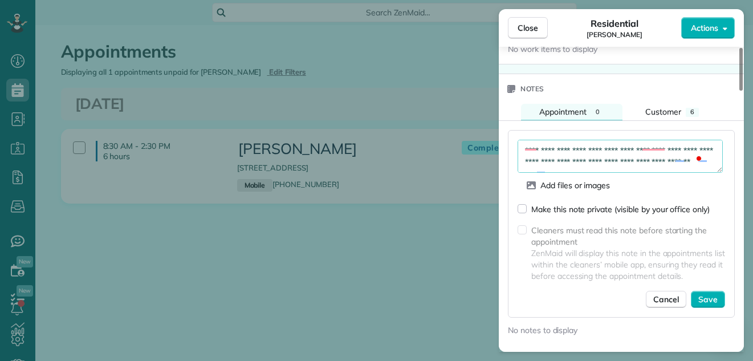
click at [627, 165] on textarea "**********" at bounding box center [619, 156] width 205 height 33
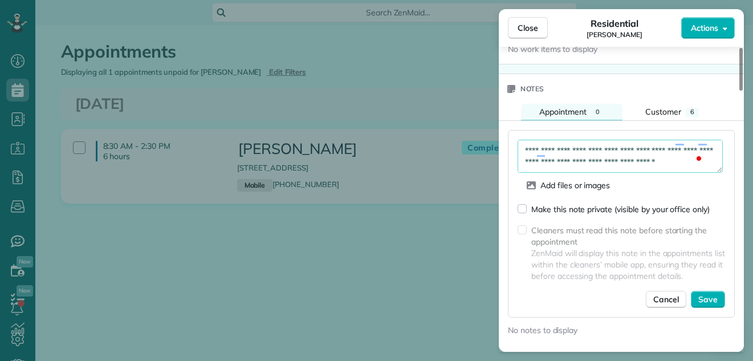
click at [627, 165] on textarea "**********" at bounding box center [619, 156] width 205 height 33
click at [628, 163] on textarea "**********" at bounding box center [619, 156] width 205 height 33
click at [677, 165] on textarea "**********" at bounding box center [619, 156] width 205 height 33
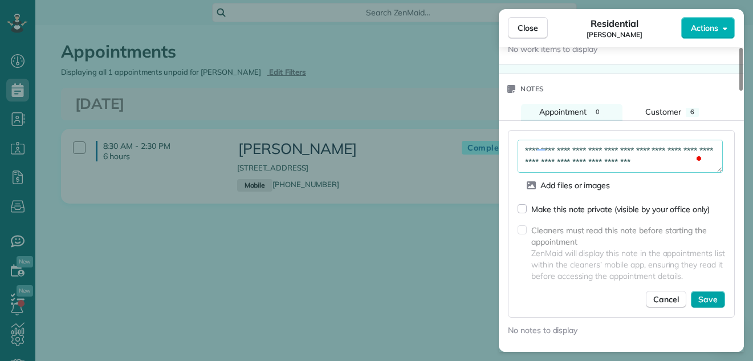
type textarea "**********"
click at [704, 297] on span "Save" at bounding box center [707, 299] width 19 height 11
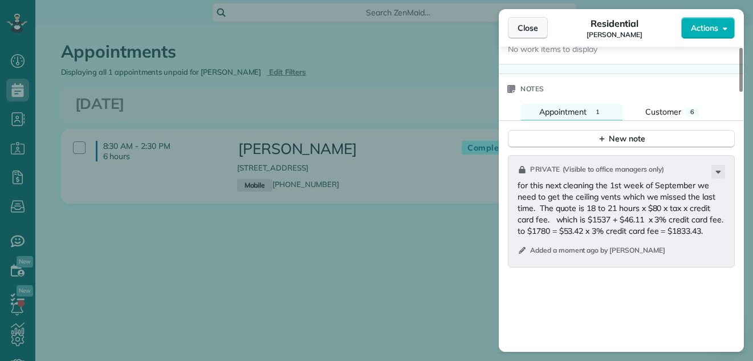
click at [531, 31] on span "Close" at bounding box center [527, 27] width 21 height 11
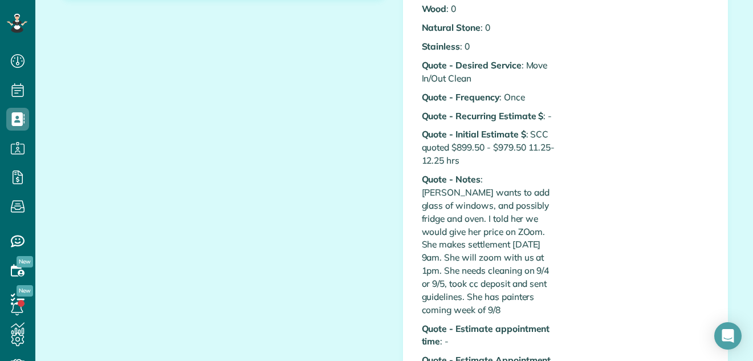
scroll to position [457, 0]
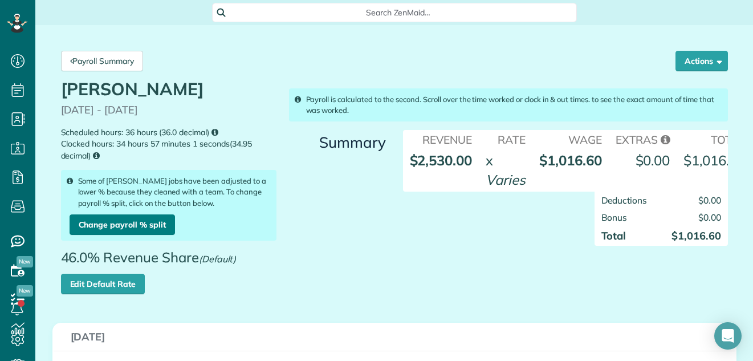
click at [134, 221] on link "Change payroll % split" at bounding box center [122, 224] width 105 height 21
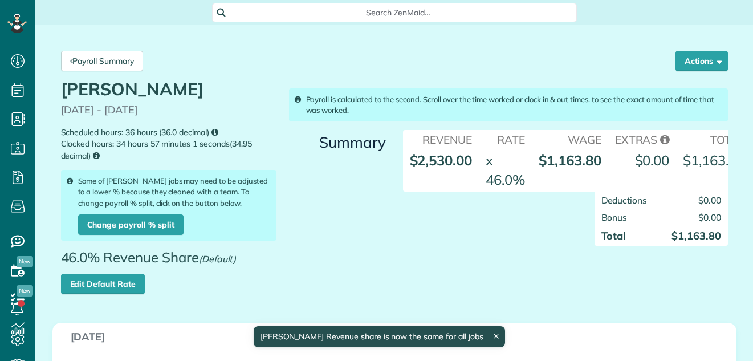
scroll to position [5, 5]
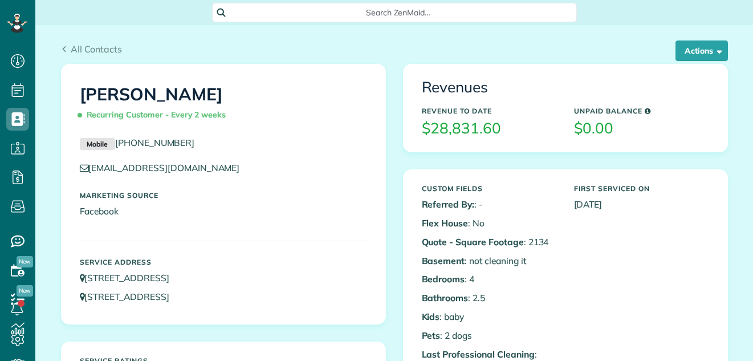
scroll to position [5, 5]
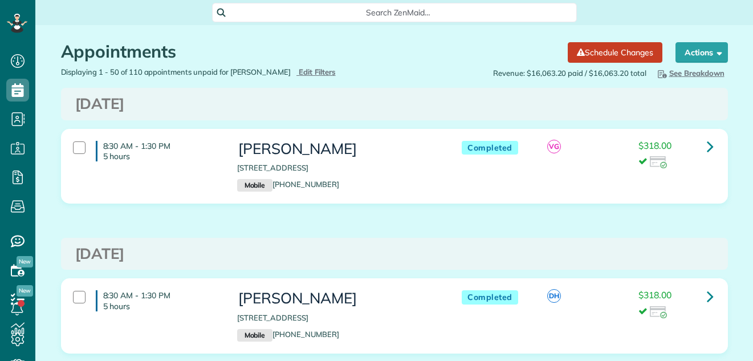
scroll to position [5, 5]
click at [710, 291] on link at bounding box center [710, 295] width 23 height 23
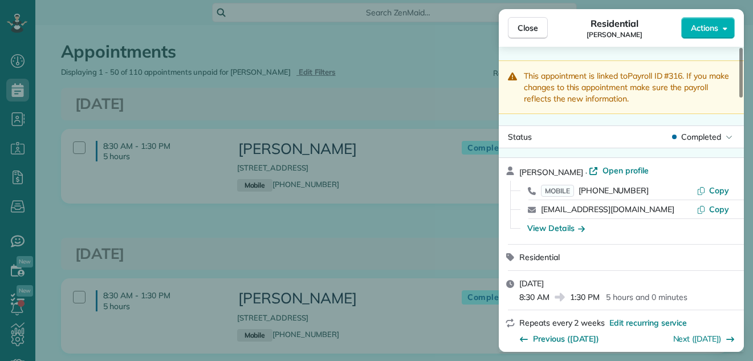
drag, startPoint x: 740, startPoint y: 80, endPoint x: 733, endPoint y: 74, distance: 9.3
click at [739, 74] on div at bounding box center [740, 73] width 3 height 50
click at [531, 23] on span "Close" at bounding box center [527, 27] width 21 height 11
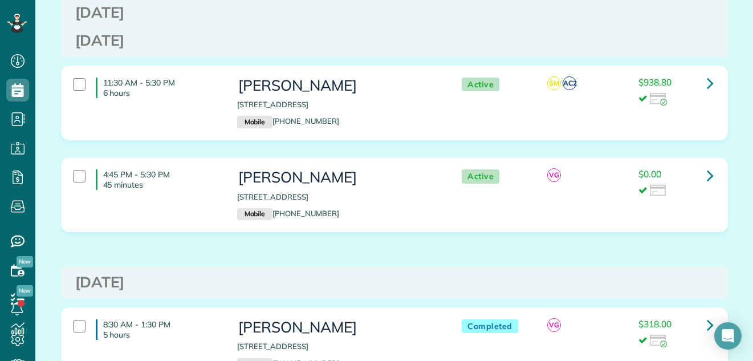
scroll to position [727, 0]
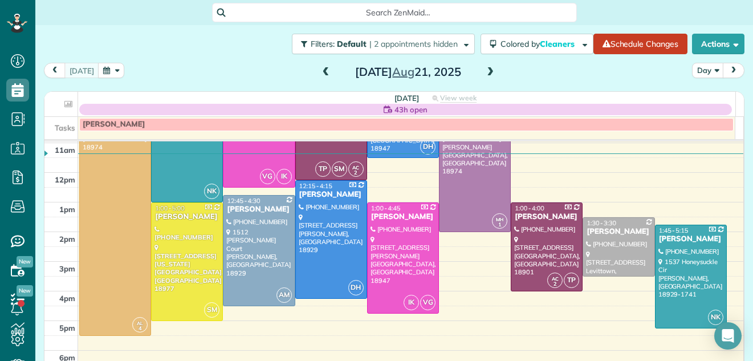
scroll to position [118, 0]
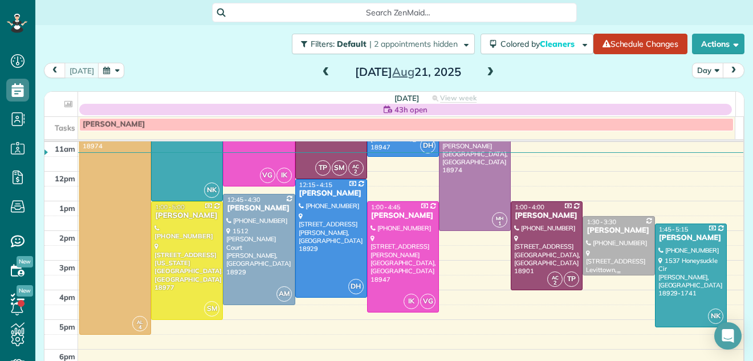
click at [613, 233] on div "[PERSON_NAME]" at bounding box center [618, 231] width 65 height 10
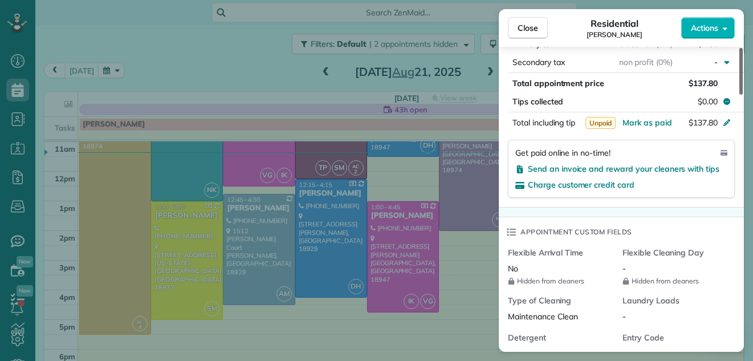
drag, startPoint x: 740, startPoint y: 69, endPoint x: 773, endPoint y: 181, distance: 117.2
click at [743, 95] on div at bounding box center [740, 71] width 3 height 47
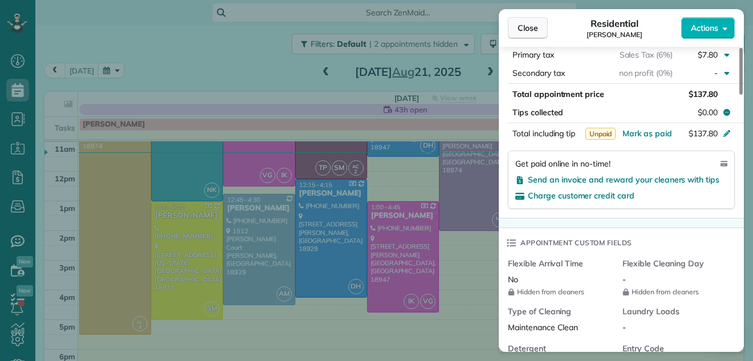
click at [539, 32] on button "Close" at bounding box center [528, 28] width 40 height 22
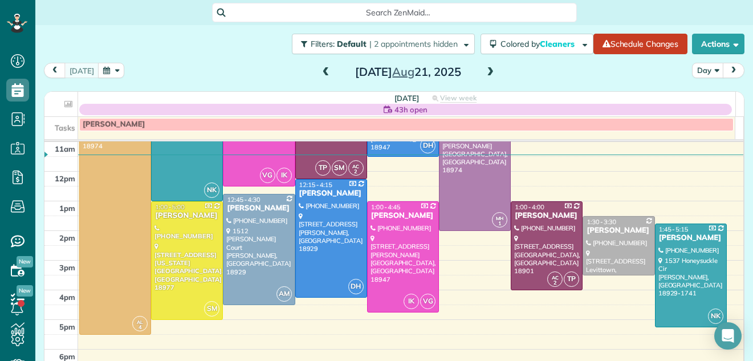
click at [484, 72] on span at bounding box center [490, 72] width 13 height 10
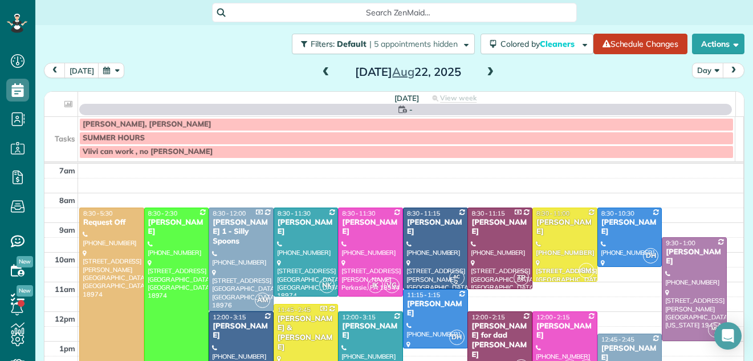
click at [484, 72] on span at bounding box center [490, 72] width 13 height 10
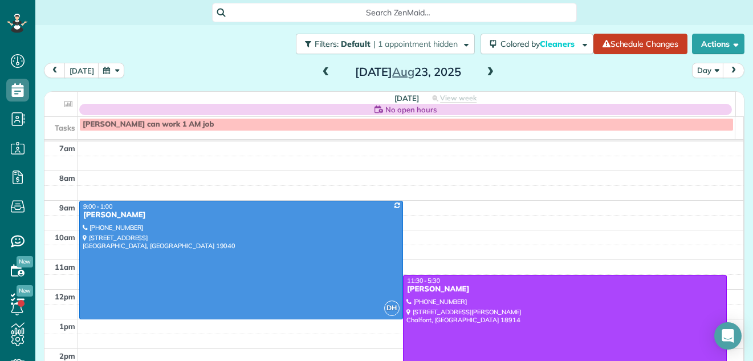
click at [484, 72] on span at bounding box center [490, 72] width 13 height 10
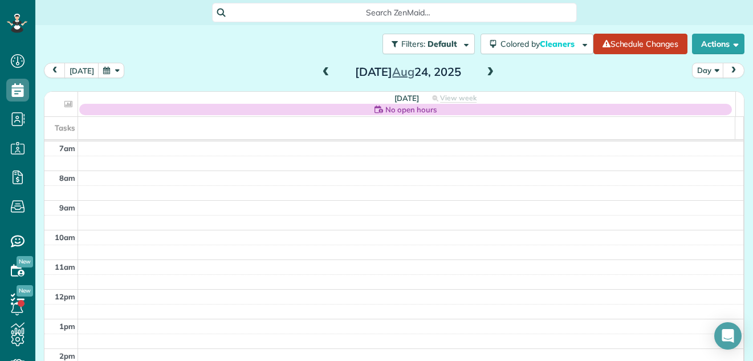
click at [484, 72] on span at bounding box center [490, 72] width 13 height 10
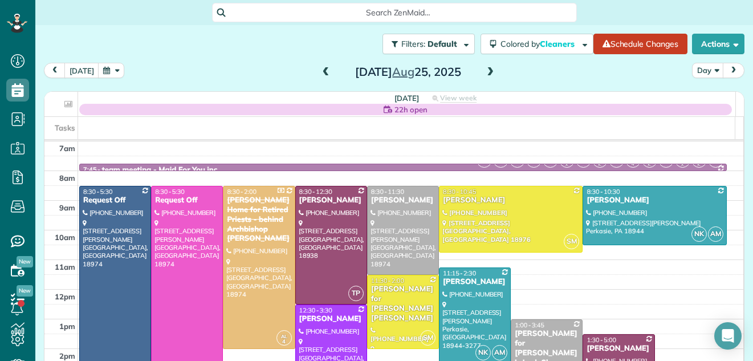
click at [484, 72] on span at bounding box center [490, 72] width 13 height 10
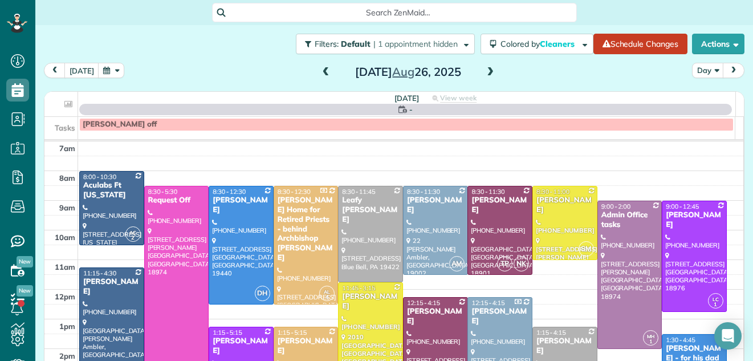
click at [484, 72] on span at bounding box center [490, 72] width 13 height 10
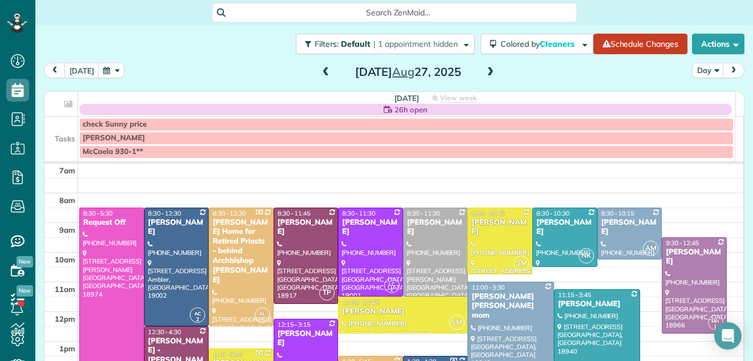
click at [484, 72] on span at bounding box center [490, 72] width 13 height 10
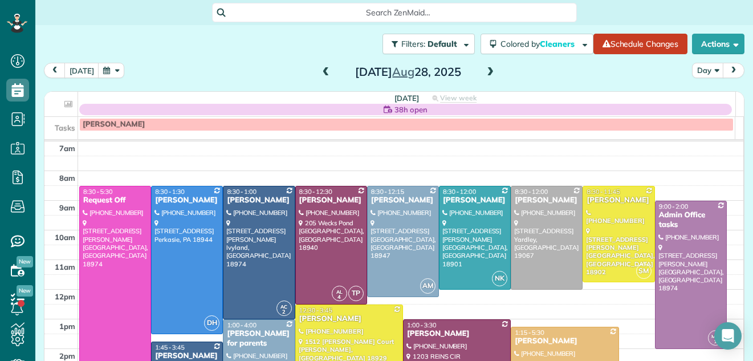
click at [484, 72] on span at bounding box center [490, 72] width 13 height 10
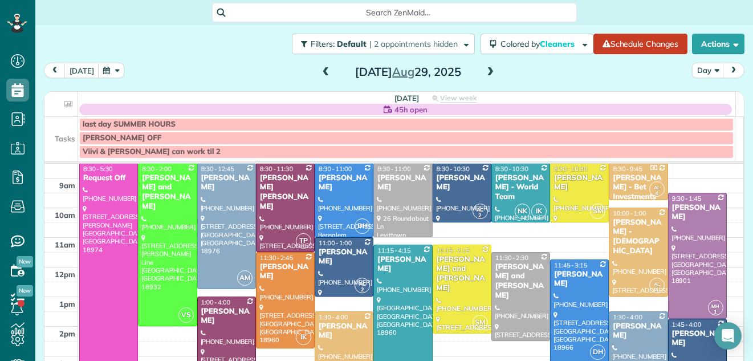
scroll to position [34, 0]
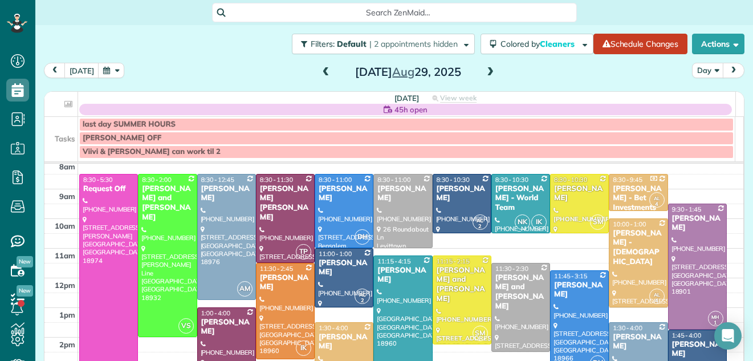
click at [320, 66] on span at bounding box center [326, 72] width 13 height 17
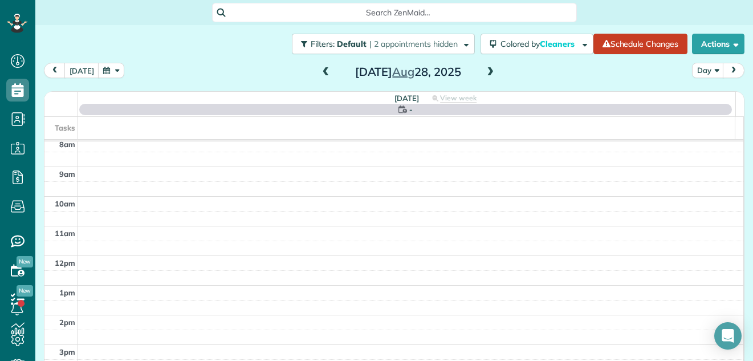
scroll to position [0, 0]
click at [320, 66] on span at bounding box center [326, 72] width 13 height 17
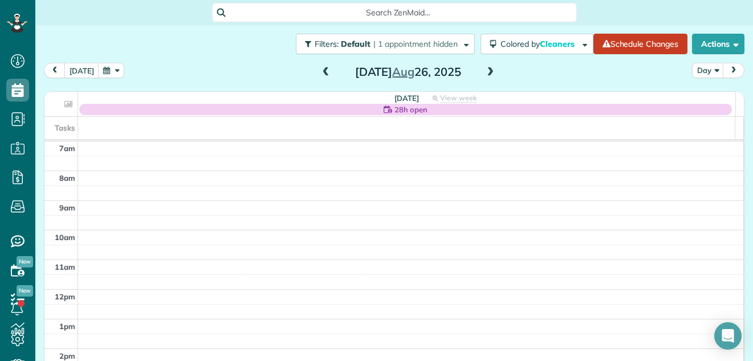
click at [320, 66] on span at bounding box center [326, 72] width 13 height 17
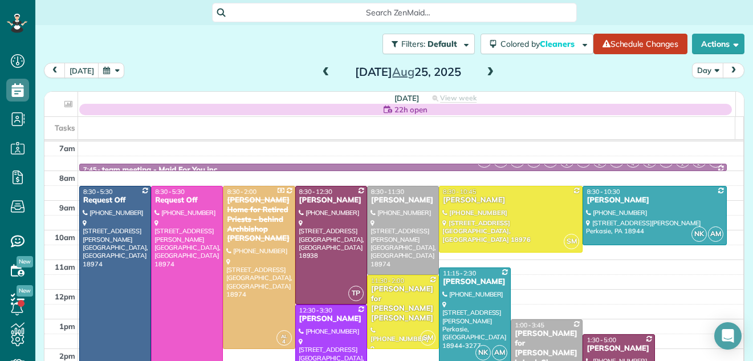
click at [484, 73] on span at bounding box center [490, 72] width 13 height 10
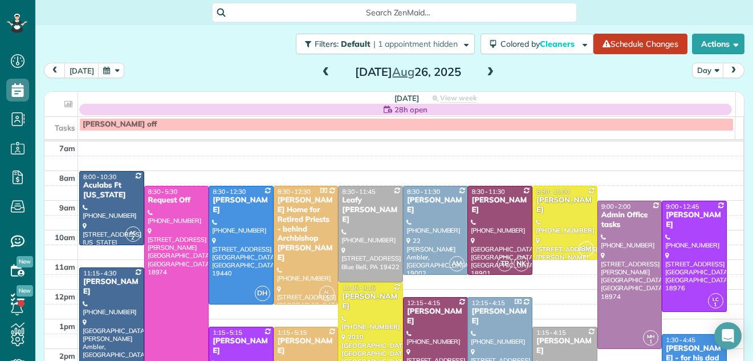
click at [484, 73] on span at bounding box center [490, 72] width 13 height 10
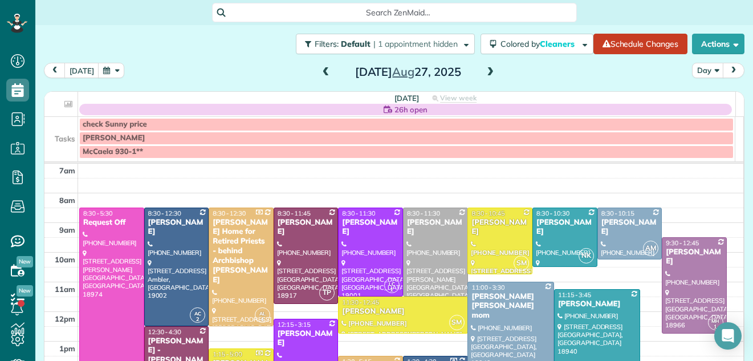
click at [484, 73] on span at bounding box center [490, 72] width 13 height 10
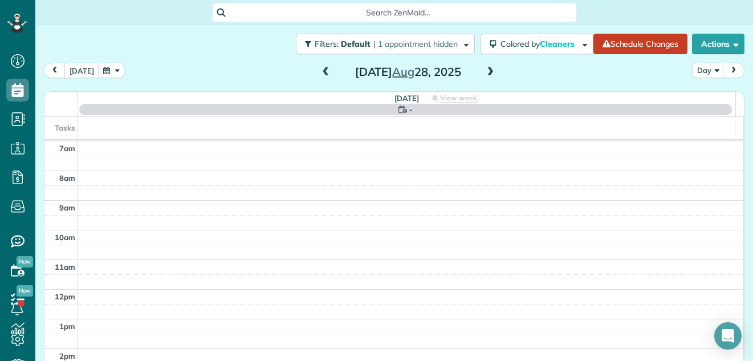
click at [484, 73] on span at bounding box center [490, 72] width 13 height 10
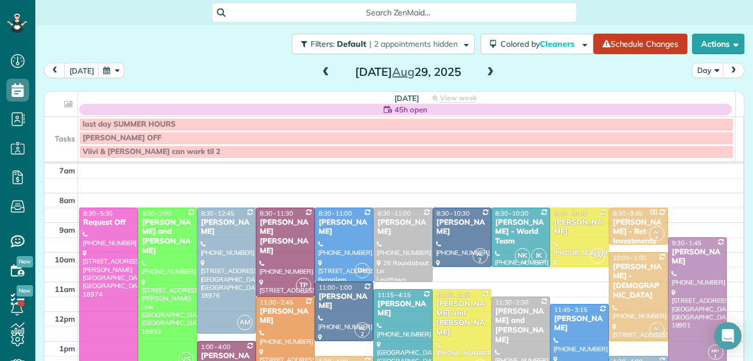
click at [484, 73] on span at bounding box center [490, 72] width 13 height 10
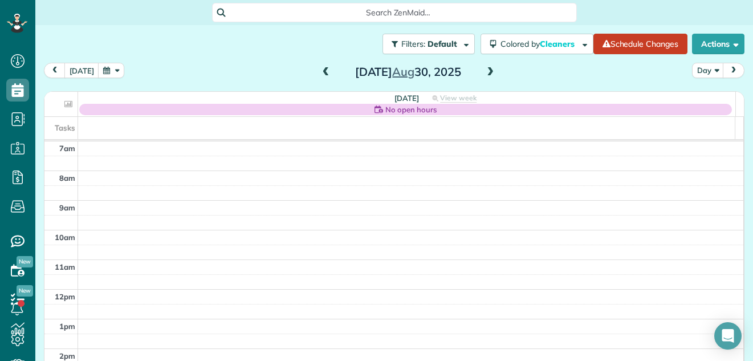
click at [484, 73] on span at bounding box center [490, 72] width 13 height 10
click at [244, 70] on div "[DATE] Day [DATE]" at bounding box center [394, 73] width 700 height 21
click at [321, 69] on span at bounding box center [326, 72] width 13 height 10
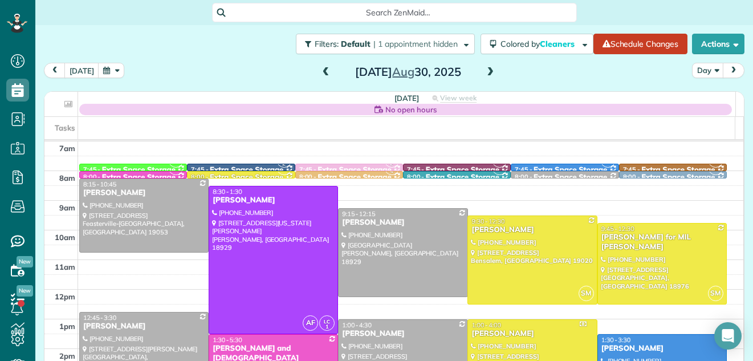
click at [321, 69] on span at bounding box center [326, 72] width 13 height 10
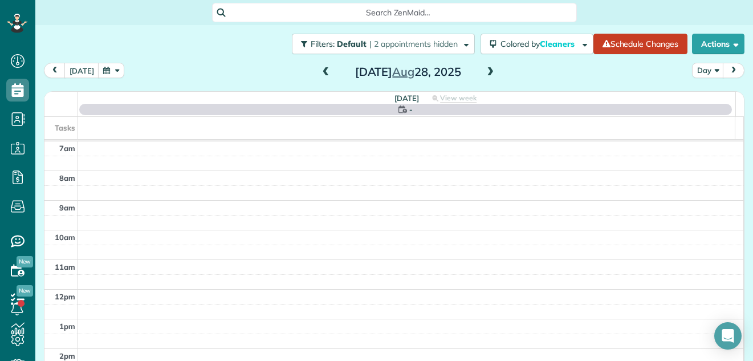
click at [321, 69] on span at bounding box center [326, 72] width 13 height 10
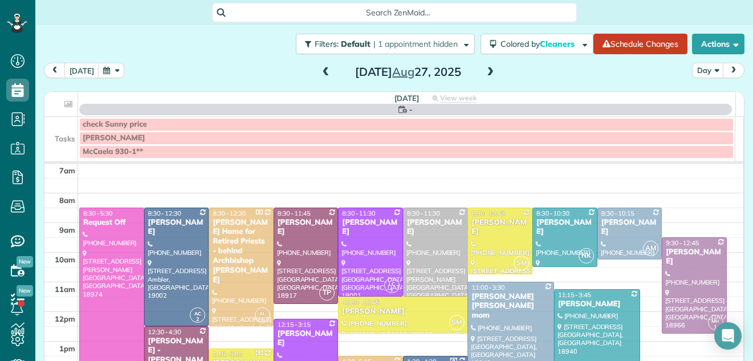
click at [321, 69] on span at bounding box center [326, 72] width 13 height 10
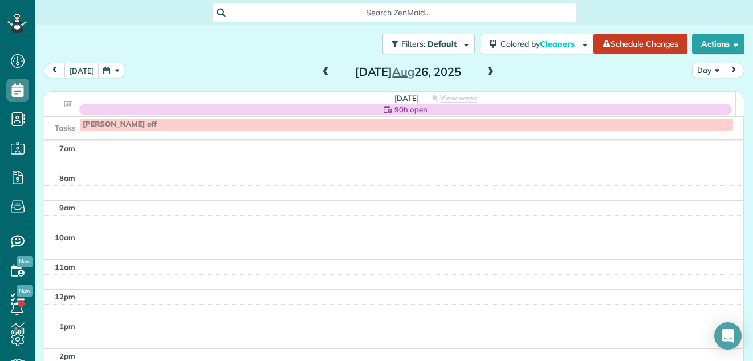
click at [321, 69] on span at bounding box center [326, 72] width 13 height 10
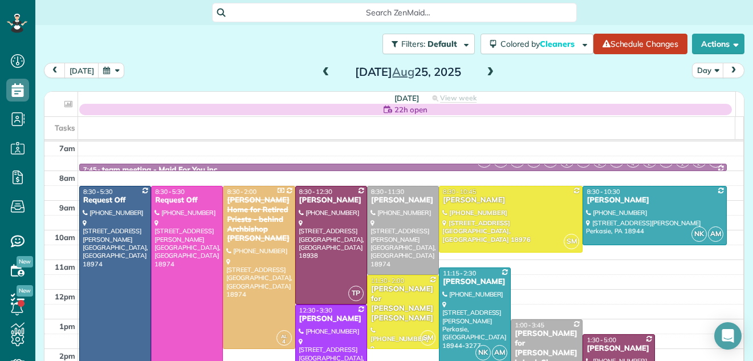
click at [321, 69] on span at bounding box center [326, 72] width 13 height 10
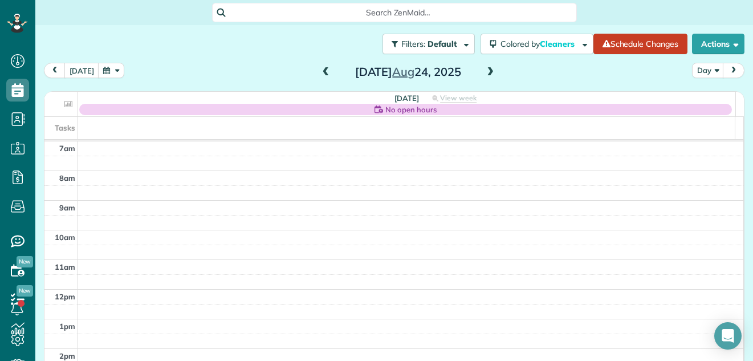
click at [321, 69] on span at bounding box center [326, 72] width 13 height 10
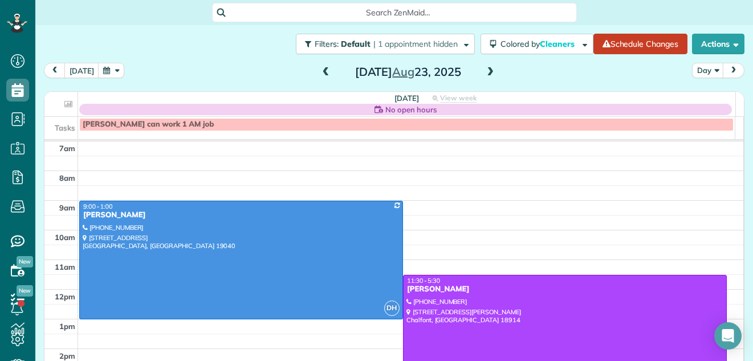
click at [476, 295] on div at bounding box center [564, 363] width 323 height 177
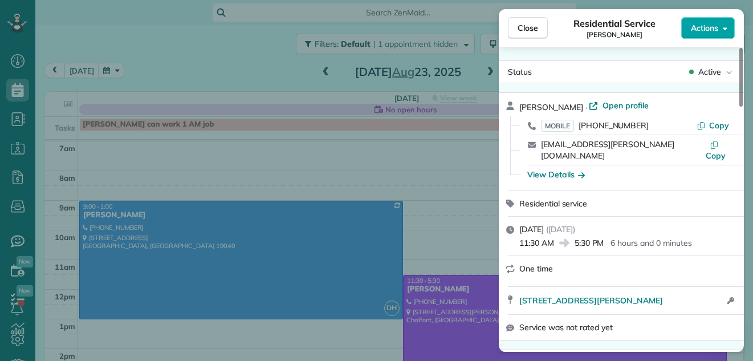
click at [699, 22] on span "Actions" at bounding box center [704, 27] width 27 height 11
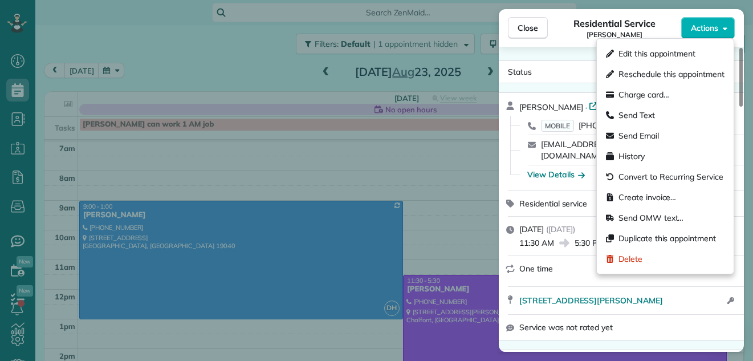
click at [570, 38] on div "Residential Service [PERSON_NAME]" at bounding box center [614, 28] width 133 height 23
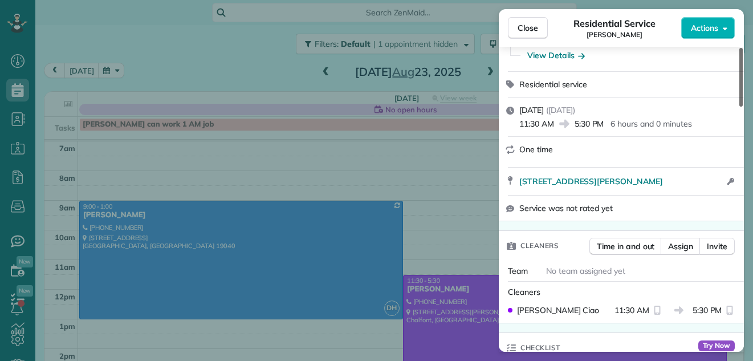
drag, startPoint x: 739, startPoint y: 92, endPoint x: 740, endPoint y: 125, distance: 33.1
click at [740, 107] on div at bounding box center [740, 77] width 3 height 59
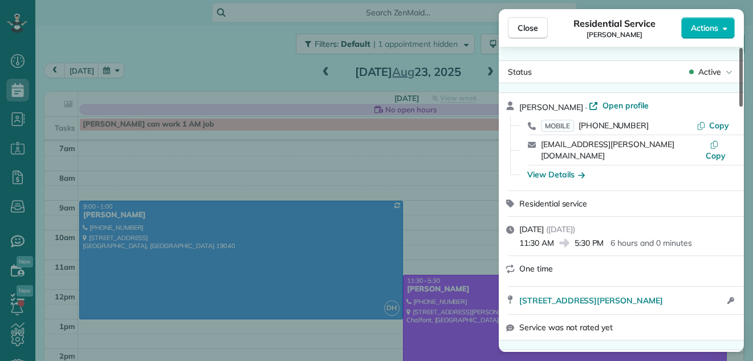
drag, startPoint x: 741, startPoint y: 109, endPoint x: 731, endPoint y: 70, distance: 40.5
click at [739, 70] on div at bounding box center [740, 77] width 3 height 59
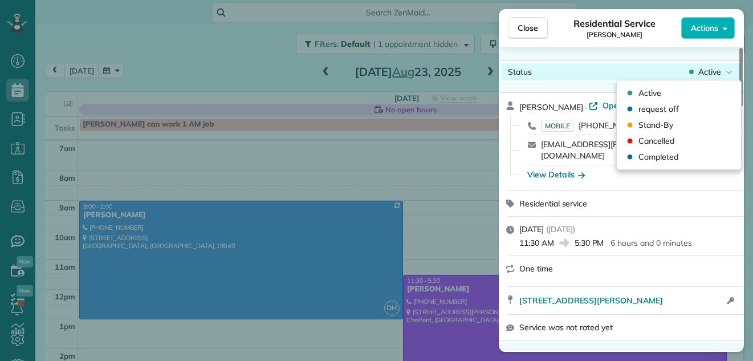
click at [711, 72] on span "Active" at bounding box center [709, 71] width 23 height 11
click at [669, 66] on div "Status Active" at bounding box center [621, 71] width 241 height 17
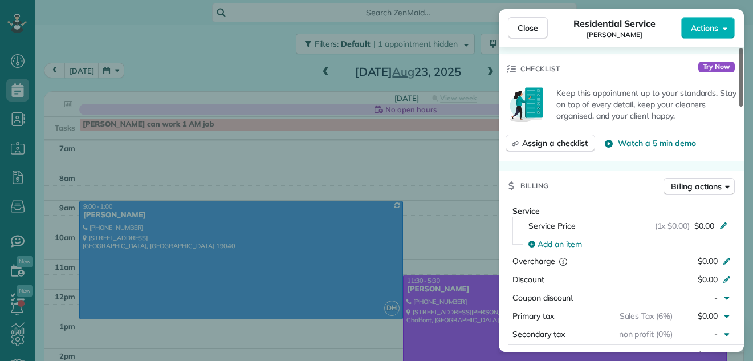
scroll to position [428, 0]
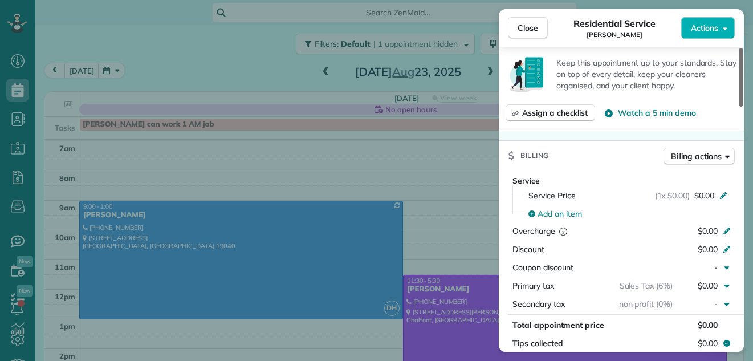
drag, startPoint x: 740, startPoint y: 74, endPoint x: 746, endPoint y: 156, distance: 82.3
click at [743, 107] on div at bounding box center [740, 77] width 3 height 59
click at [683, 150] on span "Billing actions" at bounding box center [696, 155] width 51 height 11
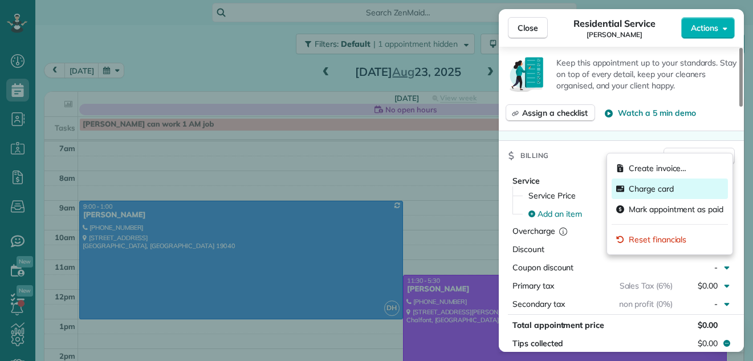
click at [665, 183] on span "Charge card" at bounding box center [651, 188] width 45 height 11
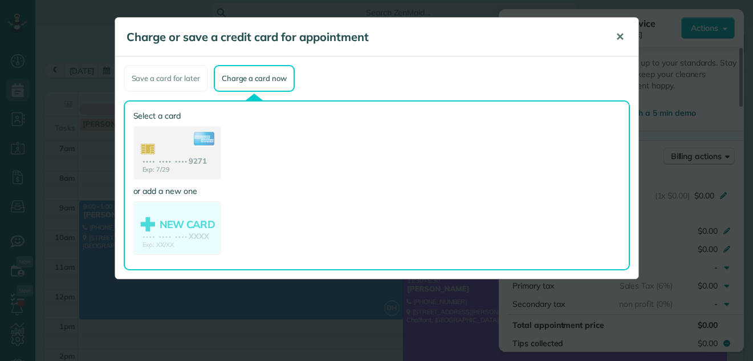
click at [617, 33] on span "✕" at bounding box center [620, 36] width 9 height 13
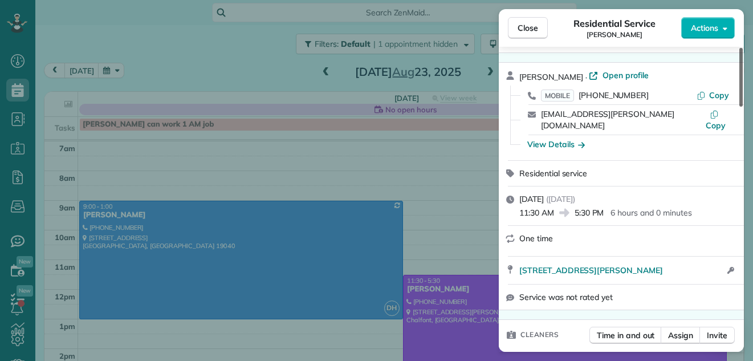
scroll to position [0, 0]
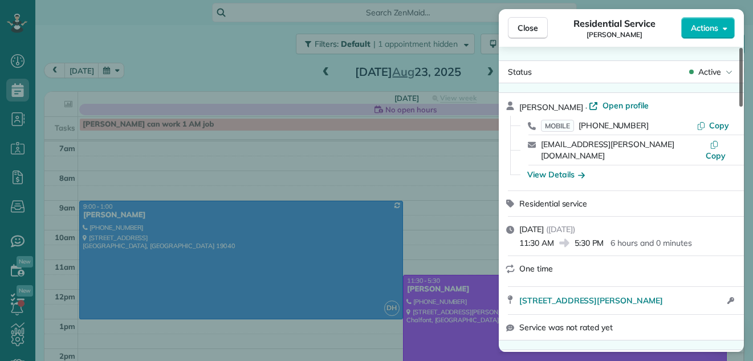
drag, startPoint x: 739, startPoint y: 166, endPoint x: 741, endPoint y: 66, distance: 100.3
click at [741, 66] on div at bounding box center [740, 77] width 3 height 59
click at [707, 30] on span "Actions" at bounding box center [704, 27] width 27 height 11
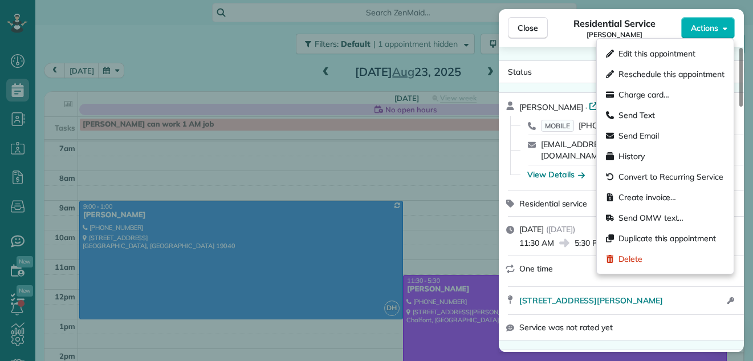
click at [649, 18] on span "Residential Service" at bounding box center [613, 24] width 81 height 14
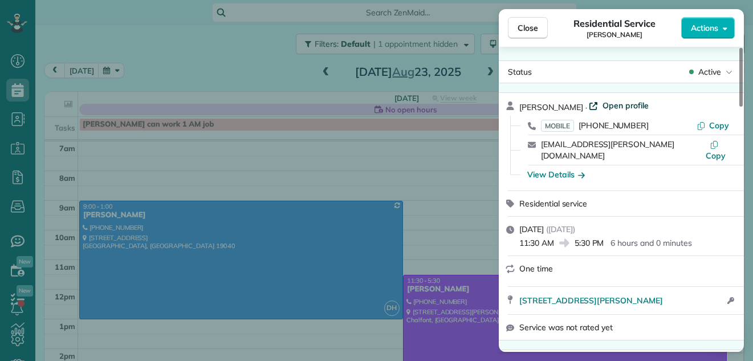
click at [629, 101] on span "Open profile" at bounding box center [625, 105] width 46 height 11
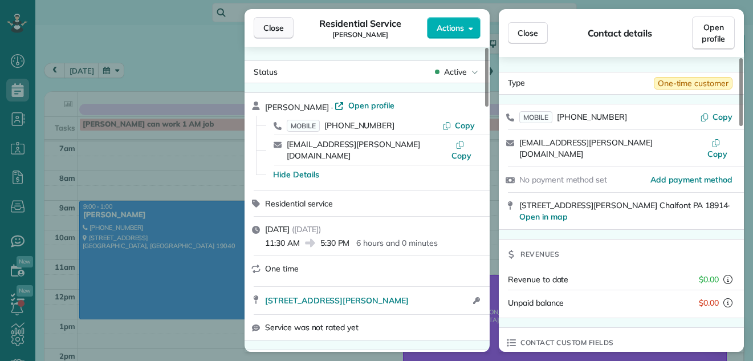
click at [273, 29] on span "Close" at bounding box center [273, 27] width 21 height 11
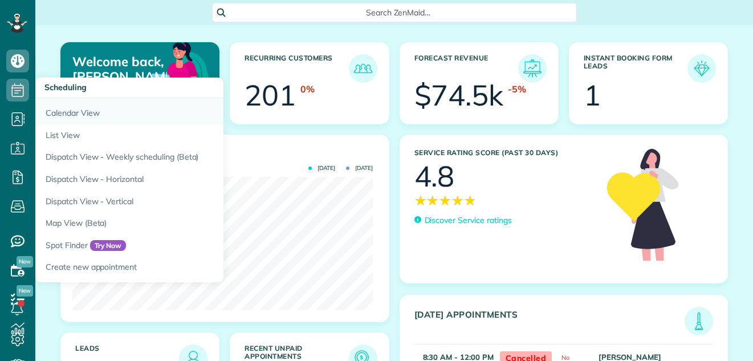
scroll to position [133, 300]
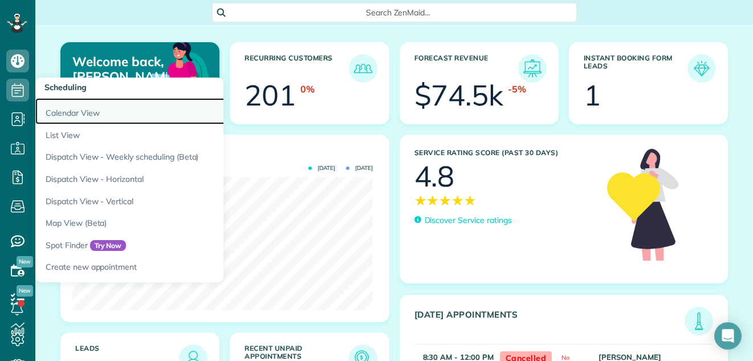
click at [59, 111] on link "Calendar View" at bounding box center [177, 111] width 285 height 26
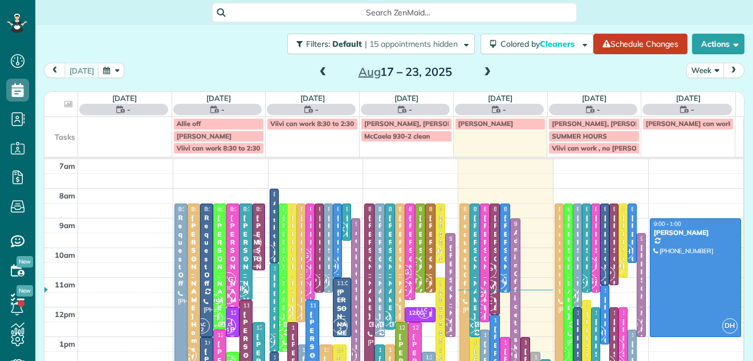
scroll to position [5, 5]
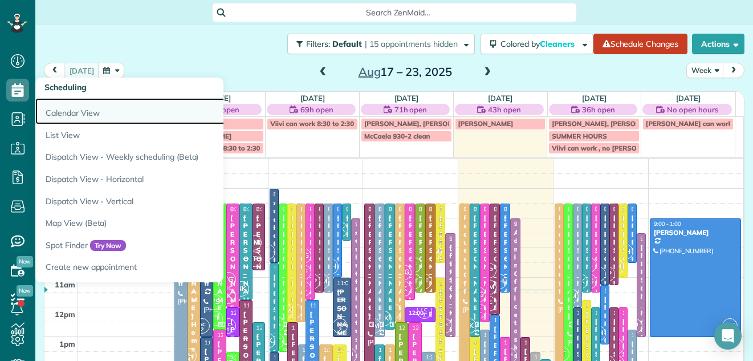
click at [56, 113] on link "Calendar View" at bounding box center [177, 111] width 285 height 26
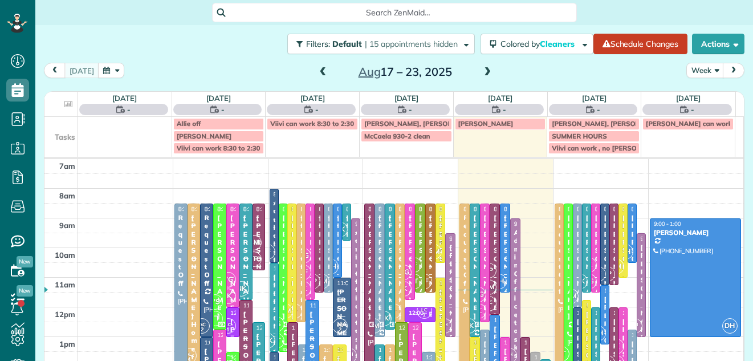
scroll to position [5, 5]
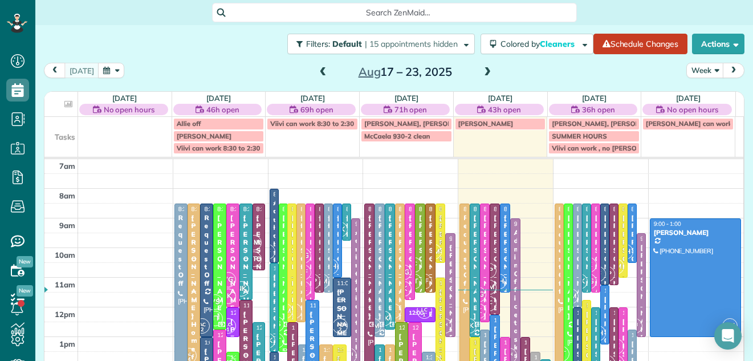
click at [683, 197] on div "7am 8am 9am 10am 11am 12pm 1pm 2pm 3pm 4pm 5pm 6pm 7pm 8pm AM 8:30 - 5:30 Reque…" at bounding box center [393, 366] width 699 height 414
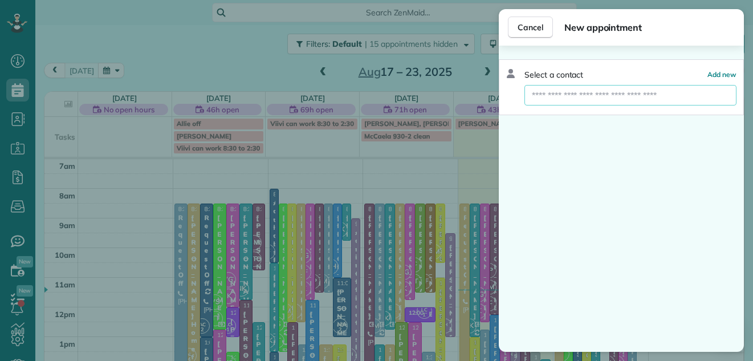
click at [601, 95] on input "text" at bounding box center [630, 95] width 212 height 21
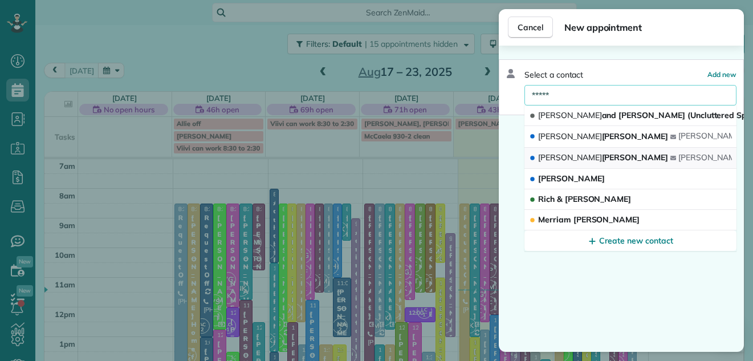
type input "*****"
click at [561, 156] on span "Geoff ry Campbell" at bounding box center [603, 157] width 130 height 10
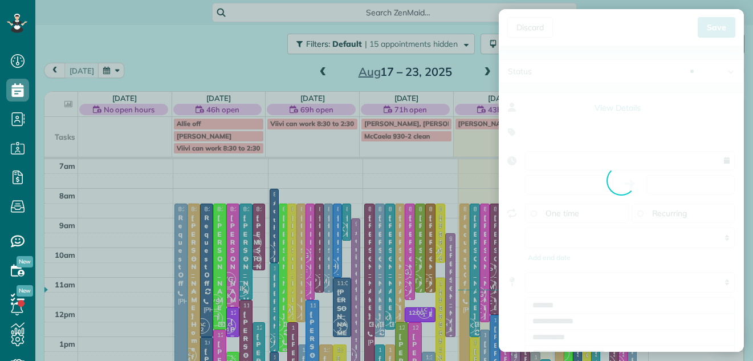
type input "**********"
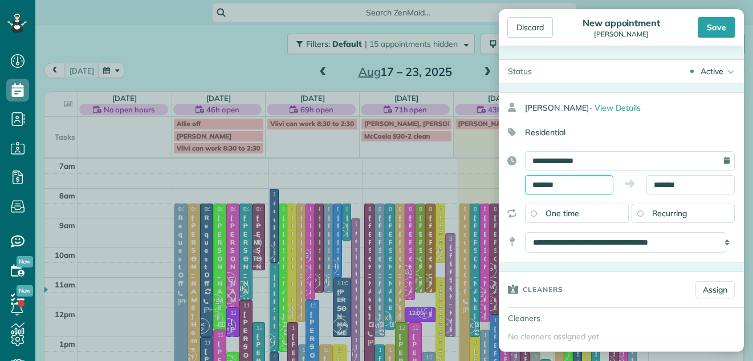
click at [588, 178] on input "*******" at bounding box center [569, 184] width 88 height 19
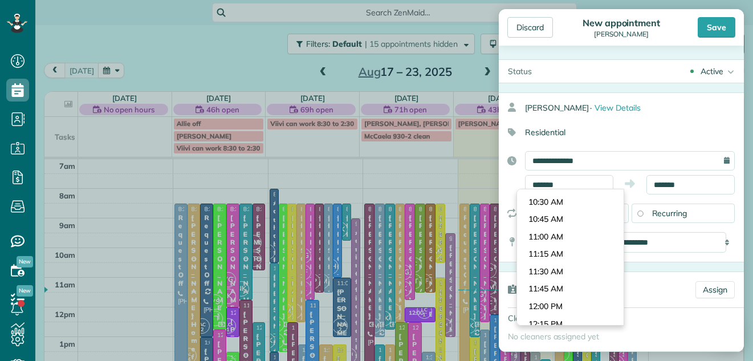
scroll to position [718, 0]
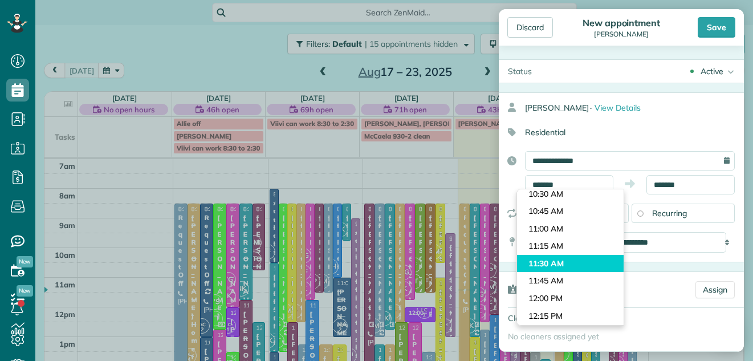
type input "********"
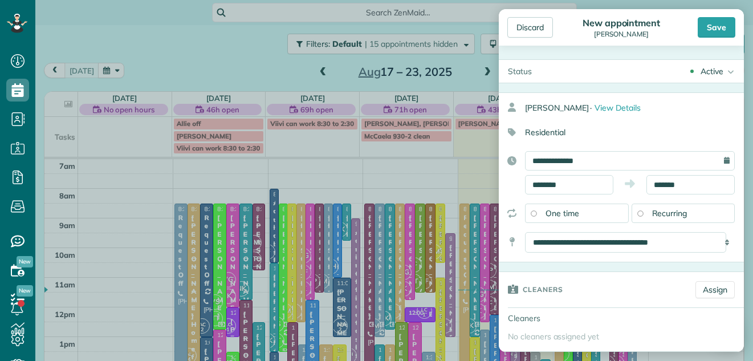
click at [576, 262] on body "Dashboard Scheduling Calendar View List View Dispatch View - Weekly scheduling …" at bounding box center [376, 180] width 753 height 361
click at [659, 191] on body "Dashboard Scheduling Calendar View List View Dispatch View - Weekly scheduling …" at bounding box center [376, 180] width 753 height 361
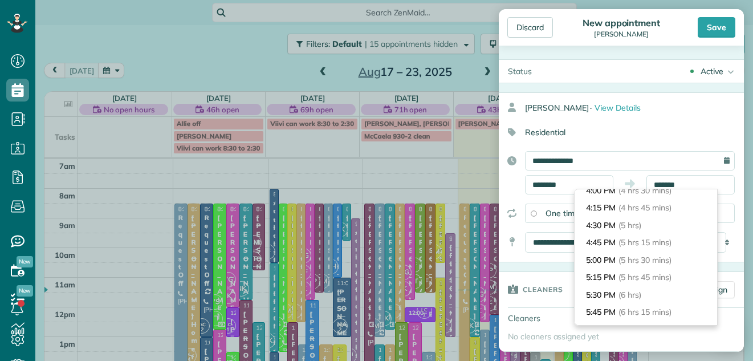
scroll to position [347, 0]
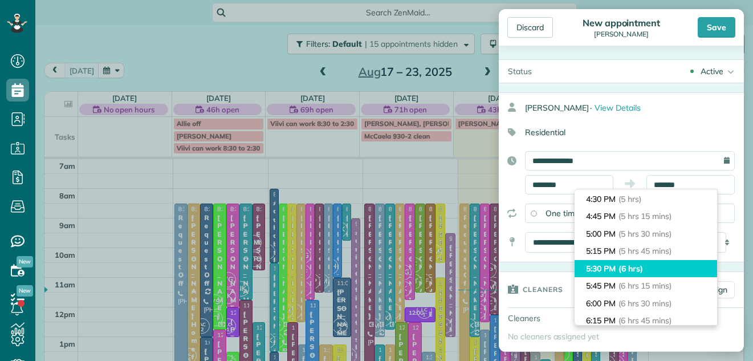
type input "*******"
click at [685, 264] on li "5:30 PM (6 hrs)" at bounding box center [645, 269] width 142 height 18
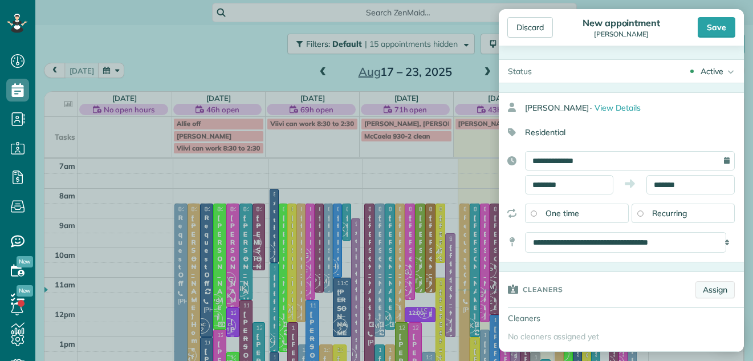
click at [699, 287] on link "Assign" at bounding box center [714, 289] width 39 height 17
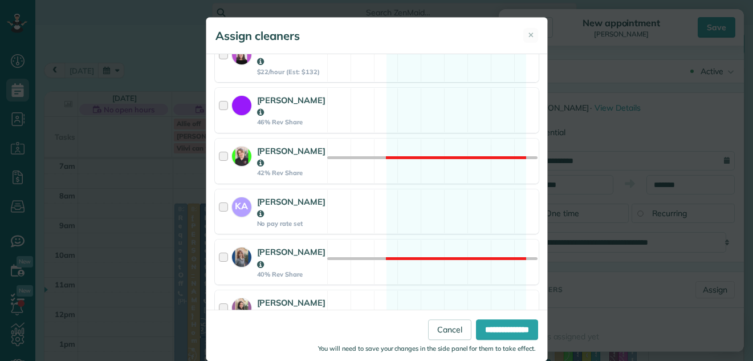
scroll to position [79, 0]
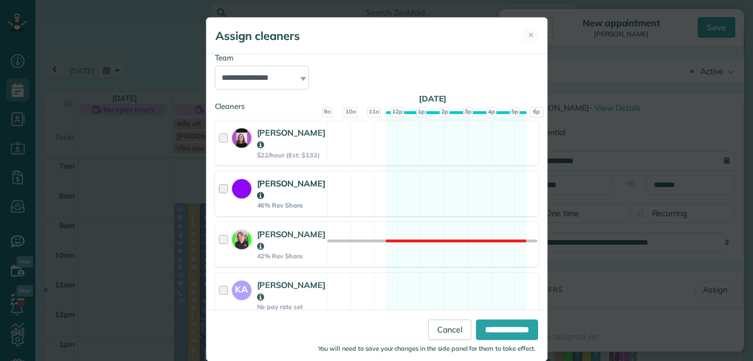
click at [219, 191] on div at bounding box center [225, 193] width 13 height 32
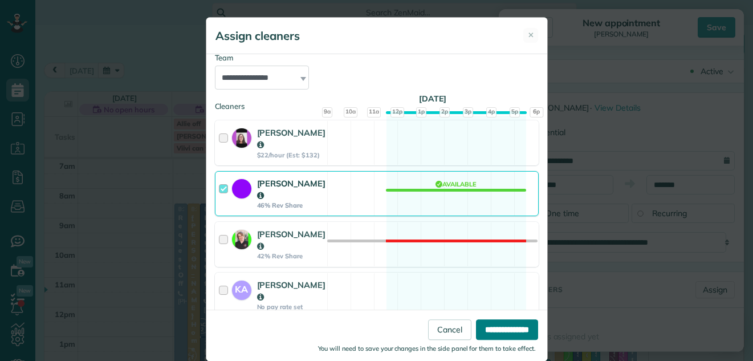
click at [496, 326] on input "**********" at bounding box center [507, 329] width 62 height 21
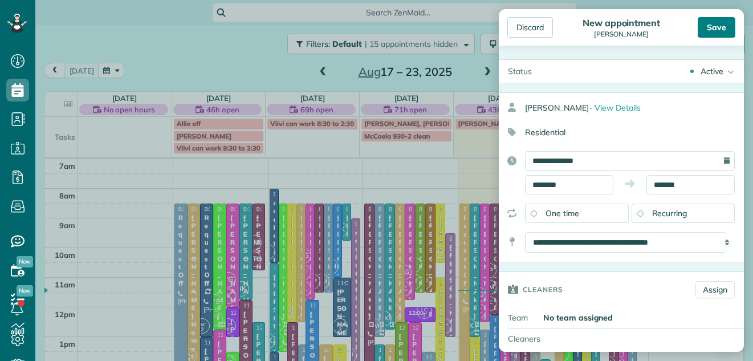
click at [711, 25] on div "Save" at bounding box center [717, 27] width 38 height 21
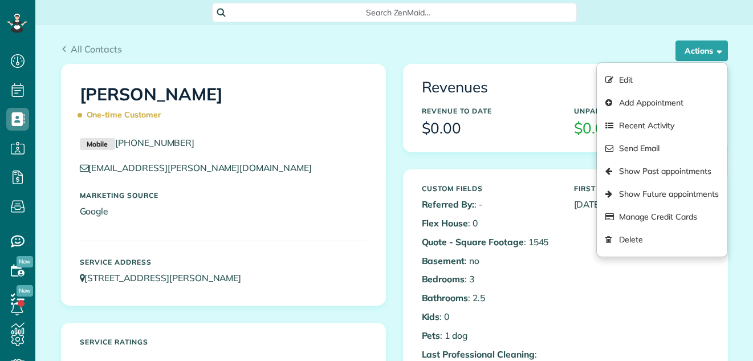
scroll to position [5, 5]
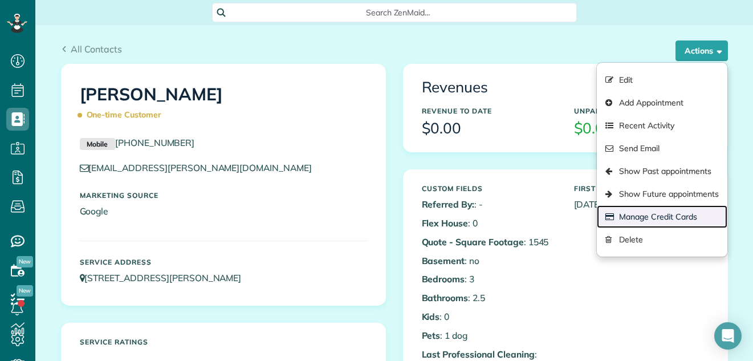
click at [657, 211] on link "Manage Credit Cards" at bounding box center [662, 216] width 130 height 23
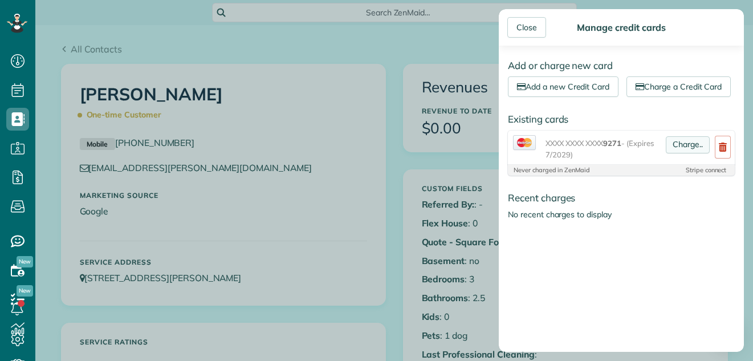
click at [674, 153] on link "Charge.." at bounding box center [688, 144] width 44 height 17
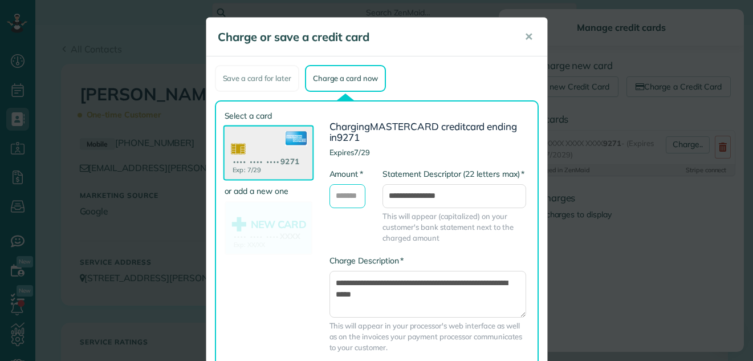
click at [343, 194] on input "* Amount" at bounding box center [347, 196] width 36 height 24
type input "*******"
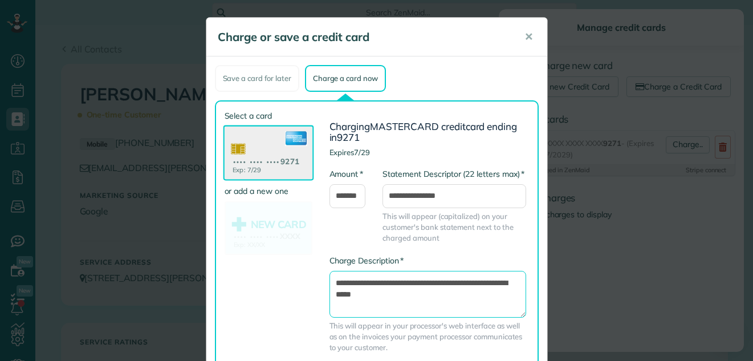
click at [330, 280] on textarea "**********" at bounding box center [427, 294] width 197 height 47
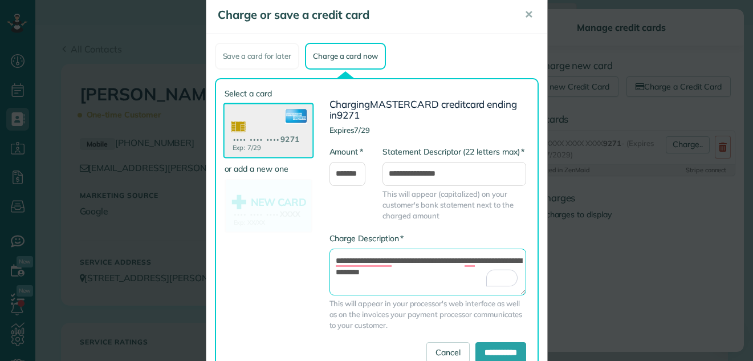
scroll to position [64, 0]
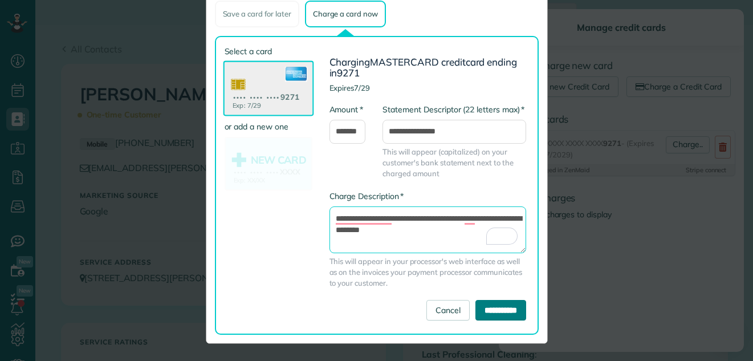
type textarea "**********"
click at [479, 307] on input "**********" at bounding box center [500, 310] width 51 height 21
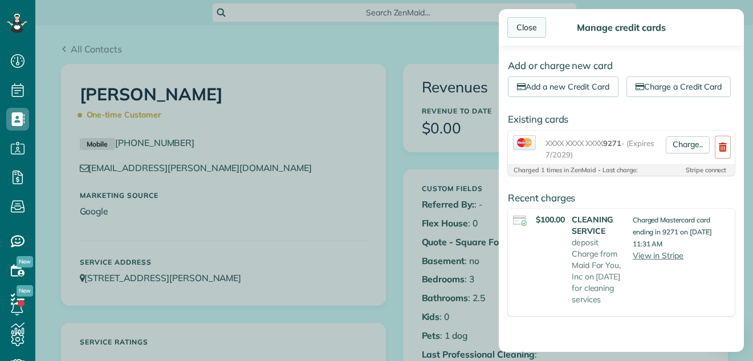
click at [517, 19] on div "Close" at bounding box center [526, 27] width 39 height 21
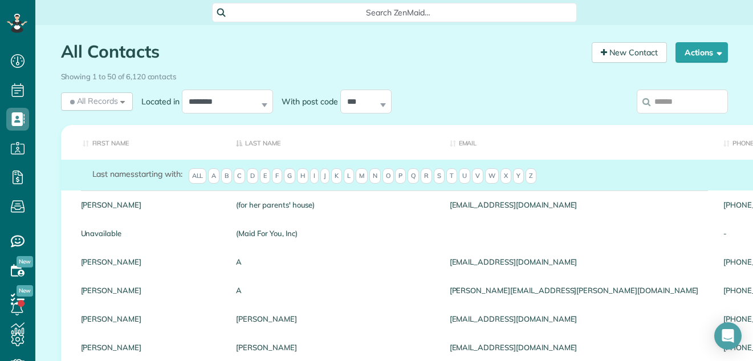
scroll to position [5, 5]
